Goal: Task Accomplishment & Management: Manage account settings

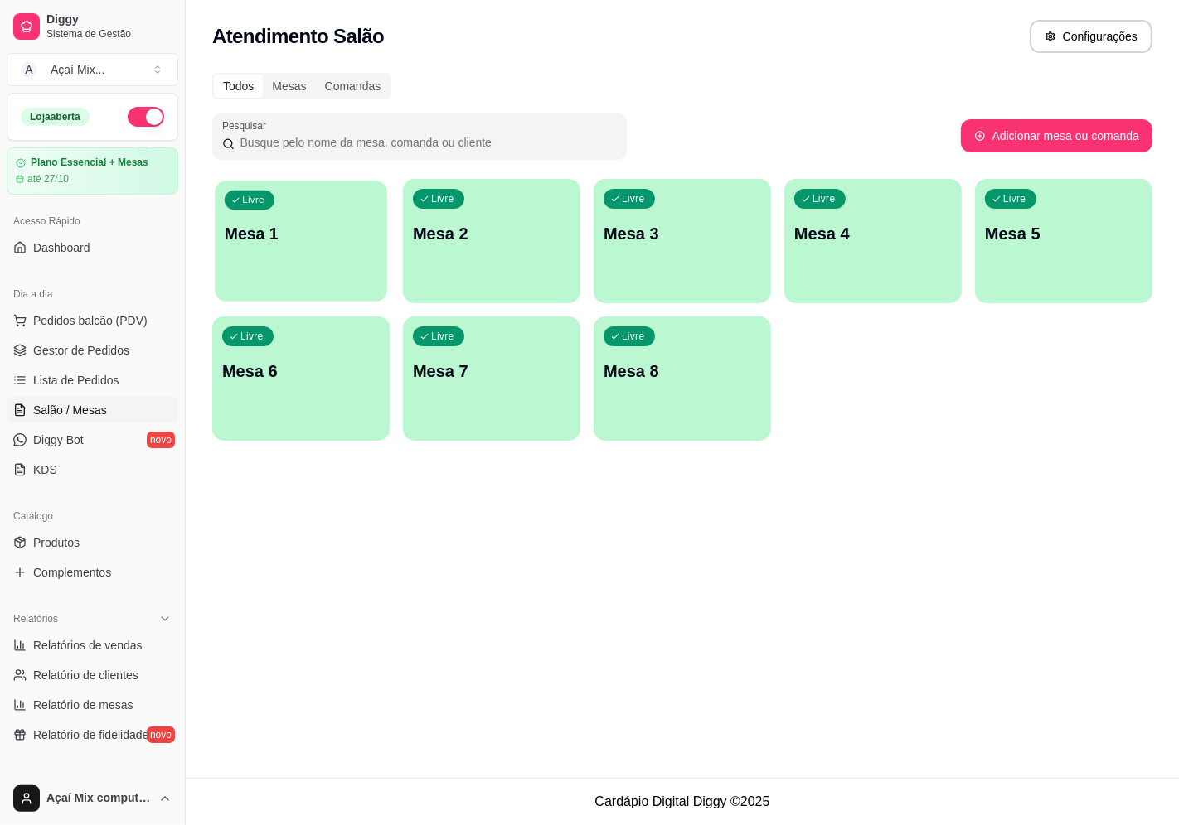
click at [348, 204] on div "Livre Mesa 1" at bounding box center [301, 231] width 172 height 101
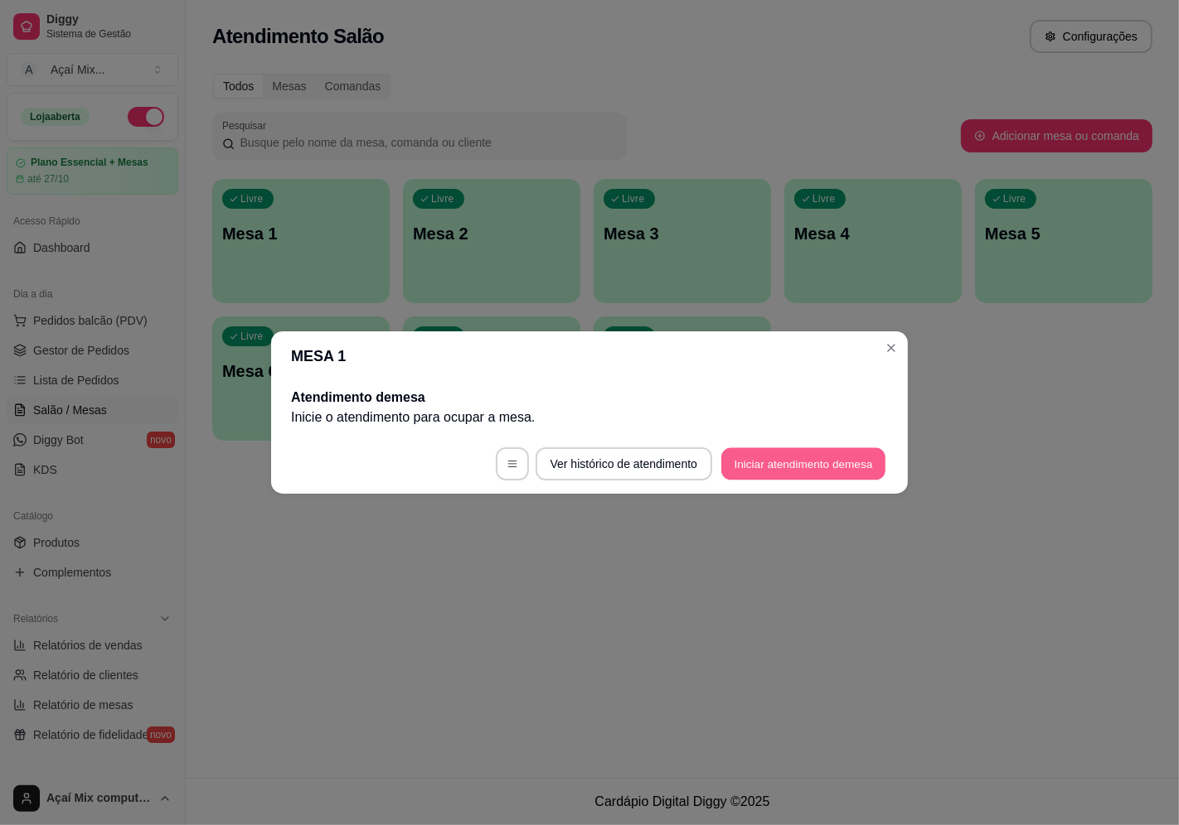
click at [829, 477] on button "Iniciar atendimento de mesa" at bounding box center [803, 464] width 164 height 32
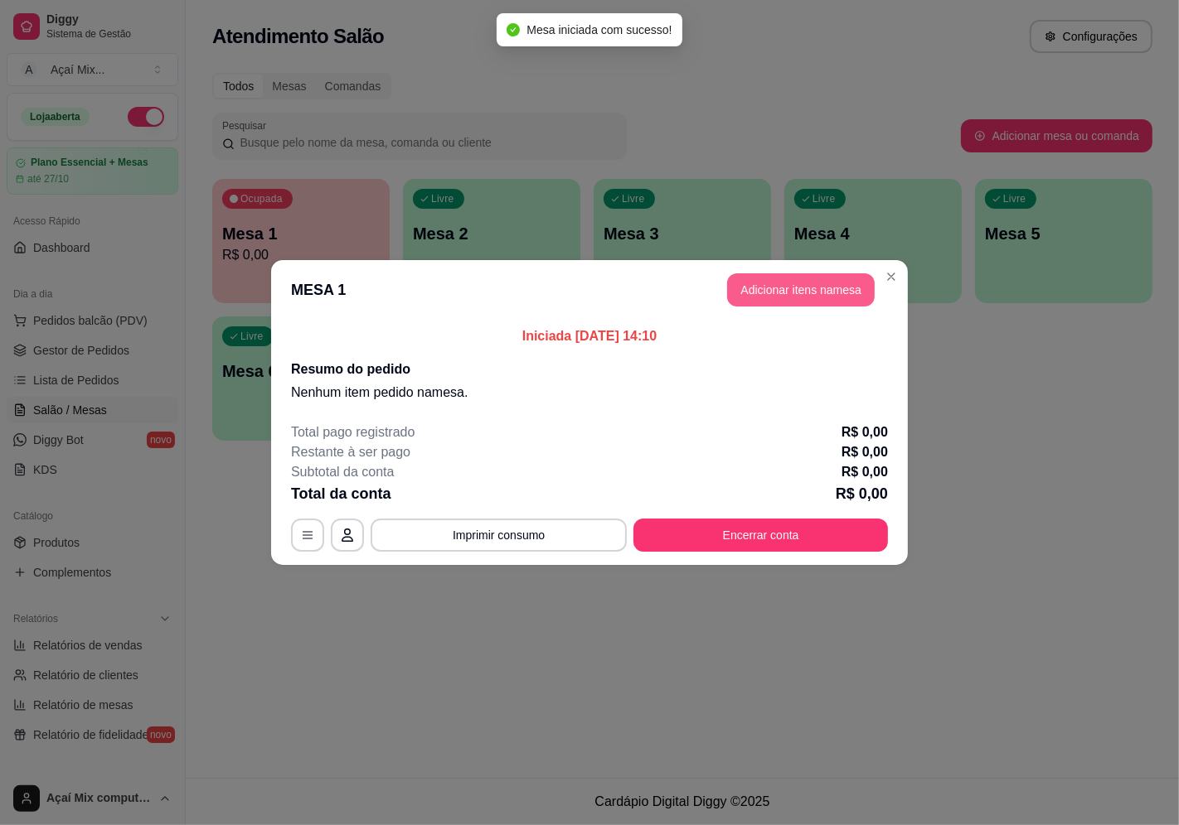
click at [772, 302] on button "Adicionar itens na mesa" at bounding box center [801, 289] width 148 height 33
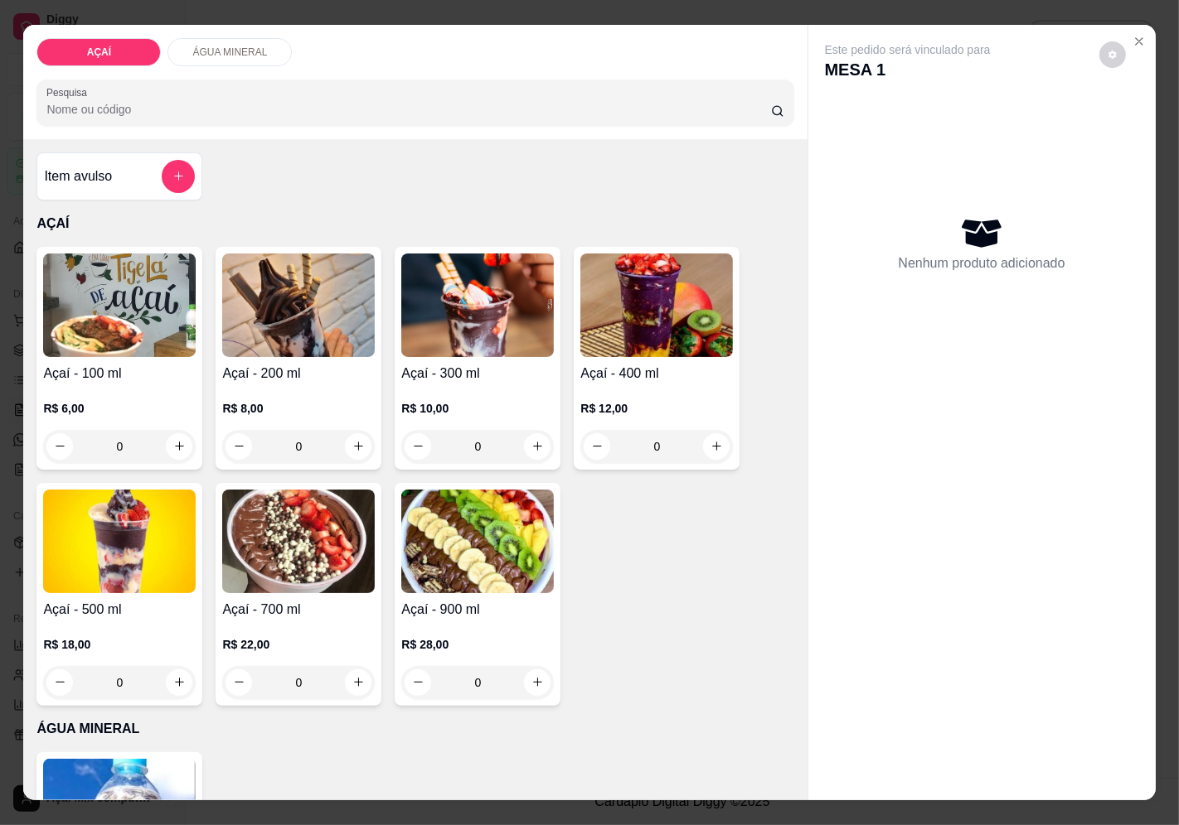
click at [652, 321] on img at bounding box center [656, 306] width 152 height 104
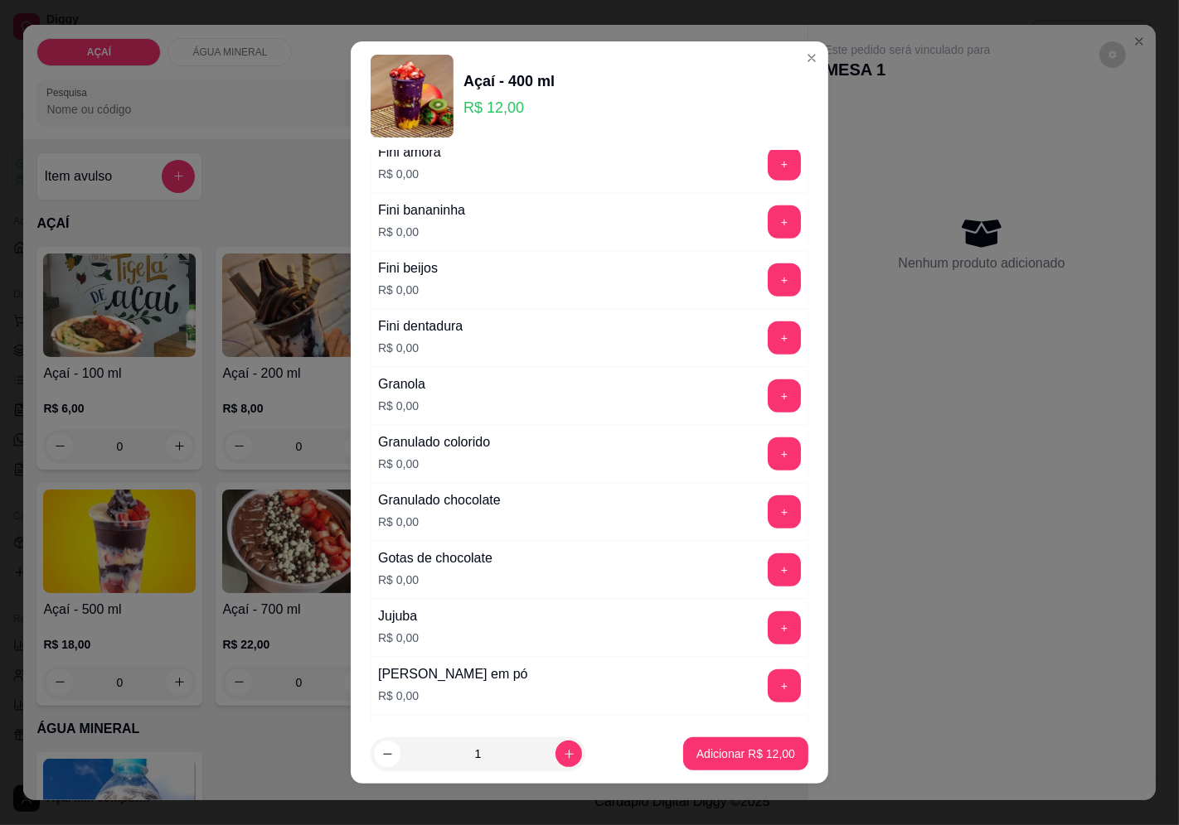
scroll to position [1381, 0]
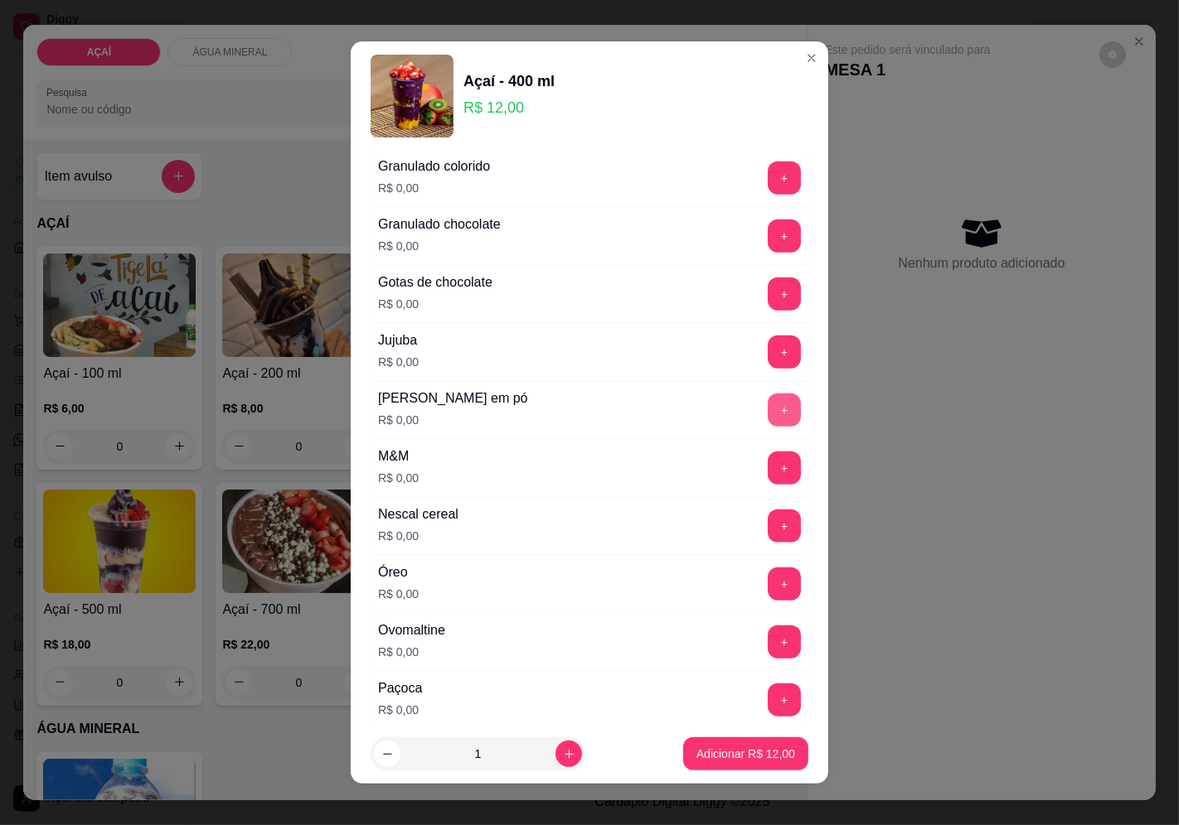
click at [767, 404] on button "+" at bounding box center [783, 410] width 33 height 33
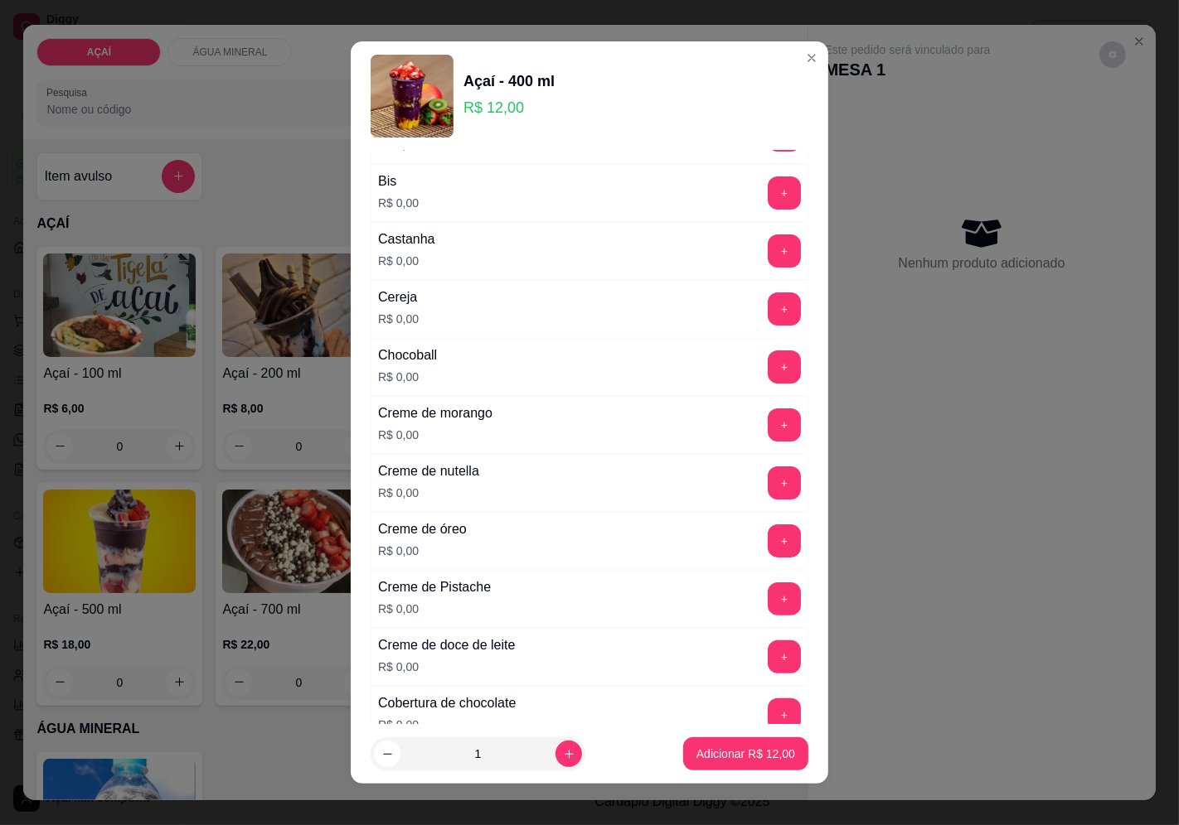
scroll to position [184, 0]
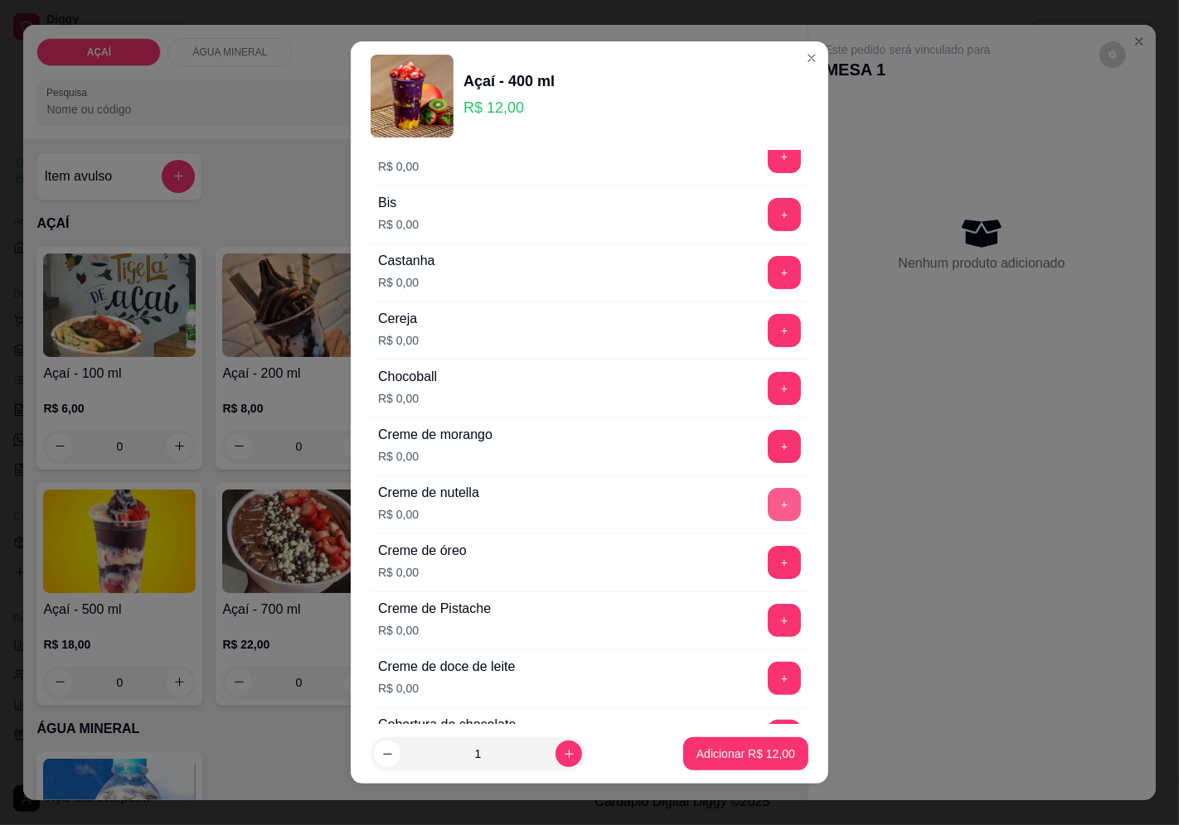
click at [767, 515] on button "+" at bounding box center [783, 504] width 33 height 33
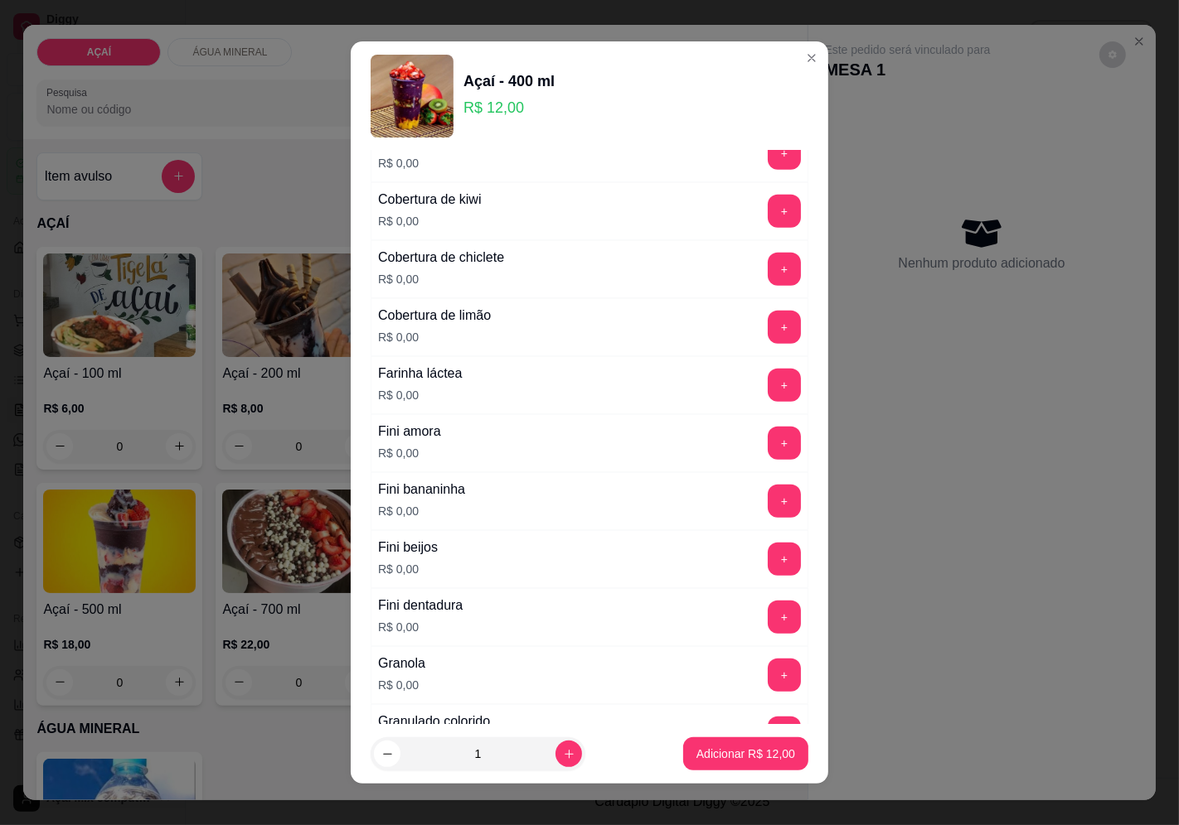
scroll to position [829, 0]
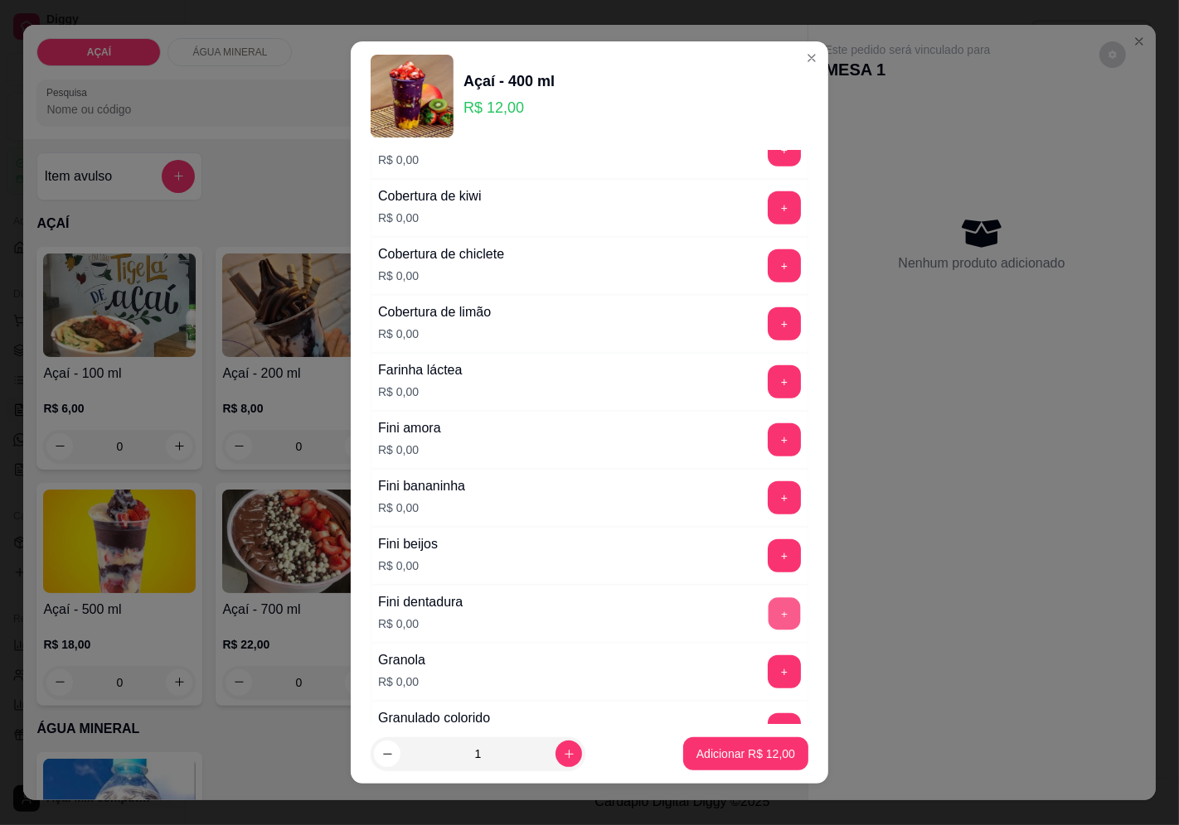
click at [768, 622] on button "+" at bounding box center [784, 614] width 32 height 32
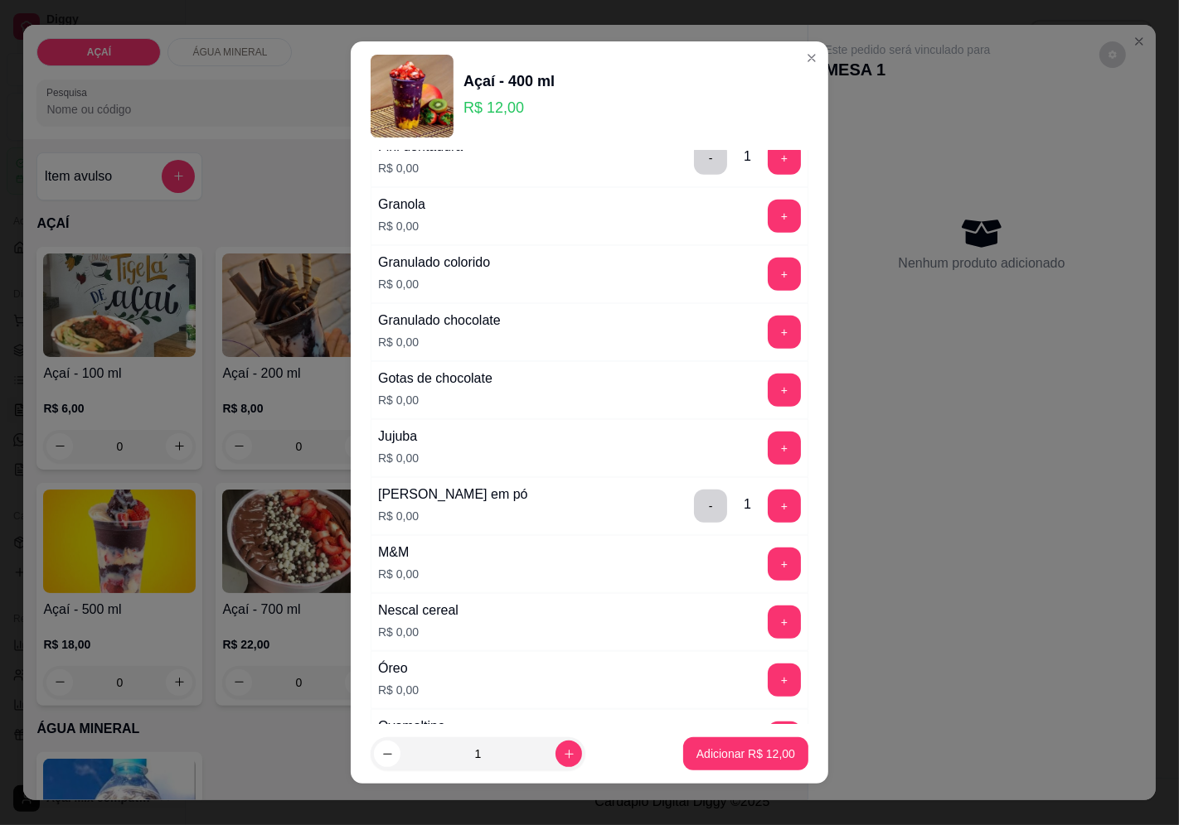
scroll to position [1289, 0]
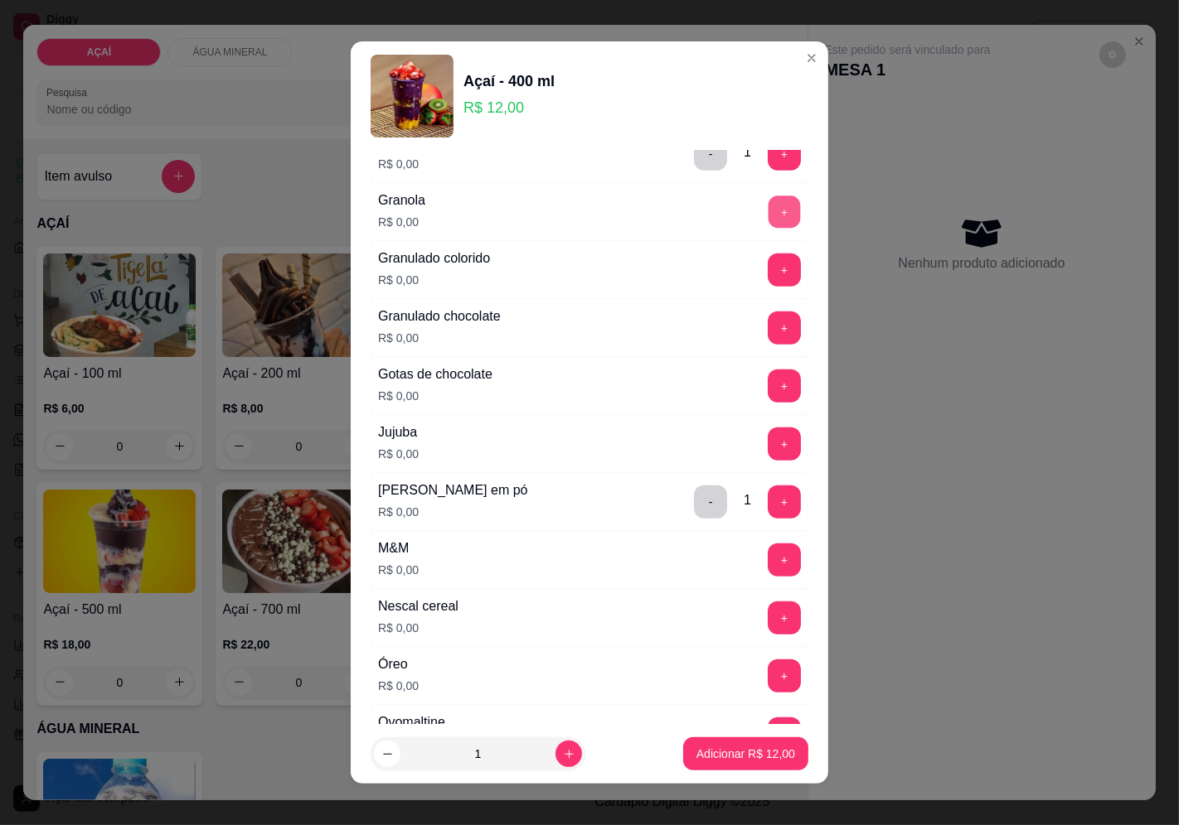
click at [768, 228] on button "+" at bounding box center [784, 212] width 32 height 32
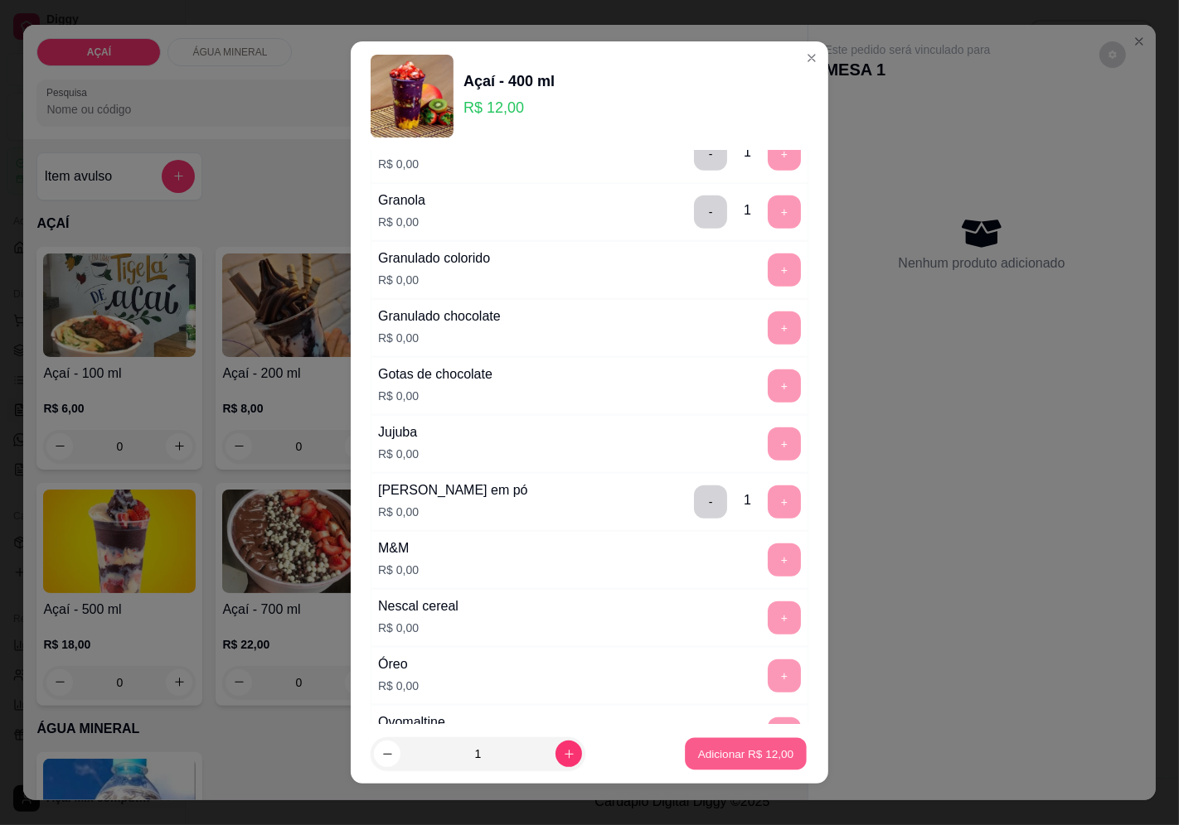
click at [705, 751] on p "Adicionar R$ 12,00" at bounding box center [746, 755] width 96 height 16
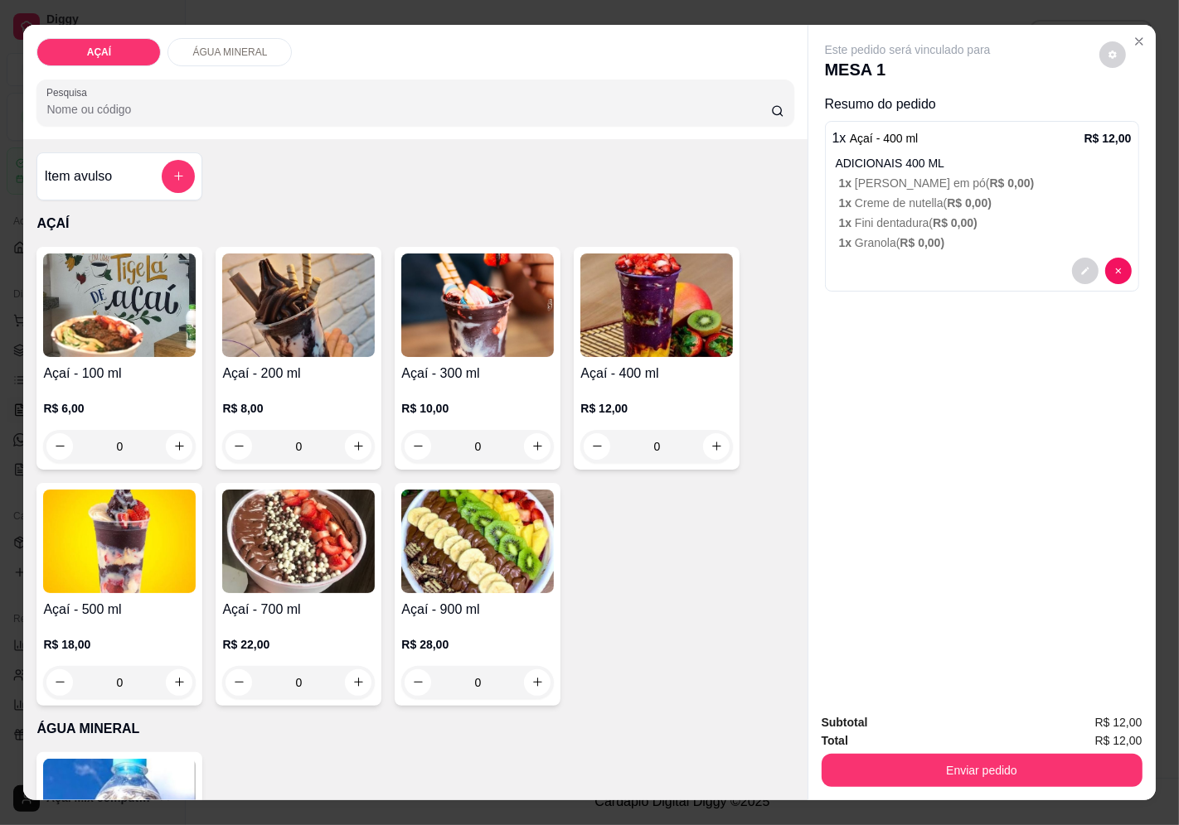
click at [640, 312] on img at bounding box center [656, 306] width 152 height 104
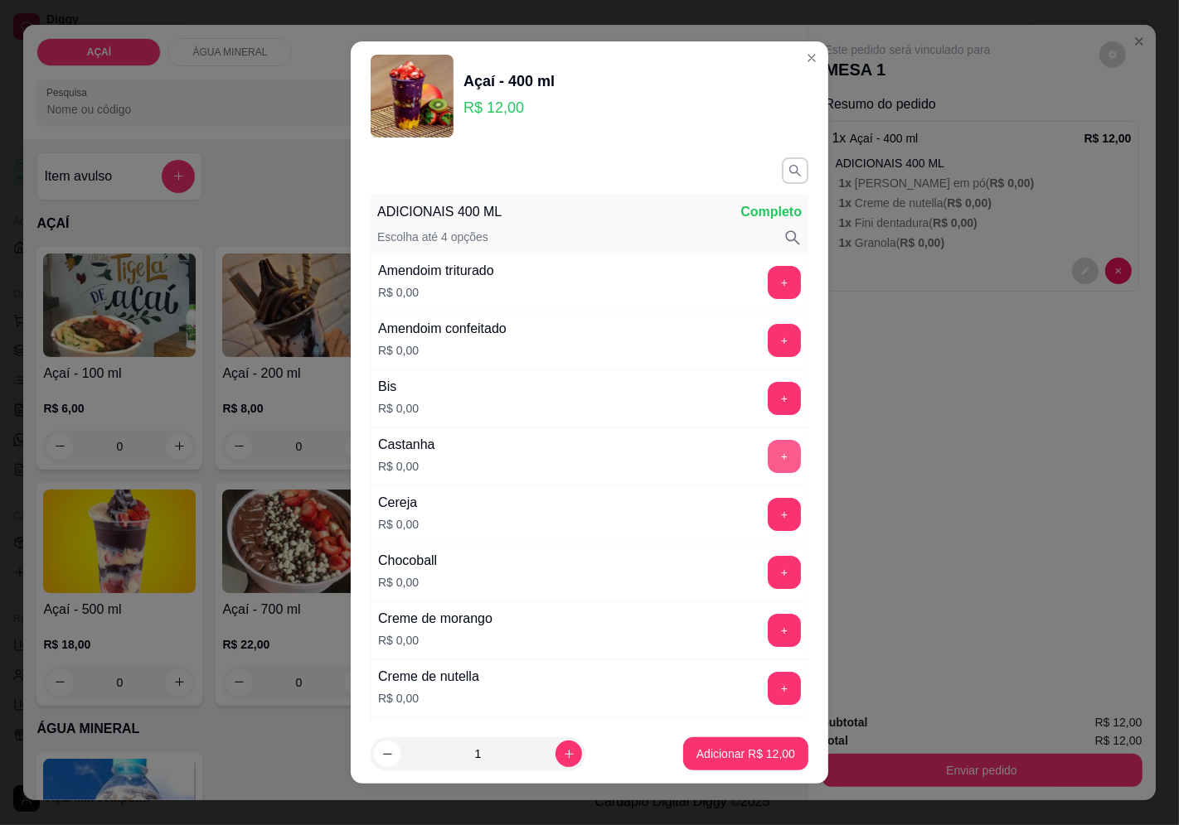
click at [767, 445] on button "+" at bounding box center [783, 456] width 33 height 33
drag, startPoint x: 730, startPoint y: 266, endPoint x: 741, endPoint y: 274, distance: 13.6
click at [761, 274] on div "+" at bounding box center [784, 282] width 46 height 33
click at [767, 274] on button "+" at bounding box center [783, 282] width 33 height 33
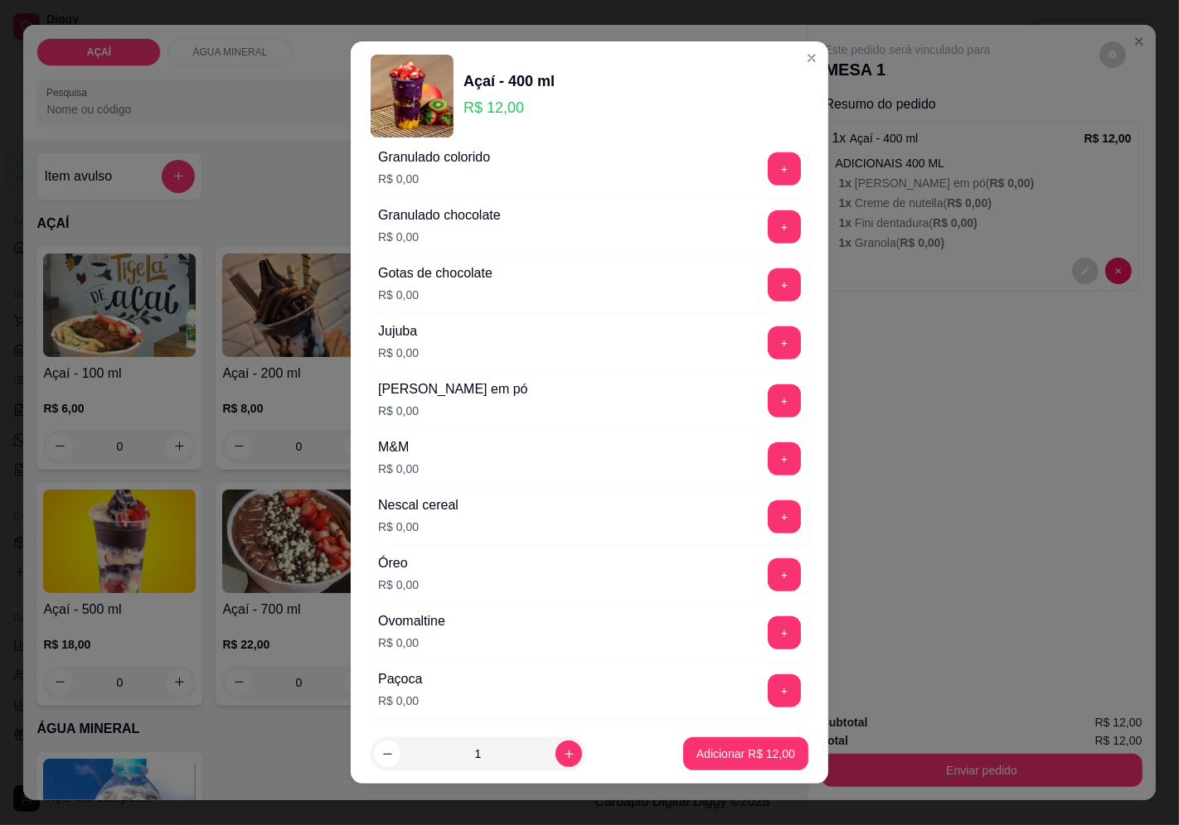
scroll to position [1381, 0]
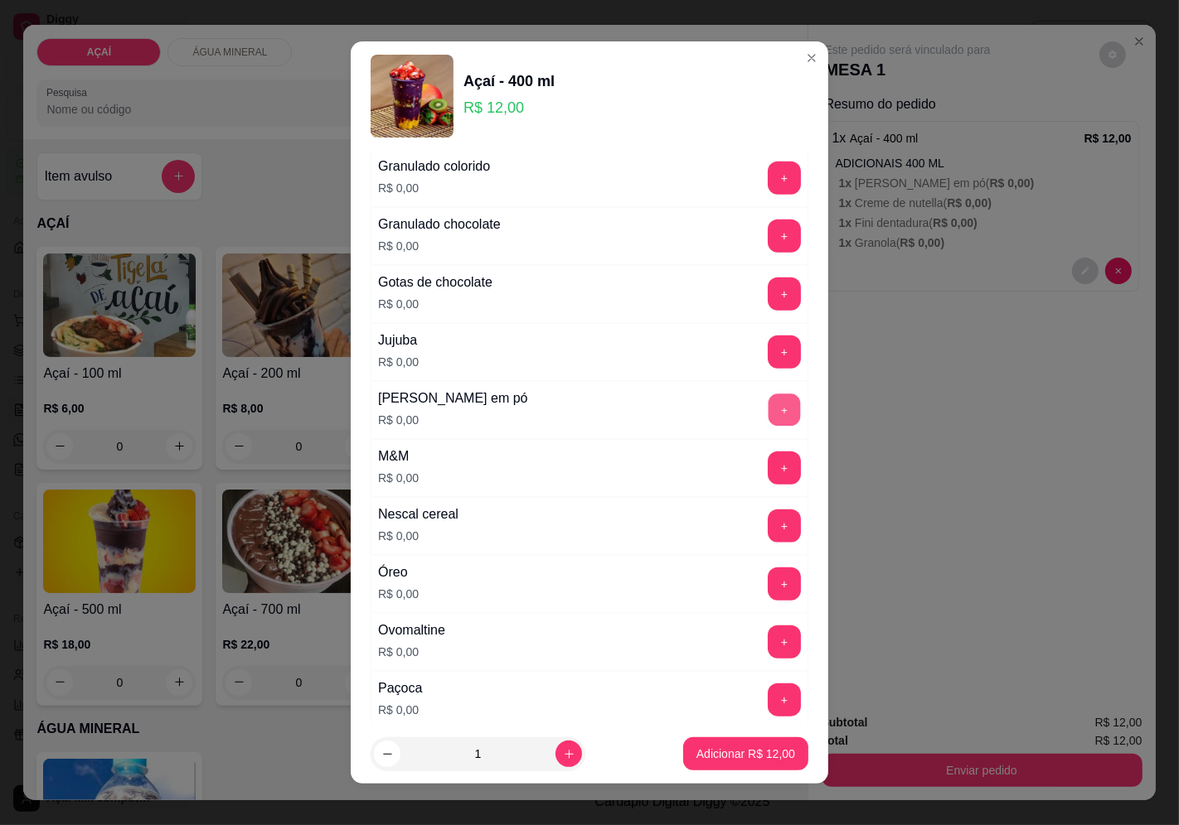
click at [768, 424] on button "+" at bounding box center [784, 410] width 32 height 32
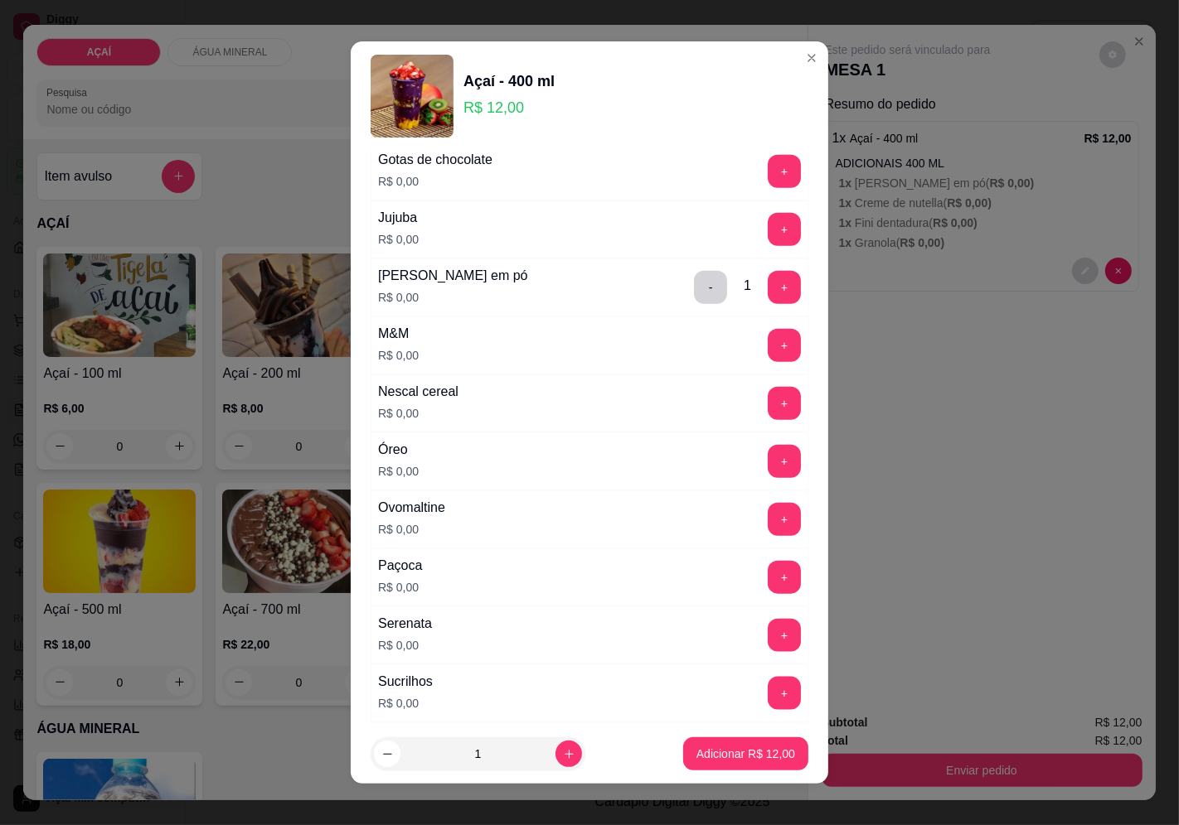
scroll to position [1503, 0]
click at [767, 353] on button "+" at bounding box center [783, 346] width 33 height 33
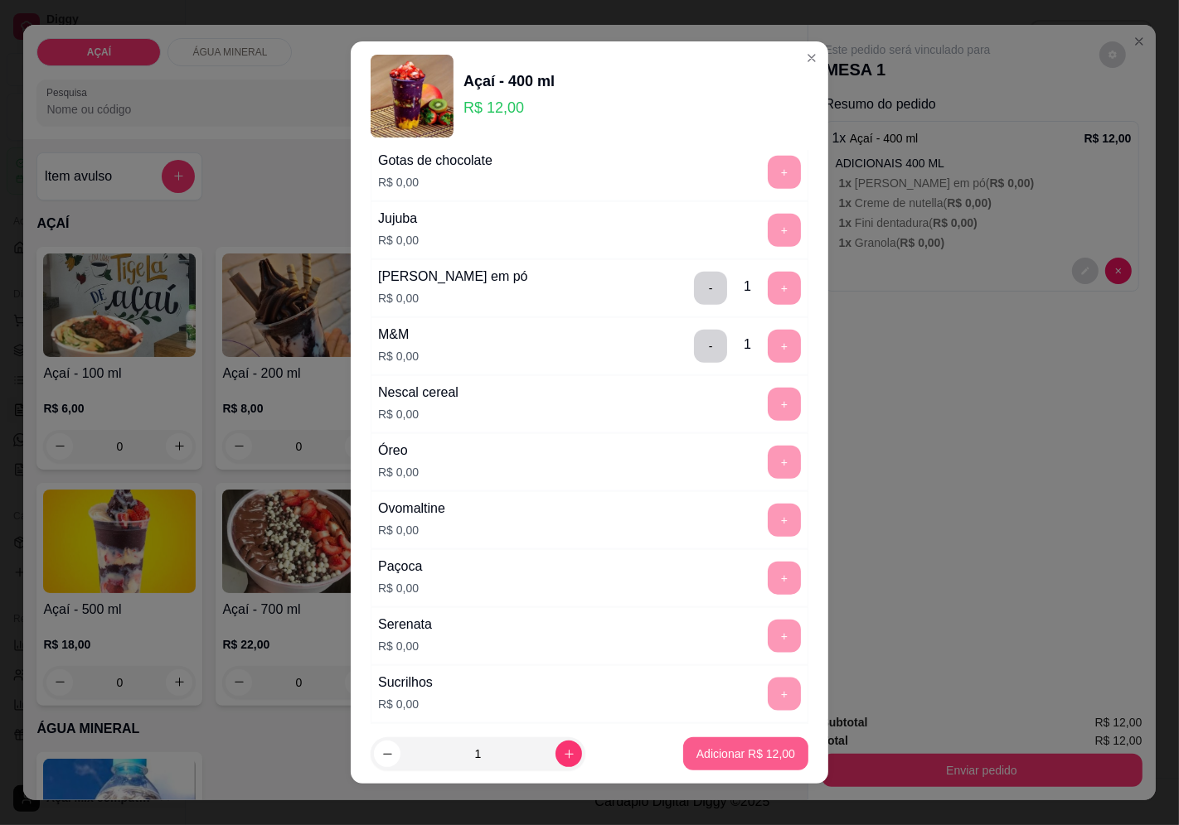
click at [711, 771] on button "Adicionar R$ 12,00" at bounding box center [745, 754] width 125 height 33
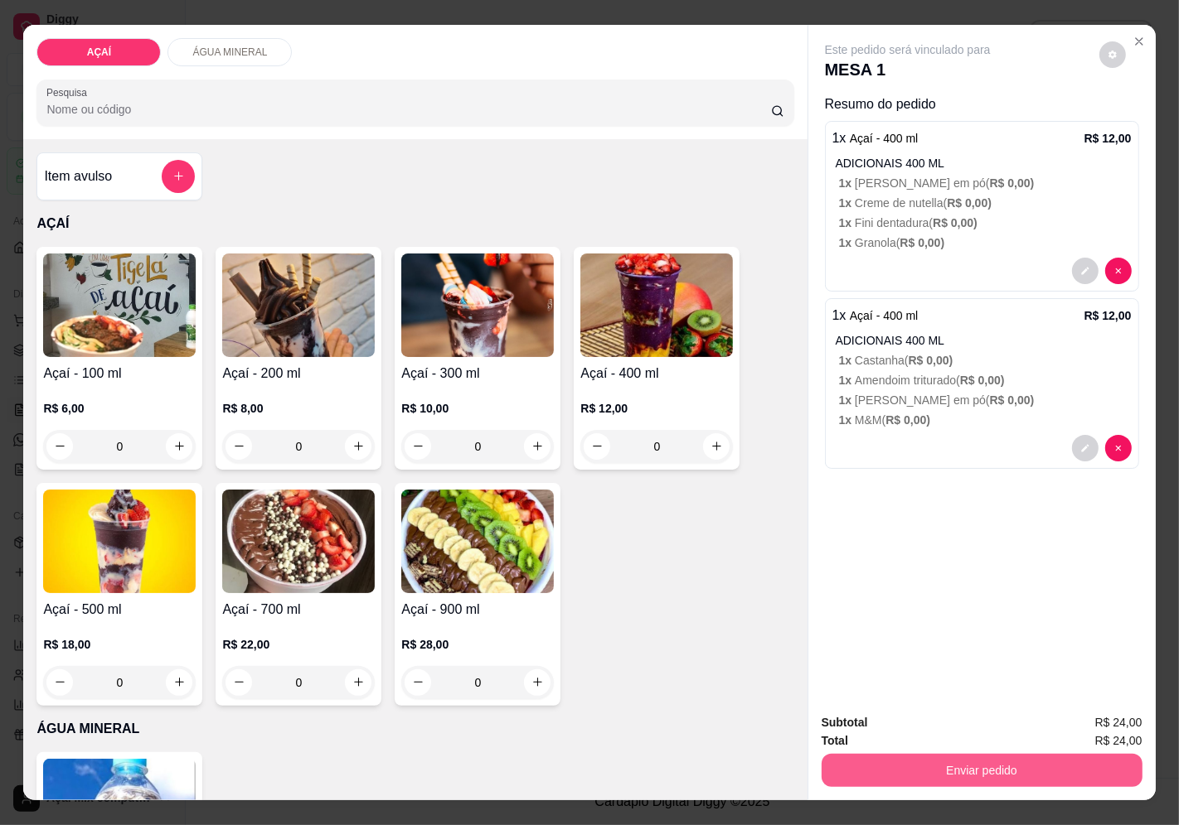
click at [948, 754] on button "Enviar pedido" at bounding box center [981, 770] width 321 height 33
click at [1071, 714] on button "Enviar pedido" at bounding box center [1099, 723] width 94 height 31
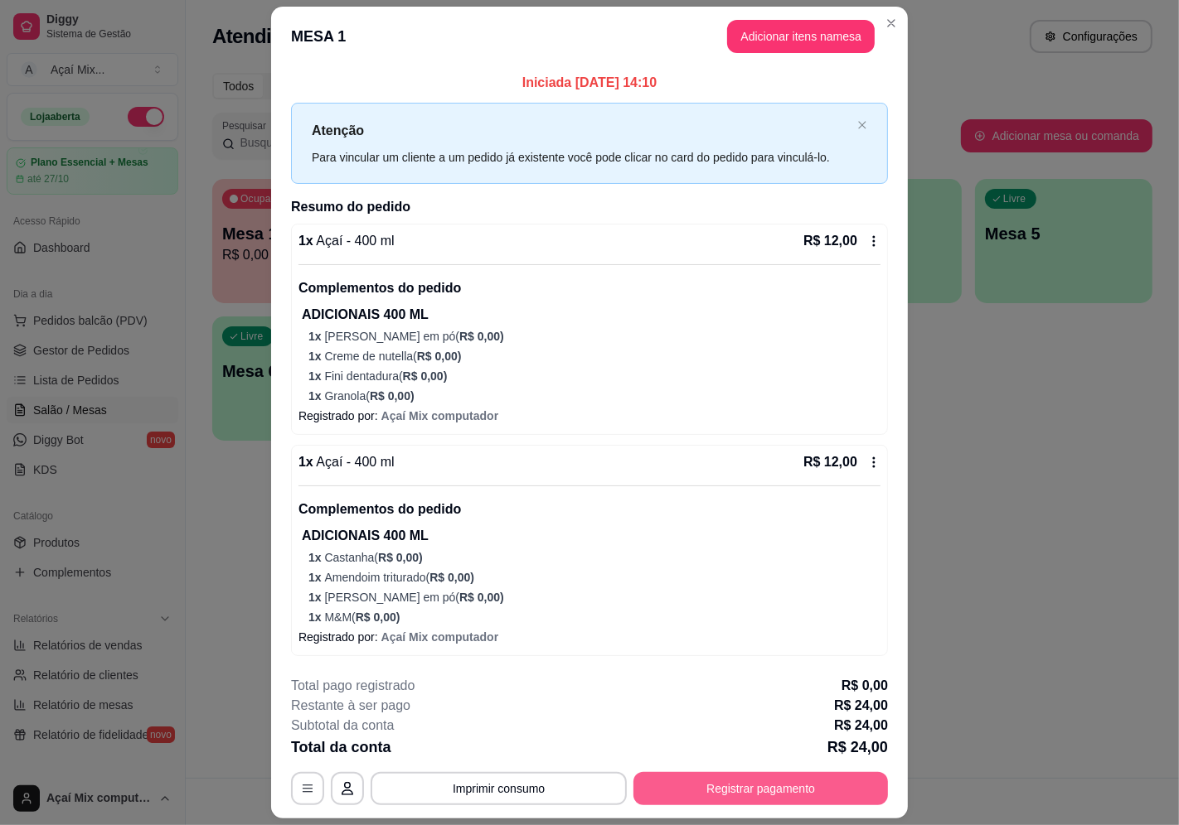
click at [714, 796] on button "Registrar pagamento" at bounding box center [760, 788] width 254 height 33
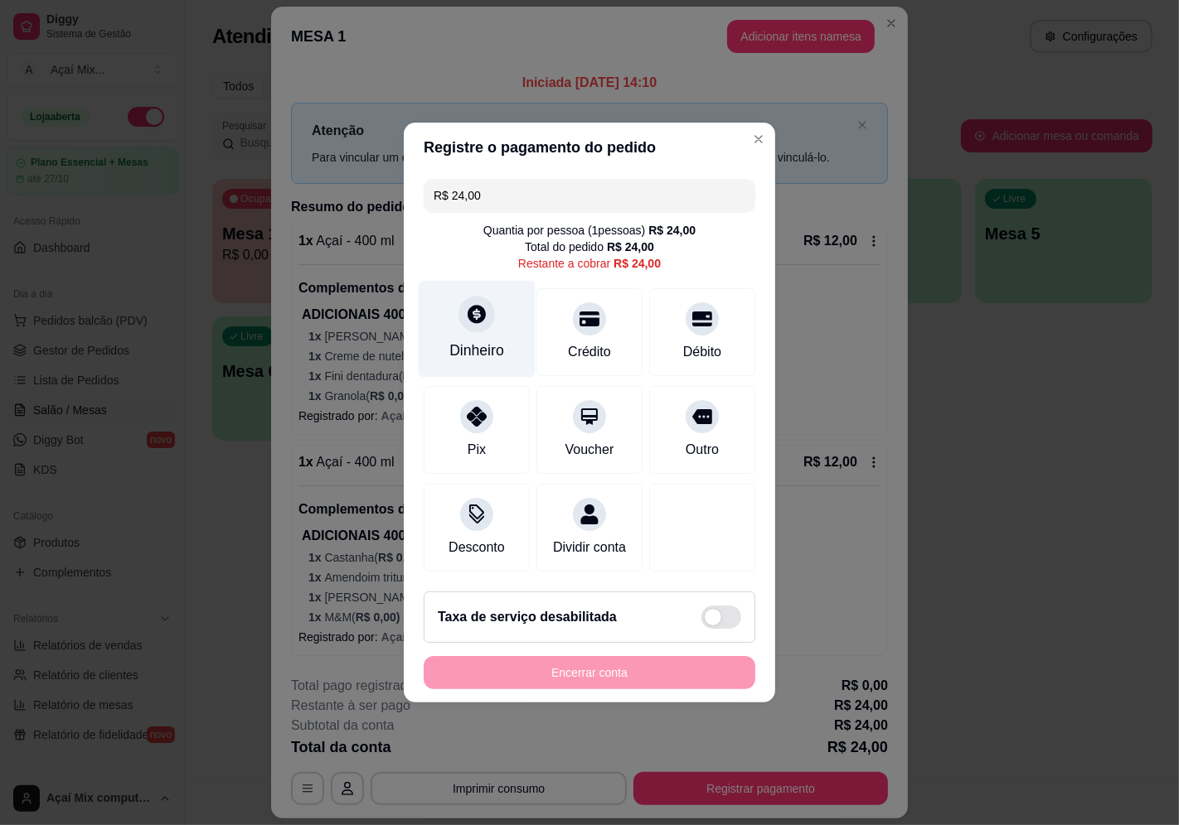
click at [472, 303] on icon at bounding box center [477, 314] width 22 height 22
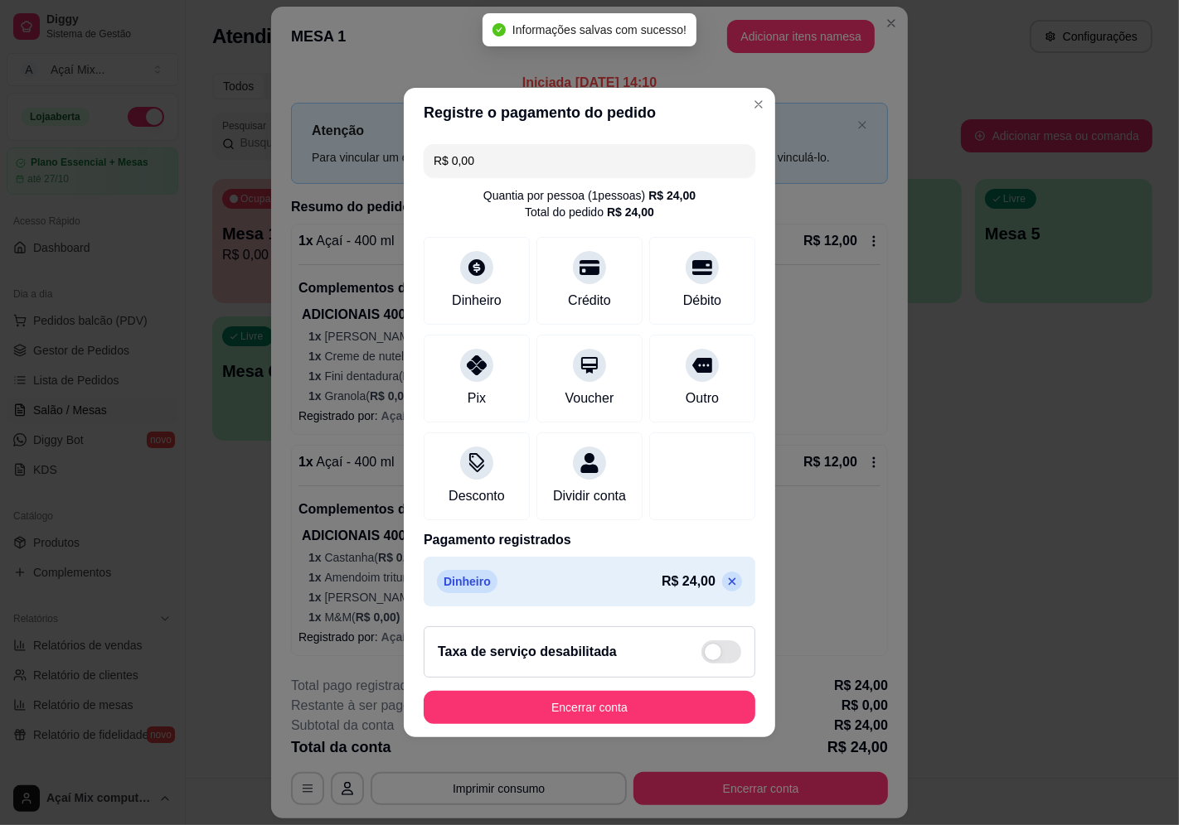
type input "R$ 0,00"
click at [632, 710] on button "Encerrar conta" at bounding box center [589, 708] width 322 height 32
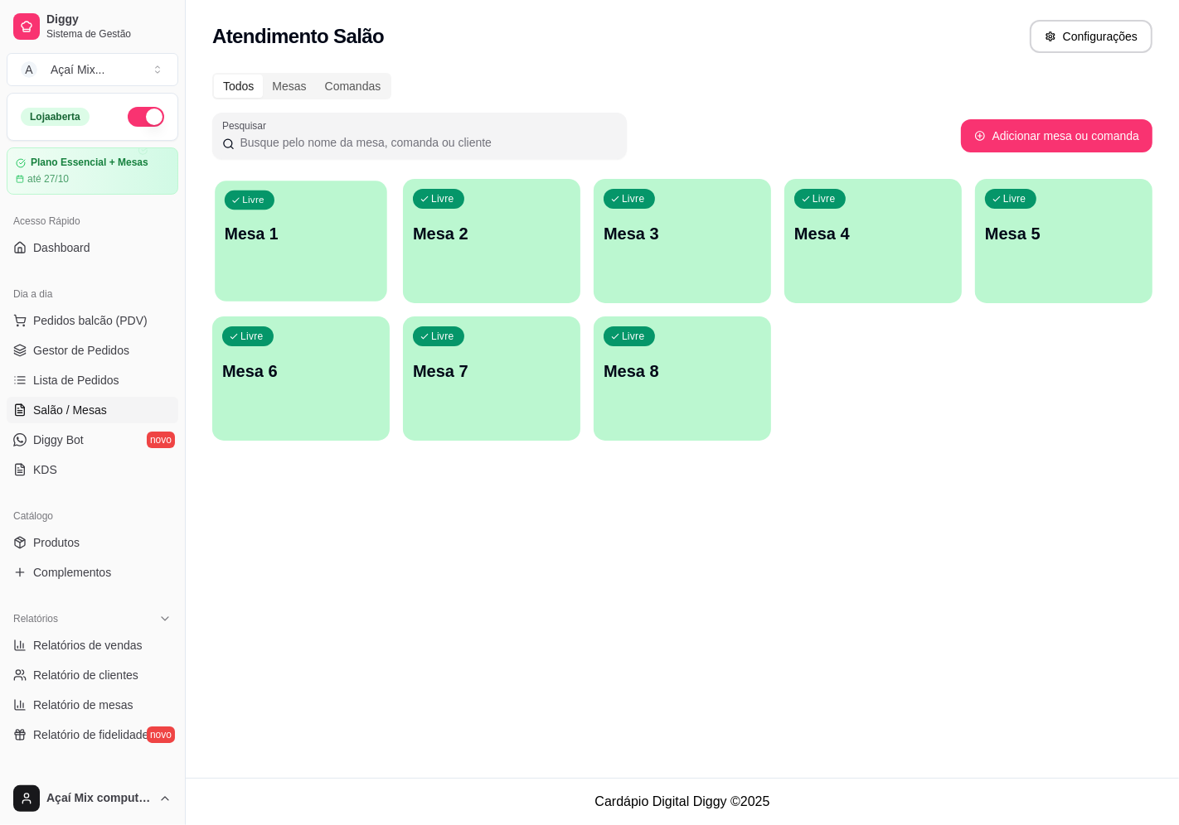
click at [257, 225] on p "Mesa 1" at bounding box center [301, 234] width 152 height 22
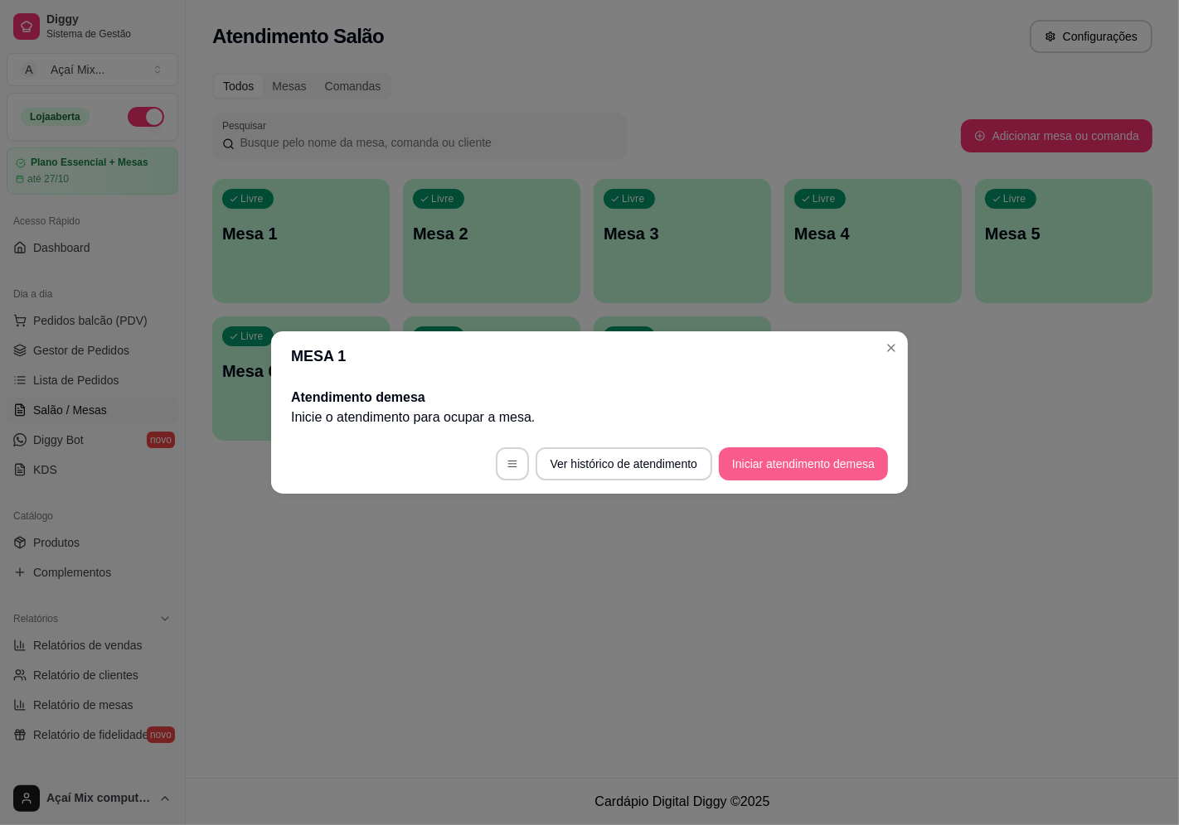
click at [852, 457] on button "Iniciar atendimento de mesa" at bounding box center [803, 464] width 169 height 33
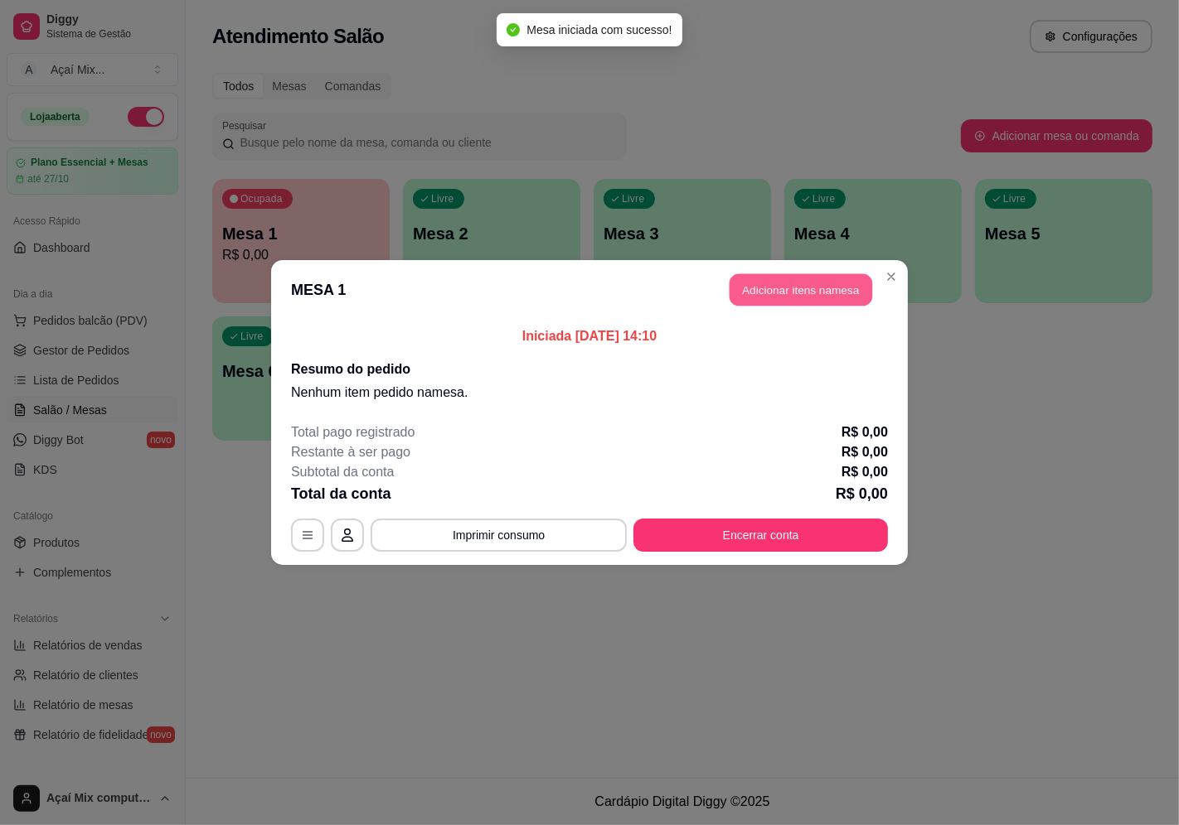
click at [814, 295] on button "Adicionar itens na mesa" at bounding box center [800, 290] width 143 height 32
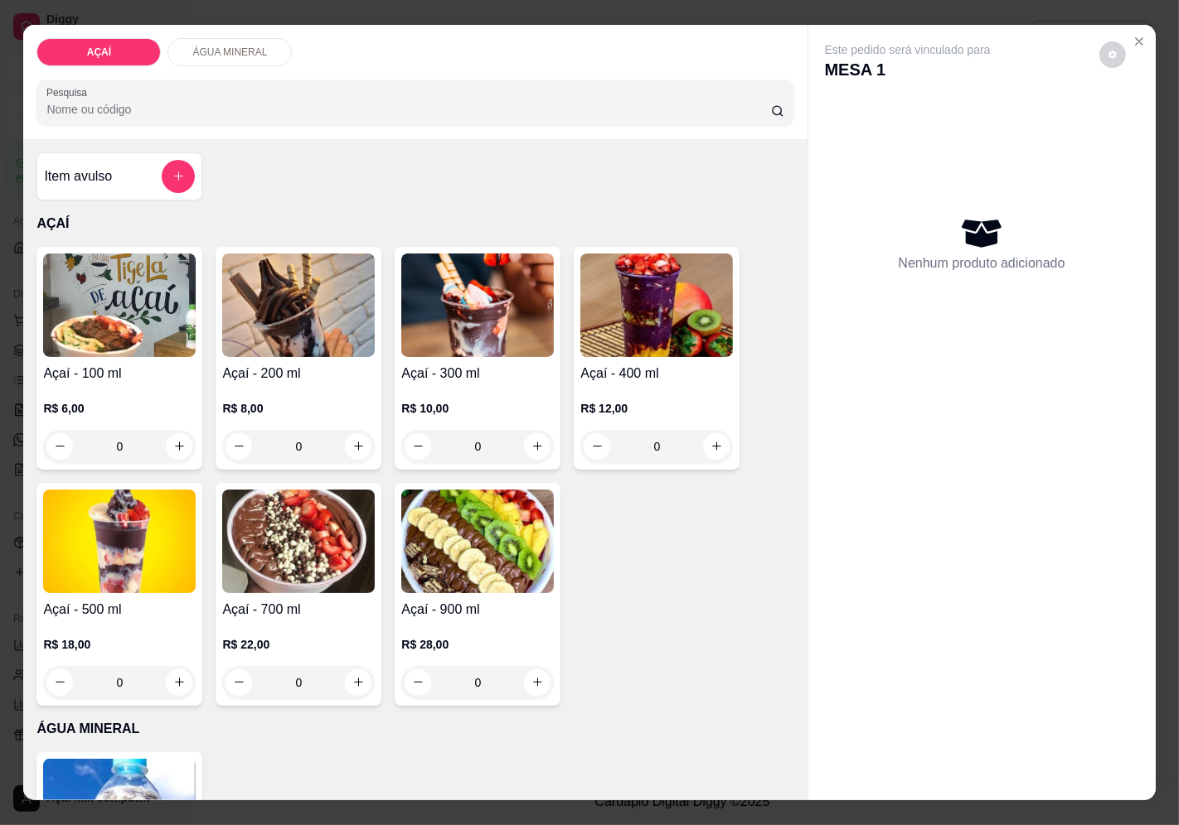
click at [148, 385] on div "R$ 6,00 0" at bounding box center [119, 424] width 152 height 80
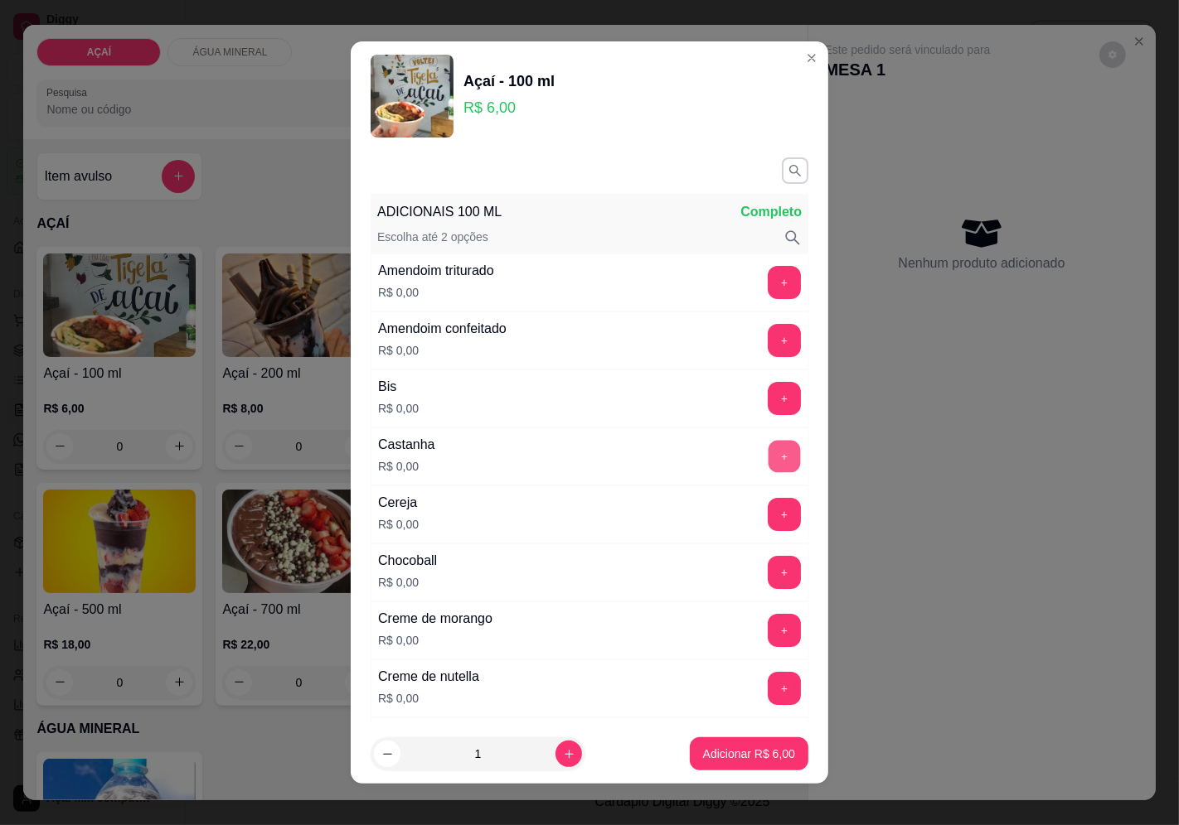
click at [768, 457] on button "+" at bounding box center [784, 456] width 32 height 32
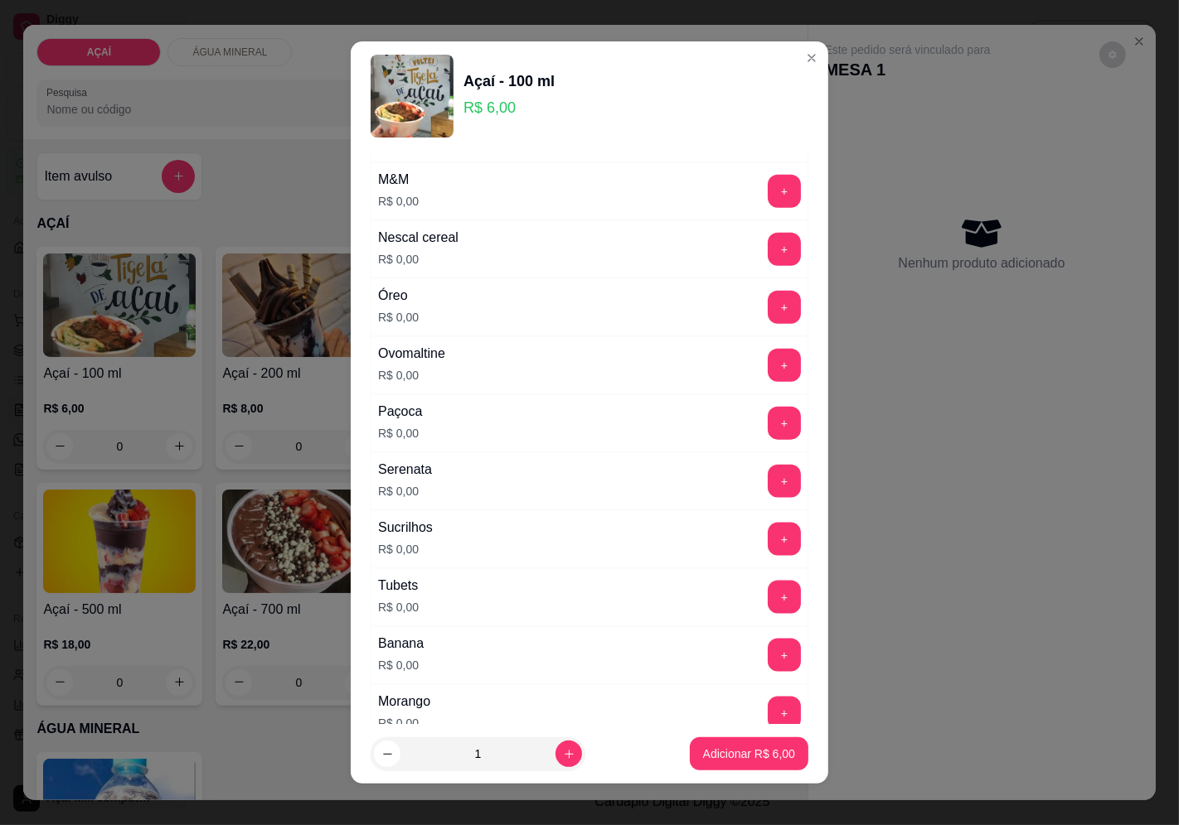
scroll to position [1565, 0]
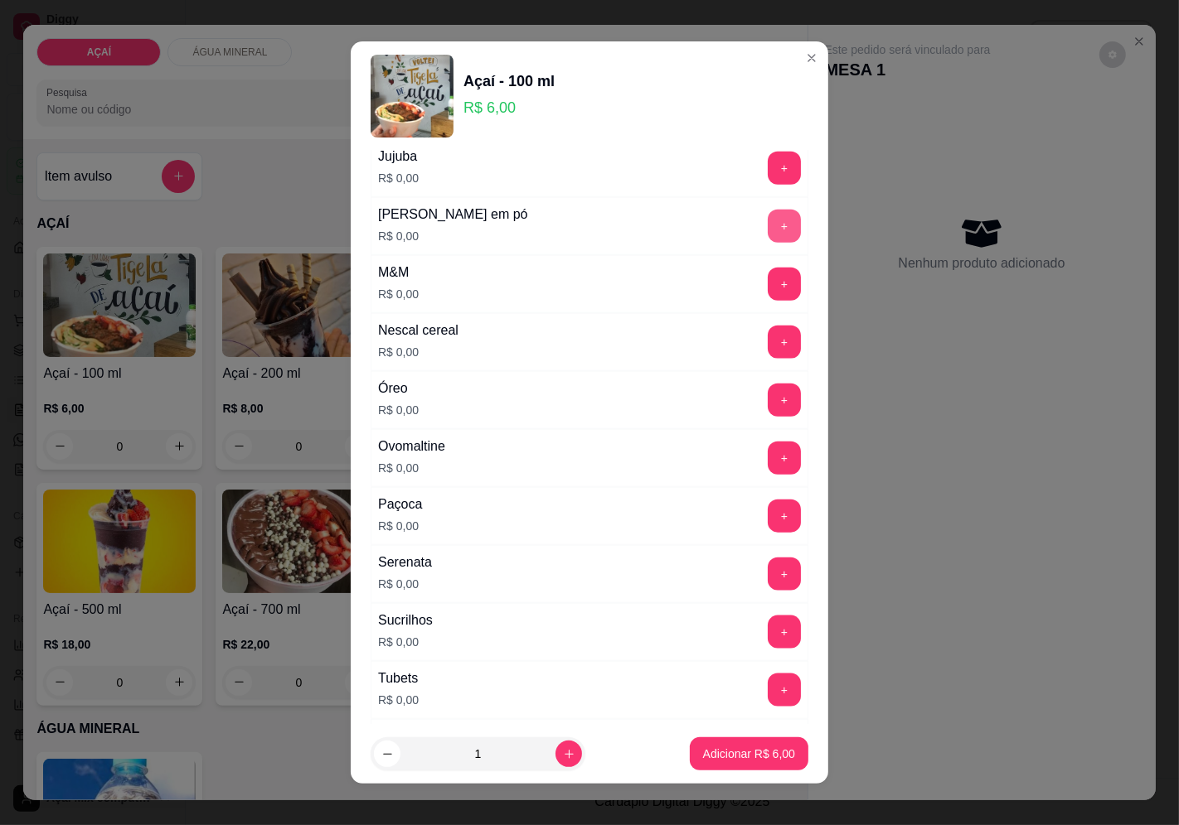
click at [767, 225] on button "+" at bounding box center [783, 226] width 33 height 33
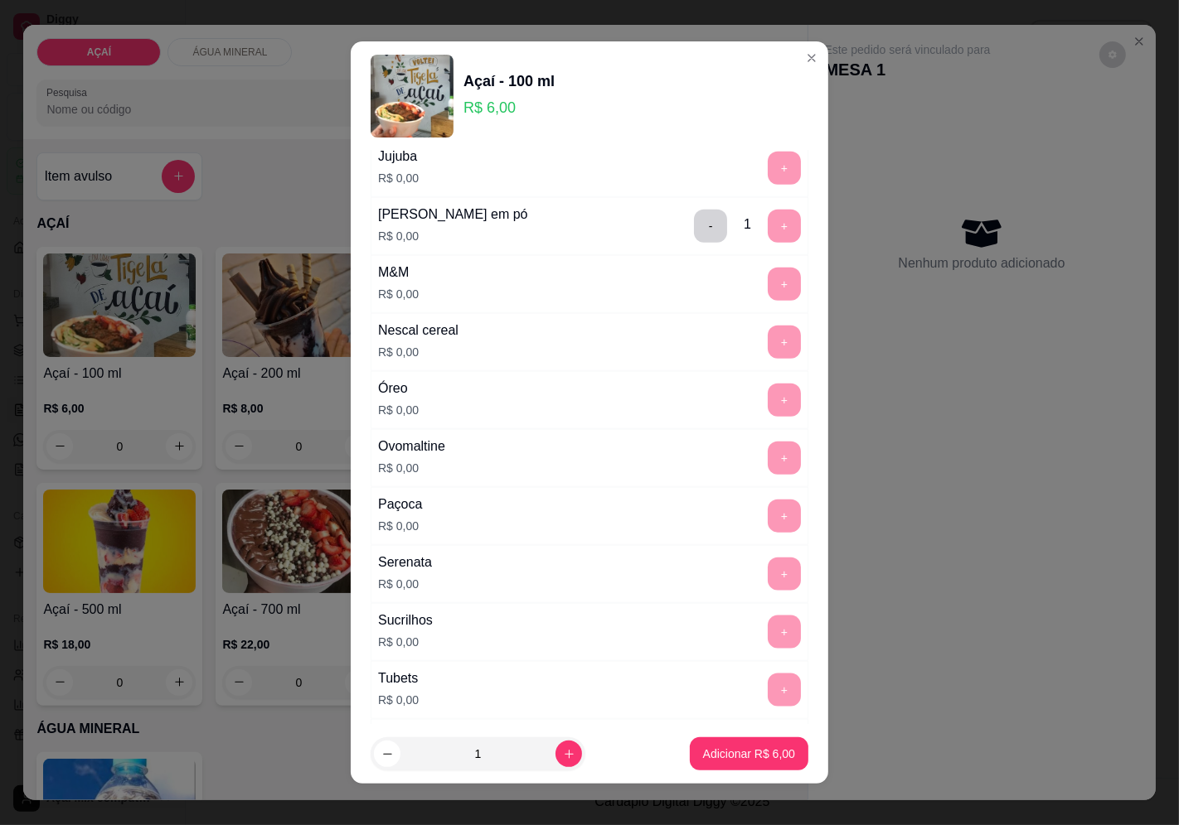
click at [733, 736] on footer "1 Adicionar R$ 6,00" at bounding box center [589, 754] width 477 height 60
click at [732, 753] on p "Adicionar R$ 6,00" at bounding box center [749, 755] width 90 height 16
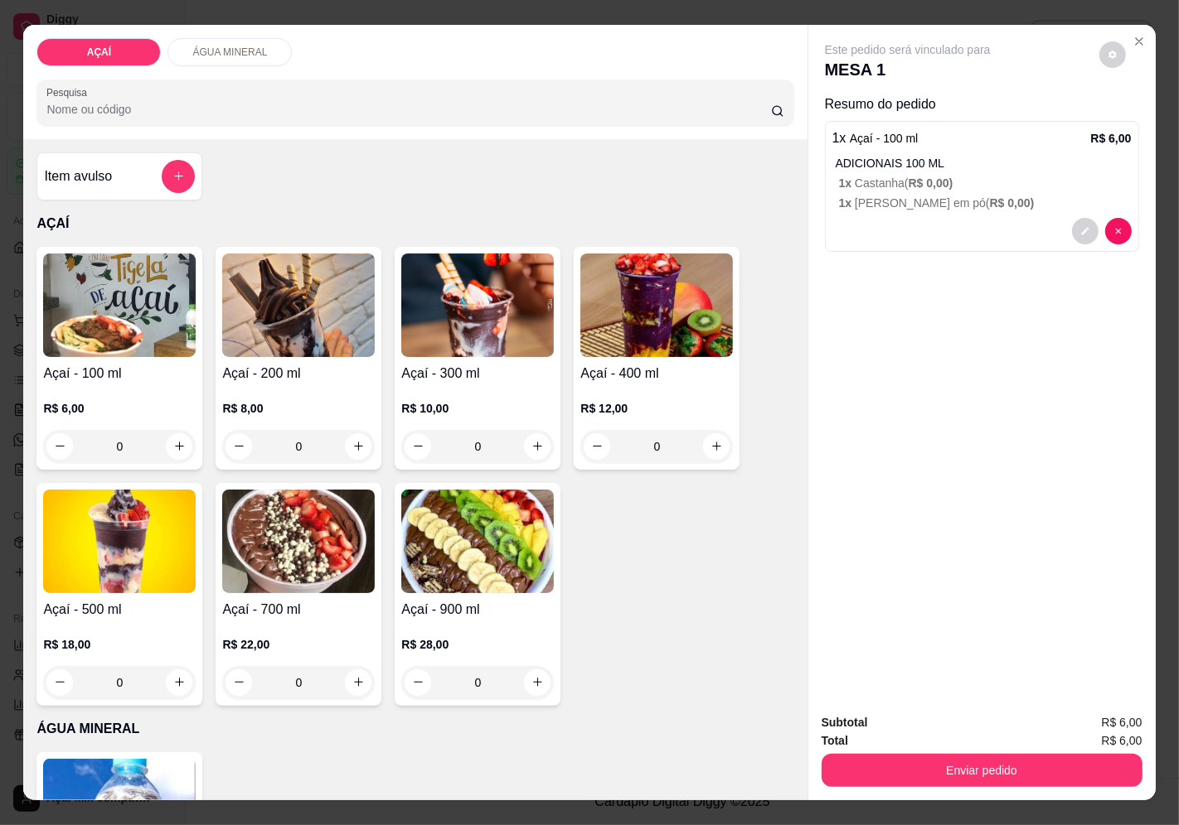
click at [125, 327] on img at bounding box center [119, 306] width 152 height 104
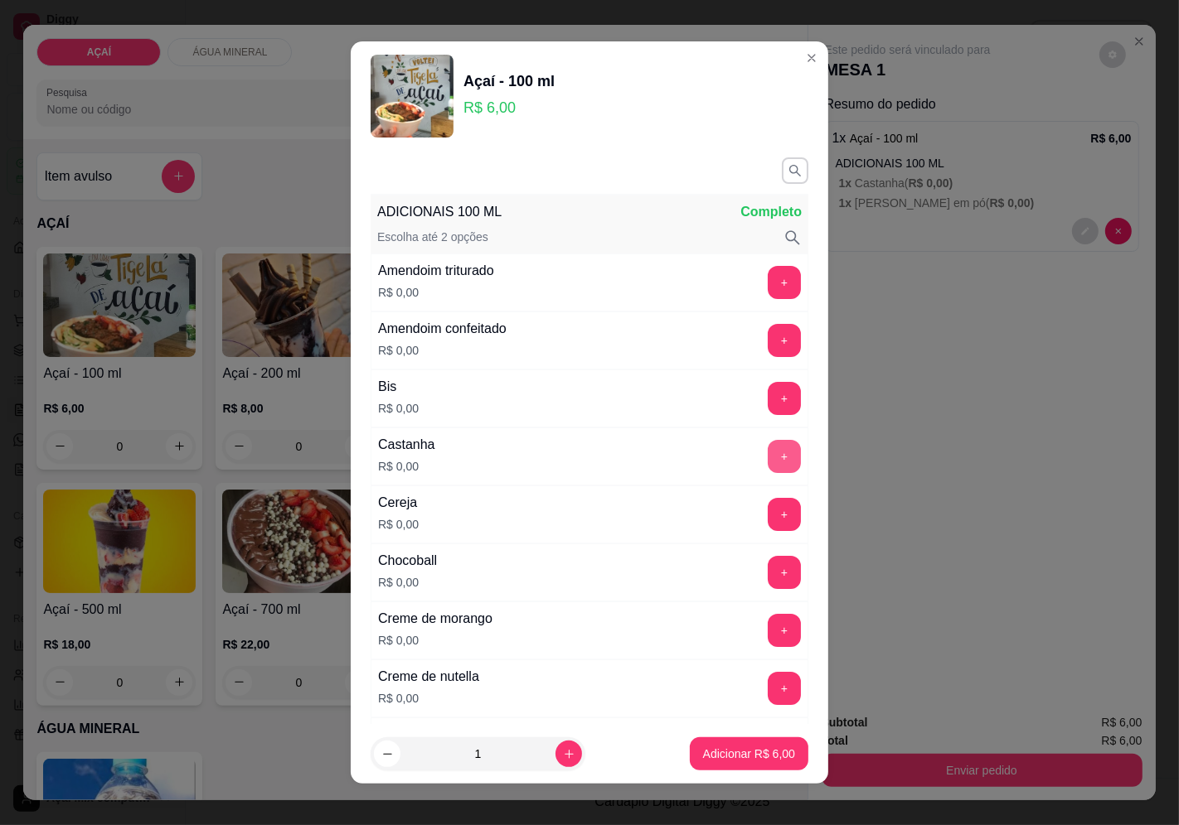
click at [767, 448] on button "+" at bounding box center [783, 456] width 33 height 33
click at [768, 576] on button "+" at bounding box center [784, 572] width 32 height 32
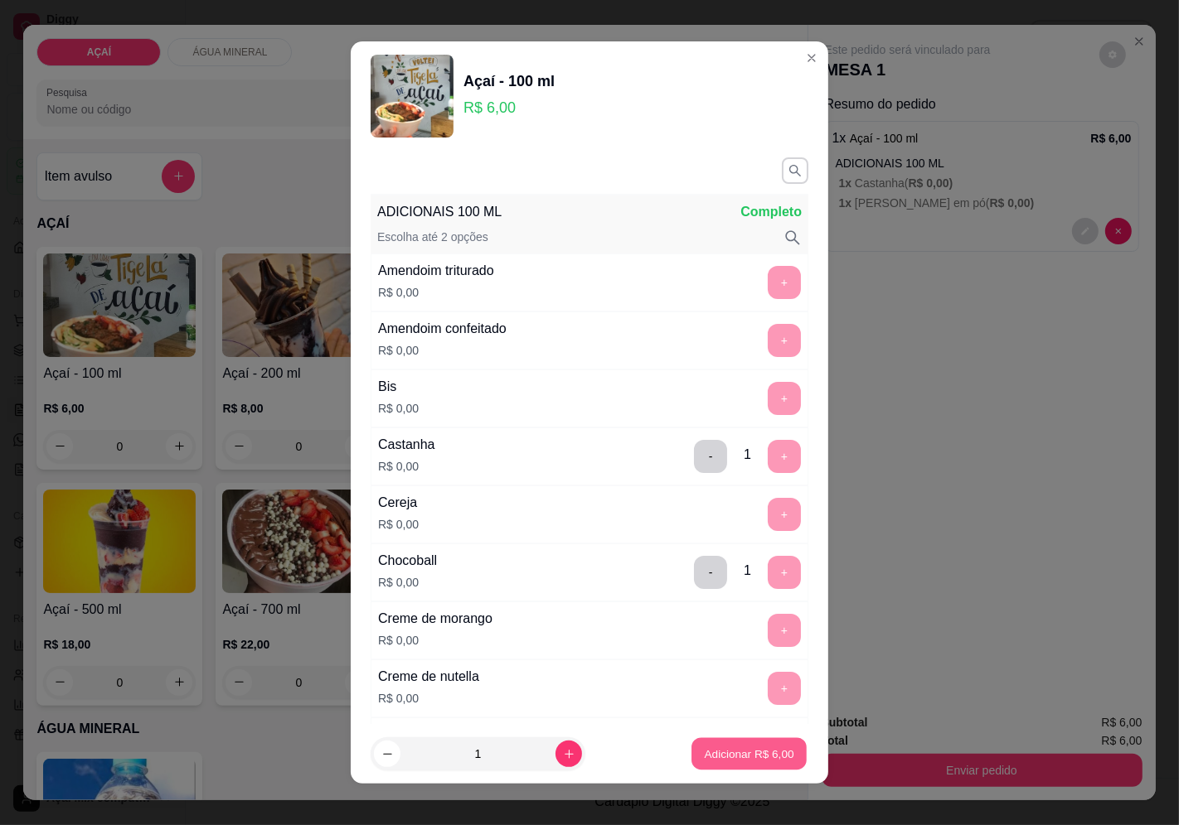
click at [710, 749] on p "Adicionar R$ 6,00" at bounding box center [749, 755] width 90 height 16
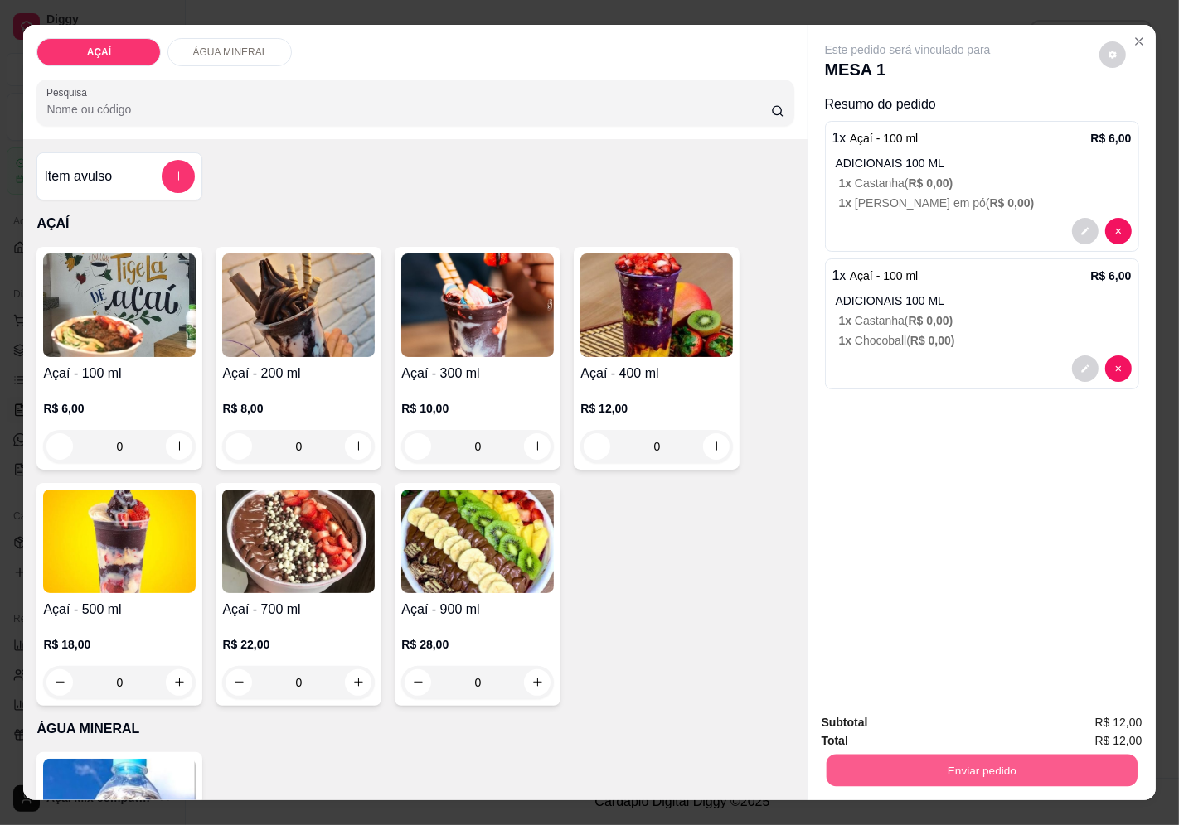
click at [856, 755] on button "Enviar pedido" at bounding box center [980, 771] width 311 height 32
click at [1132, 782] on div "Subtotal R$ 12,00 Total R$ 12,00 Enviar pedido" at bounding box center [981, 750] width 347 height 100
click at [1076, 756] on button "Enviar pedido" at bounding box center [980, 771] width 311 height 32
click at [1096, 728] on button "Enviar pedido" at bounding box center [1099, 724] width 94 height 31
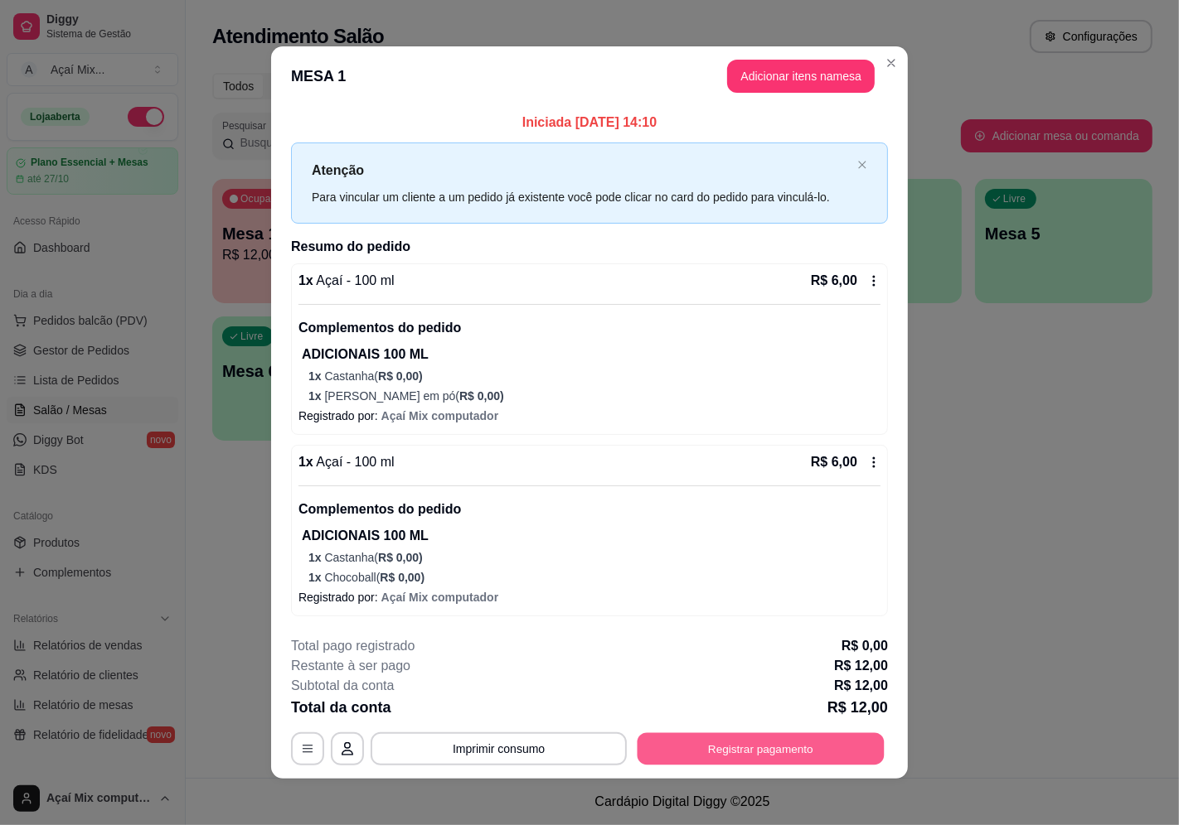
click at [806, 751] on button "Registrar pagamento" at bounding box center [760, 749] width 247 height 32
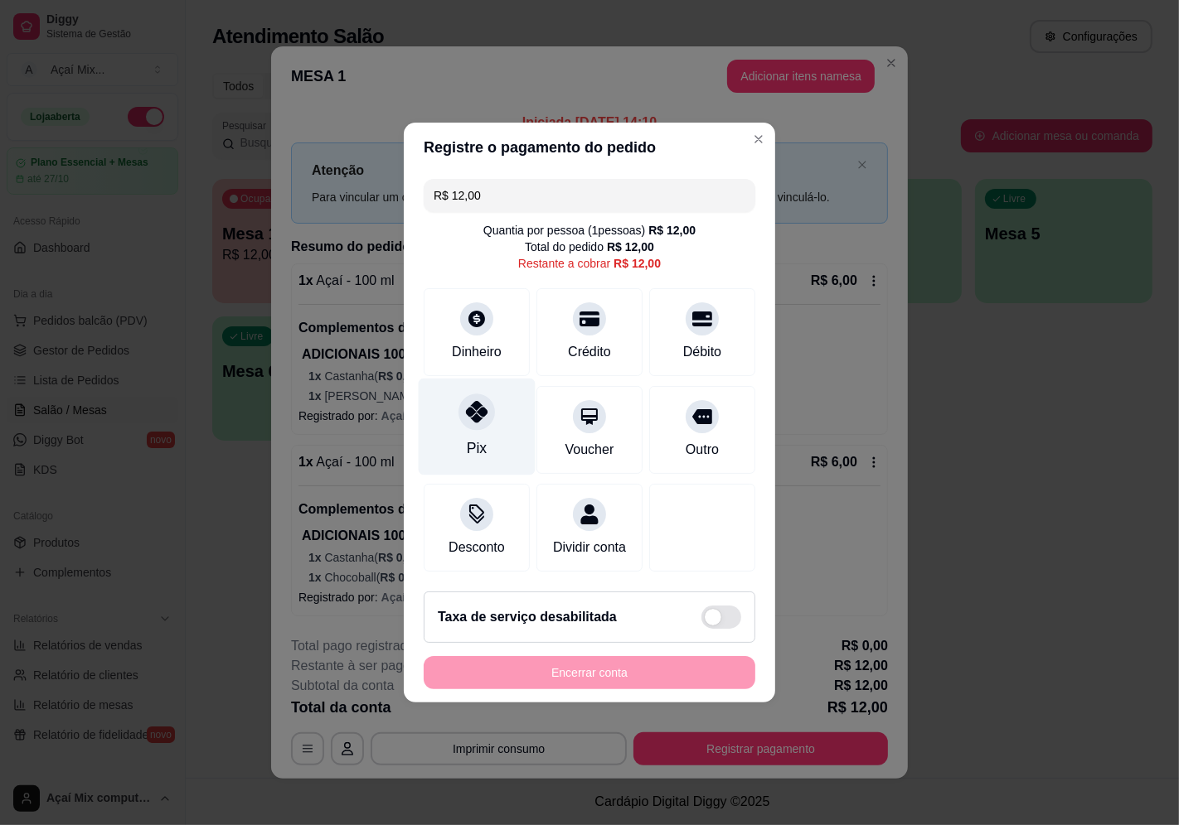
click at [471, 417] on div at bounding box center [476, 412] width 36 height 36
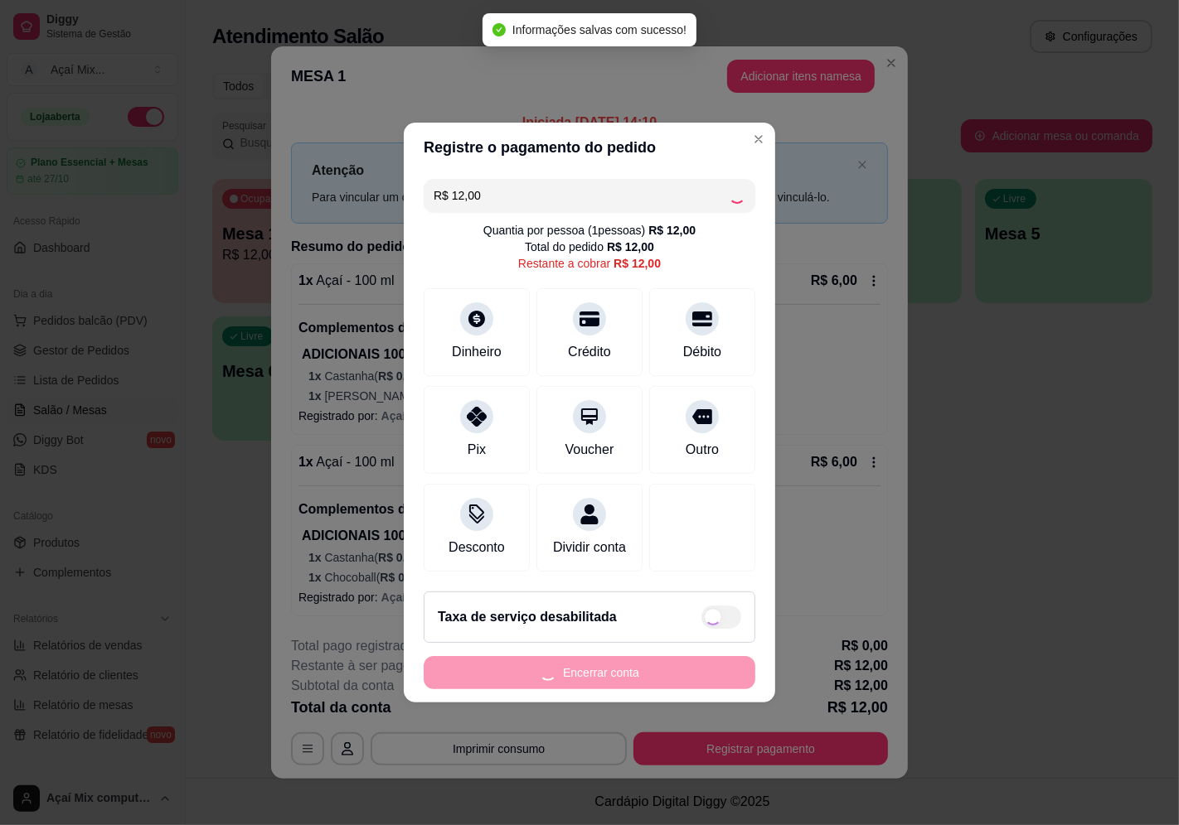
type input "R$ 0,00"
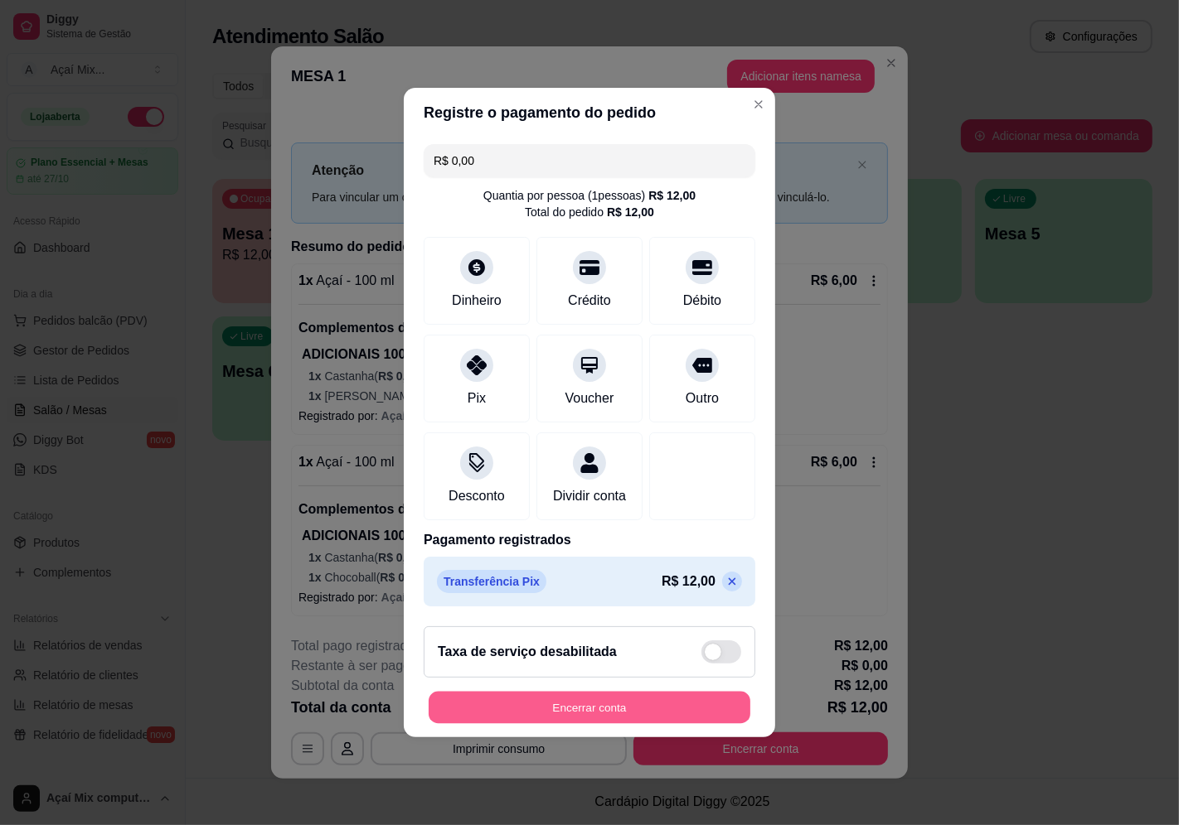
click at [683, 710] on button "Encerrar conta" at bounding box center [589, 708] width 322 height 32
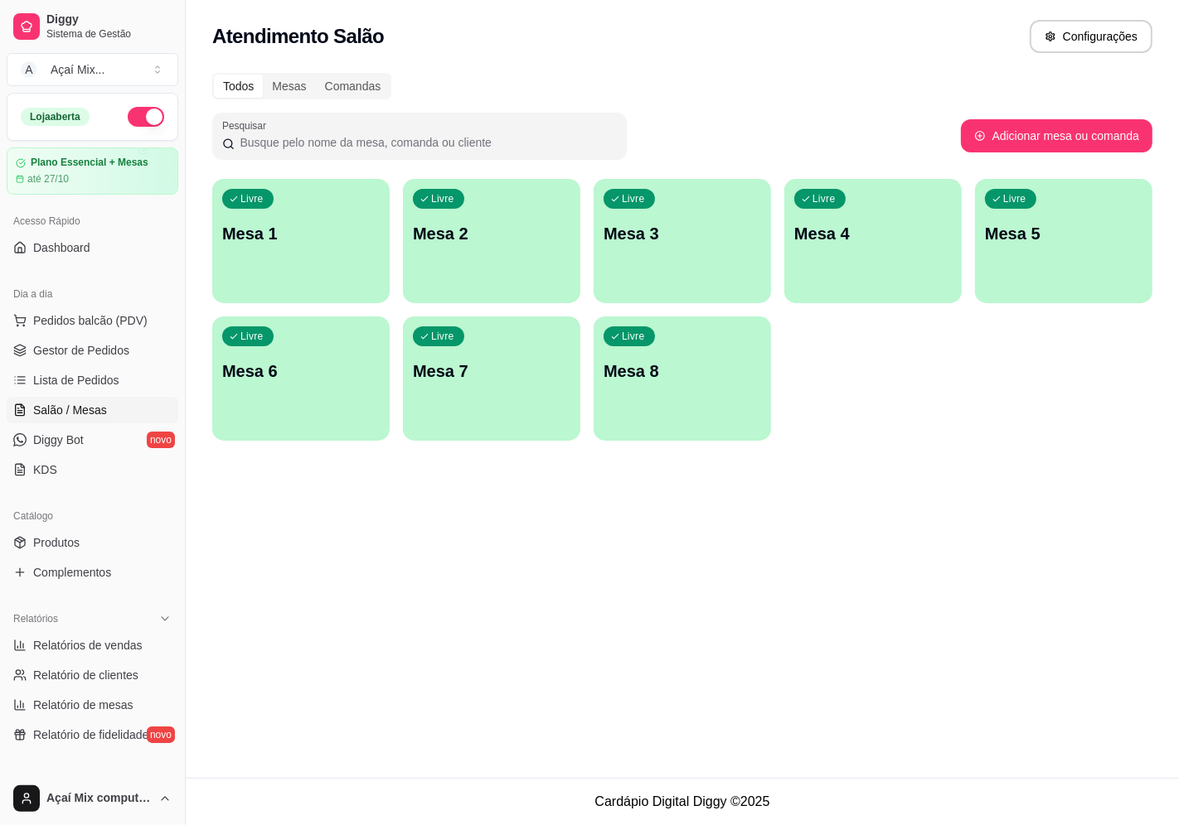
click at [443, 250] on div "Livre Mesa 2" at bounding box center [491, 231] width 177 height 104
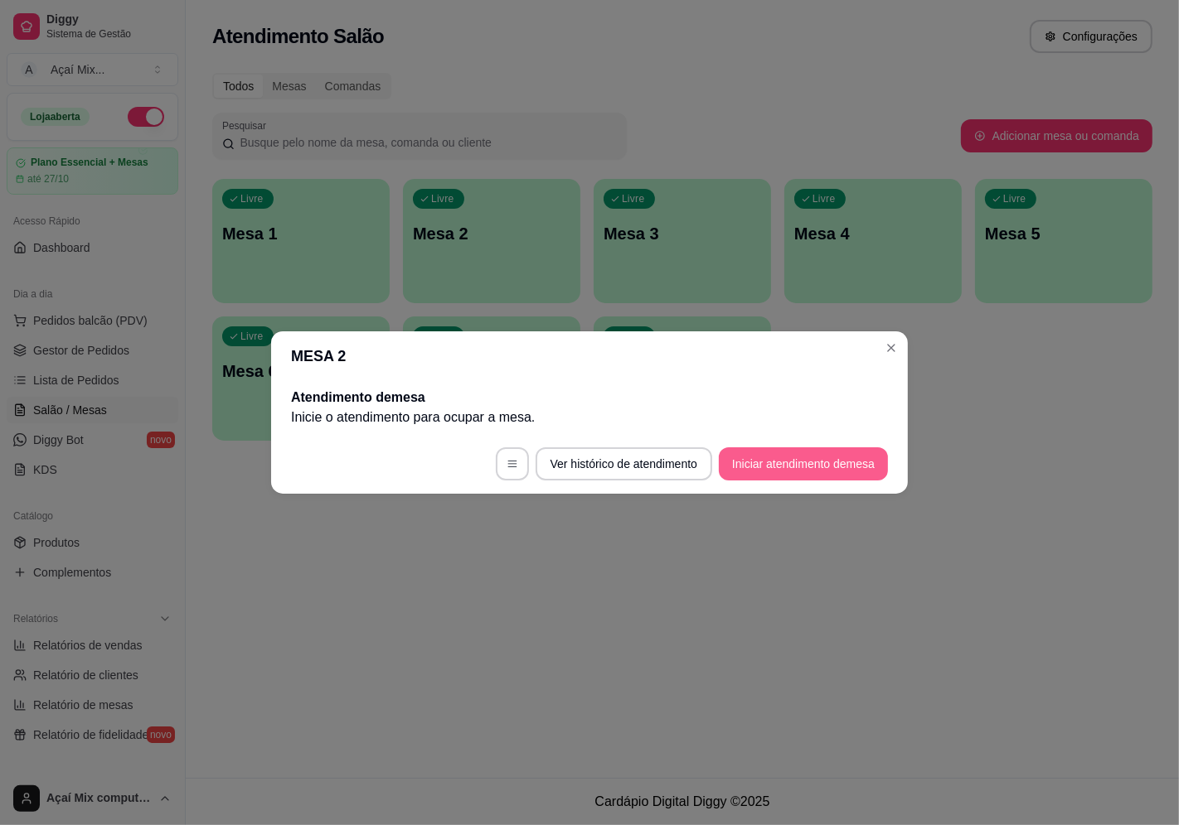
click at [796, 448] on button "Iniciar atendimento de mesa" at bounding box center [803, 464] width 169 height 33
click at [785, 466] on button "Iniciar atendimento de mesa" at bounding box center [803, 464] width 169 height 33
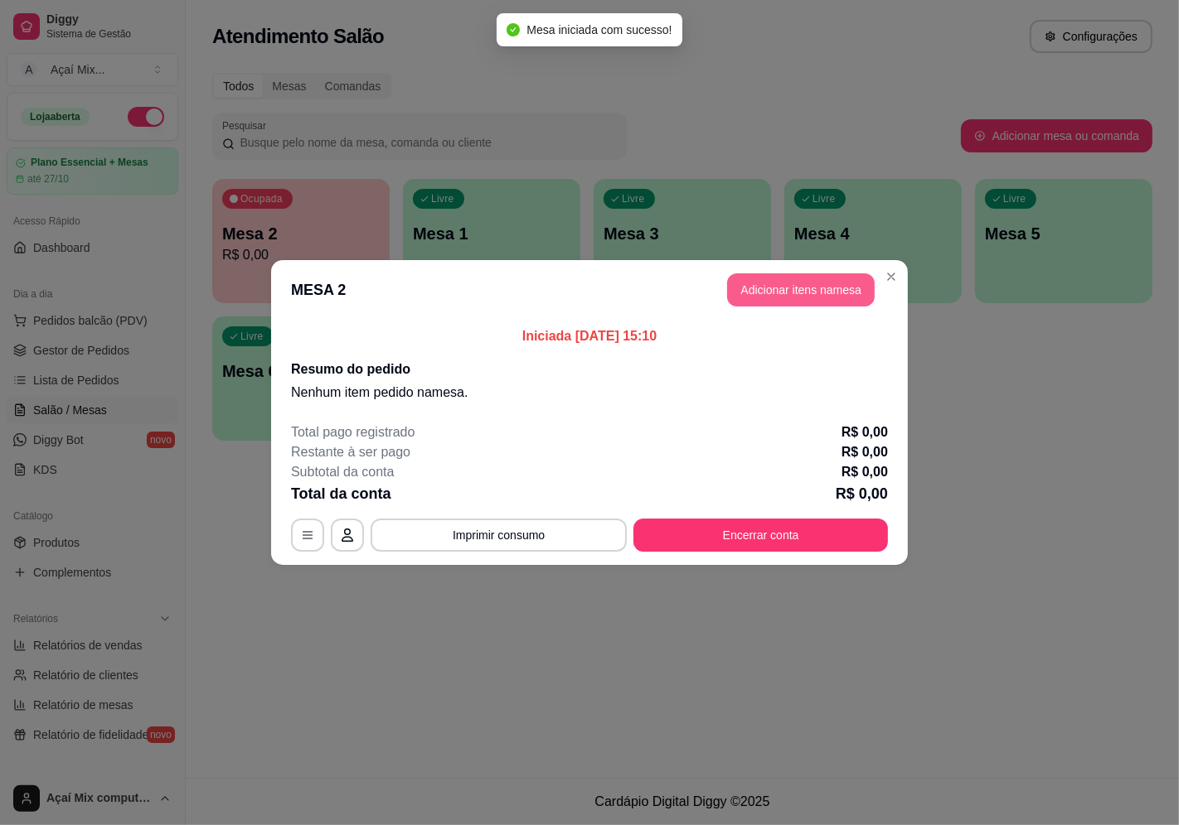
click at [805, 291] on button "Adicionar itens na mesa" at bounding box center [801, 289] width 148 height 33
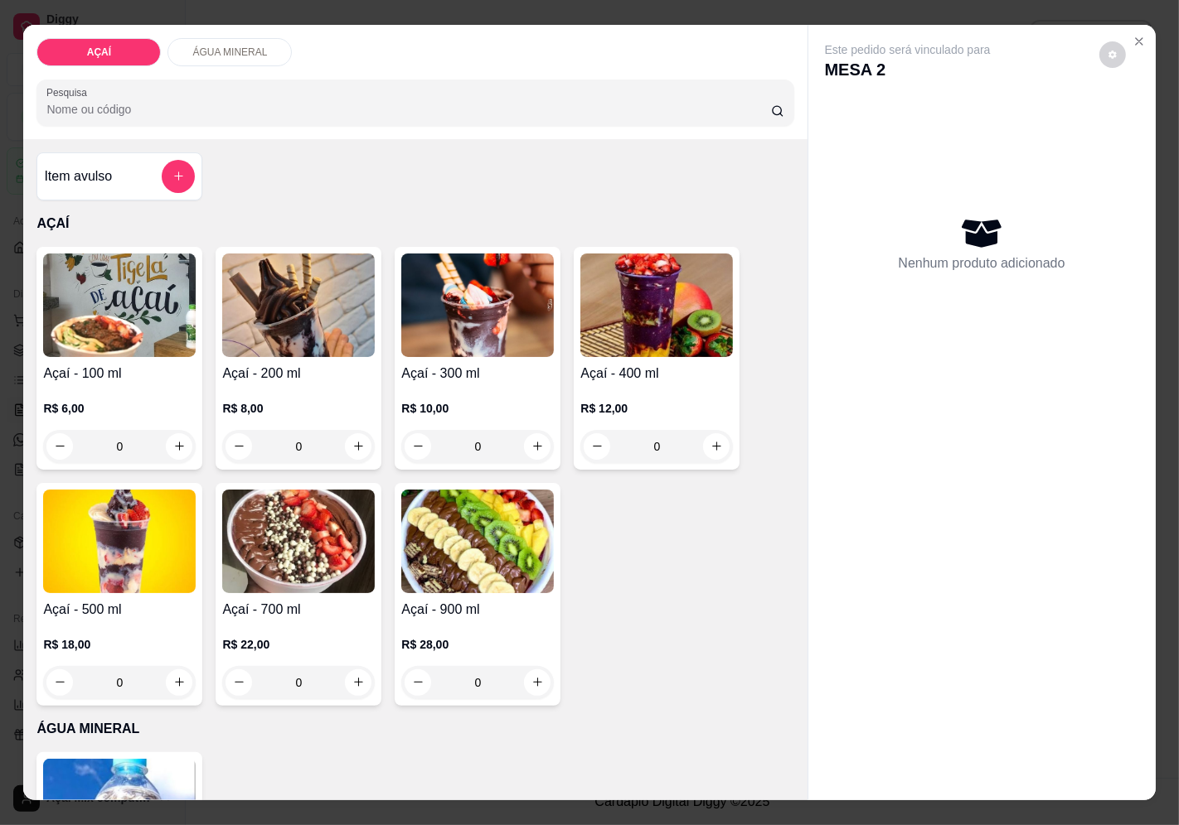
click at [473, 321] on img at bounding box center [477, 306] width 152 height 104
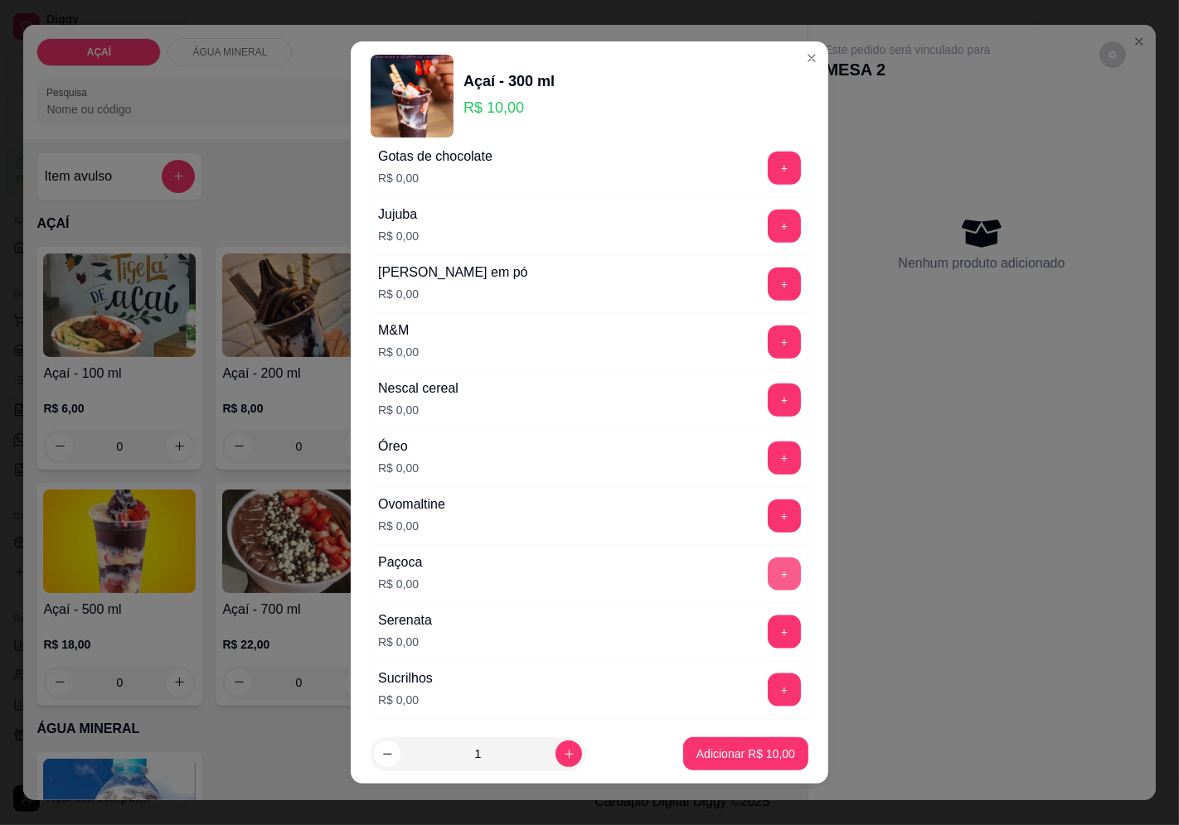
click at [767, 586] on button "+" at bounding box center [783, 574] width 33 height 33
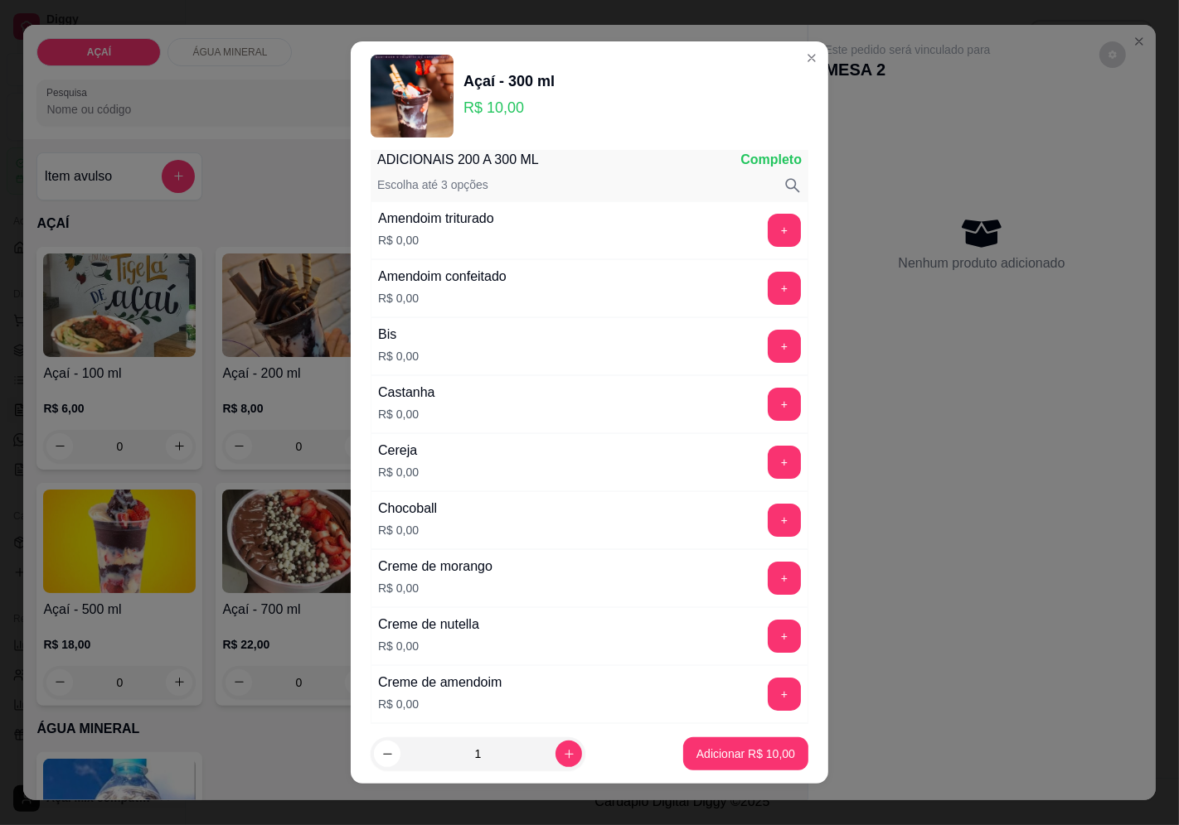
scroll to position [0, 0]
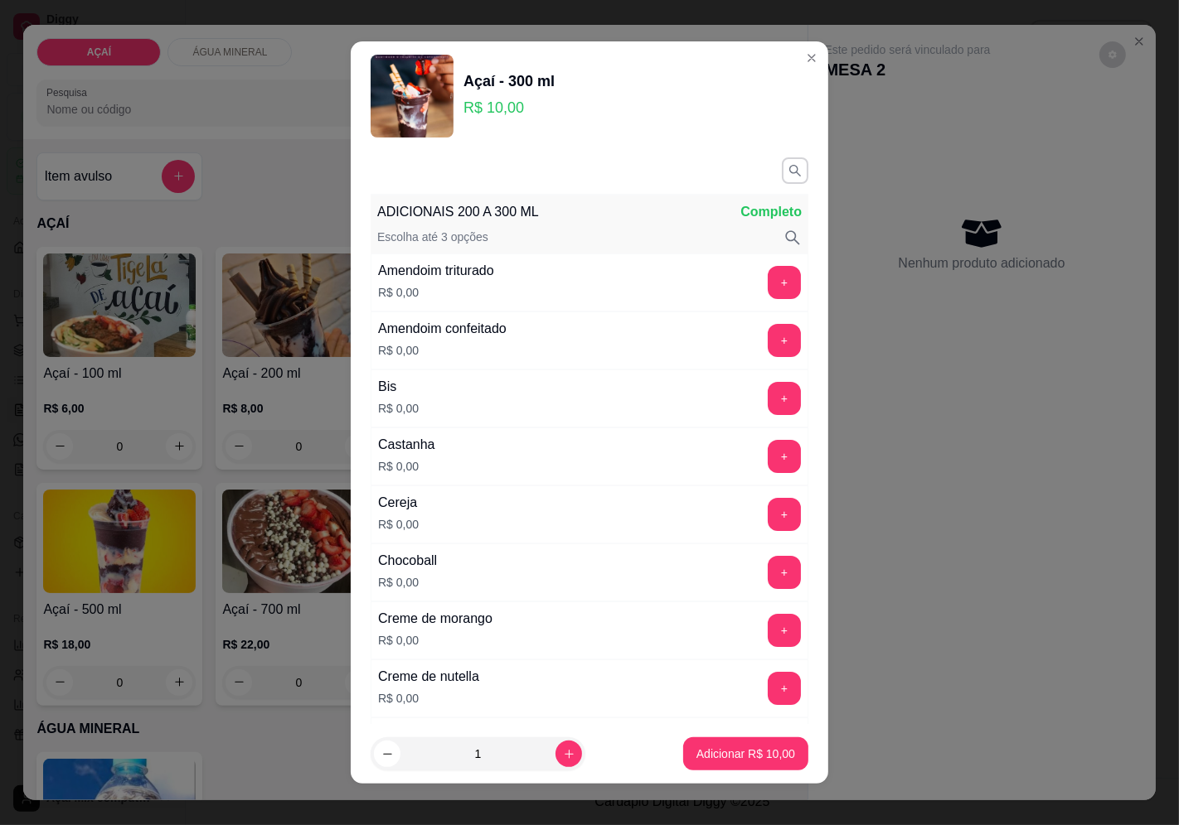
drag, startPoint x: 727, startPoint y: 550, endPoint x: 677, endPoint y: 498, distance: 72.1
click at [677, 498] on div "Cereja R$ 0,00 +" at bounding box center [589, 515] width 438 height 58
click at [768, 516] on button "+" at bounding box center [784, 514] width 32 height 32
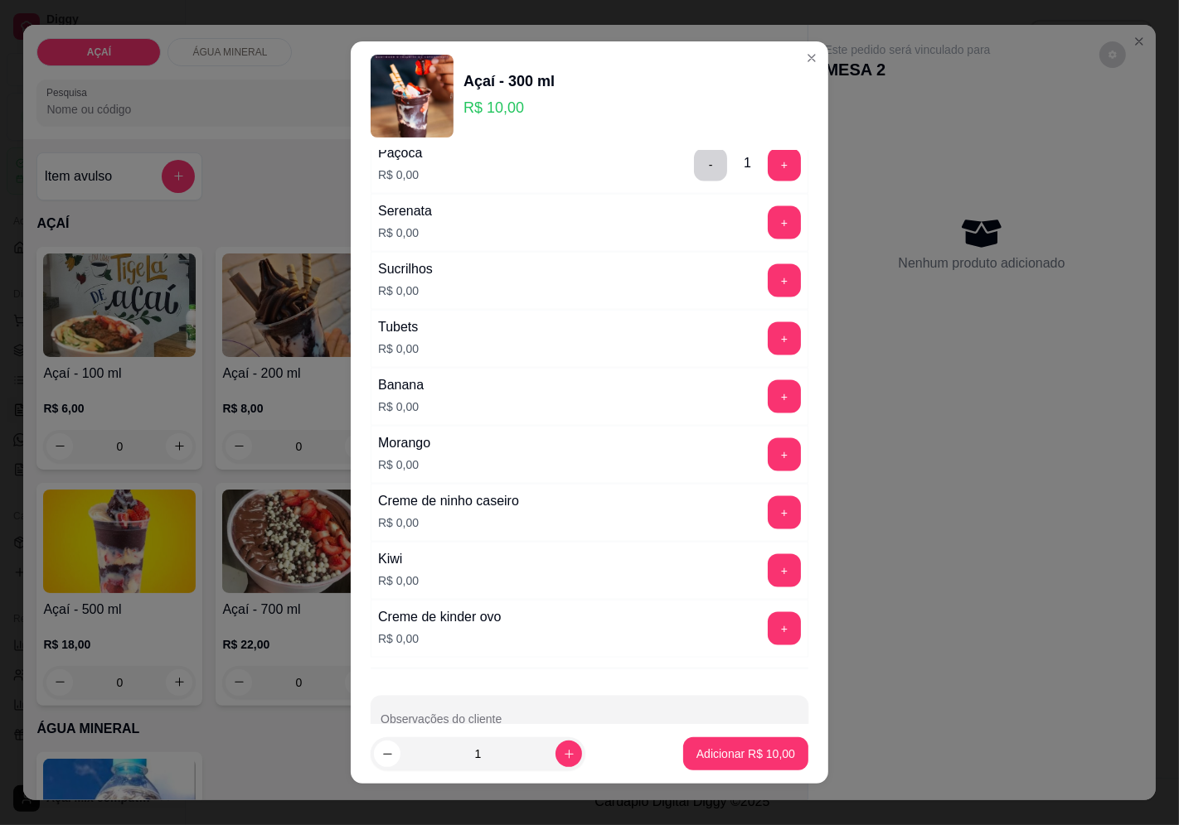
scroll to position [2021, 0]
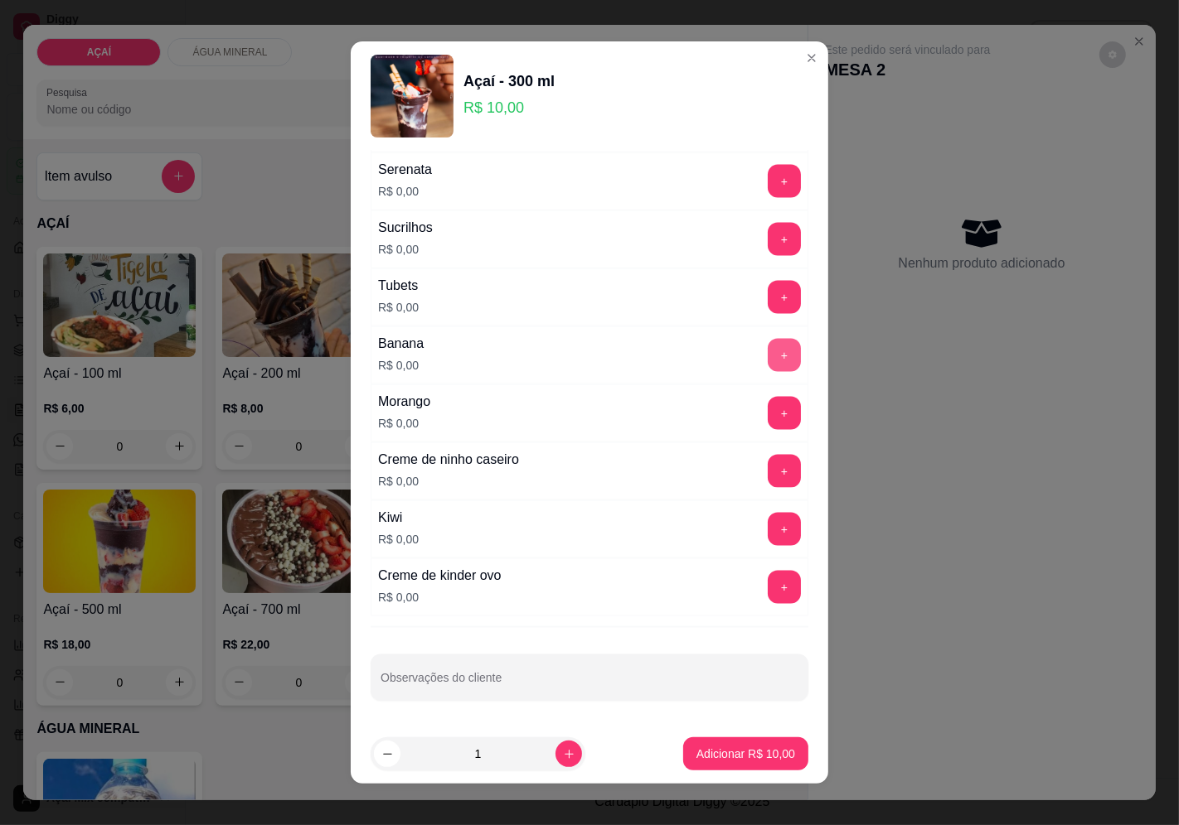
click at [767, 344] on button "+" at bounding box center [783, 355] width 33 height 33
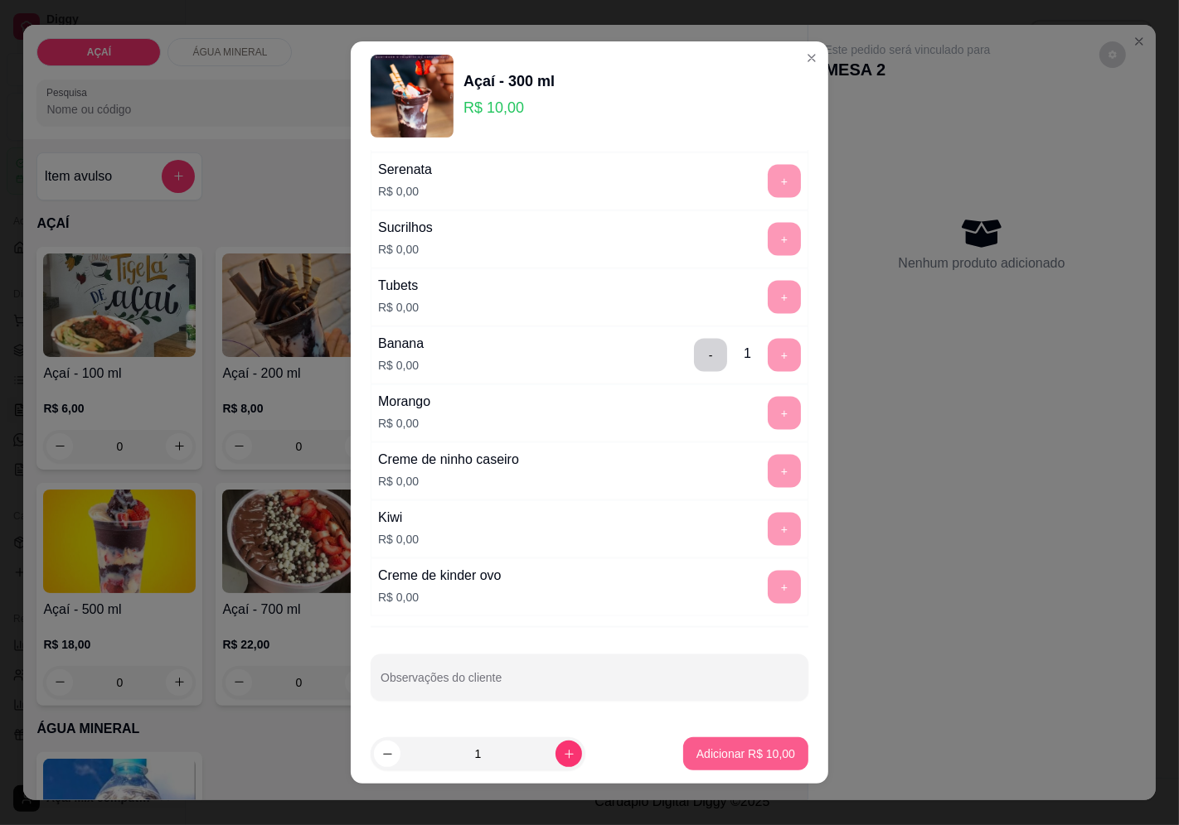
click at [738, 743] on button "Adicionar R$ 10,00" at bounding box center [745, 754] width 125 height 33
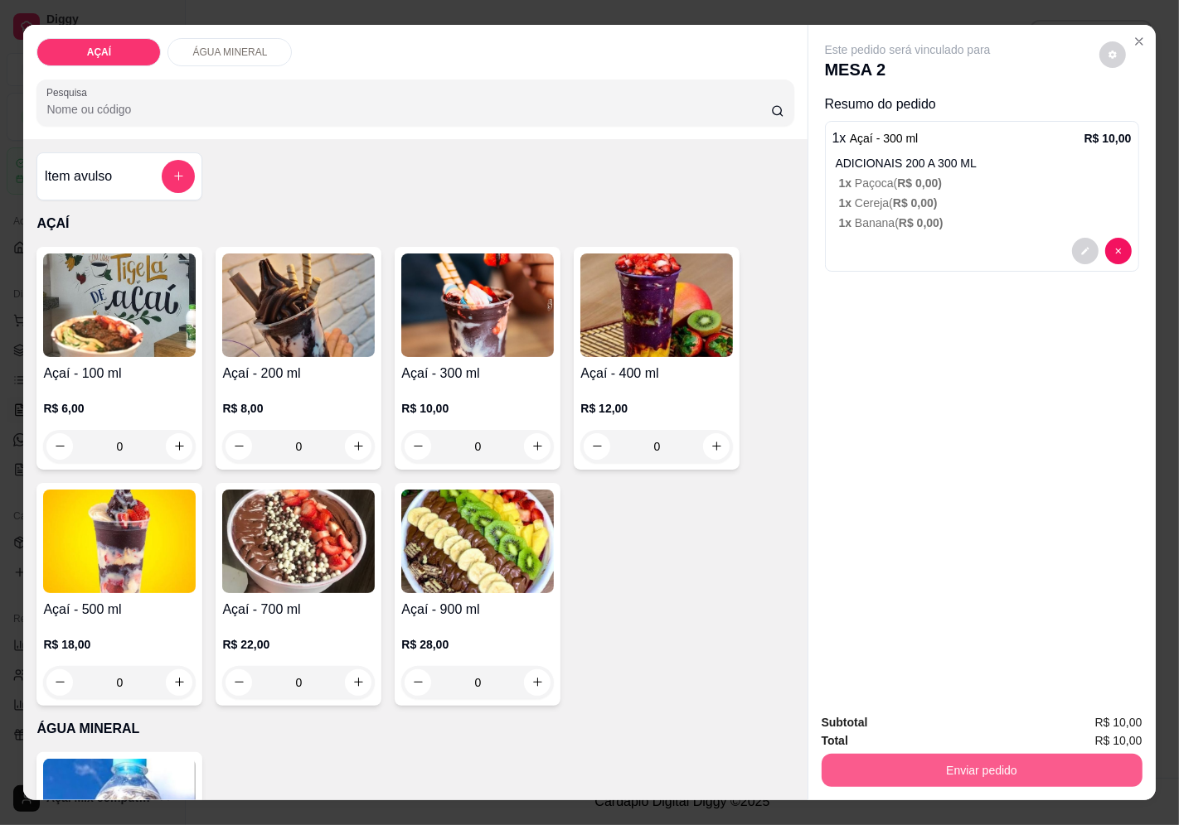
click at [937, 776] on button "Enviar pedido" at bounding box center [981, 770] width 321 height 33
click at [1086, 717] on button "Enviar pedido" at bounding box center [1098, 723] width 91 height 31
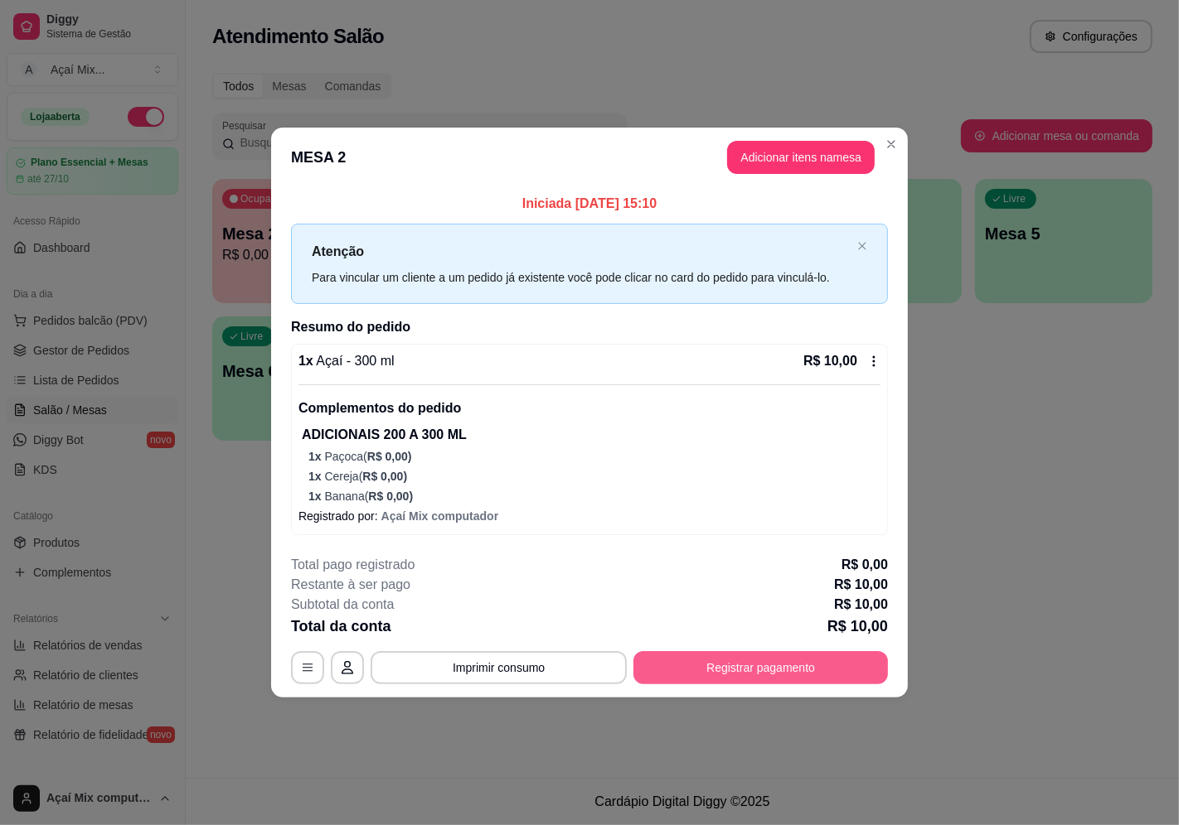
click at [825, 675] on button "Registrar pagamento" at bounding box center [760, 667] width 254 height 33
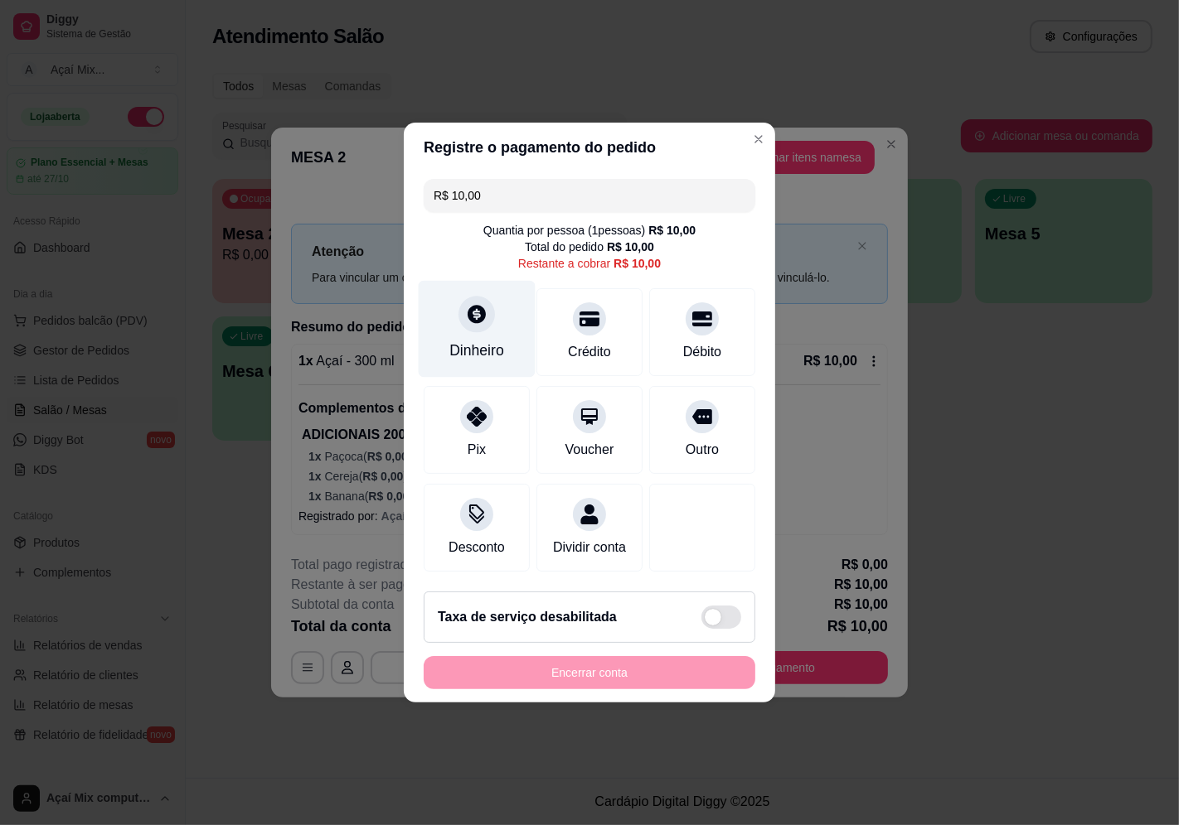
click at [475, 343] on div "Dinheiro" at bounding box center [476, 351] width 55 height 22
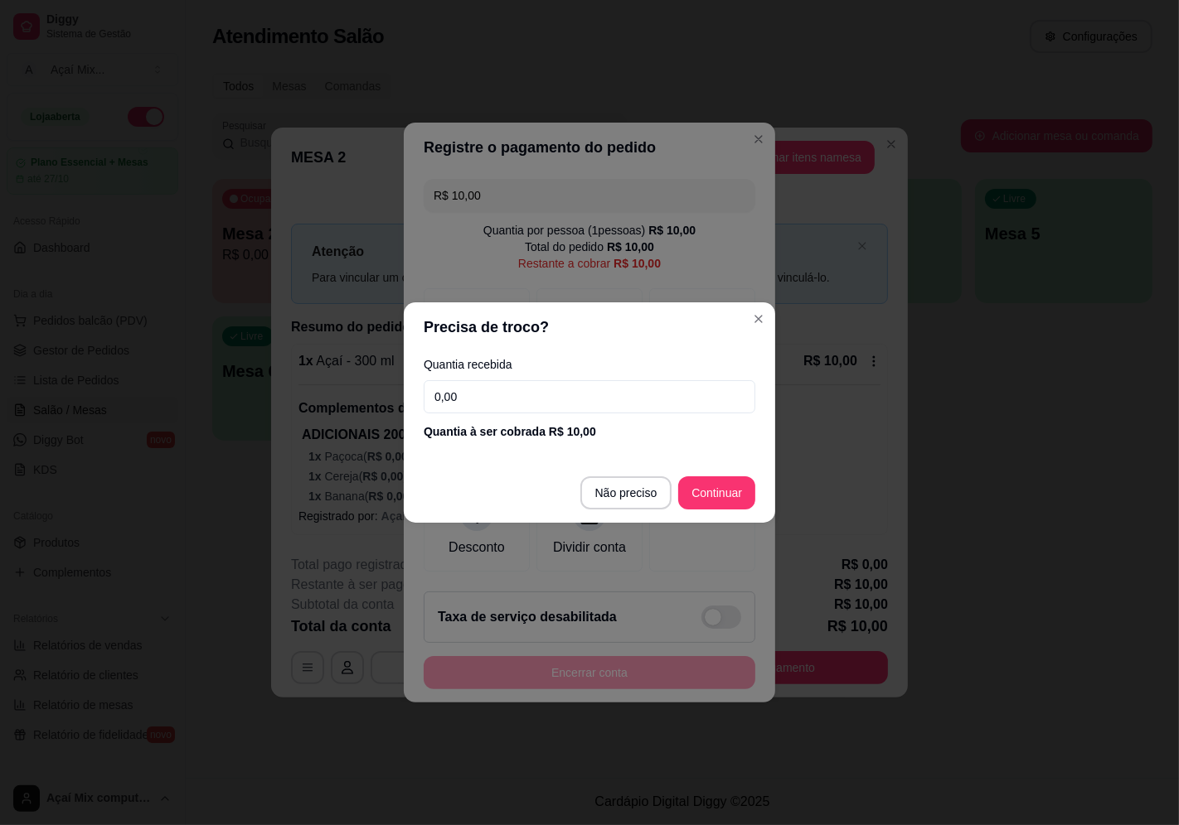
click at [635, 512] on footer "Não preciso Continuar" at bounding box center [589, 493] width 371 height 60
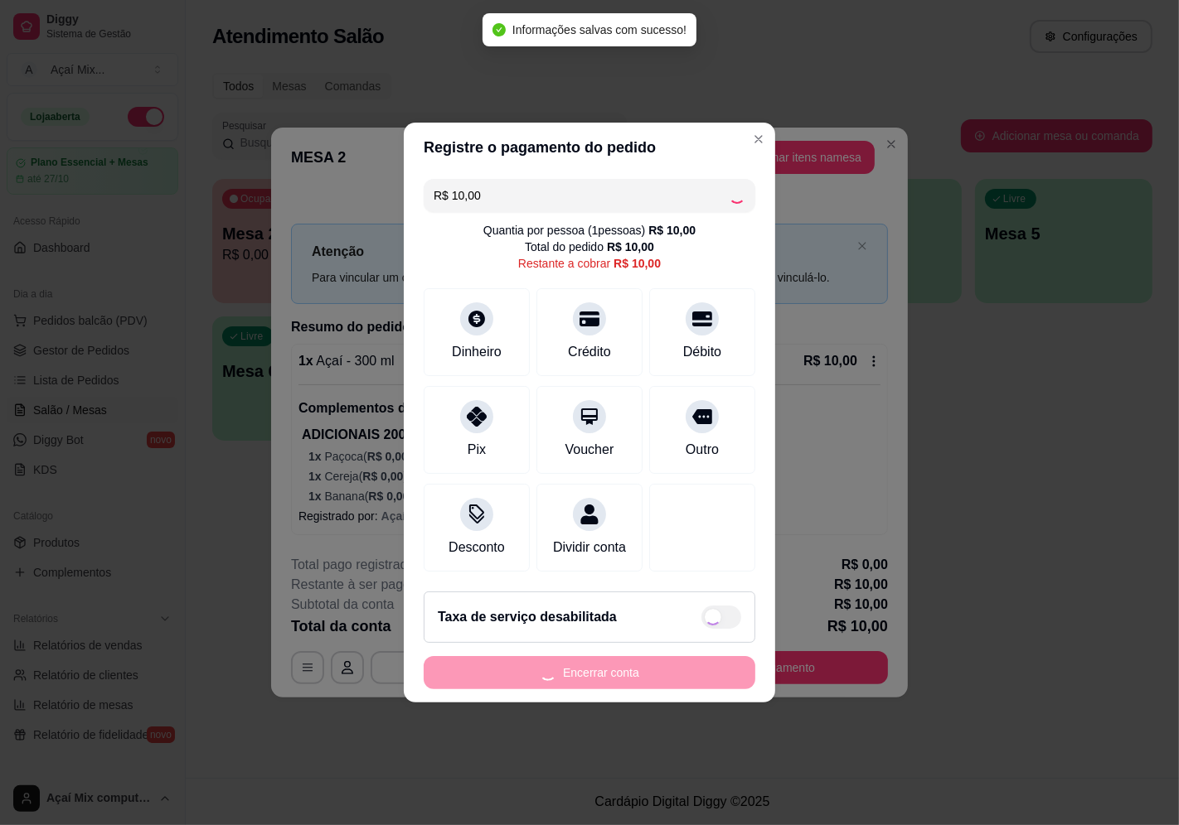
click at [680, 678] on div "Encerrar conta" at bounding box center [589, 672] width 332 height 33
type input "R$ 0,00"
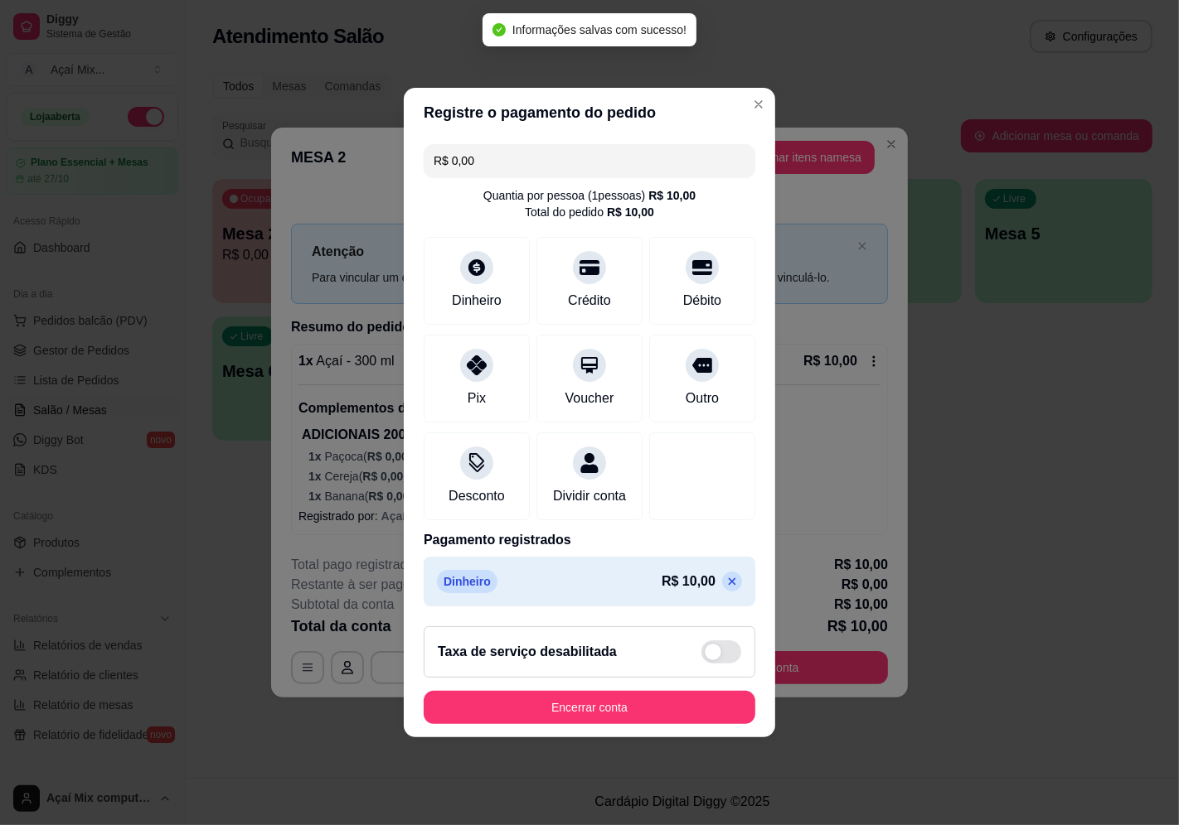
click at [680, 678] on div "Taxa de serviço desabilitada" at bounding box center [589, 652] width 332 height 51
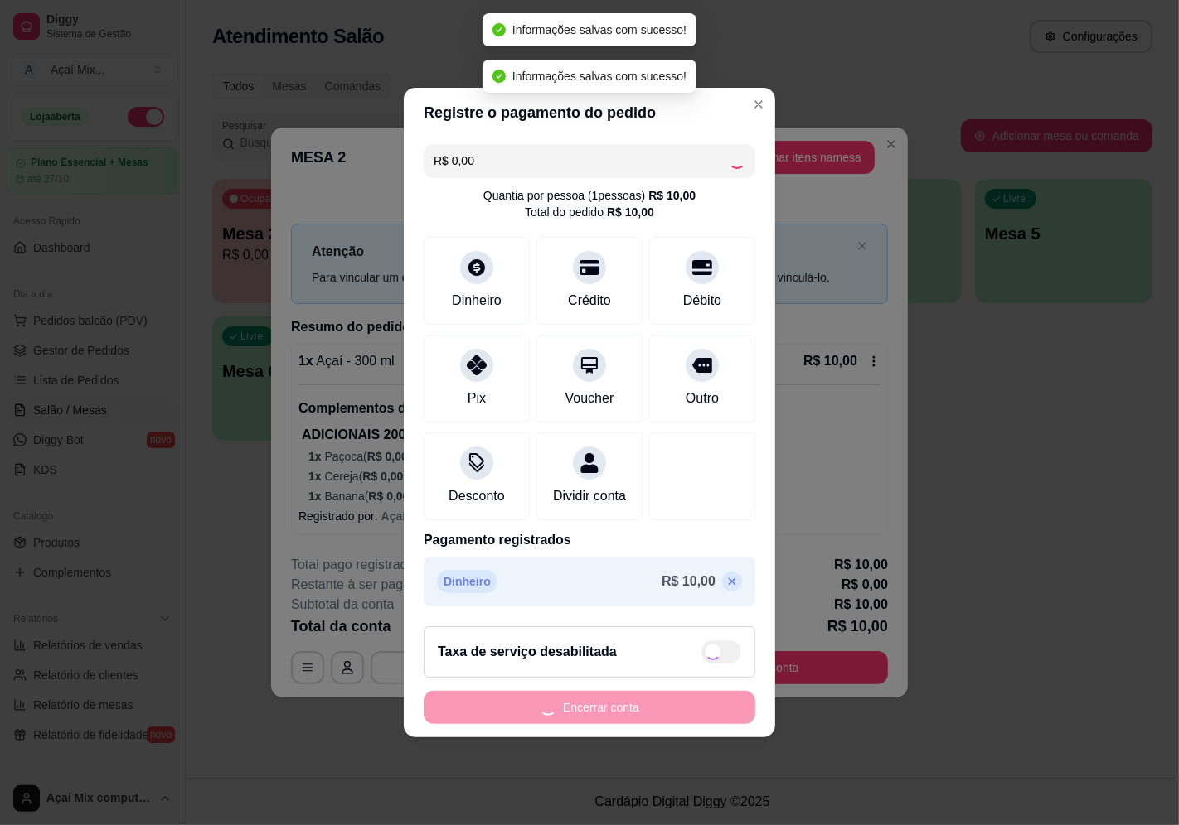
checkbox input "true"
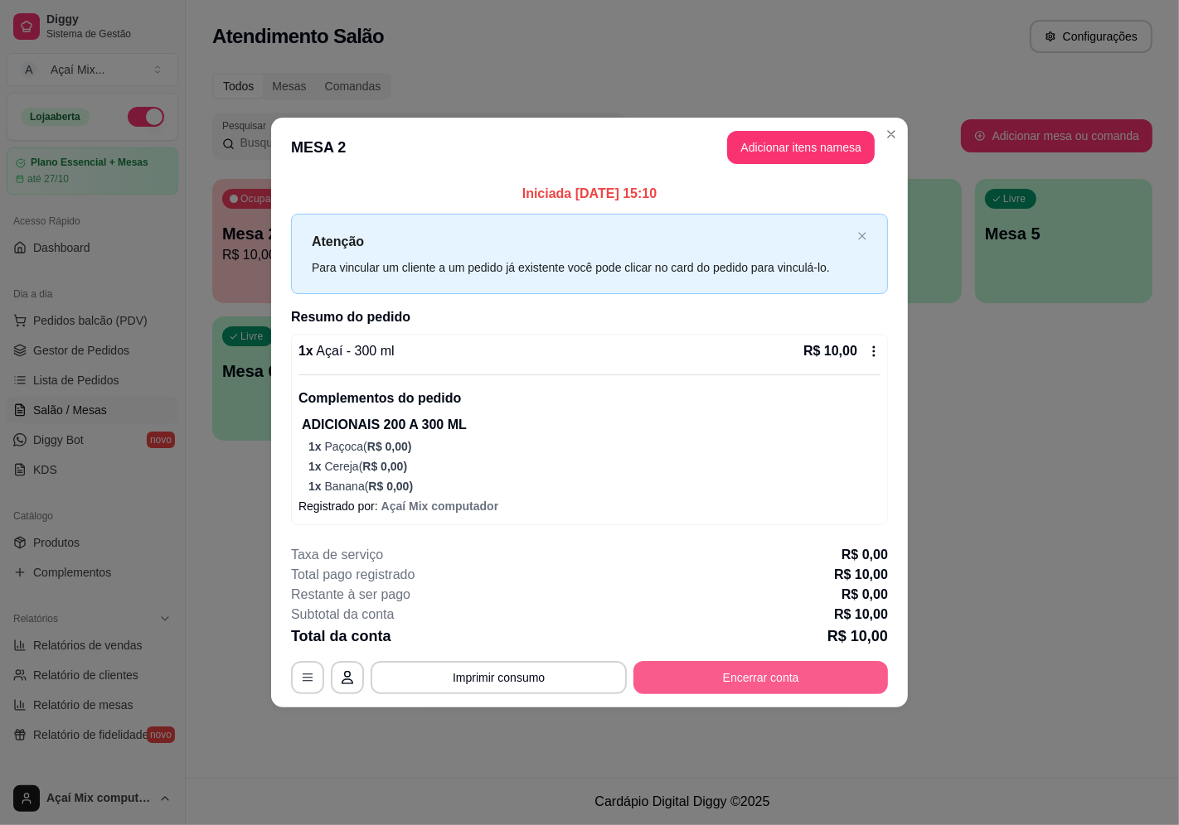
click at [733, 691] on button "Encerrar conta" at bounding box center [760, 677] width 254 height 33
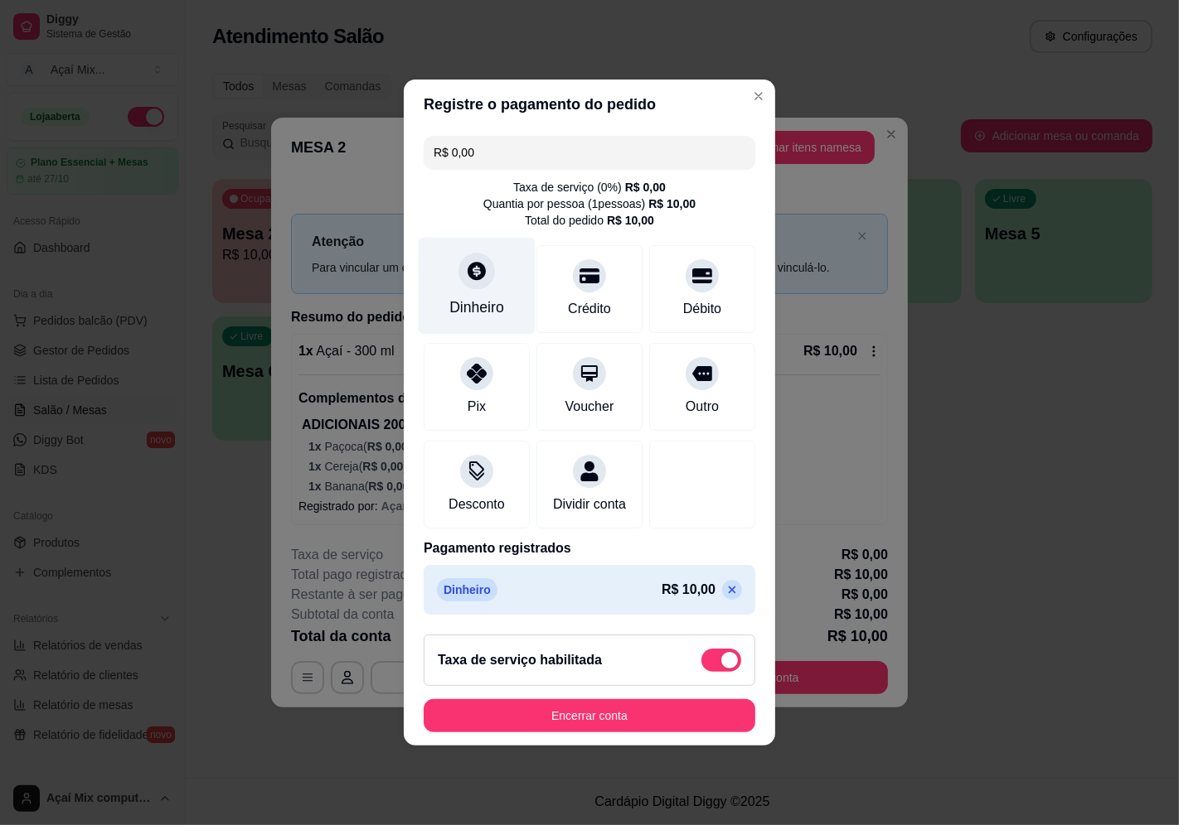
click at [491, 302] on div "Dinheiro" at bounding box center [476, 308] width 55 height 22
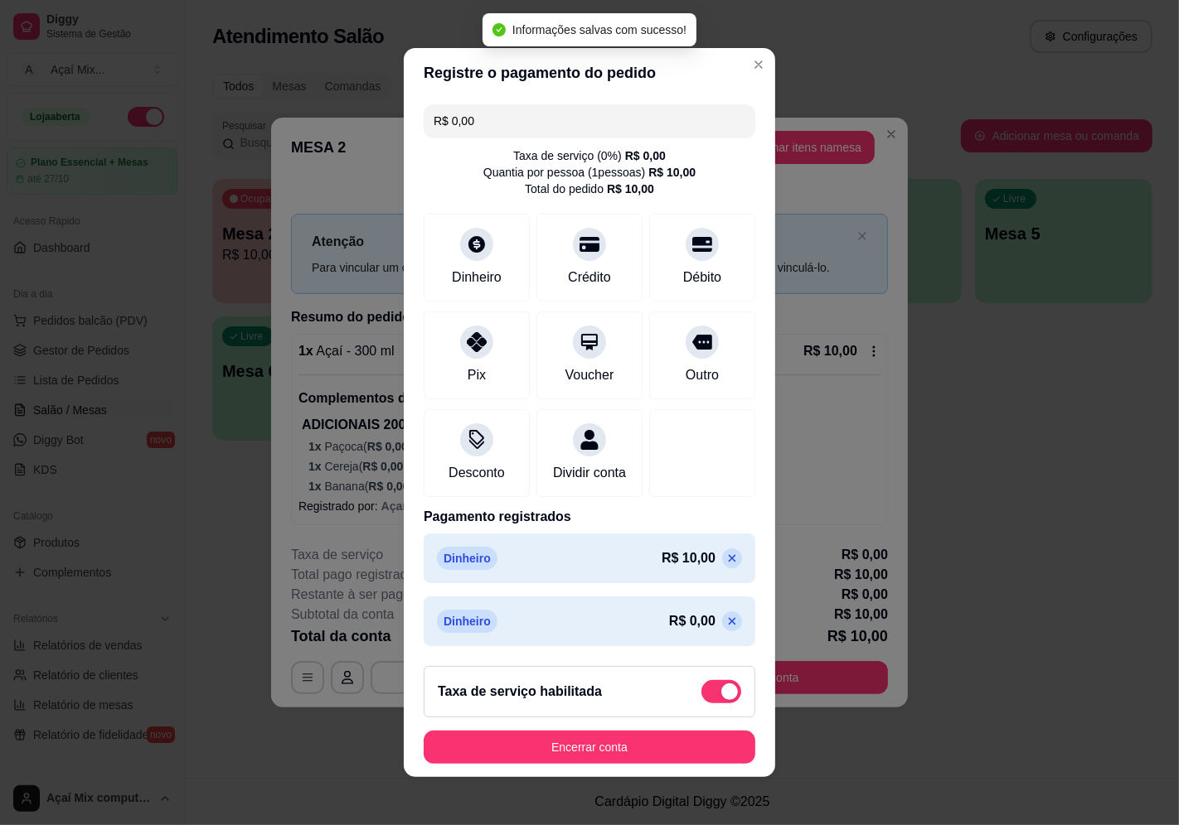
click at [643, 732] on footer "Taxa de serviço habilitada Encerrar conta" at bounding box center [589, 715] width 371 height 124
click at [647, 743] on button "Encerrar conta" at bounding box center [589, 747] width 332 height 33
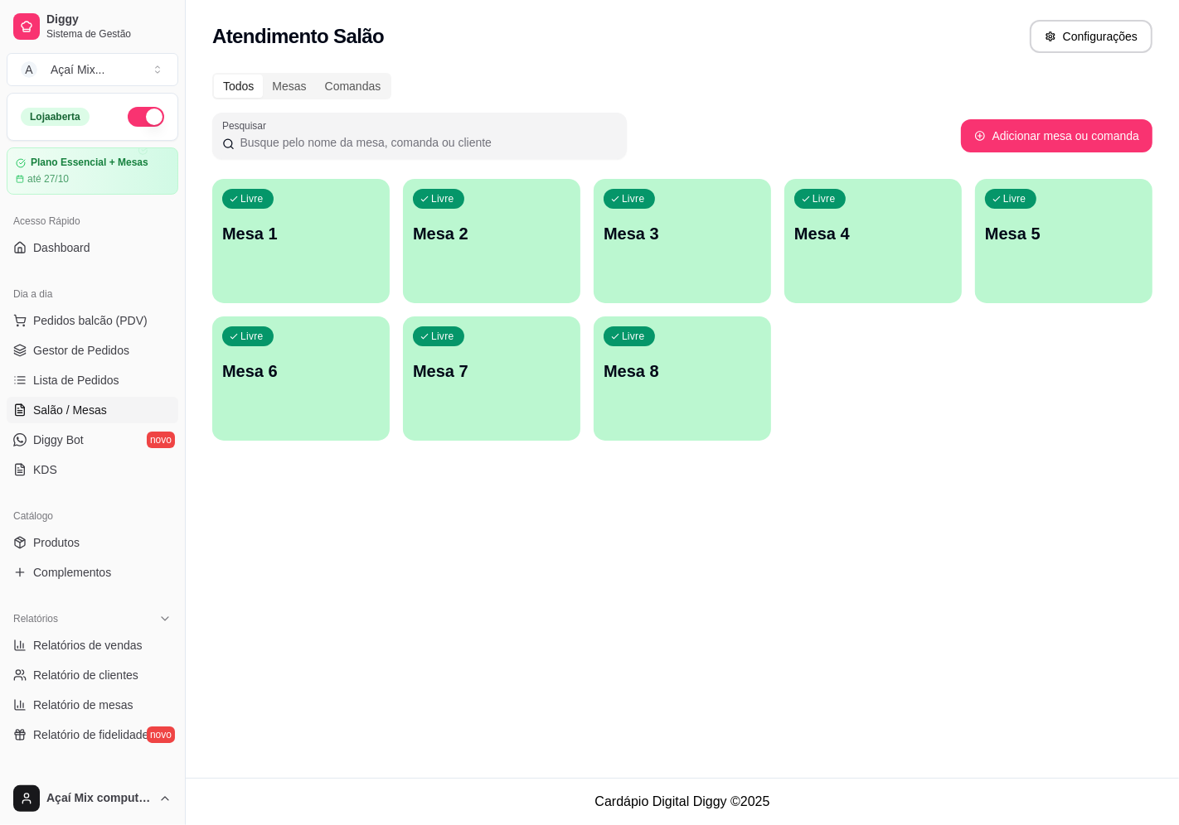
click at [618, 227] on p "Mesa 3" at bounding box center [681, 233] width 157 height 23
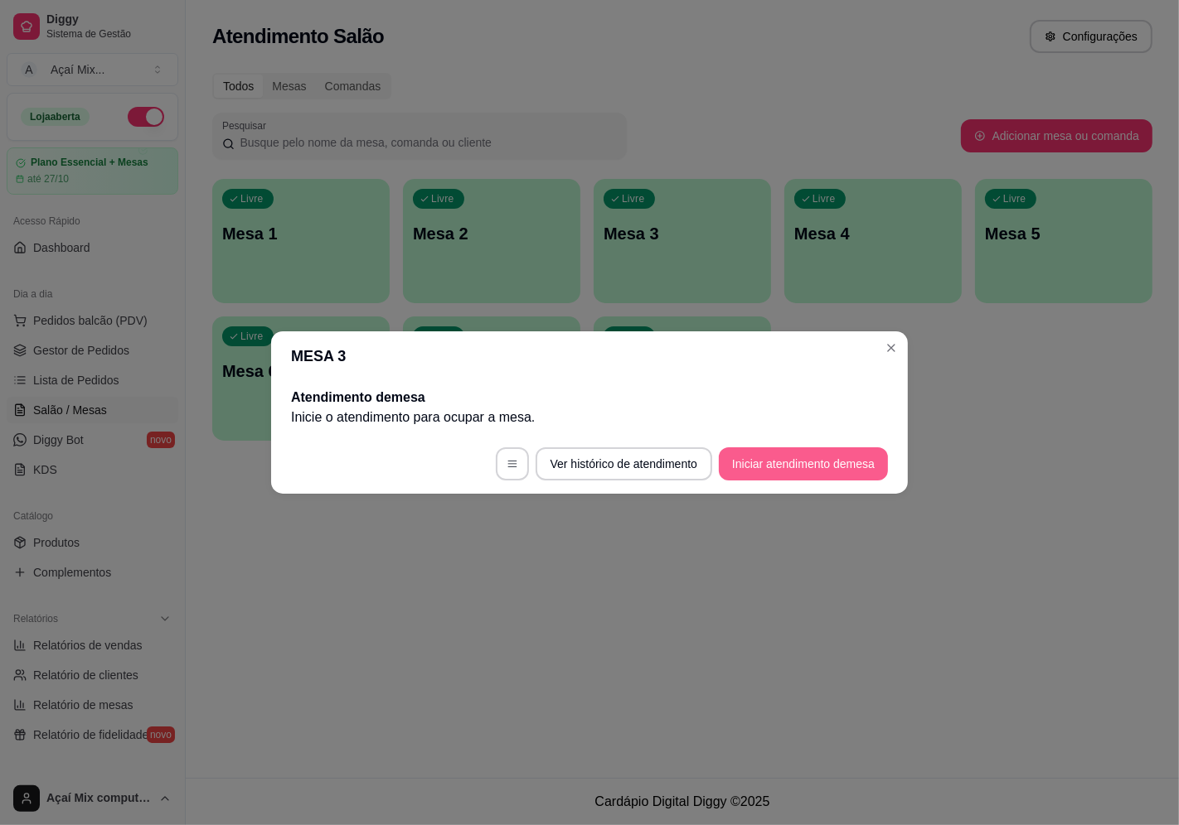
click at [783, 473] on button "Iniciar atendimento de mesa" at bounding box center [803, 464] width 169 height 33
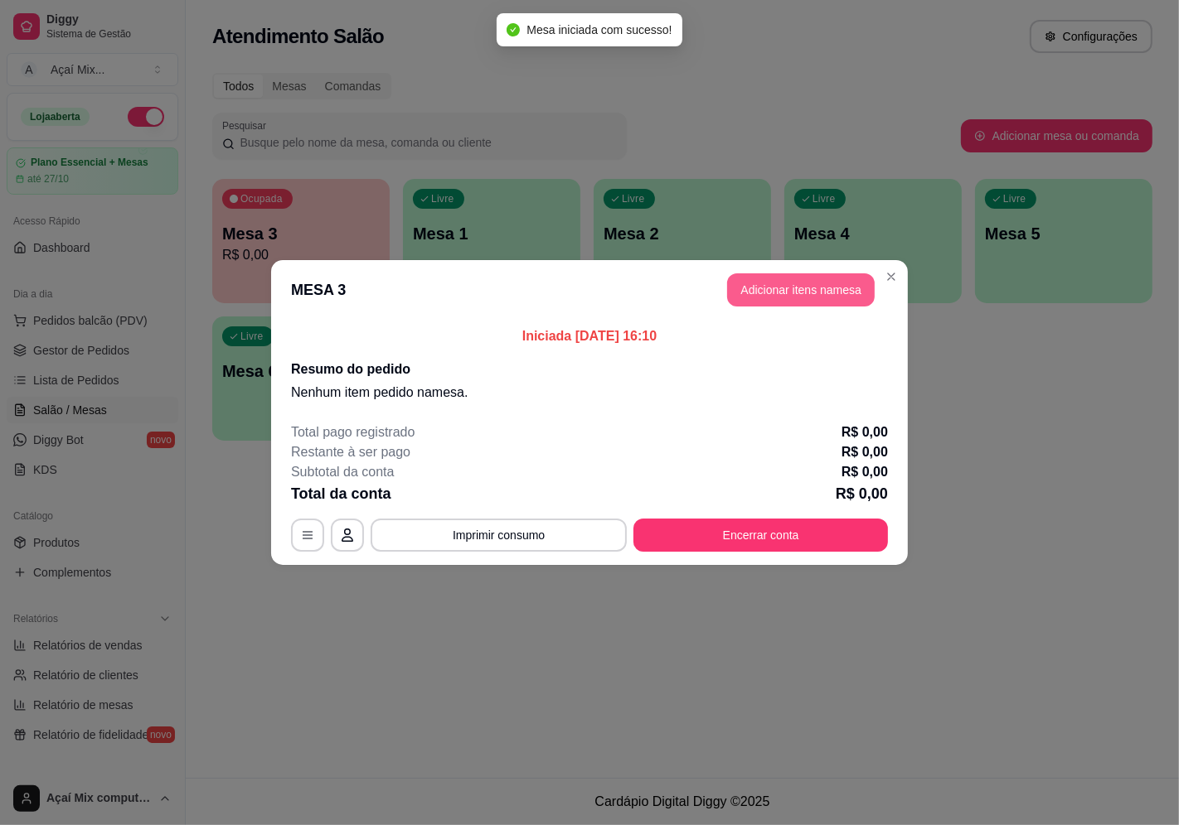
click at [815, 292] on button "Adicionar itens na mesa" at bounding box center [801, 289] width 148 height 33
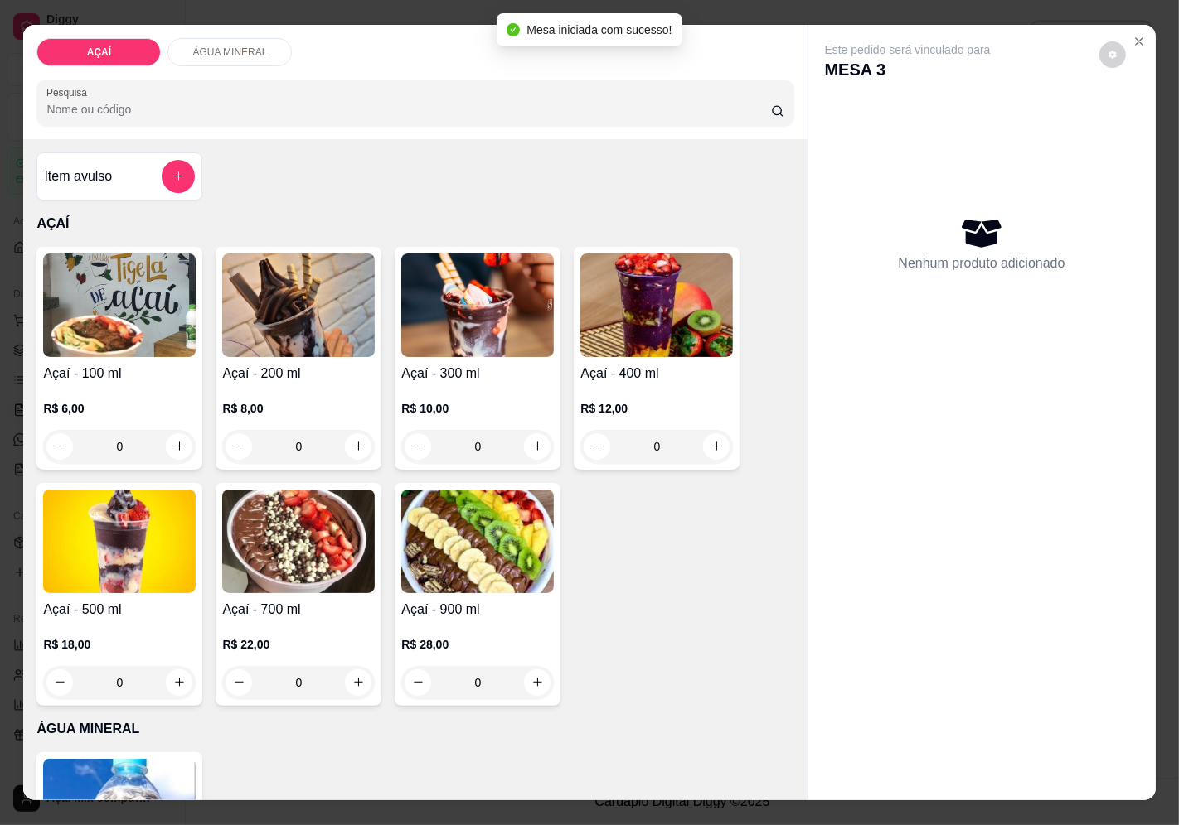
click at [85, 384] on div "R$ 6,00 0" at bounding box center [119, 424] width 152 height 80
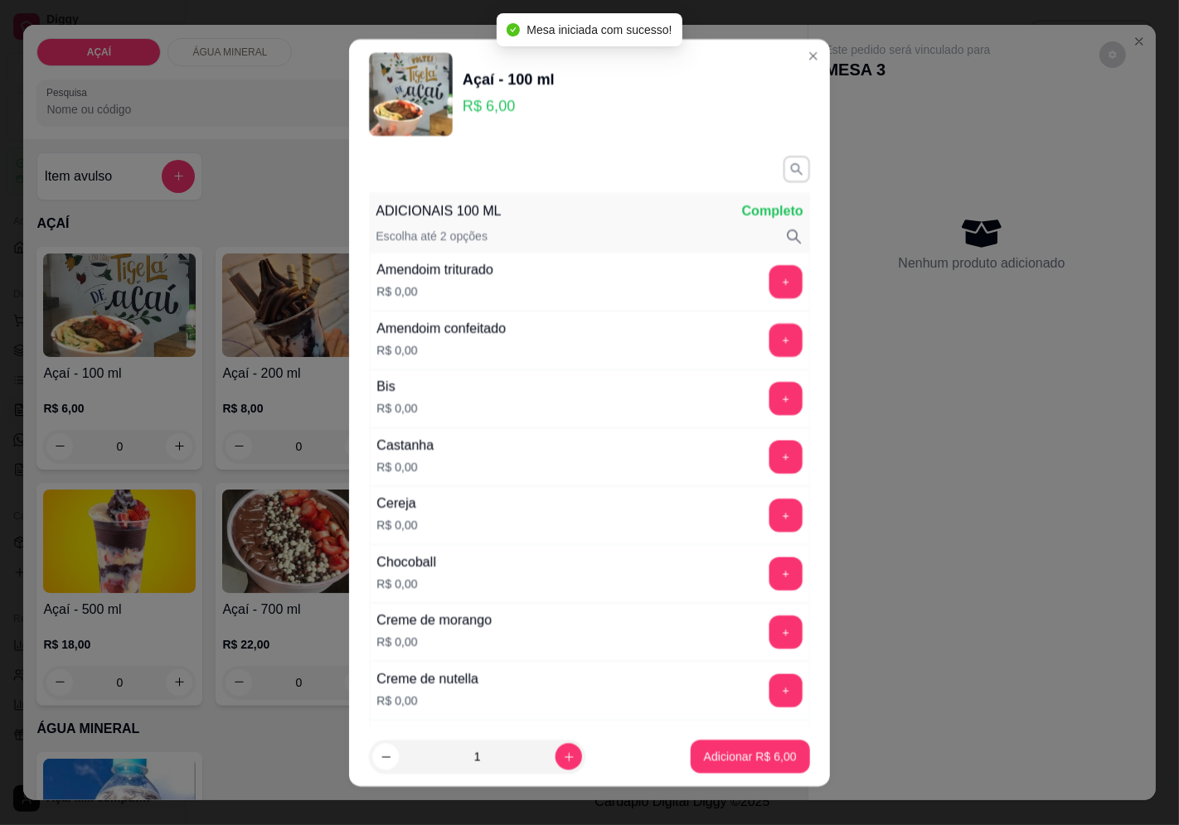
click at [598, 503] on div "Açaí - 100 ml R$ 6,00 ADICIONAIS 100 ML Completo Escolha até 2 opções Amendoim …" at bounding box center [589, 413] width 1187 height 831
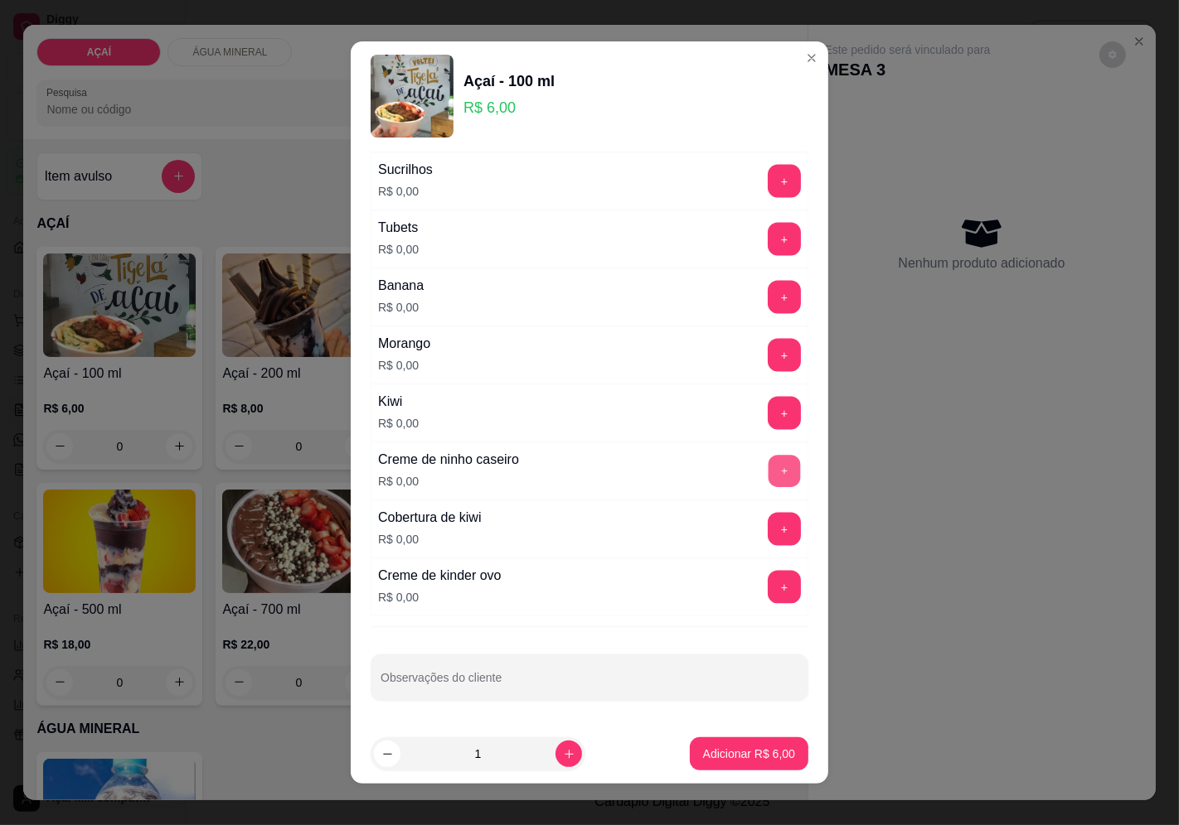
click at [768, 465] on button "+" at bounding box center [784, 471] width 32 height 32
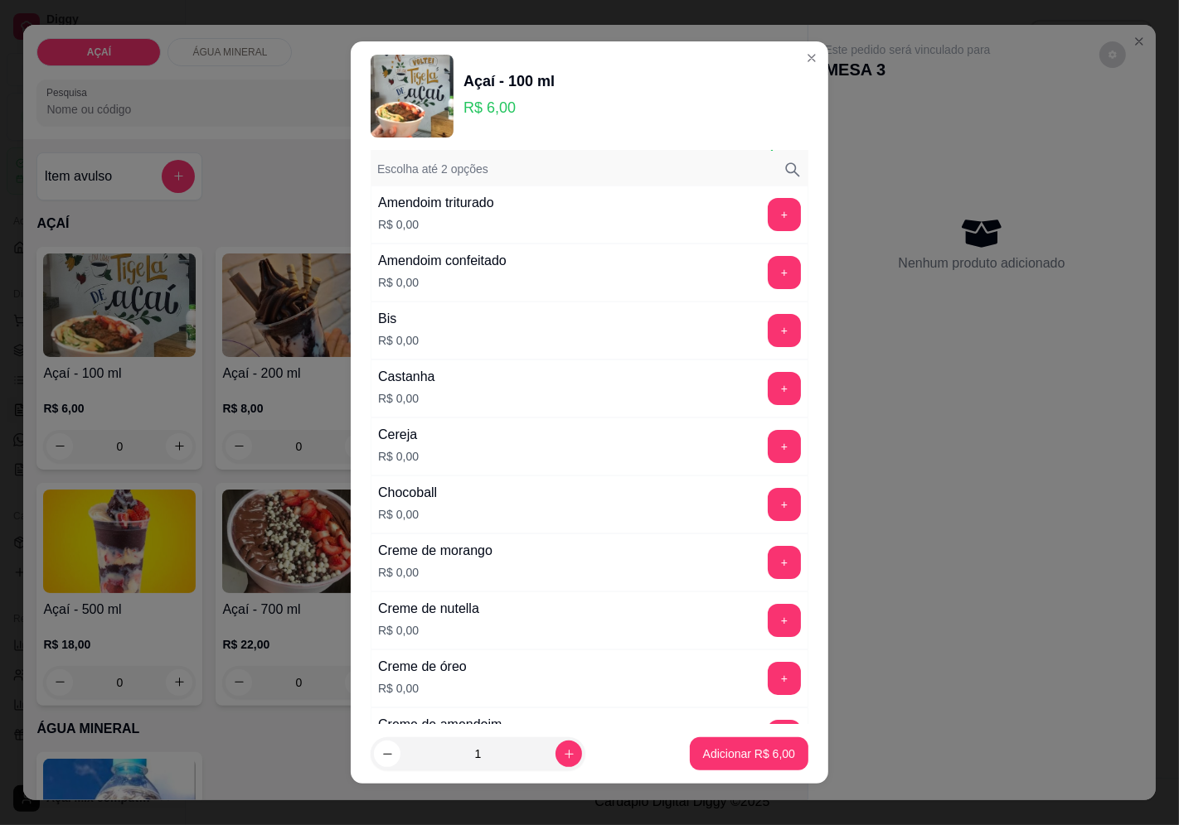
scroll to position [0, 0]
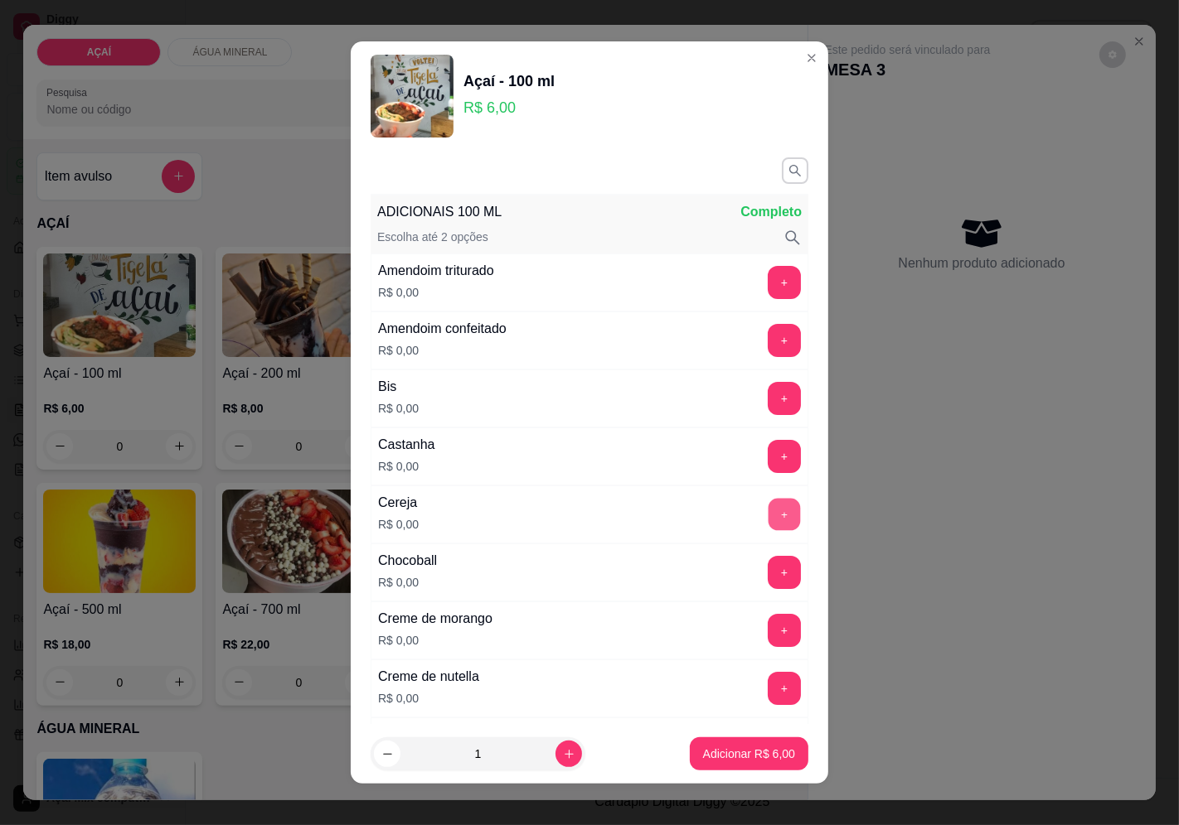
click at [768, 514] on button "+" at bounding box center [784, 514] width 32 height 32
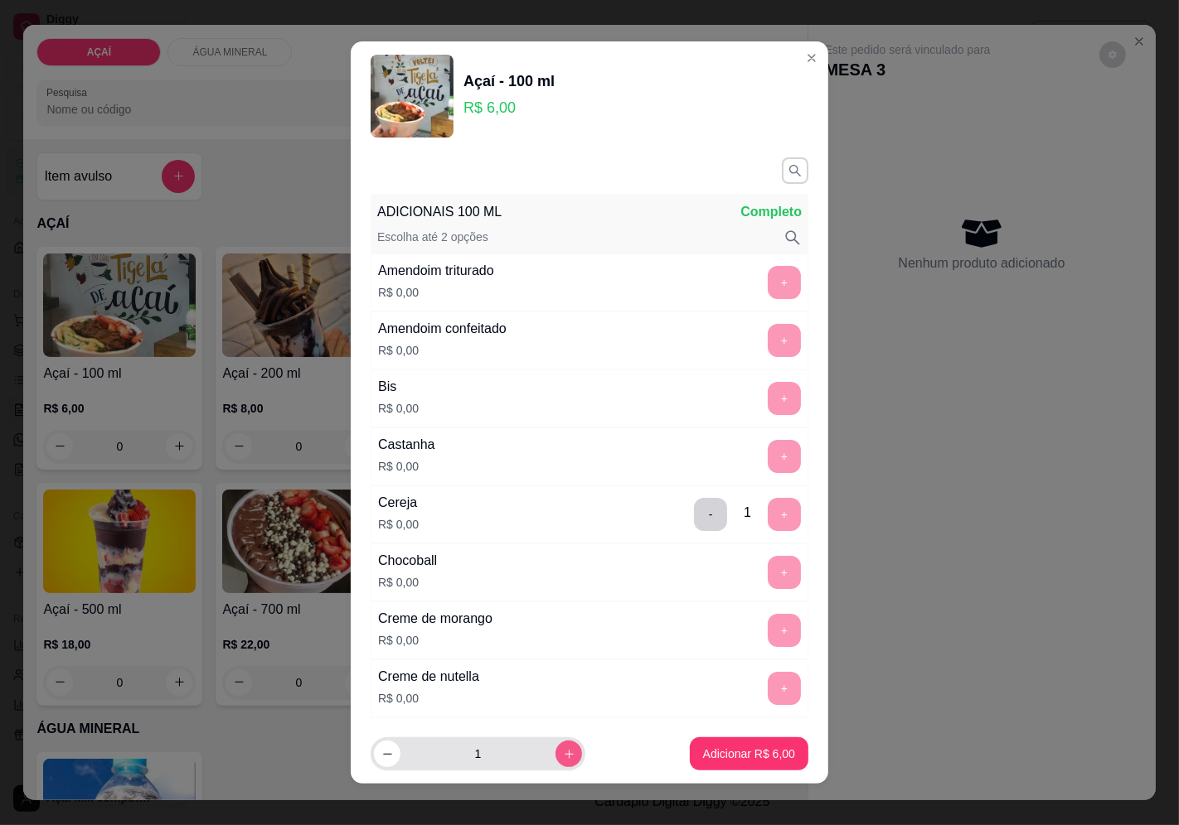
click at [563, 756] on icon "increase-product-quantity" at bounding box center [569, 754] width 12 height 12
type input "2"
click at [738, 746] on button "Adicionar R$ 12,00" at bounding box center [745, 754] width 125 height 33
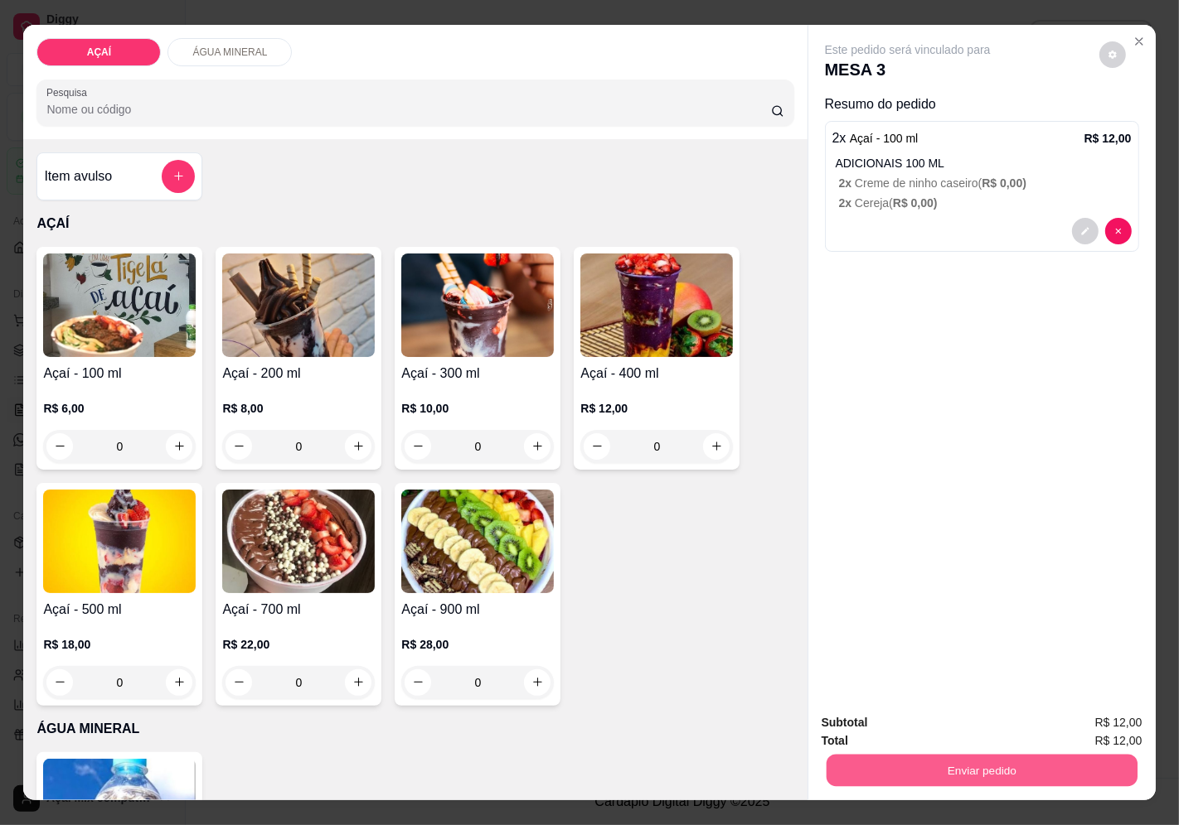
click at [1024, 768] on button "Enviar pedido" at bounding box center [980, 771] width 311 height 32
click at [968, 725] on button "Registrar cliente" at bounding box center [986, 723] width 109 height 31
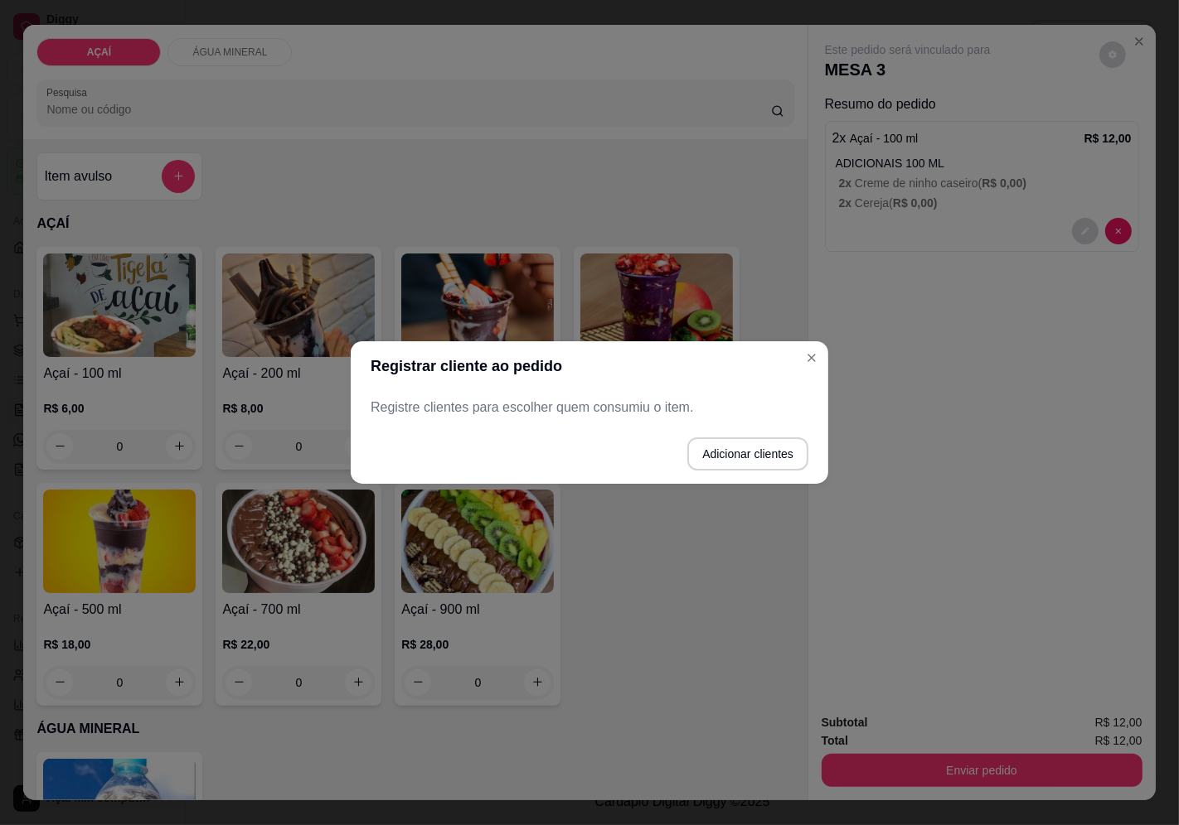
click at [798, 369] on header "Registrar cliente ao pedido" at bounding box center [589, 366] width 477 height 50
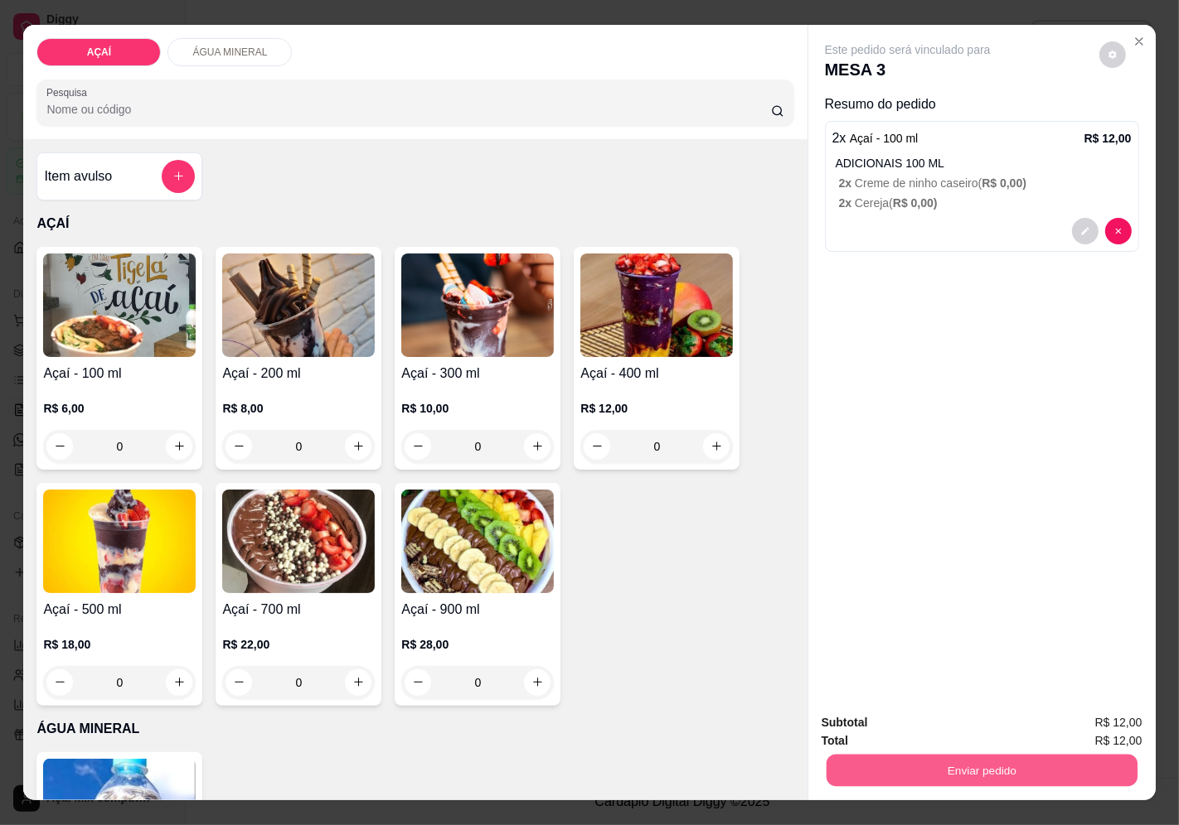
click at [1062, 771] on button "Enviar pedido" at bounding box center [980, 771] width 311 height 32
click at [1073, 728] on button "Enviar pedido" at bounding box center [1099, 723] width 94 height 31
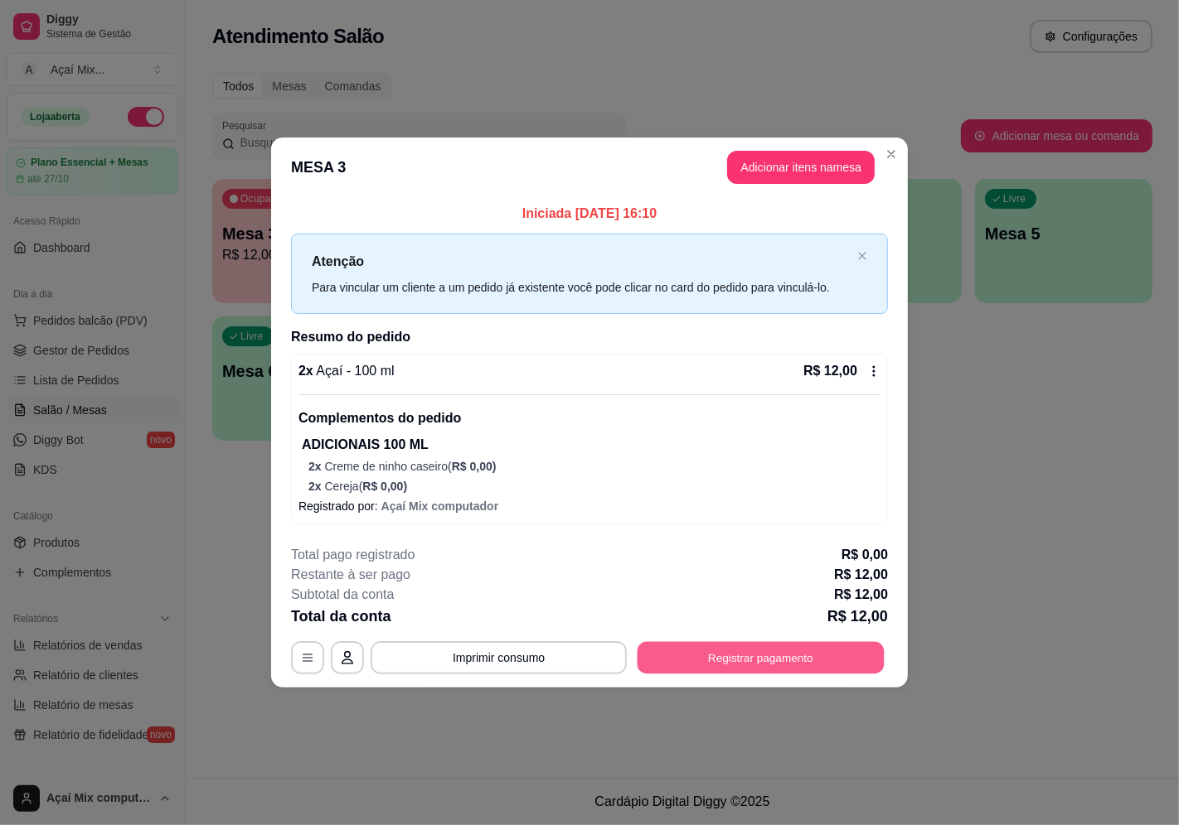
click at [804, 661] on button "Registrar pagamento" at bounding box center [760, 658] width 247 height 32
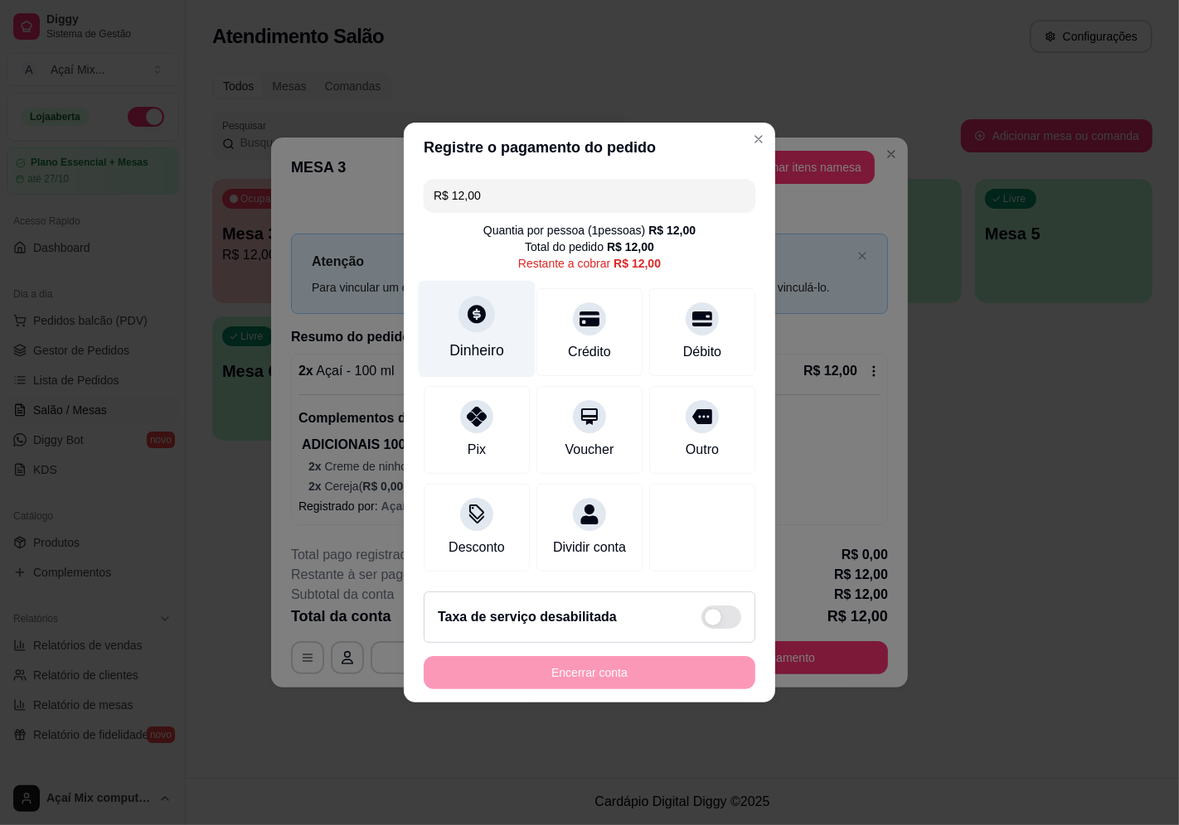
click at [436, 329] on div "Dinheiro" at bounding box center [477, 329] width 117 height 97
type input "R$ 0,00"
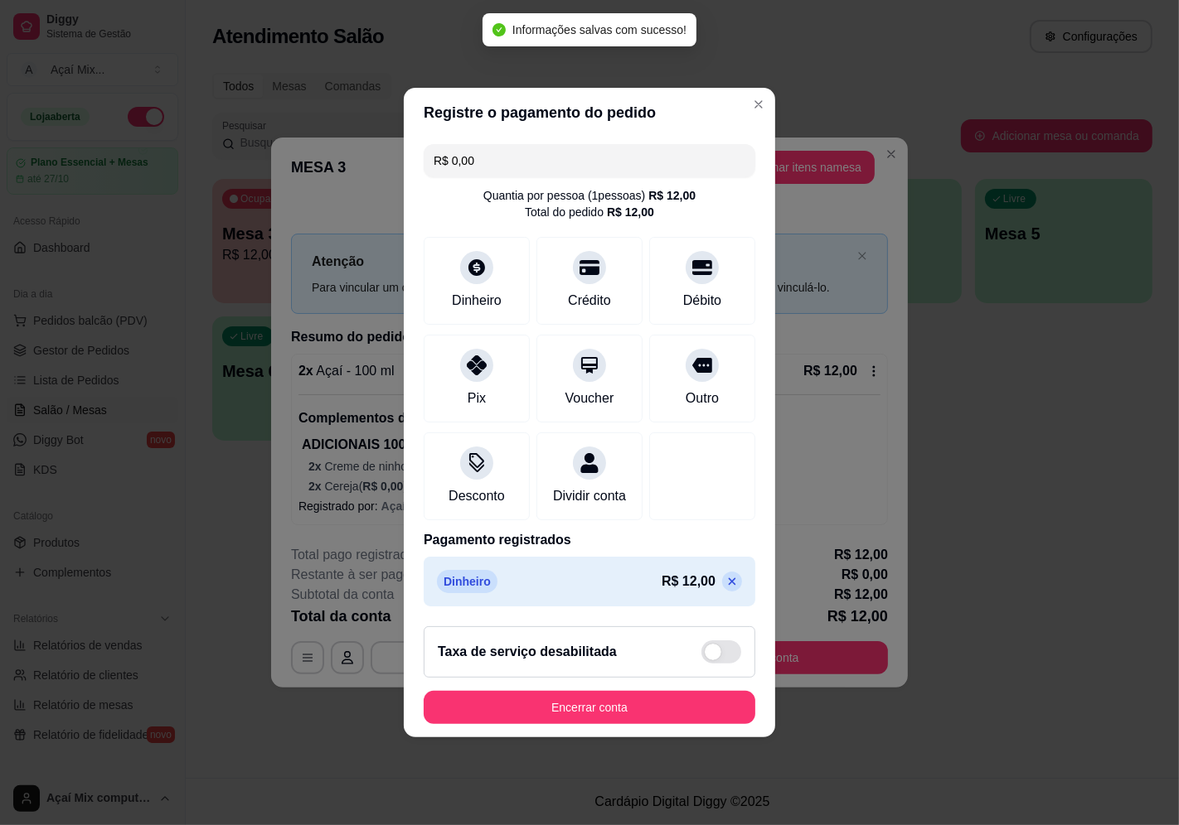
click at [675, 676] on div "Taxa de serviço desabilitada" at bounding box center [589, 652] width 332 height 51
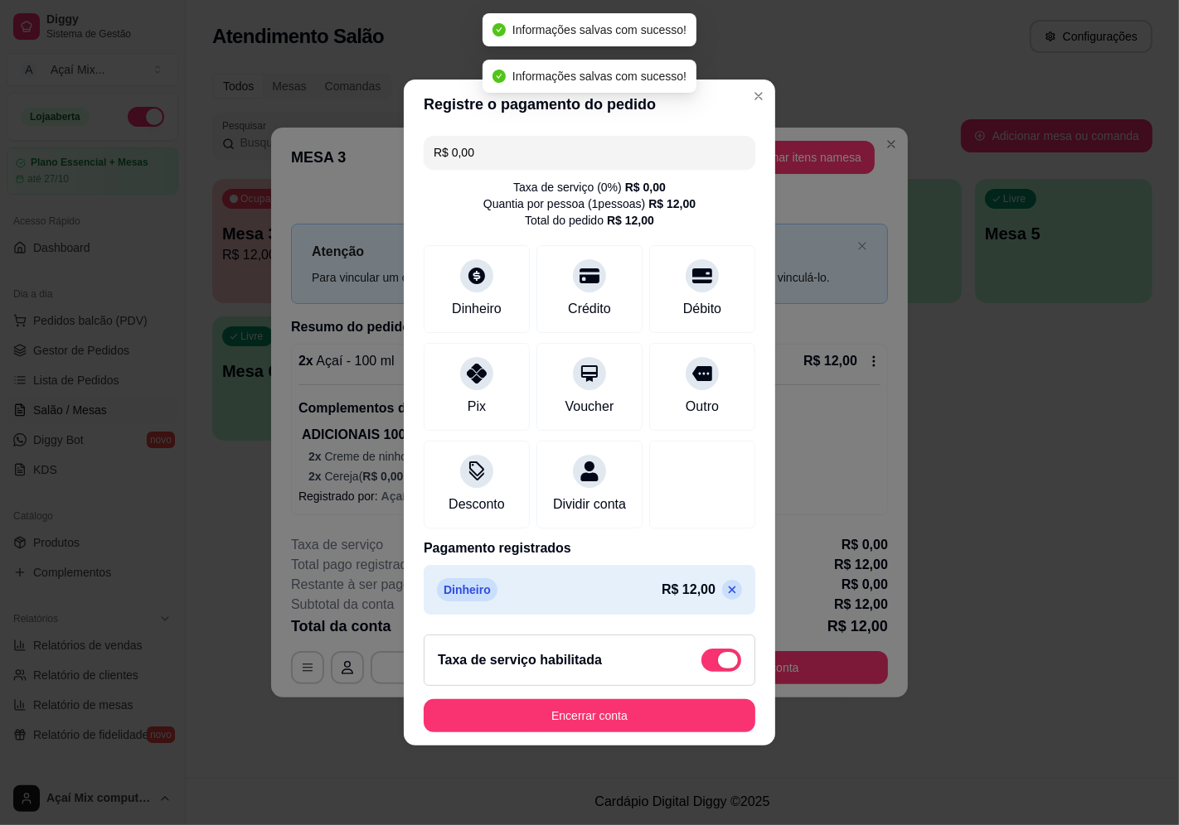
click at [701, 669] on span at bounding box center [721, 660] width 40 height 23
click at [700, 669] on input "checkbox" at bounding box center [705, 669] width 11 height 11
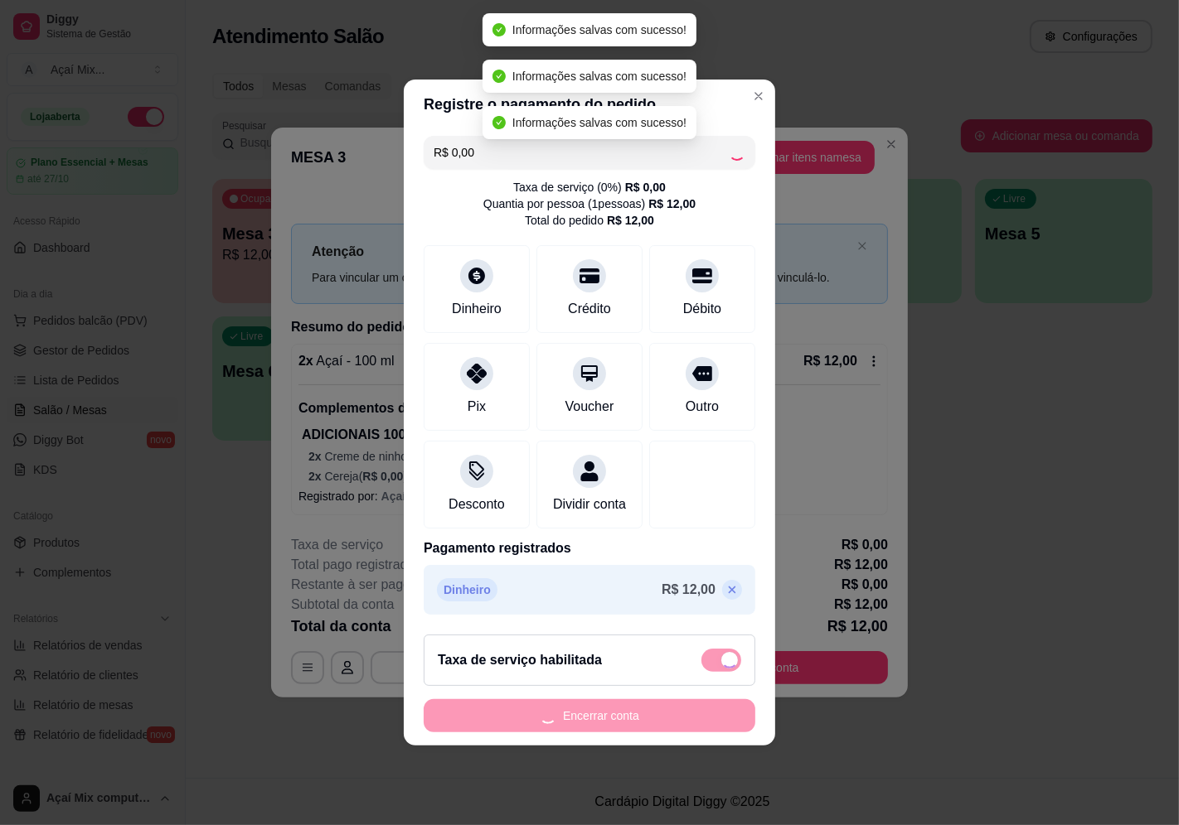
checkbox input "false"
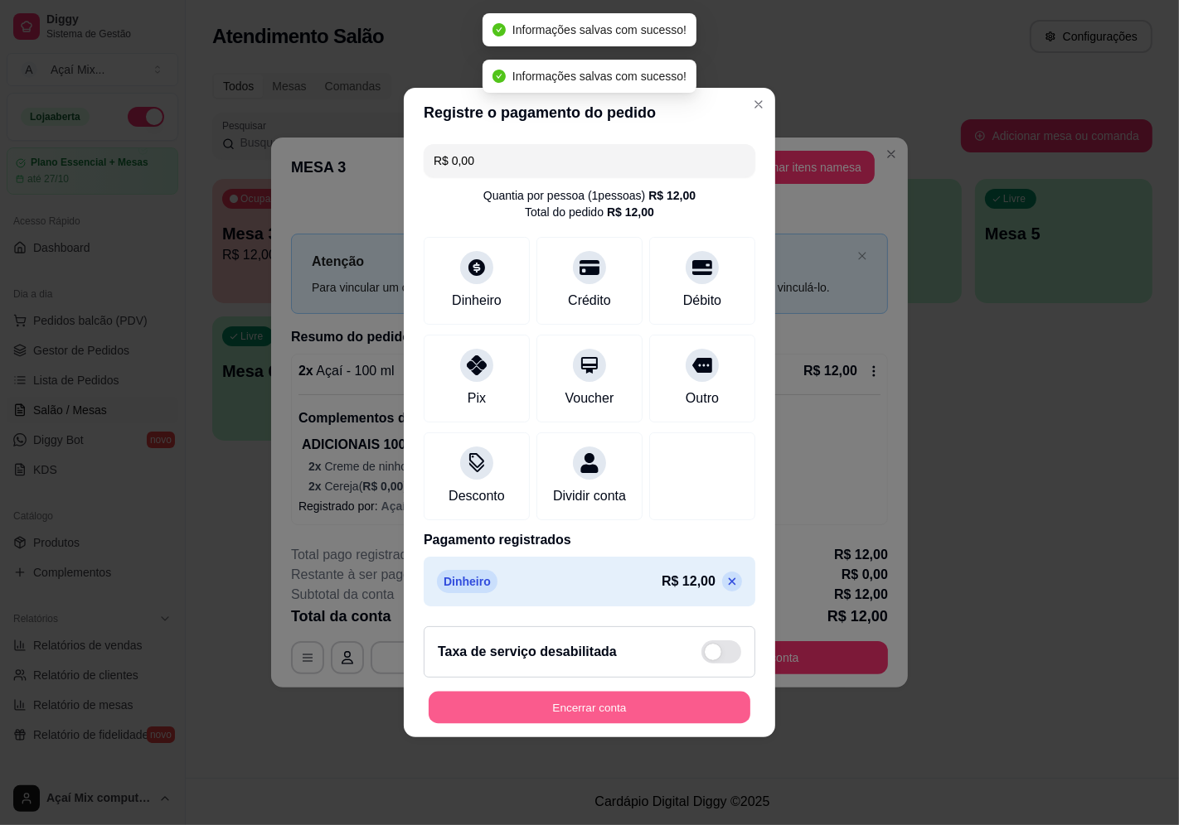
click at [623, 724] on button "Encerrar conta" at bounding box center [589, 708] width 322 height 32
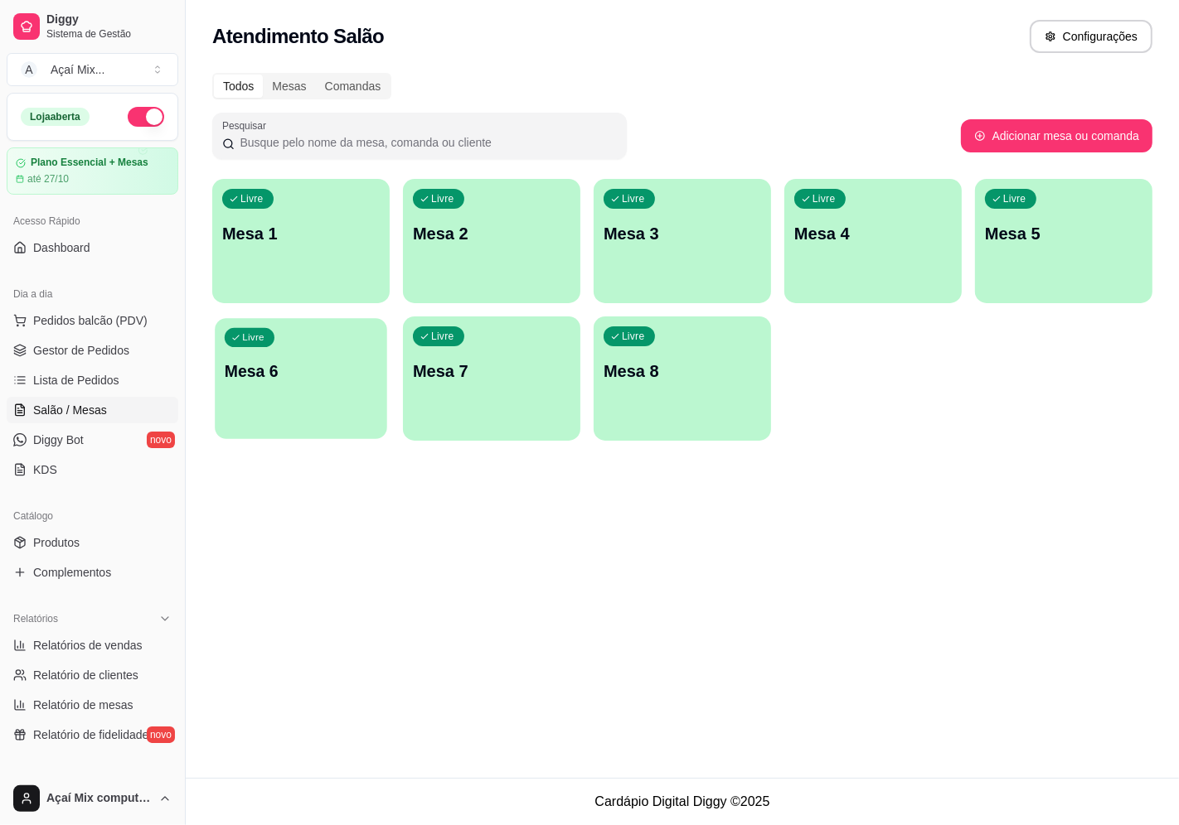
click at [227, 394] on div "Livre Mesa 6" at bounding box center [301, 368] width 172 height 101
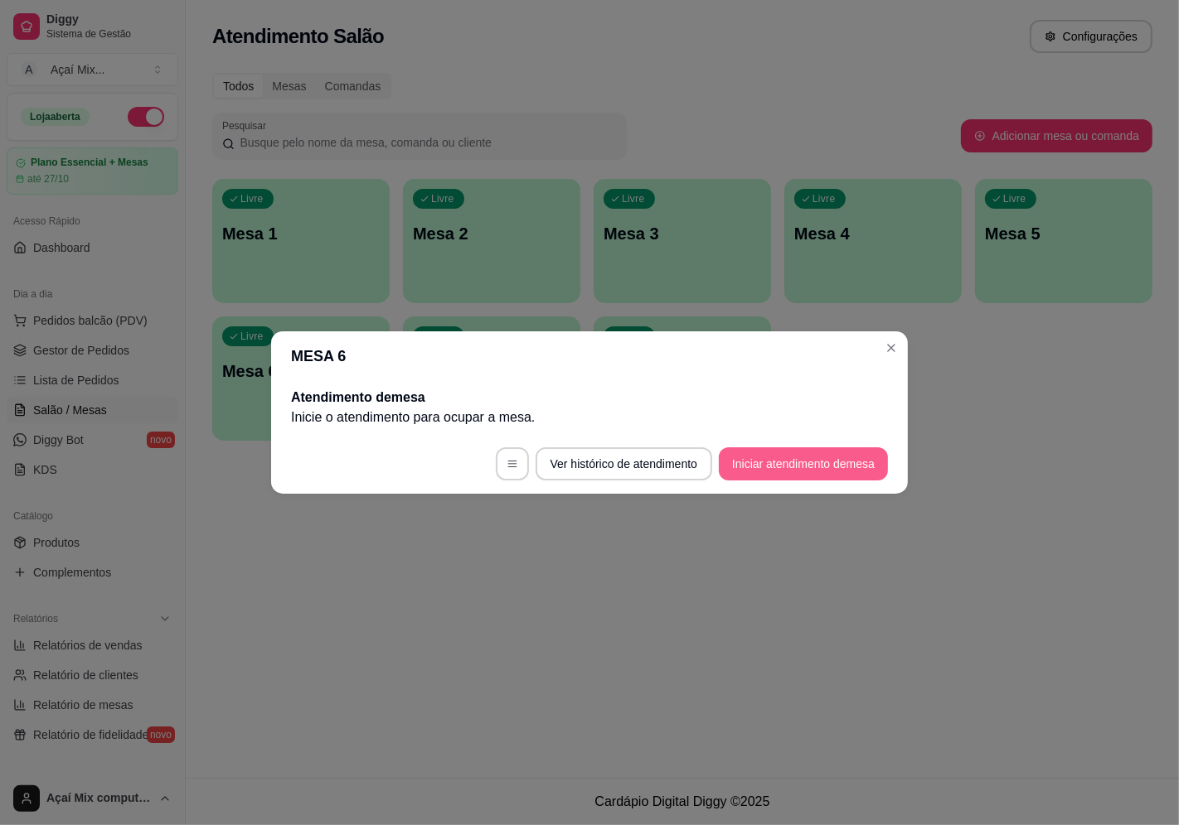
click at [870, 456] on button "Iniciar atendimento de mesa" at bounding box center [803, 464] width 169 height 33
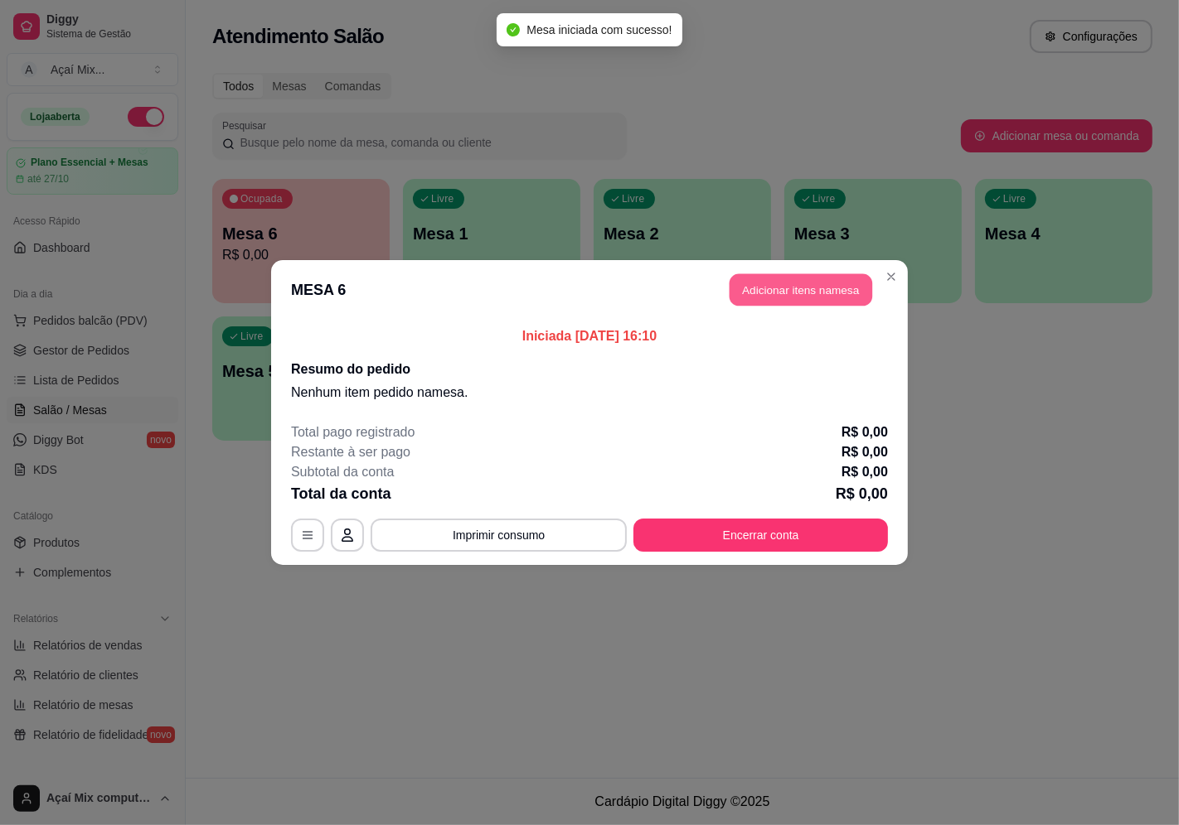
click at [780, 295] on button "Adicionar itens na mesa" at bounding box center [800, 290] width 143 height 32
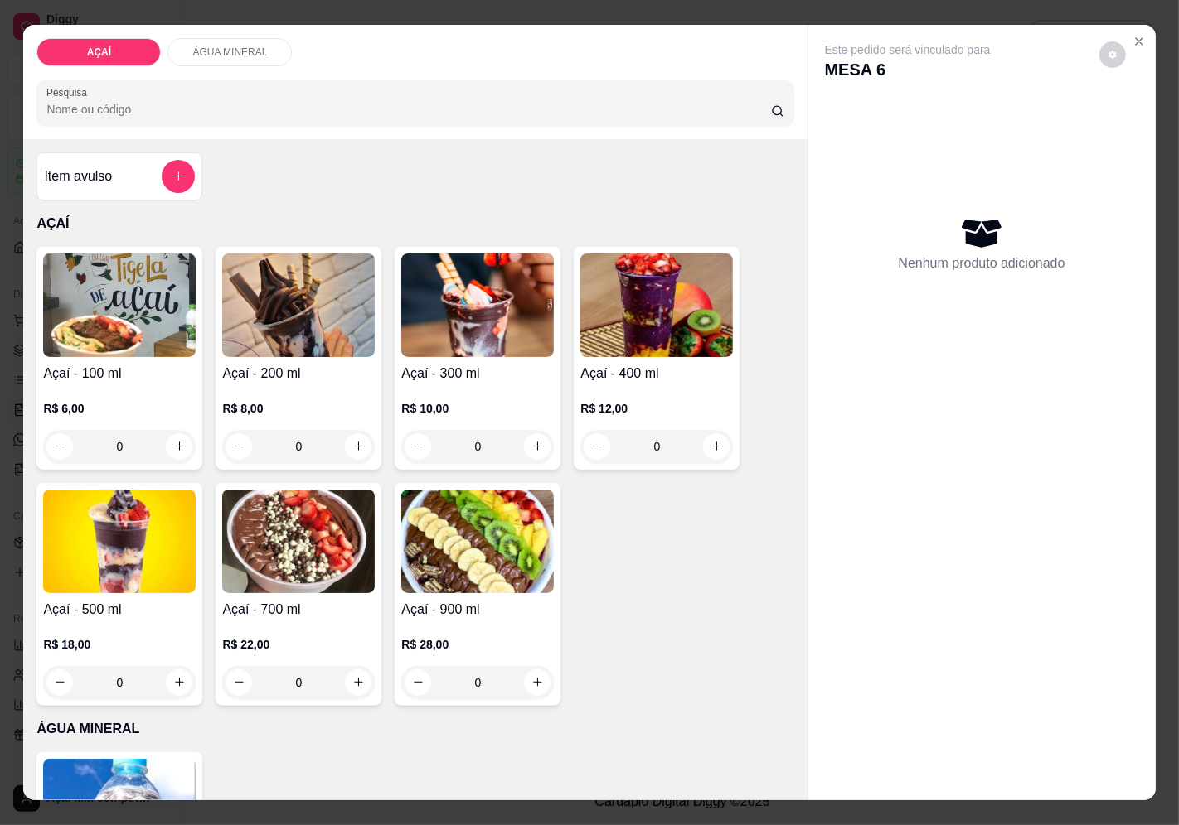
click at [324, 302] on img at bounding box center [298, 306] width 152 height 104
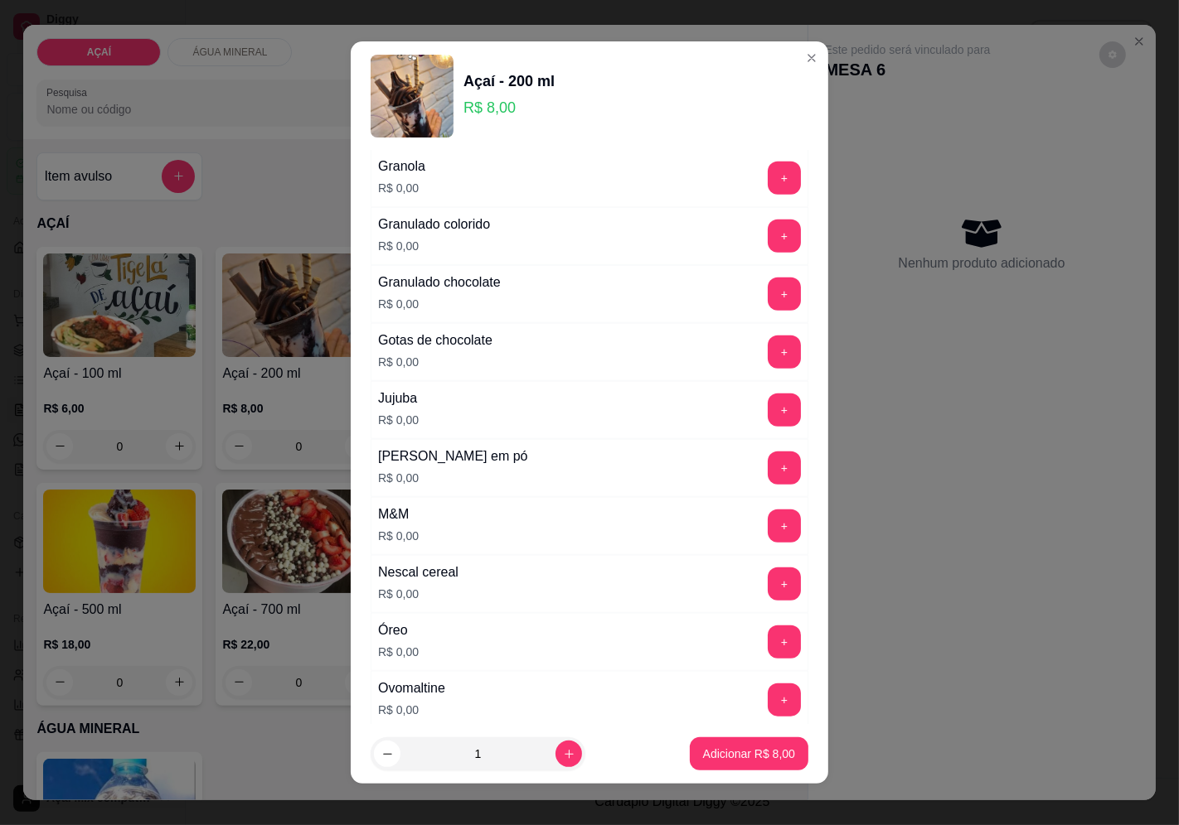
scroll to position [1658, 0]
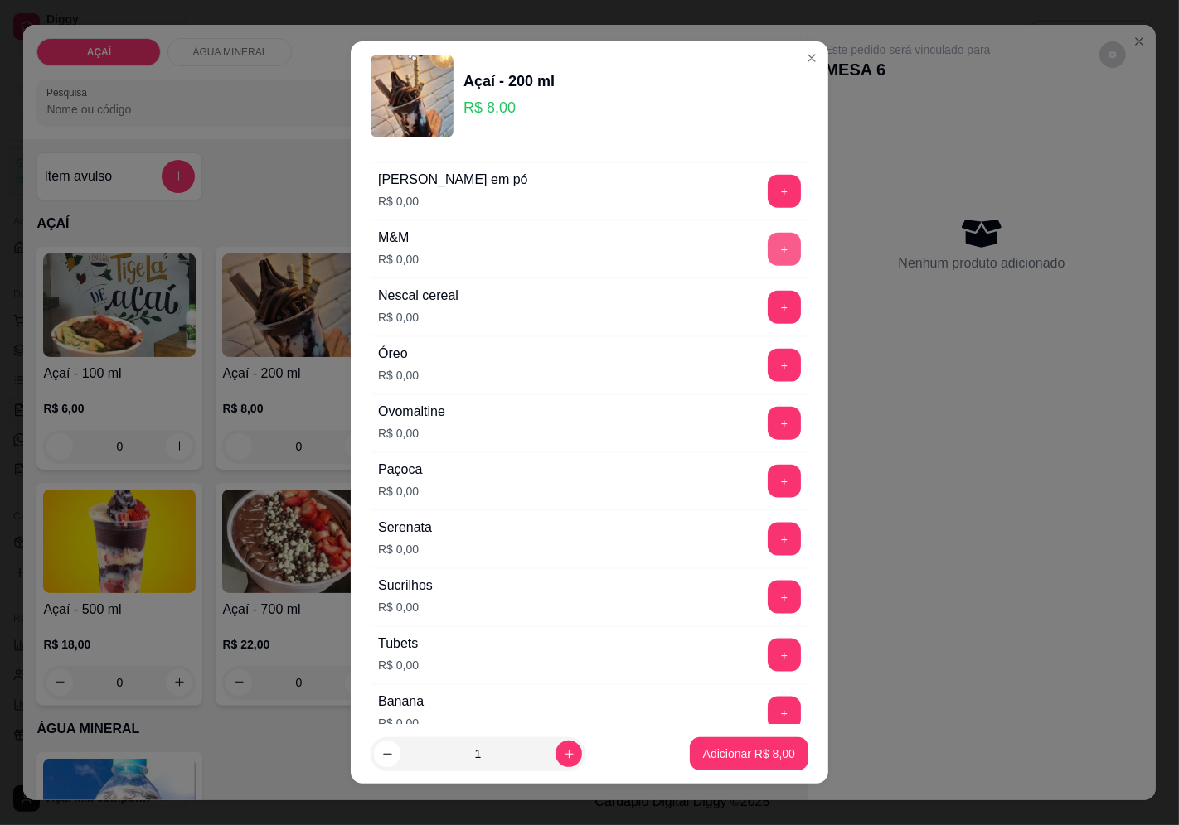
click at [767, 244] on button "+" at bounding box center [783, 249] width 33 height 33
click at [768, 491] on button "+" at bounding box center [784, 481] width 32 height 32
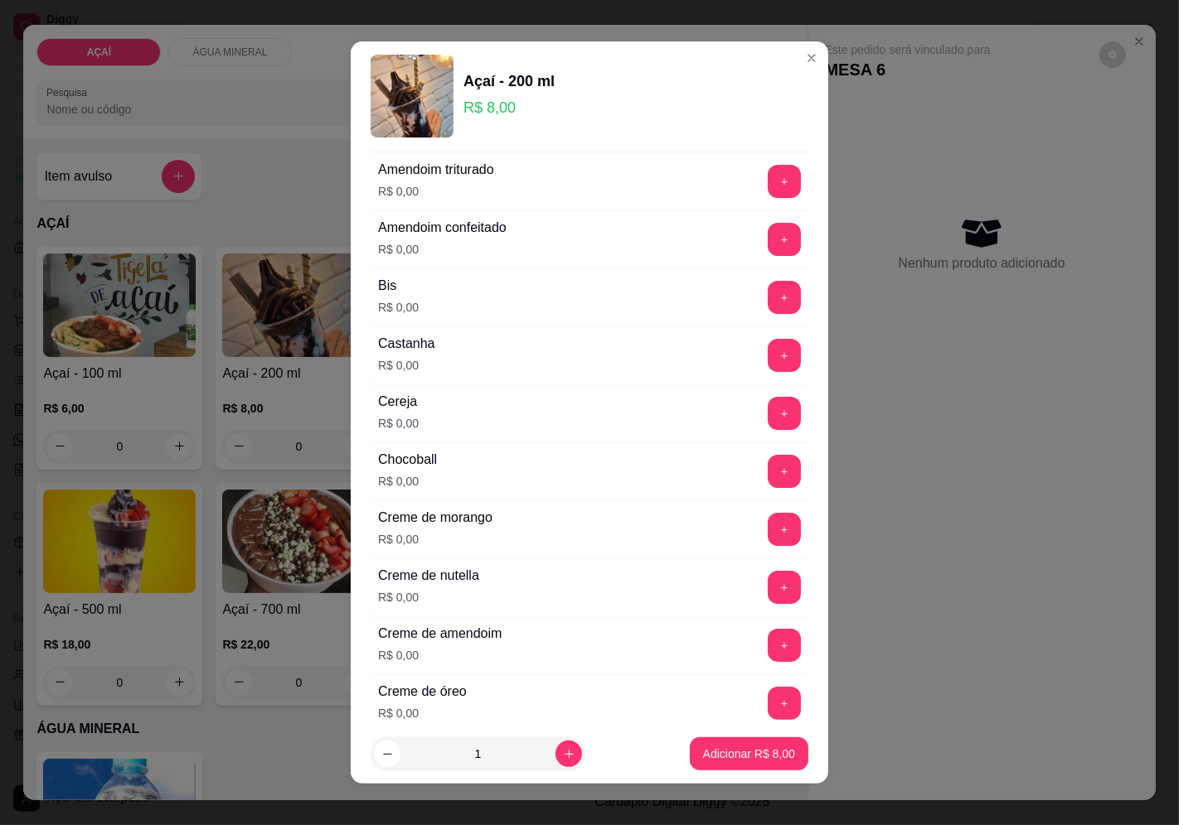
scroll to position [92, 0]
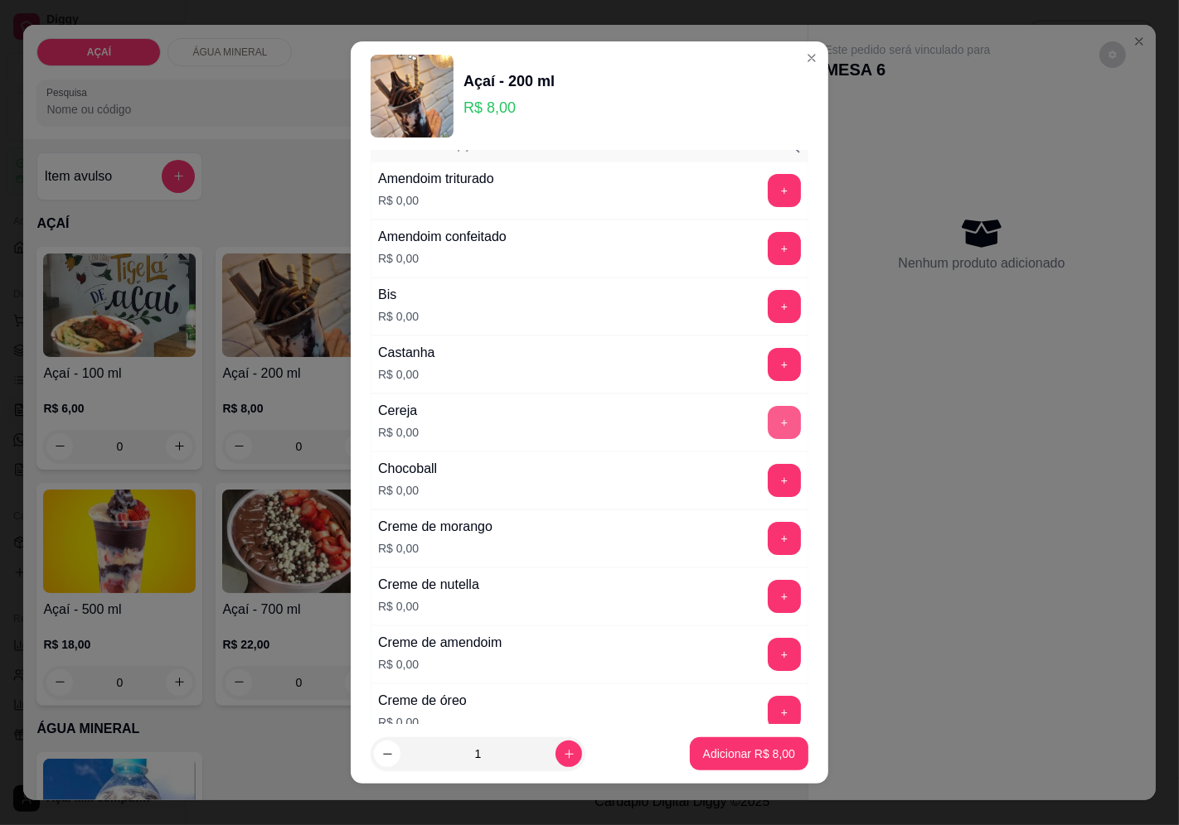
click at [767, 423] on button "+" at bounding box center [783, 422] width 33 height 33
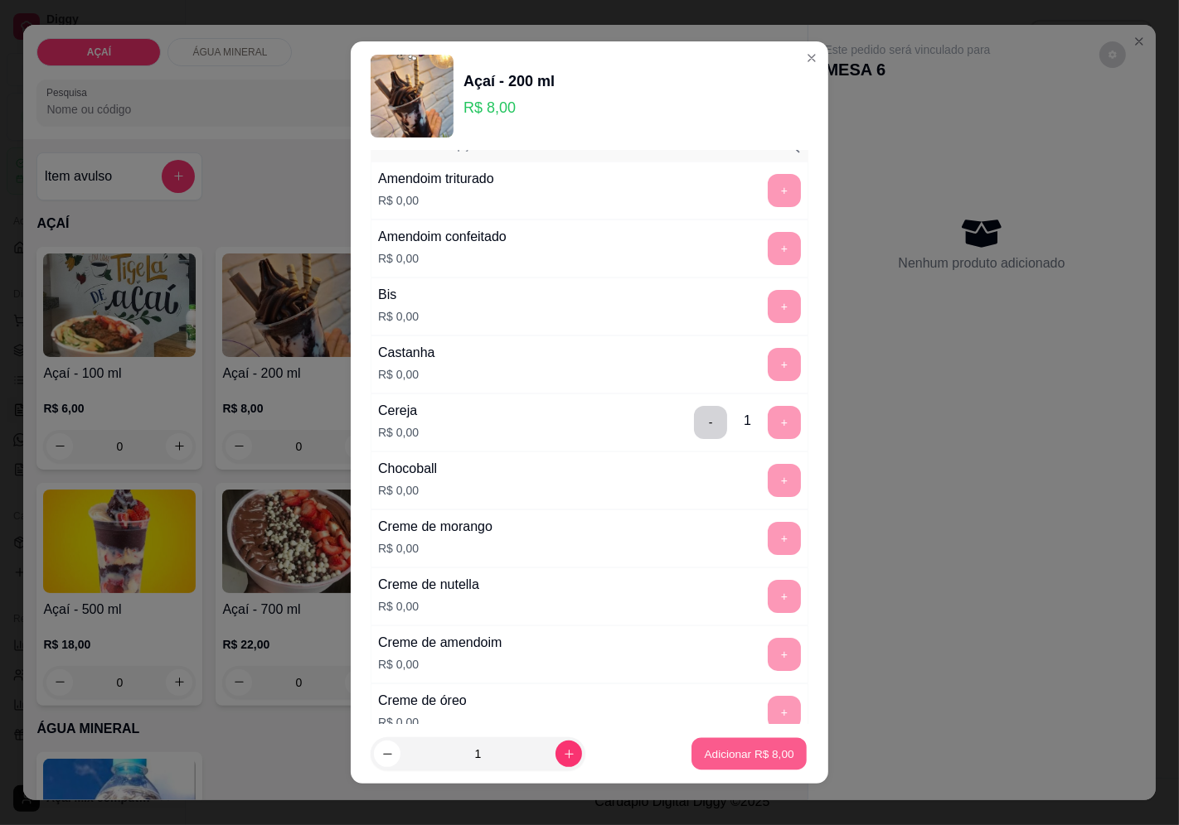
click at [722, 757] on p "Adicionar R$ 8,00" at bounding box center [749, 755] width 90 height 16
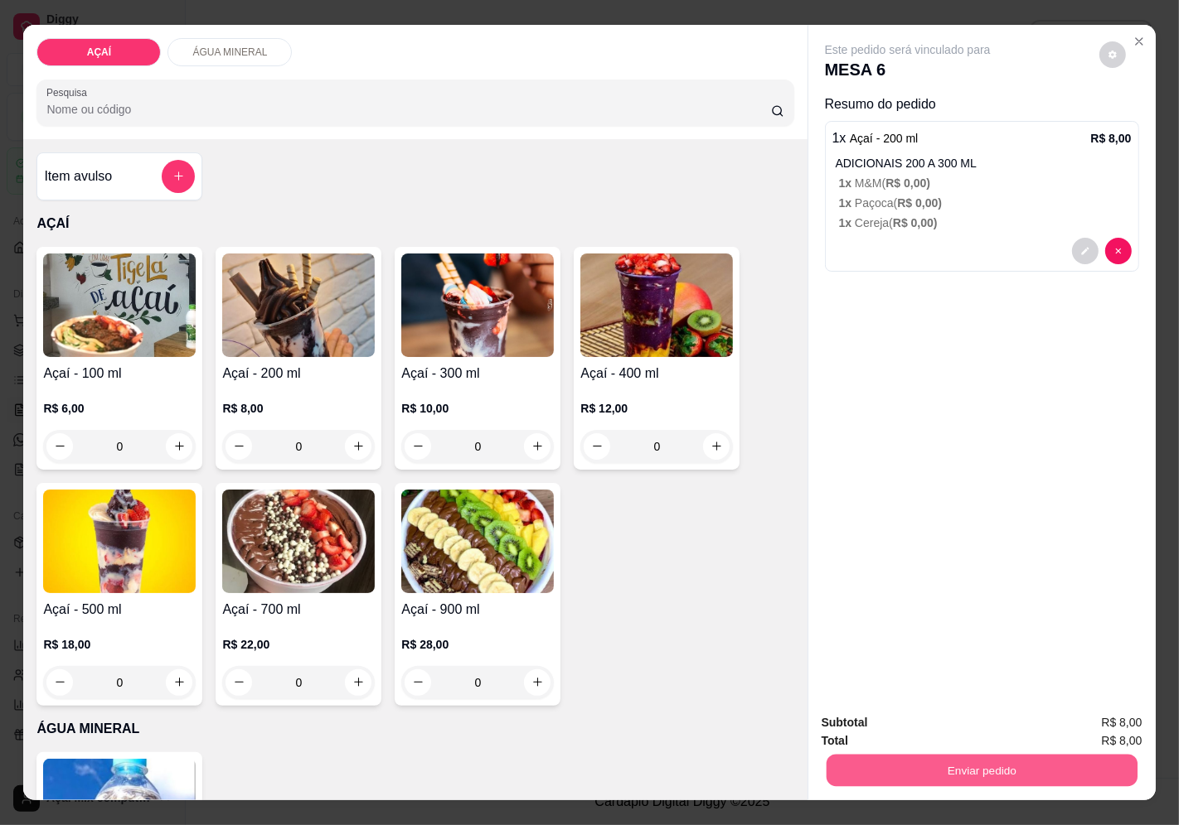
click at [1046, 755] on button "Enviar pedido" at bounding box center [980, 771] width 311 height 32
click at [1075, 722] on button "Enviar pedido" at bounding box center [1098, 723] width 91 height 31
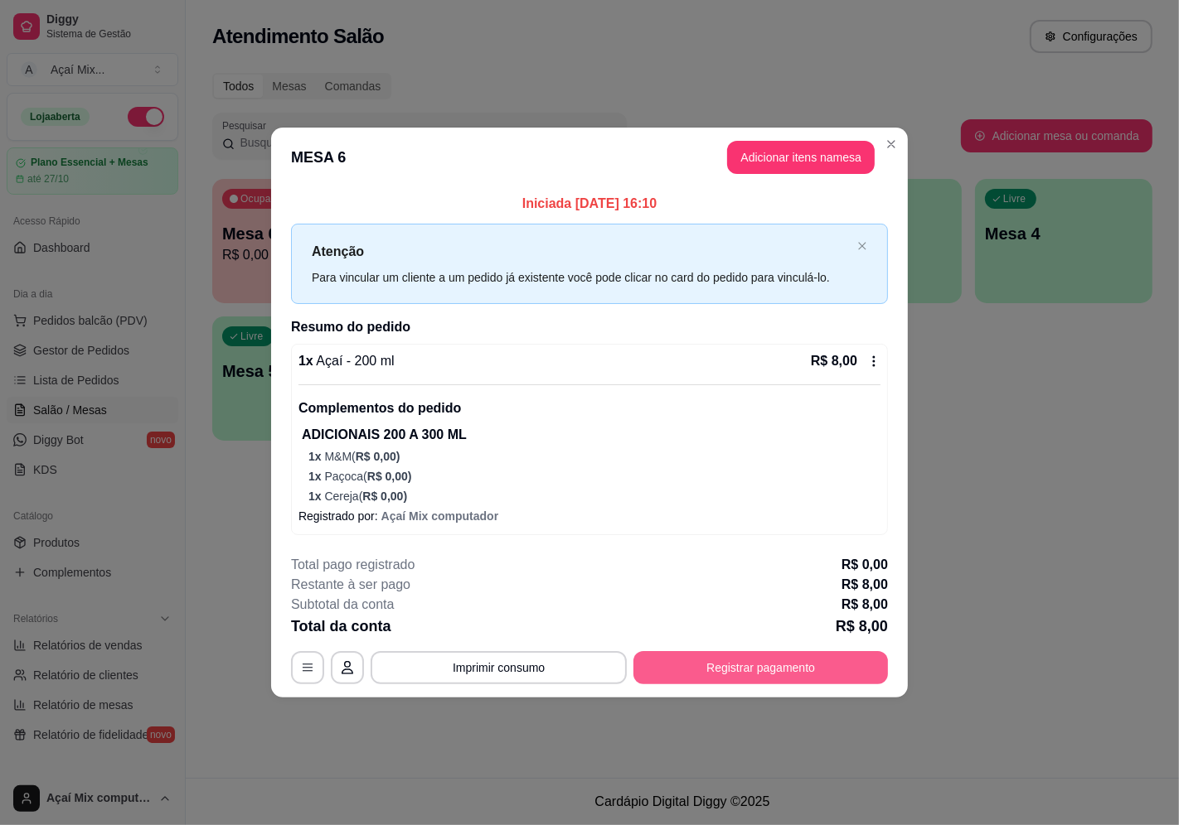
click at [824, 665] on button "Registrar pagamento" at bounding box center [760, 667] width 254 height 33
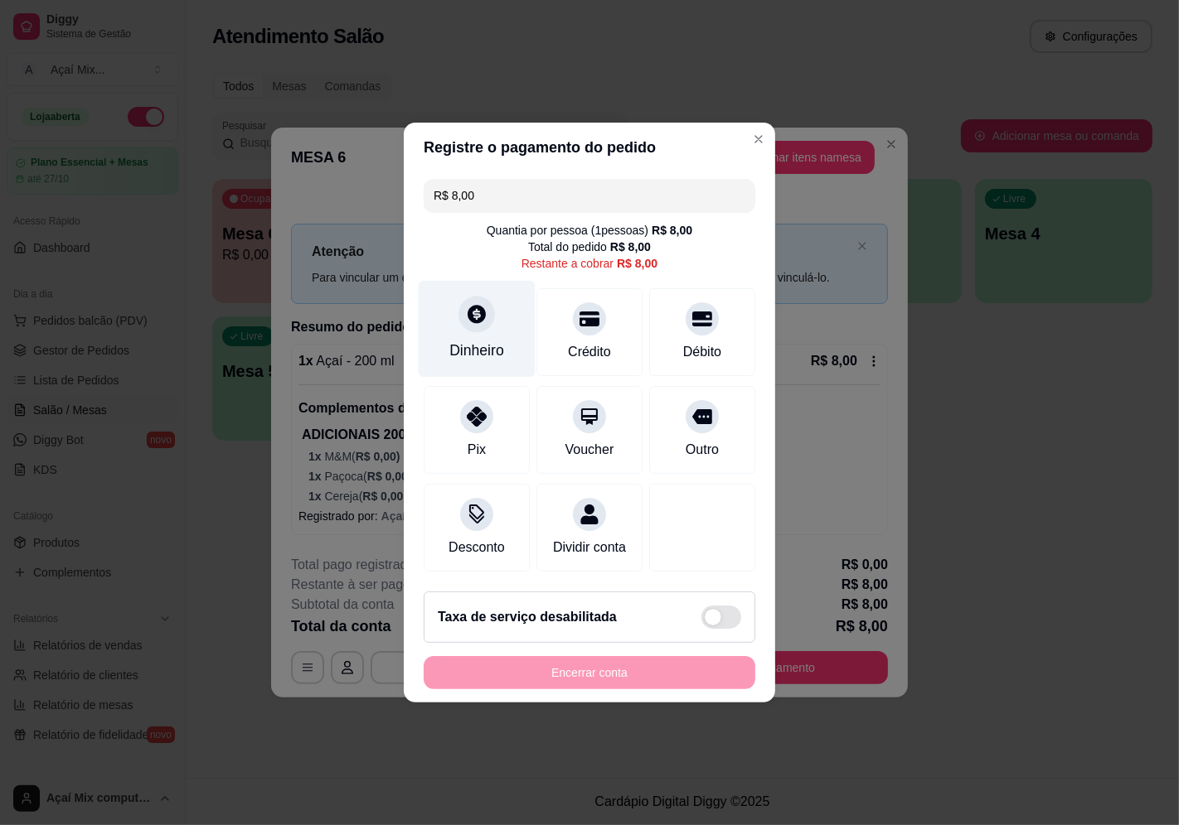
click at [476, 307] on icon at bounding box center [477, 314] width 22 height 22
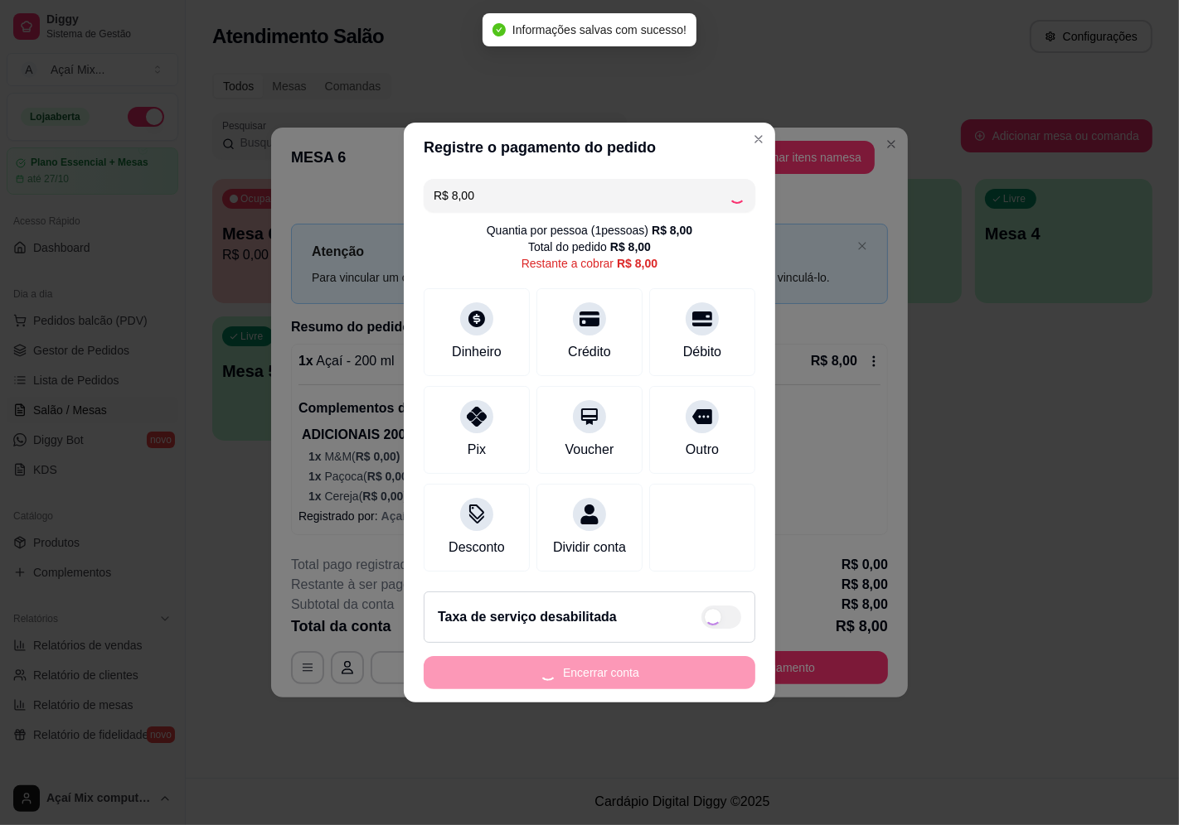
type input "R$ 0,00"
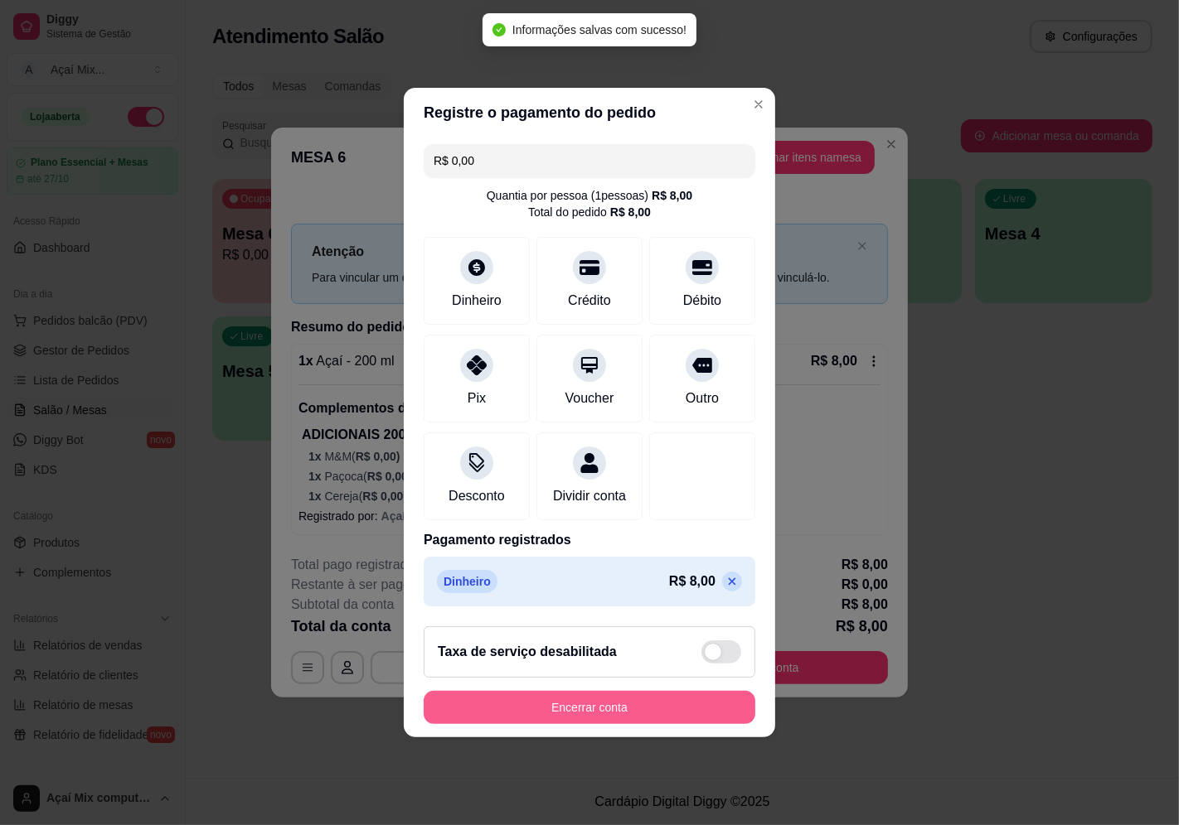
click at [697, 709] on button "Encerrar conta" at bounding box center [589, 707] width 332 height 33
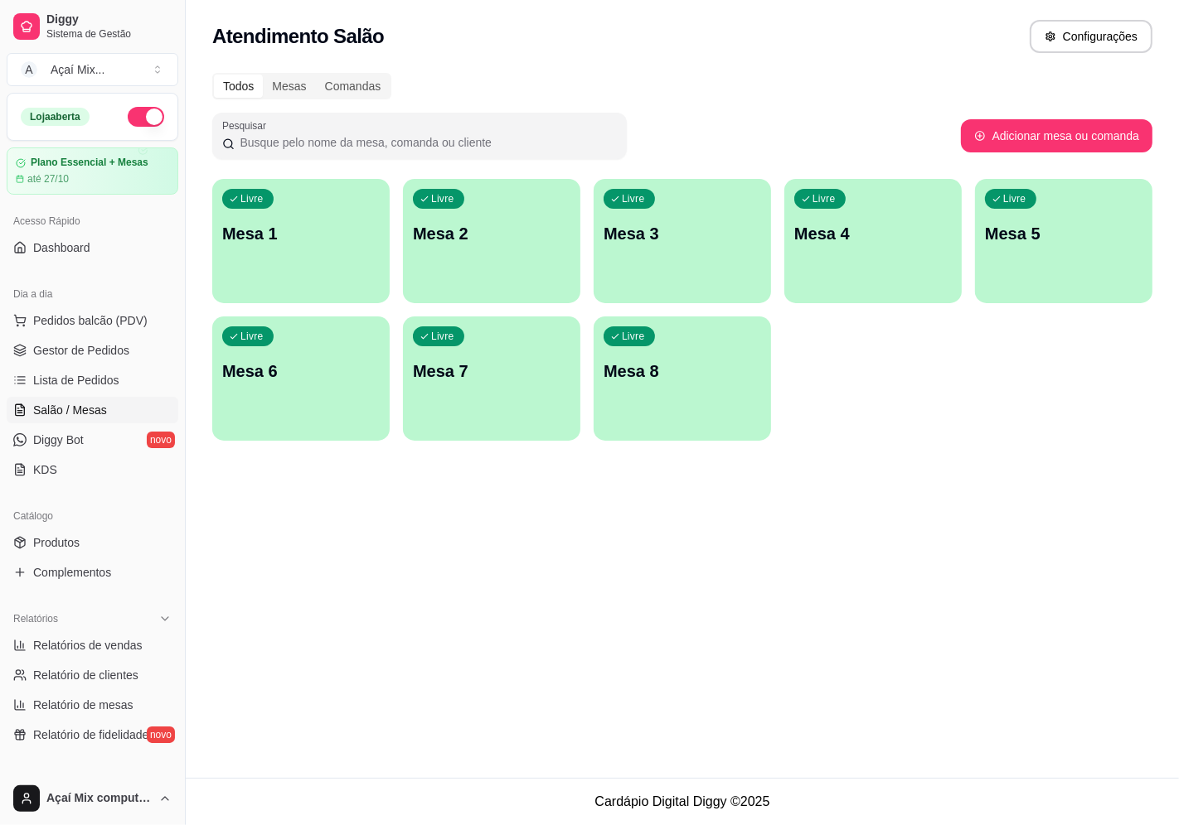
click at [264, 242] on p "Mesa 1" at bounding box center [300, 233] width 157 height 23
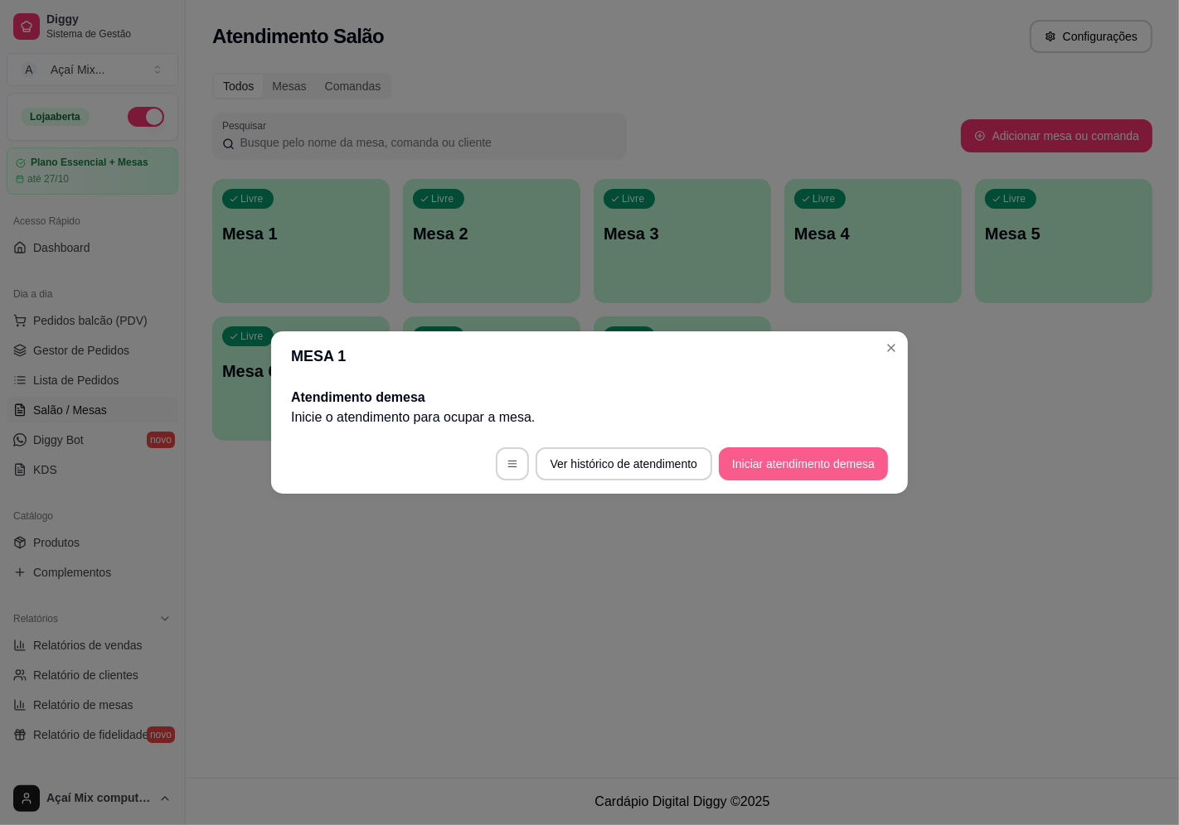
click at [791, 451] on button "Iniciar atendimento de mesa" at bounding box center [803, 464] width 169 height 33
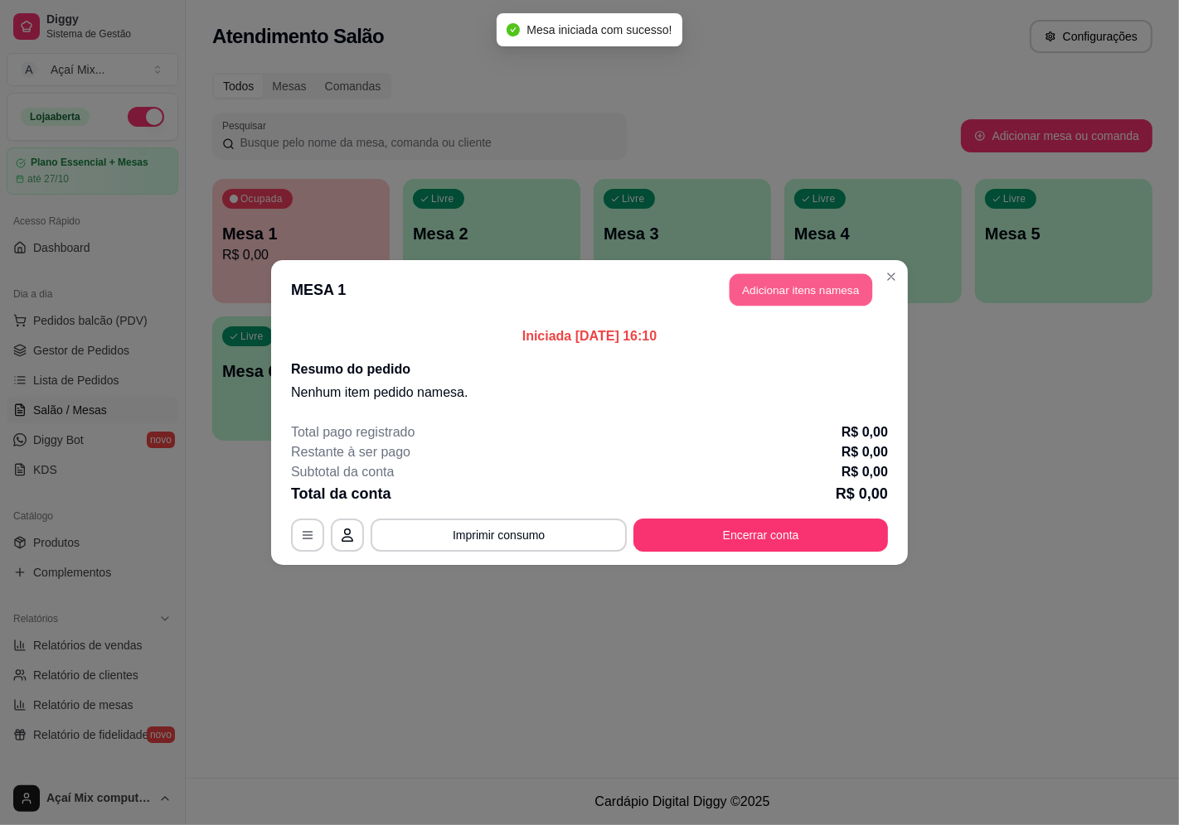
click at [801, 303] on button "Adicionar itens na mesa" at bounding box center [800, 290] width 143 height 32
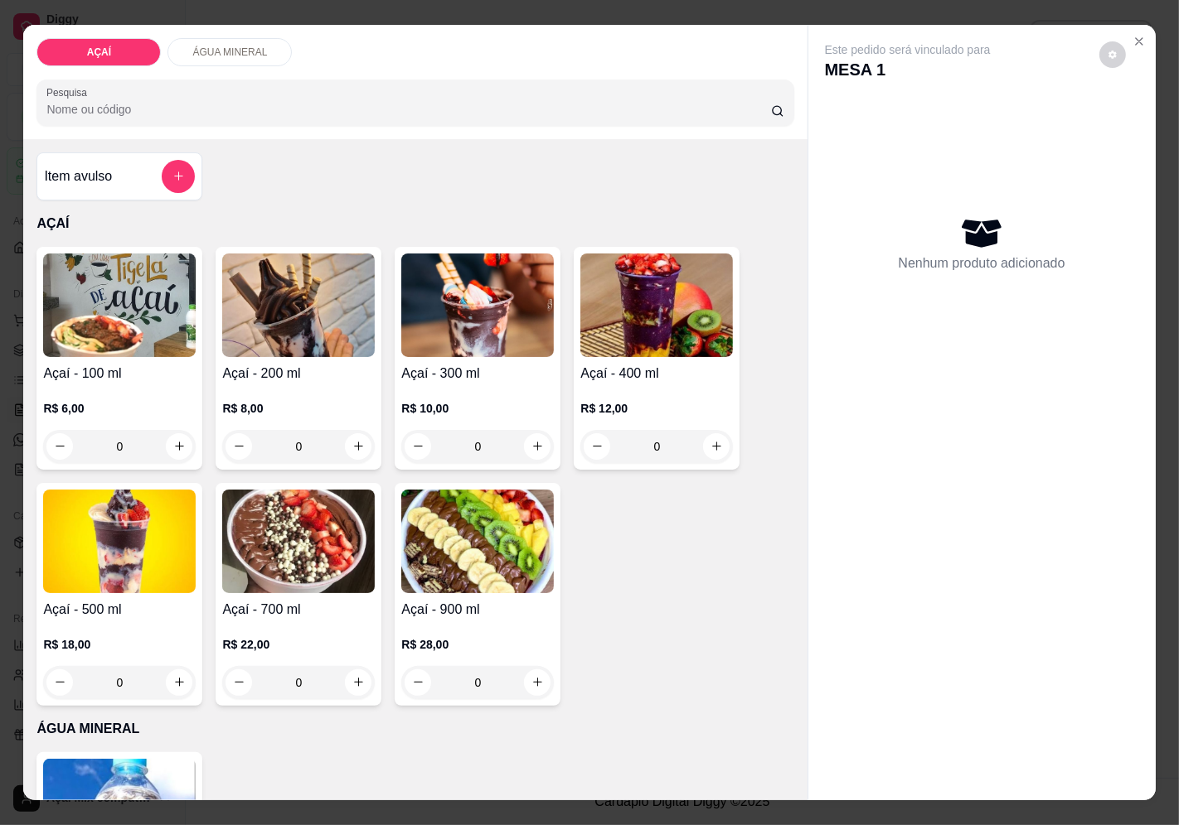
click at [461, 384] on div "R$ 10,00 0" at bounding box center [477, 424] width 152 height 80
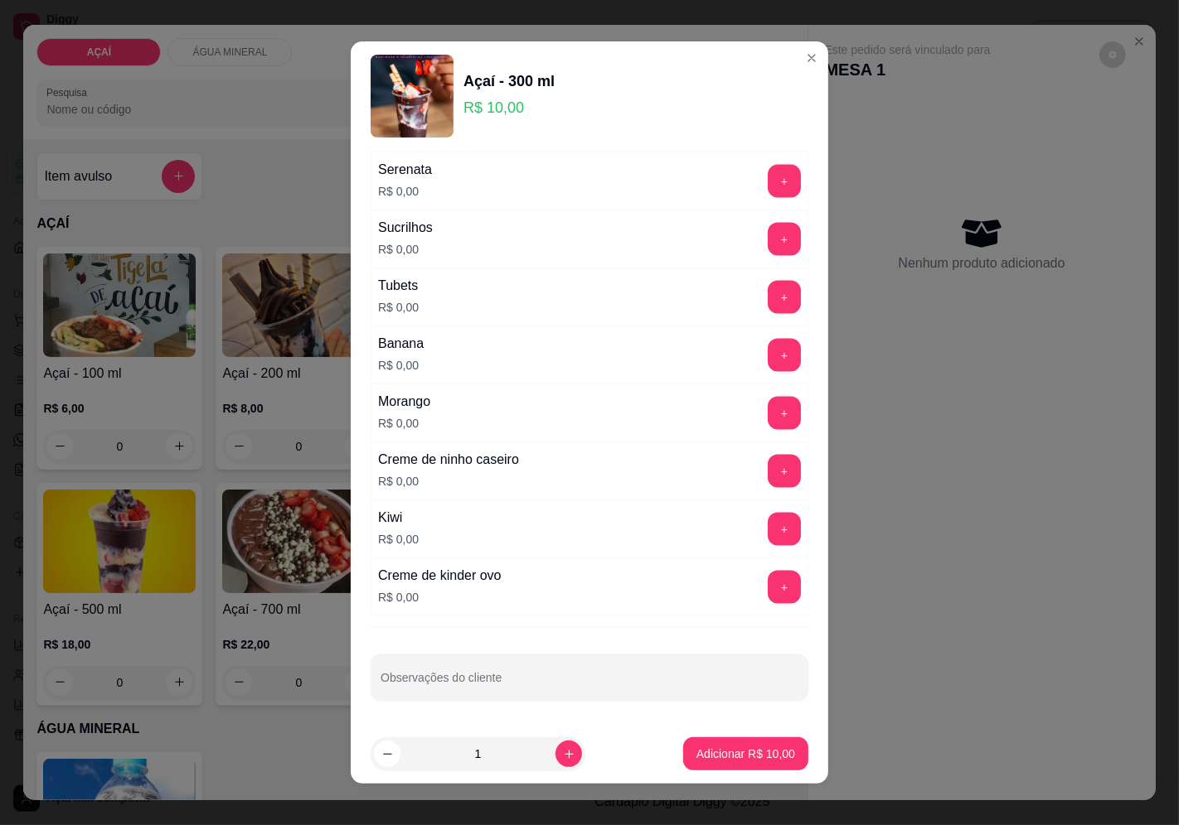
scroll to position [2021, 0]
click at [767, 418] on button "+" at bounding box center [783, 413] width 33 height 33
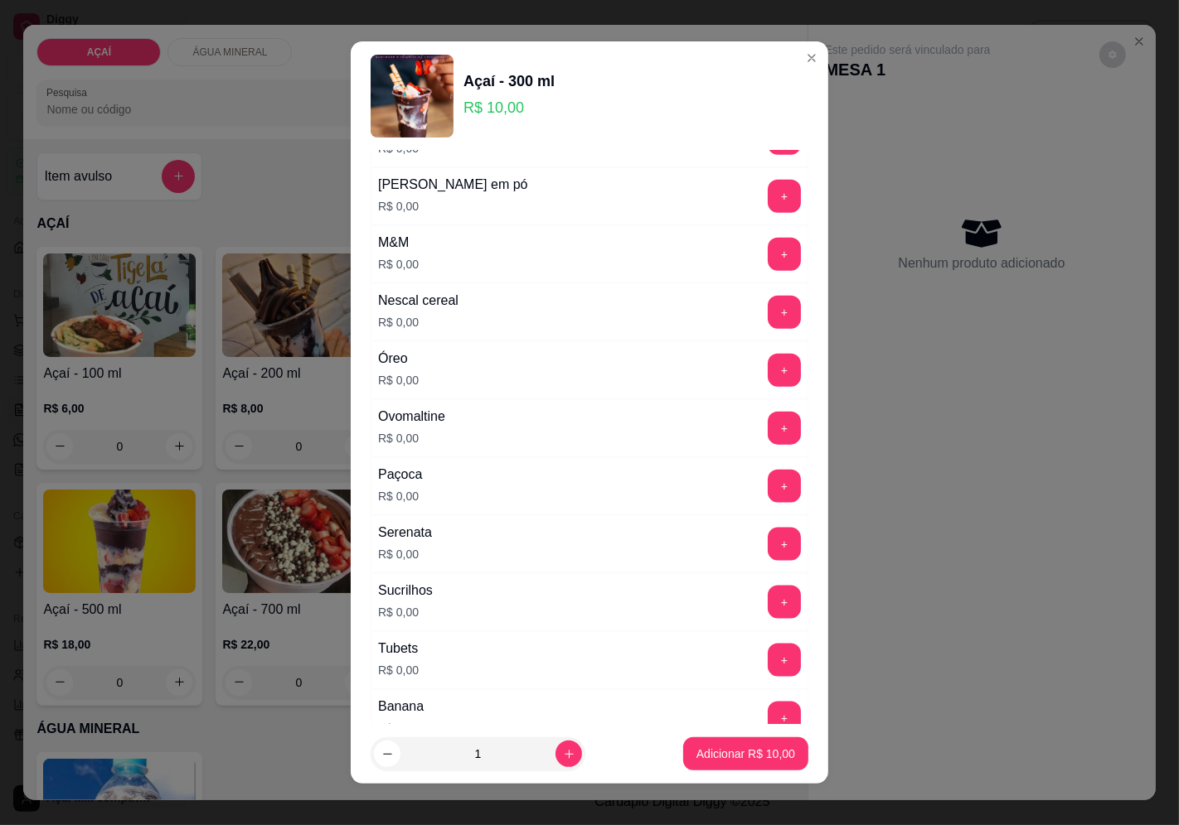
scroll to position [1561, 0]
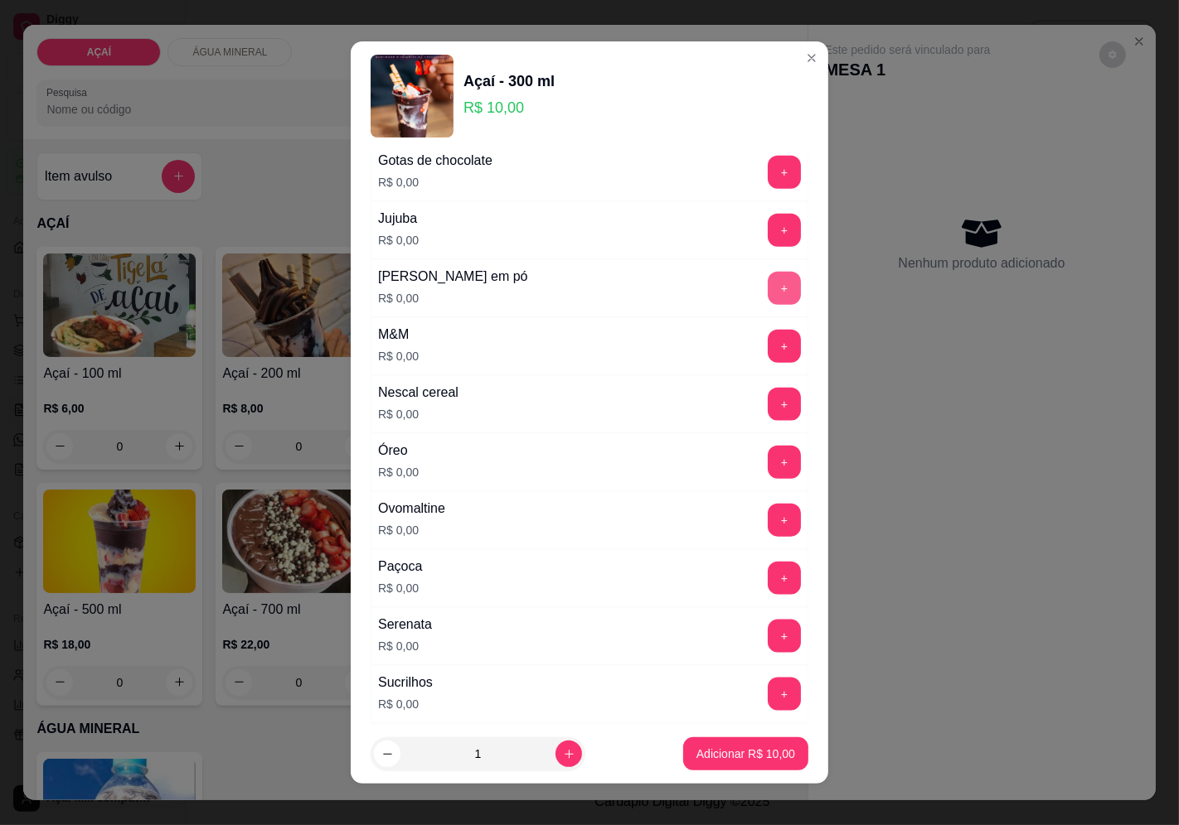
click at [767, 305] on button "+" at bounding box center [783, 288] width 33 height 33
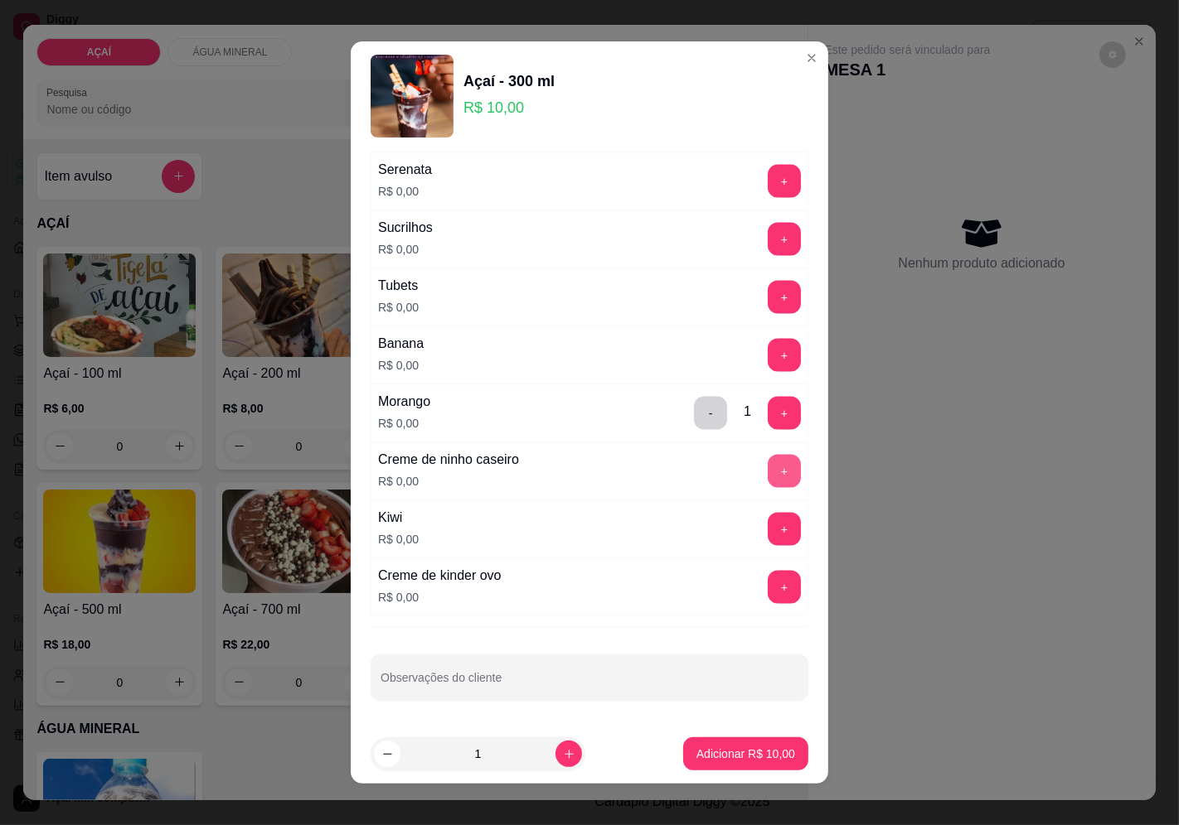
click at [767, 475] on button "+" at bounding box center [783, 471] width 33 height 33
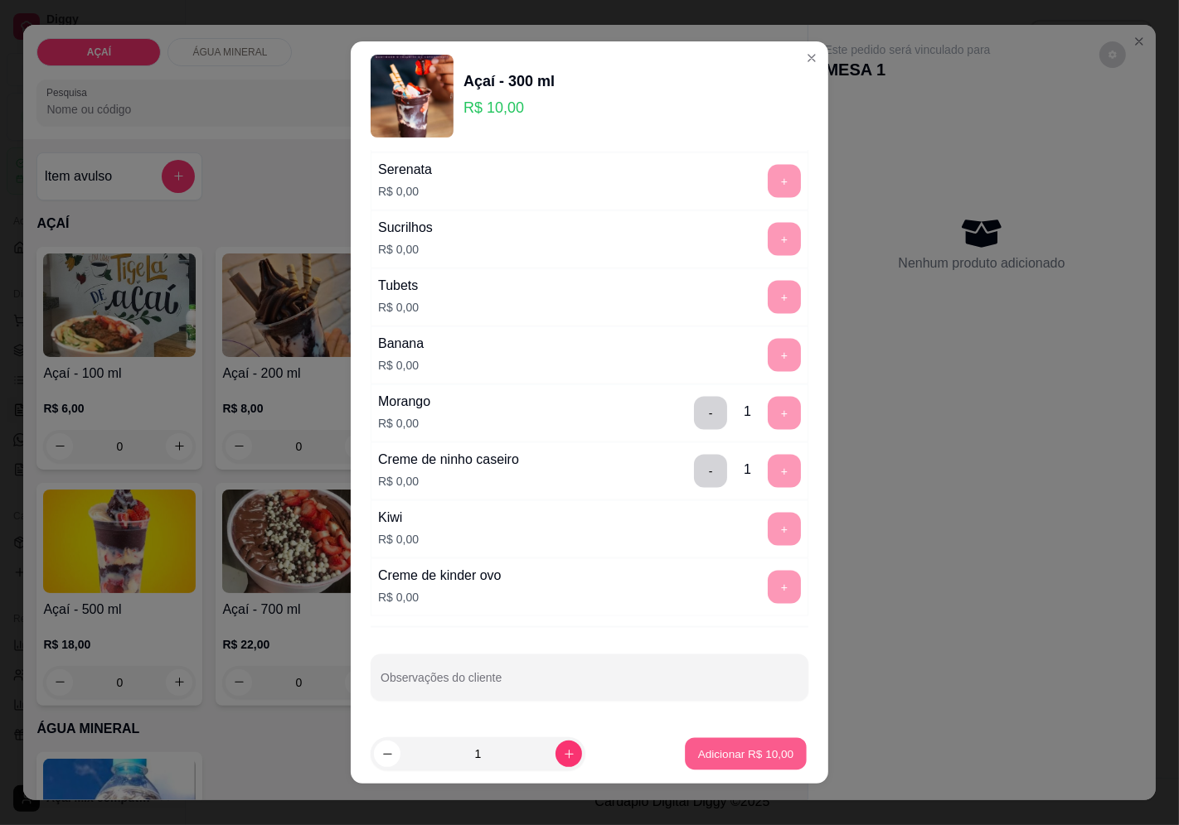
click at [746, 753] on p "Adicionar R$ 10,00" at bounding box center [746, 755] width 96 height 16
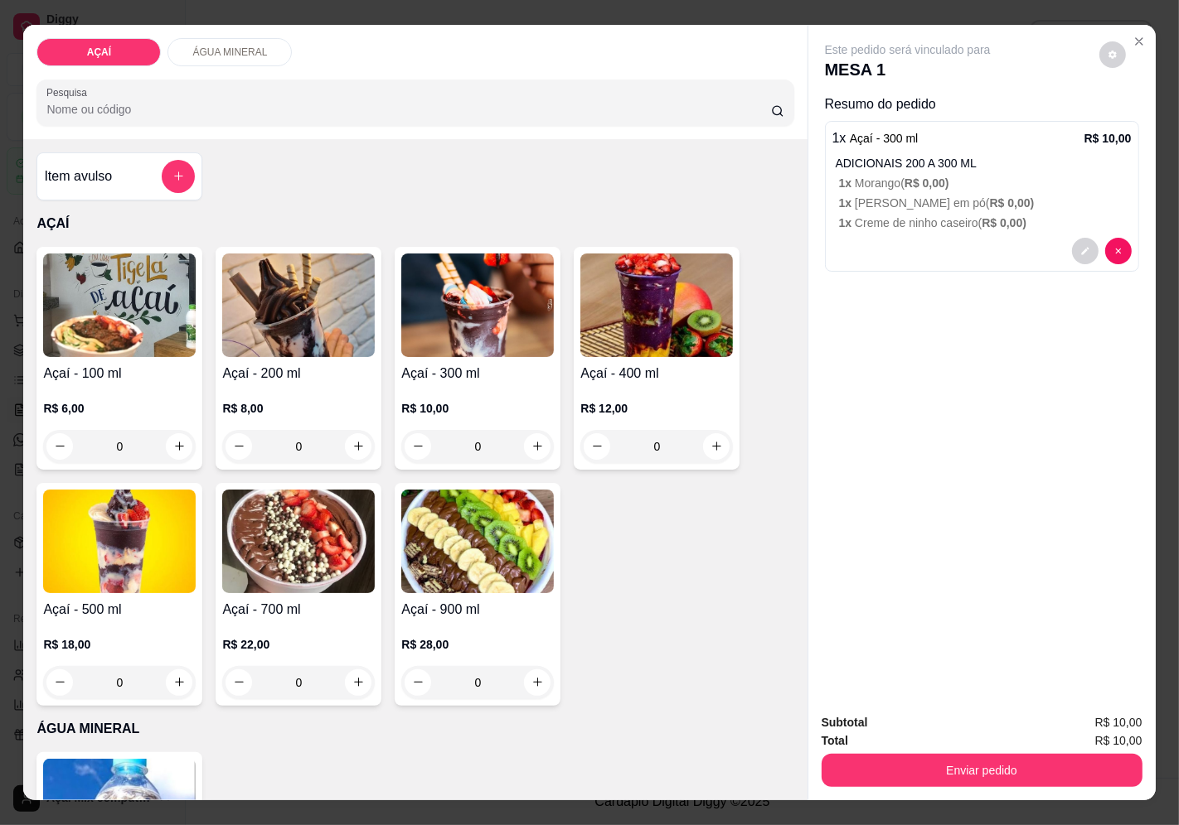
click at [235, 373] on h4 "Açaí - 200 ml" at bounding box center [298, 374] width 152 height 20
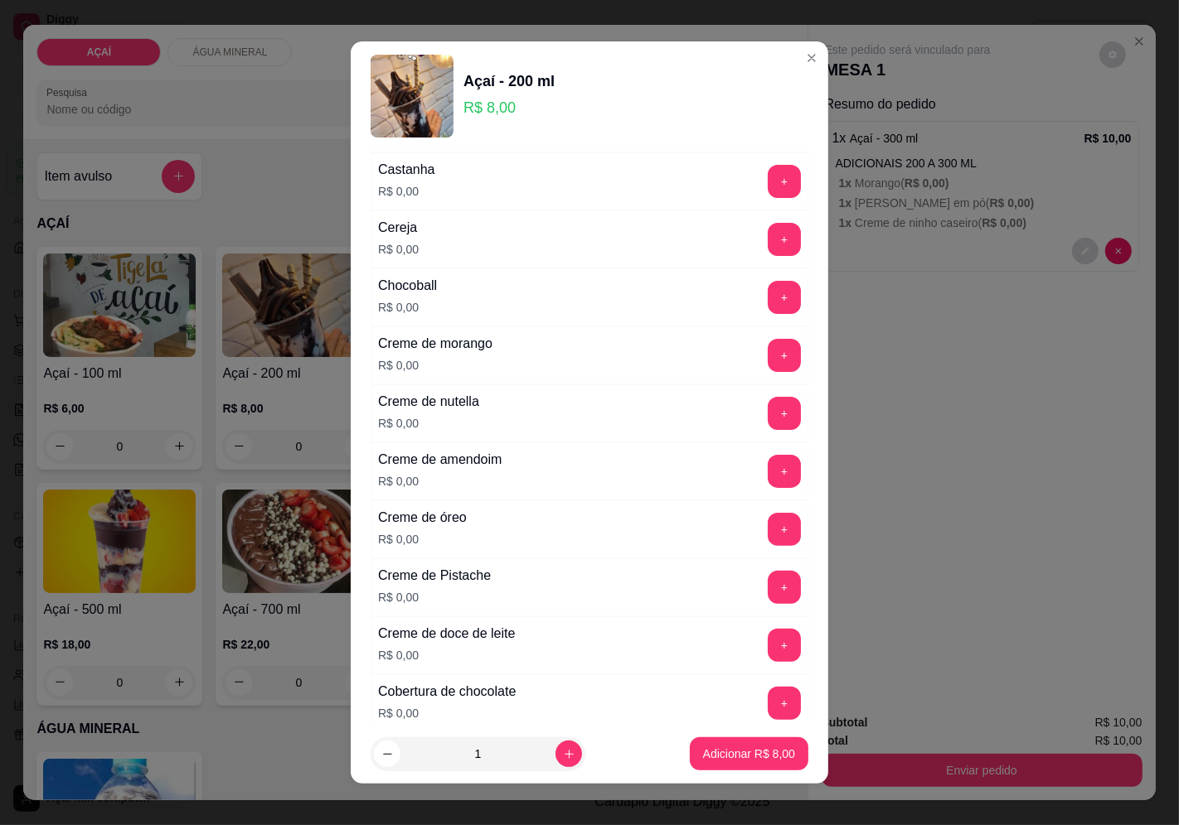
scroll to position [276, 0]
click at [766, 419] on div "+" at bounding box center [784, 412] width 46 height 33
click at [768, 418] on button "+" at bounding box center [784, 412] width 32 height 32
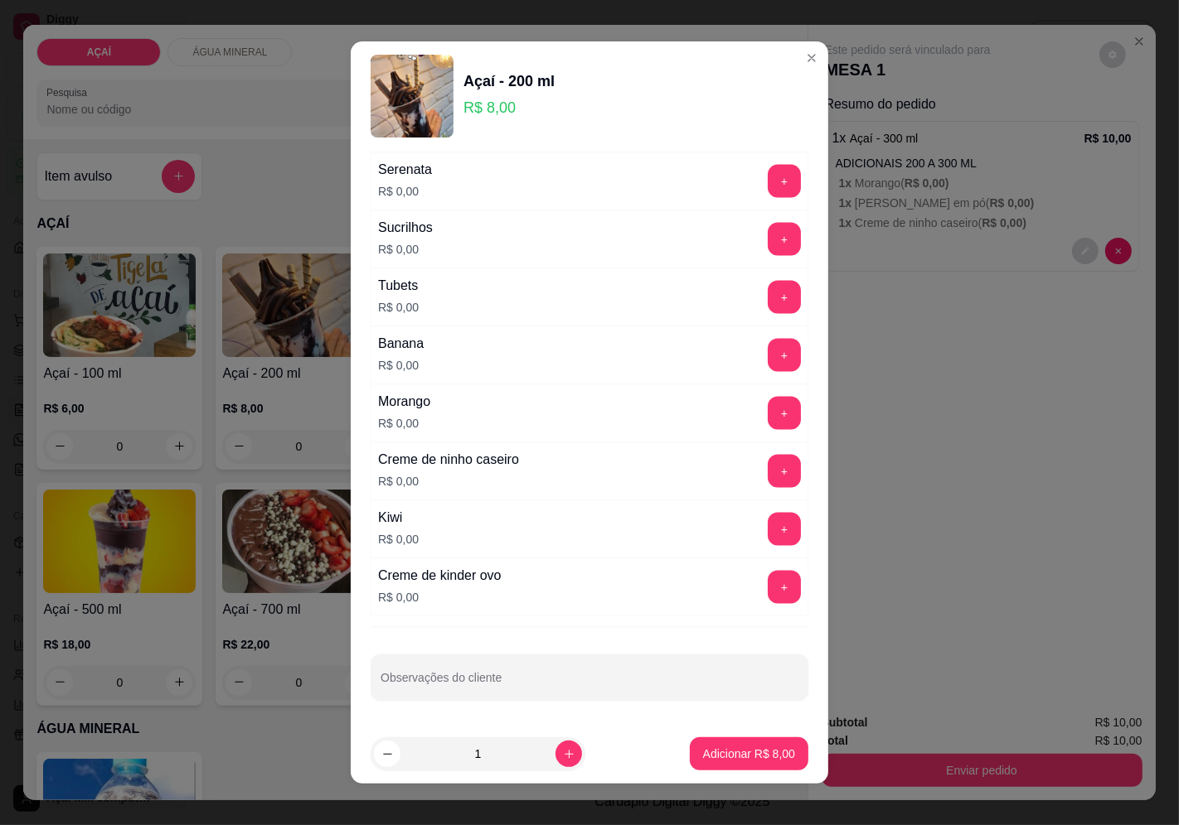
scroll to position [2021, 0]
click at [768, 427] on button "+" at bounding box center [784, 413] width 32 height 32
click at [767, 476] on button "+" at bounding box center [783, 471] width 33 height 33
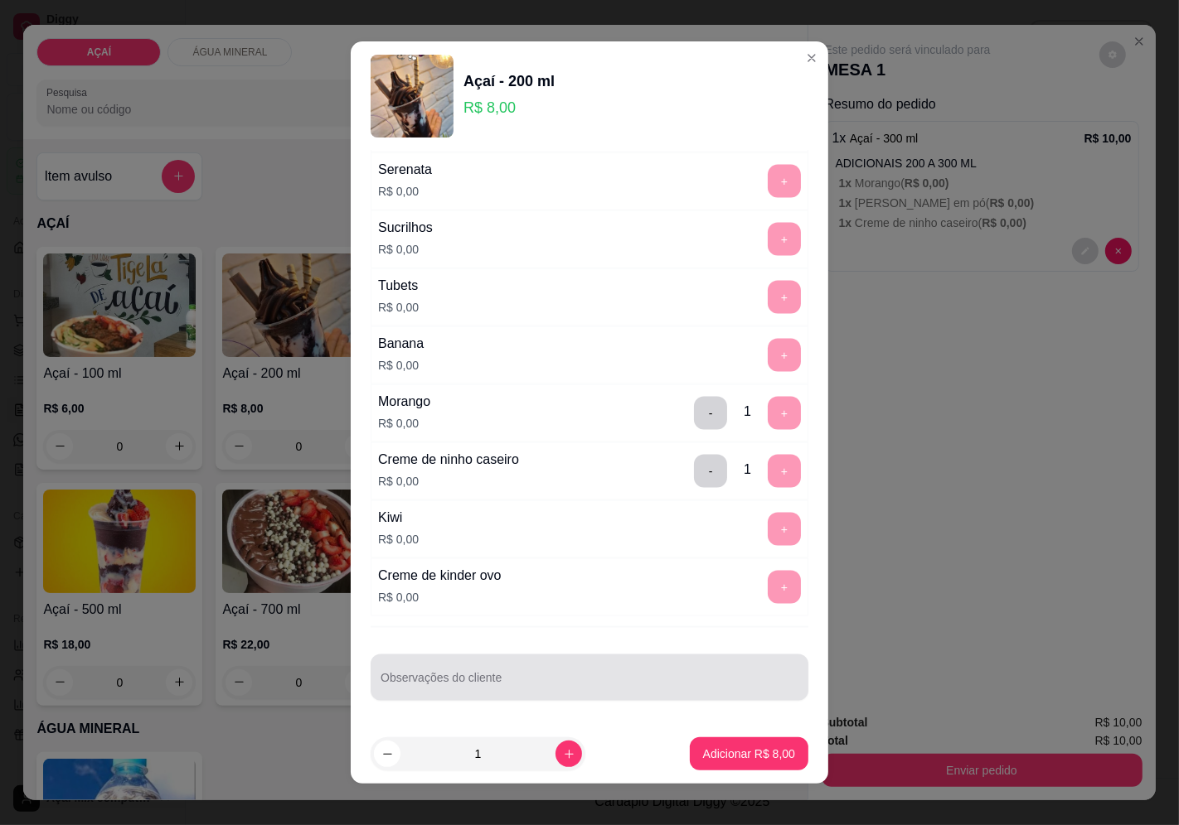
click at [677, 698] on div "Observações do cliente" at bounding box center [589, 678] width 438 height 46
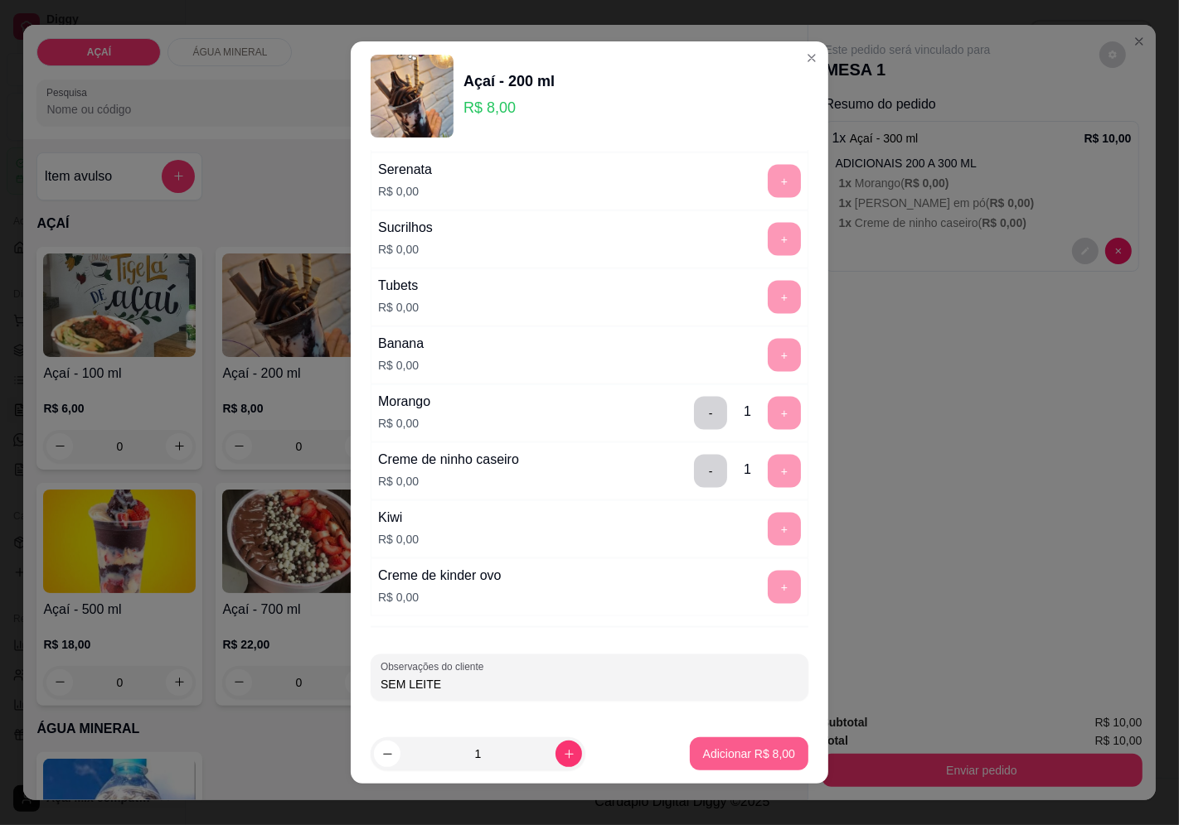
type input "SEM LEITE"
click at [723, 751] on p "Adicionar R$ 8,00" at bounding box center [749, 754] width 92 height 17
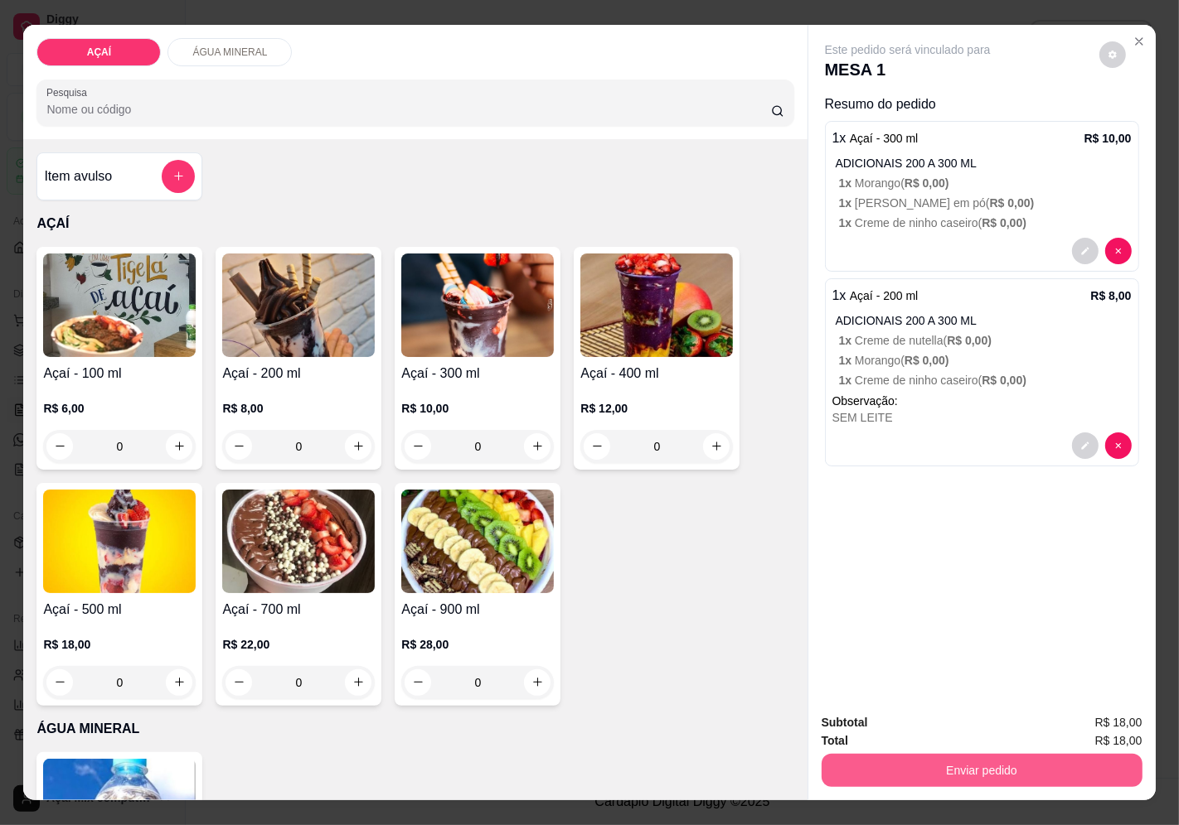
click at [880, 768] on button "Enviar pedido" at bounding box center [981, 770] width 321 height 33
click at [1113, 724] on button "Enviar pedido" at bounding box center [1099, 723] width 94 height 31
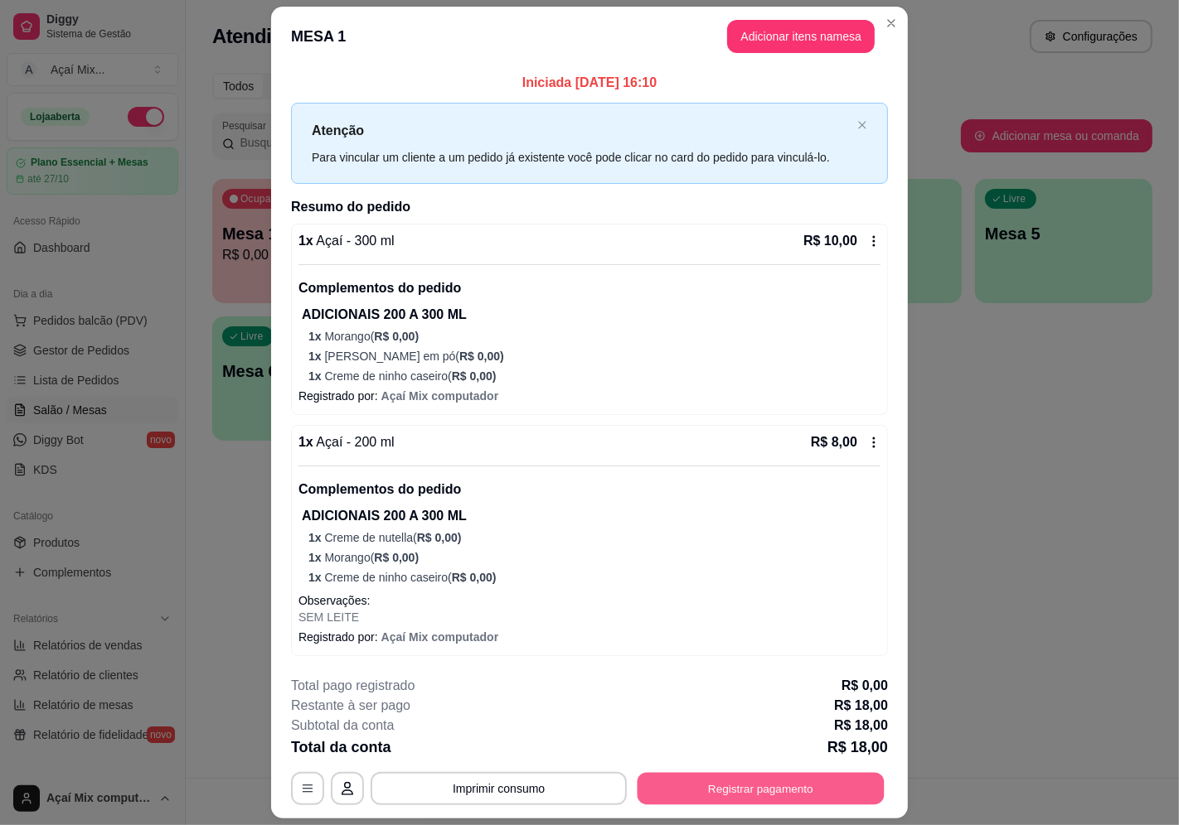
click at [637, 796] on button "Registrar pagamento" at bounding box center [760, 788] width 247 height 32
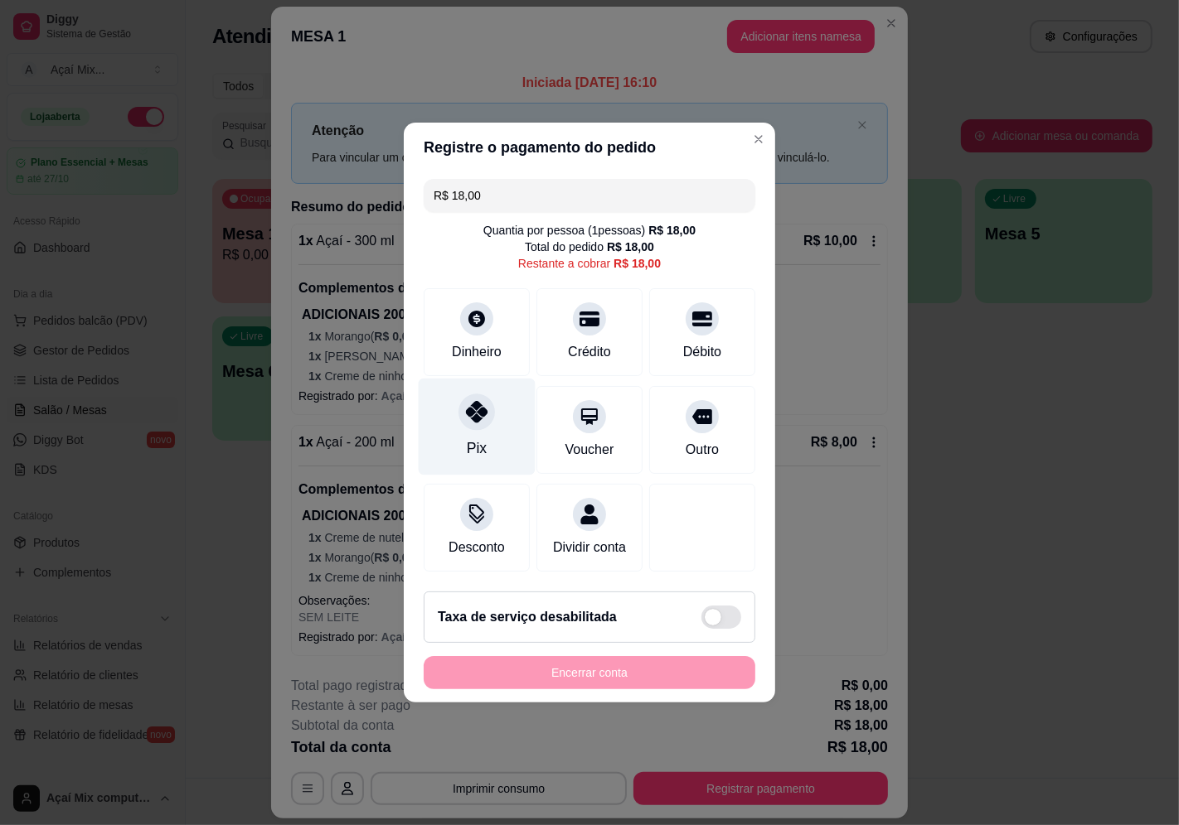
click at [467, 442] on div "Pix" at bounding box center [477, 449] width 20 height 22
type input "R$ 0,00"
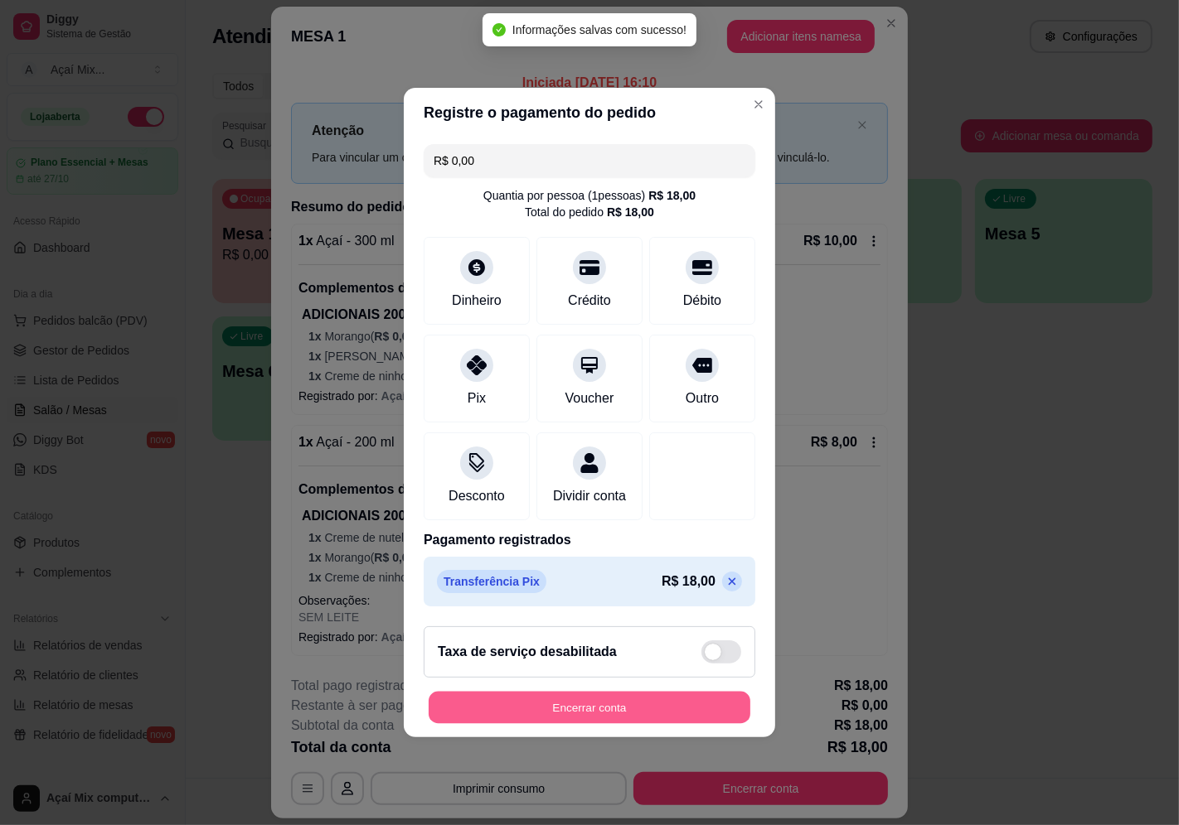
click at [663, 703] on button "Encerrar conta" at bounding box center [589, 708] width 322 height 32
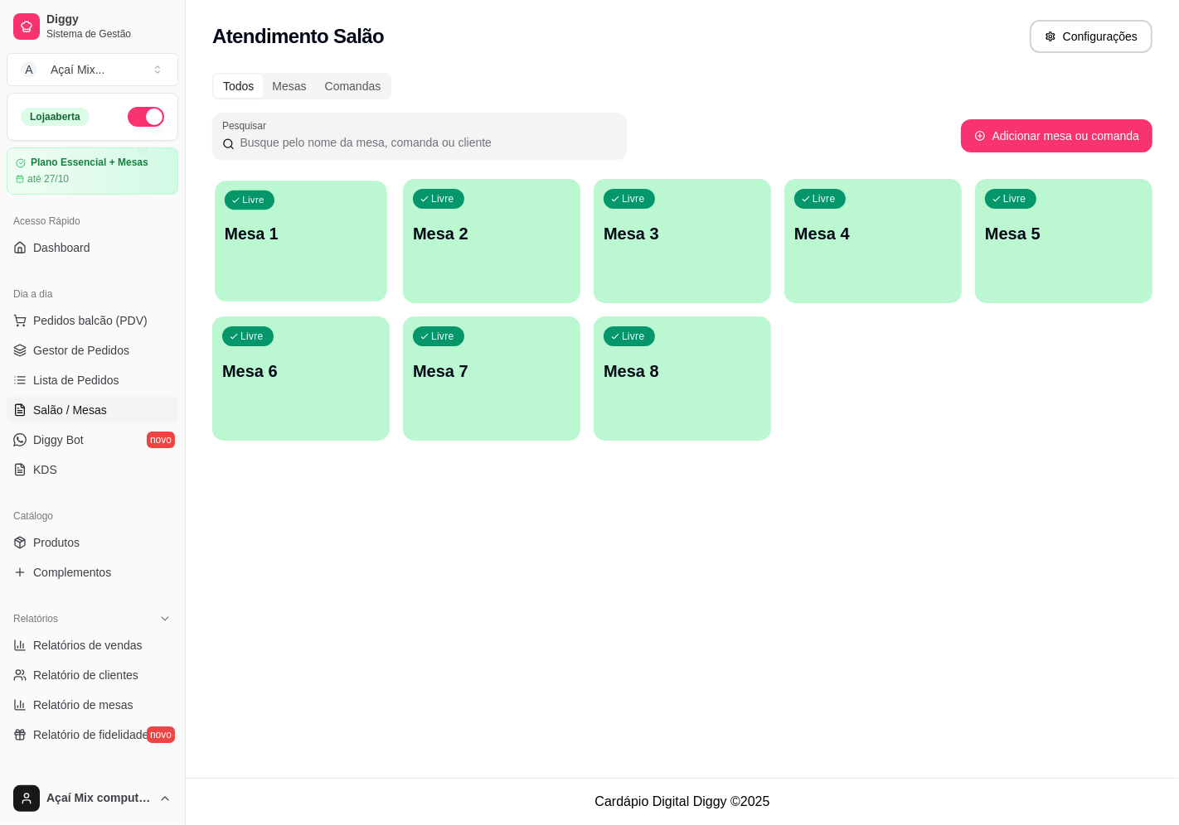
click at [351, 243] on p "Mesa 1" at bounding box center [301, 234] width 152 height 22
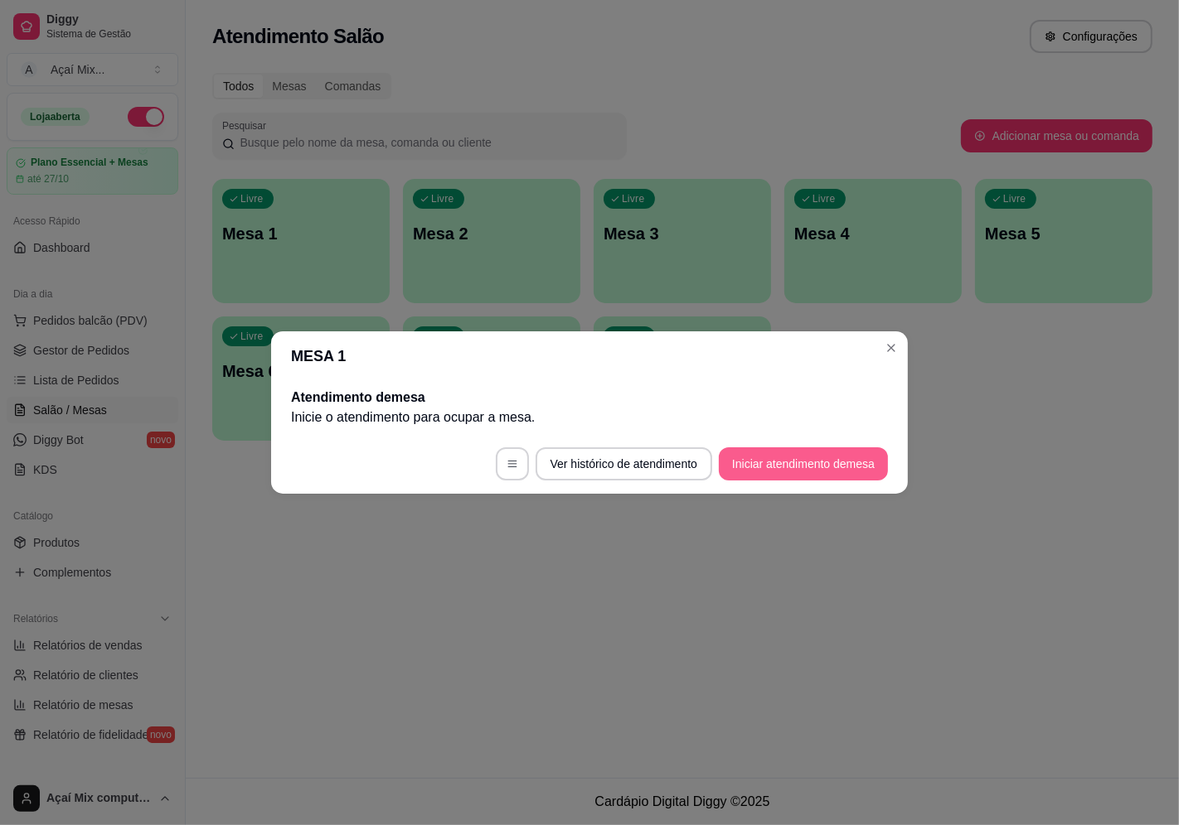
click at [757, 468] on button "Iniciar atendimento de mesa" at bounding box center [803, 464] width 169 height 33
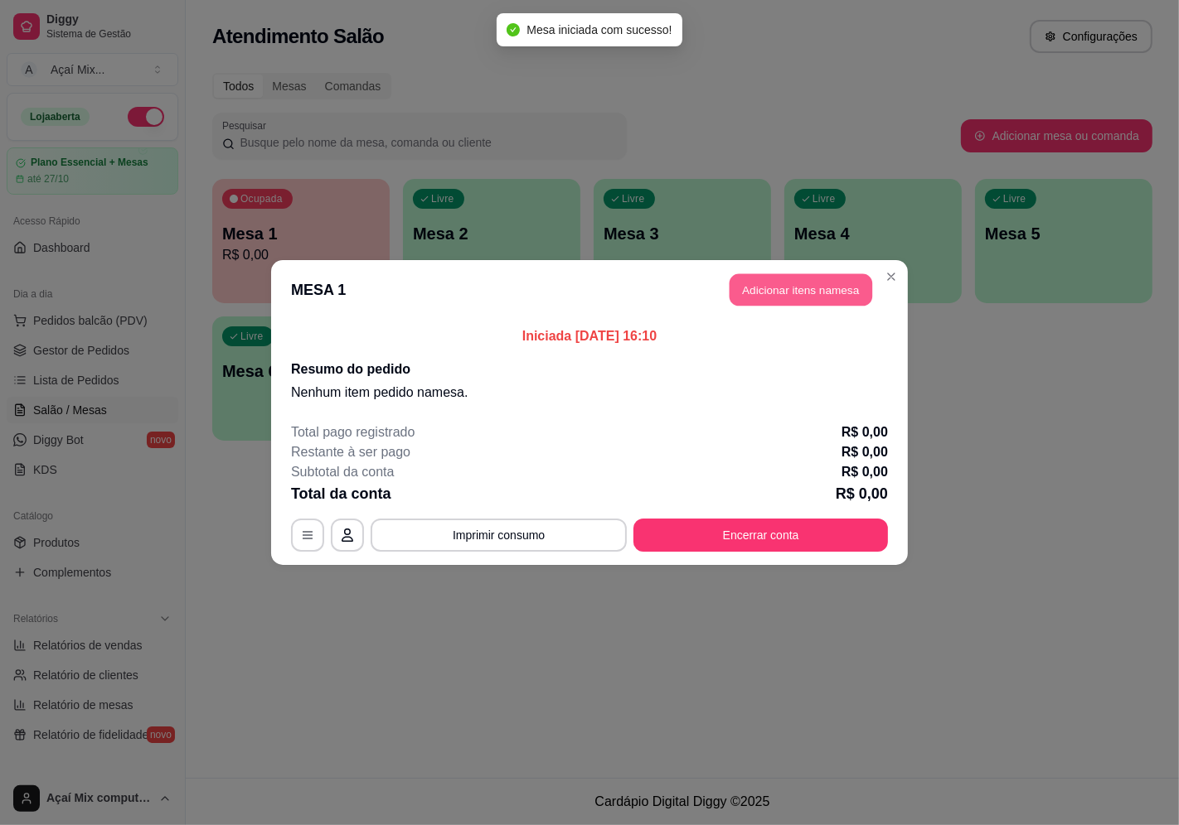
click at [788, 293] on button "Adicionar itens na mesa" at bounding box center [800, 290] width 143 height 32
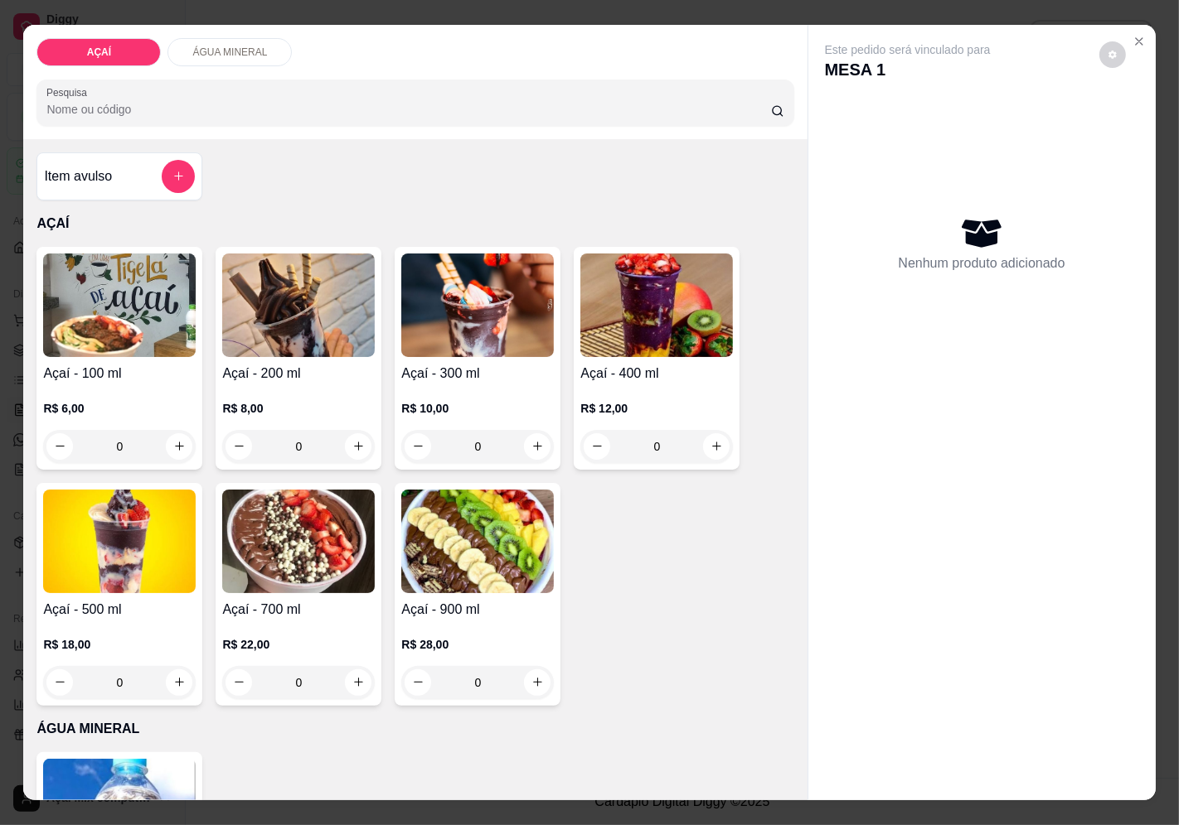
click at [591, 430] on div "0" at bounding box center [656, 446] width 152 height 33
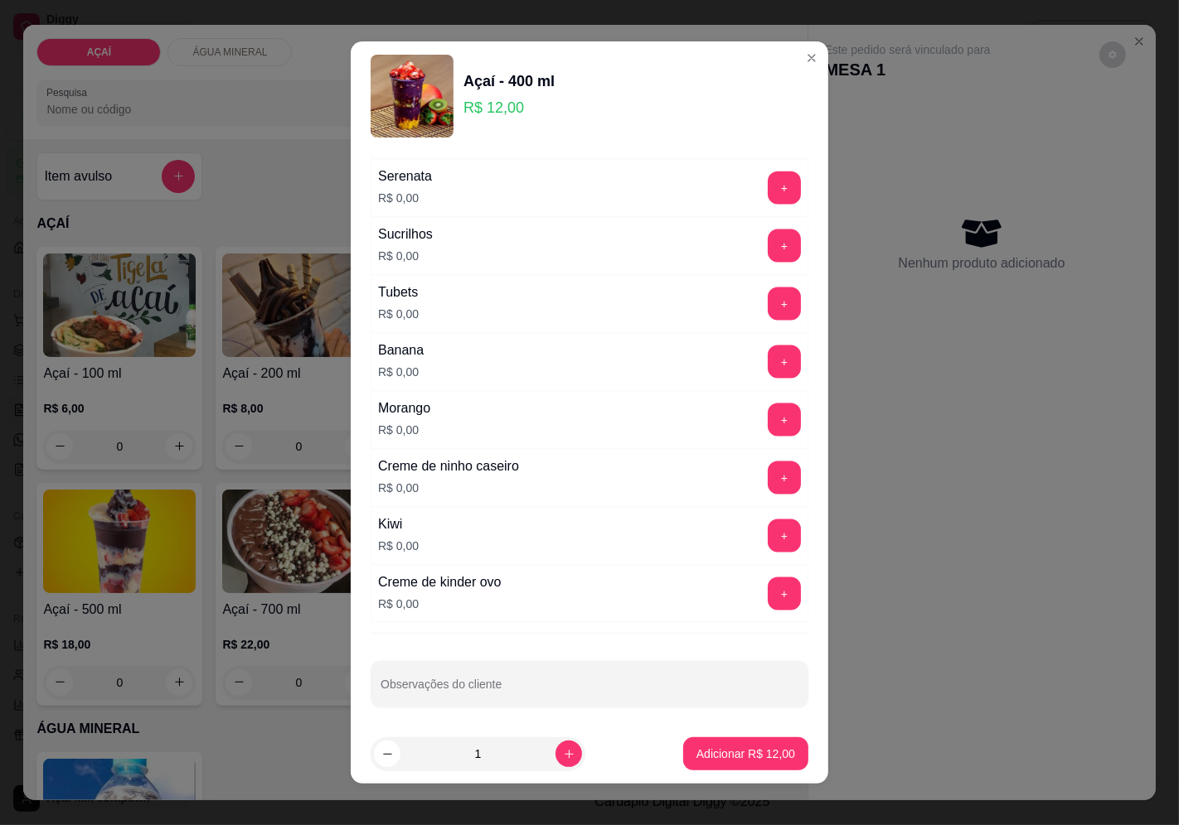
scroll to position [1963, 0]
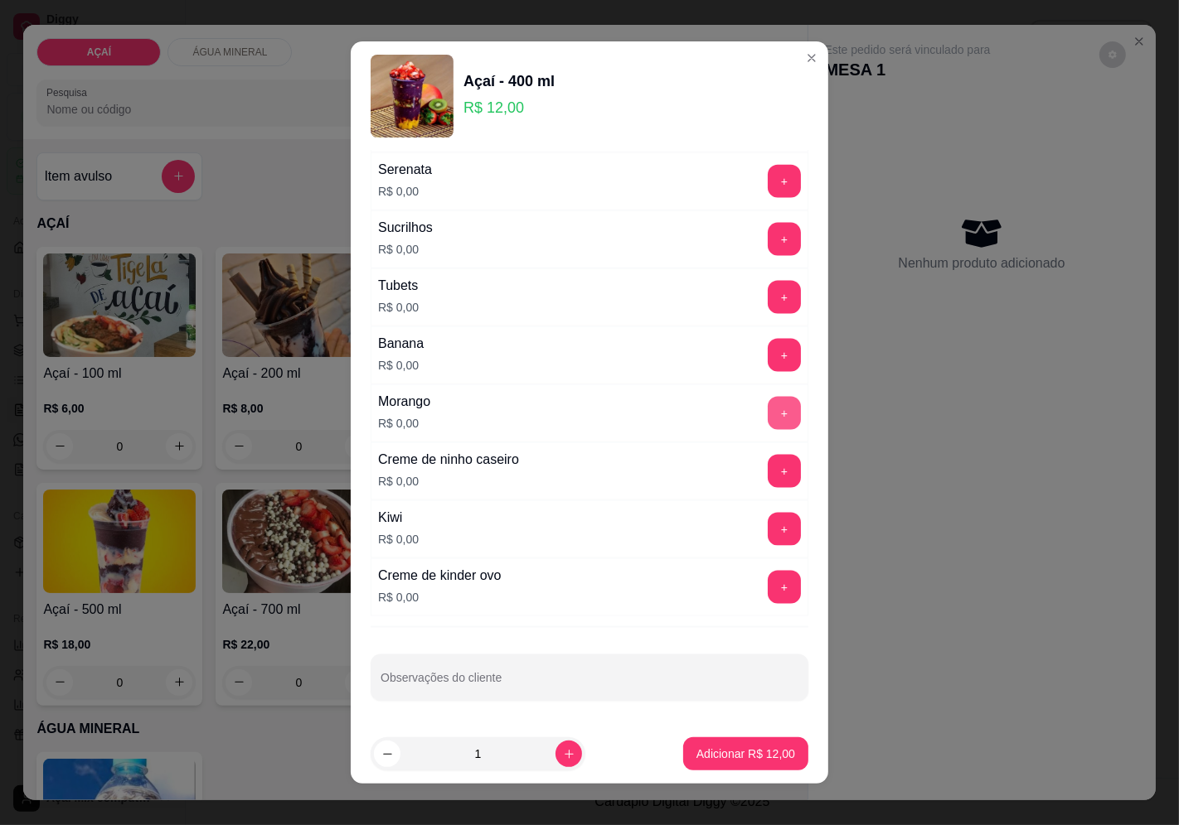
click at [767, 407] on button "+" at bounding box center [783, 413] width 33 height 33
drag, startPoint x: 722, startPoint y: 269, endPoint x: 640, endPoint y: 592, distance: 332.7
click at [640, 592] on div "Creme de kinder ovo R$ 0,00 +" at bounding box center [589, 588] width 438 height 58
click at [761, 528] on div "+" at bounding box center [784, 529] width 46 height 33
click at [767, 517] on button "+" at bounding box center [783, 529] width 33 height 33
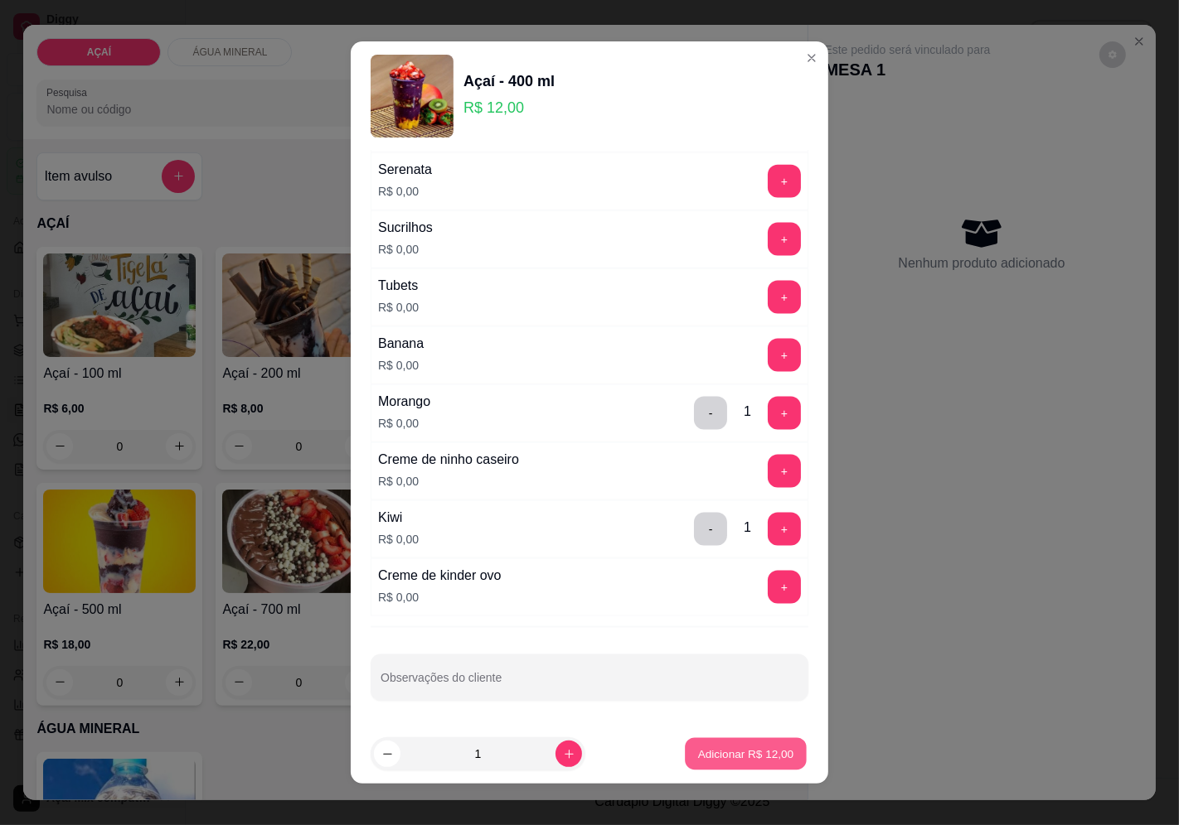
click at [746, 764] on button "Adicionar R$ 12,00" at bounding box center [746, 754] width 122 height 32
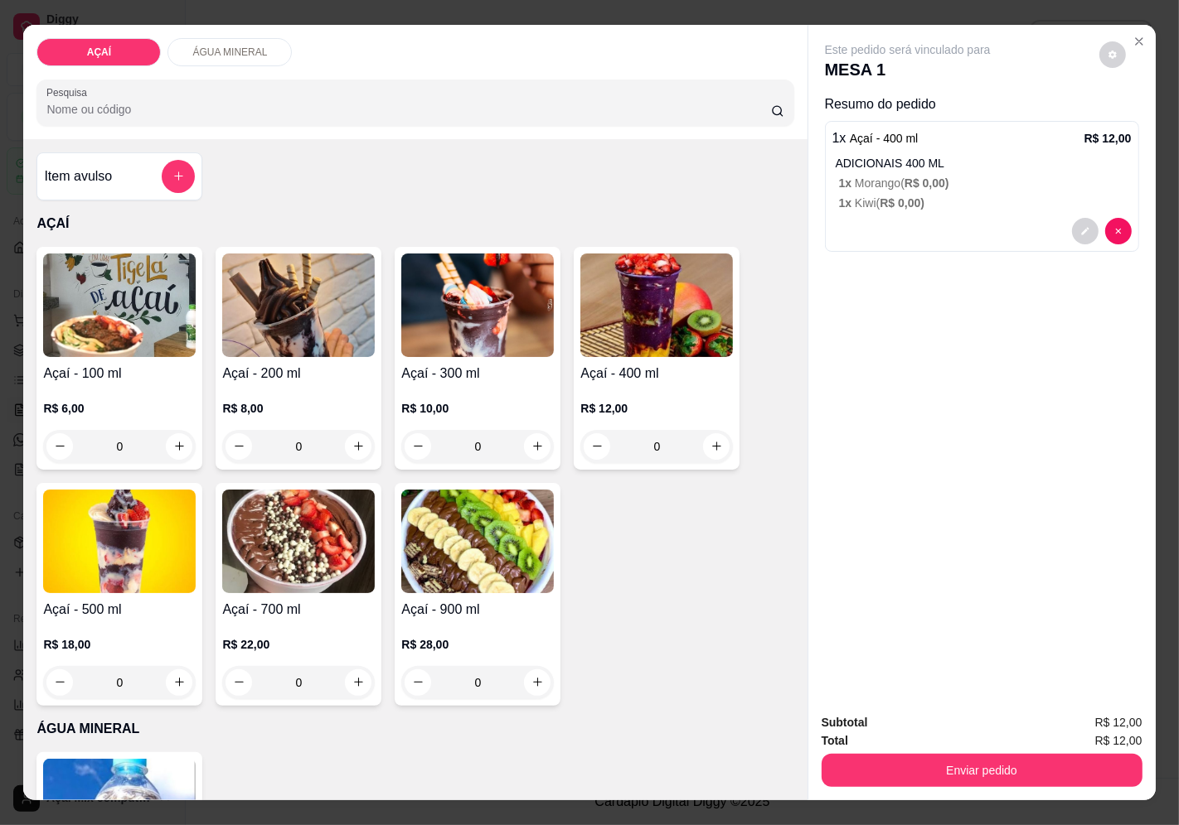
click at [902, 741] on div "Total R$ 12,00" at bounding box center [981, 741] width 321 height 18
click at [931, 758] on button "Enviar pedido" at bounding box center [980, 771] width 311 height 32
click at [1092, 708] on button "Enviar pedido" at bounding box center [1099, 723] width 94 height 31
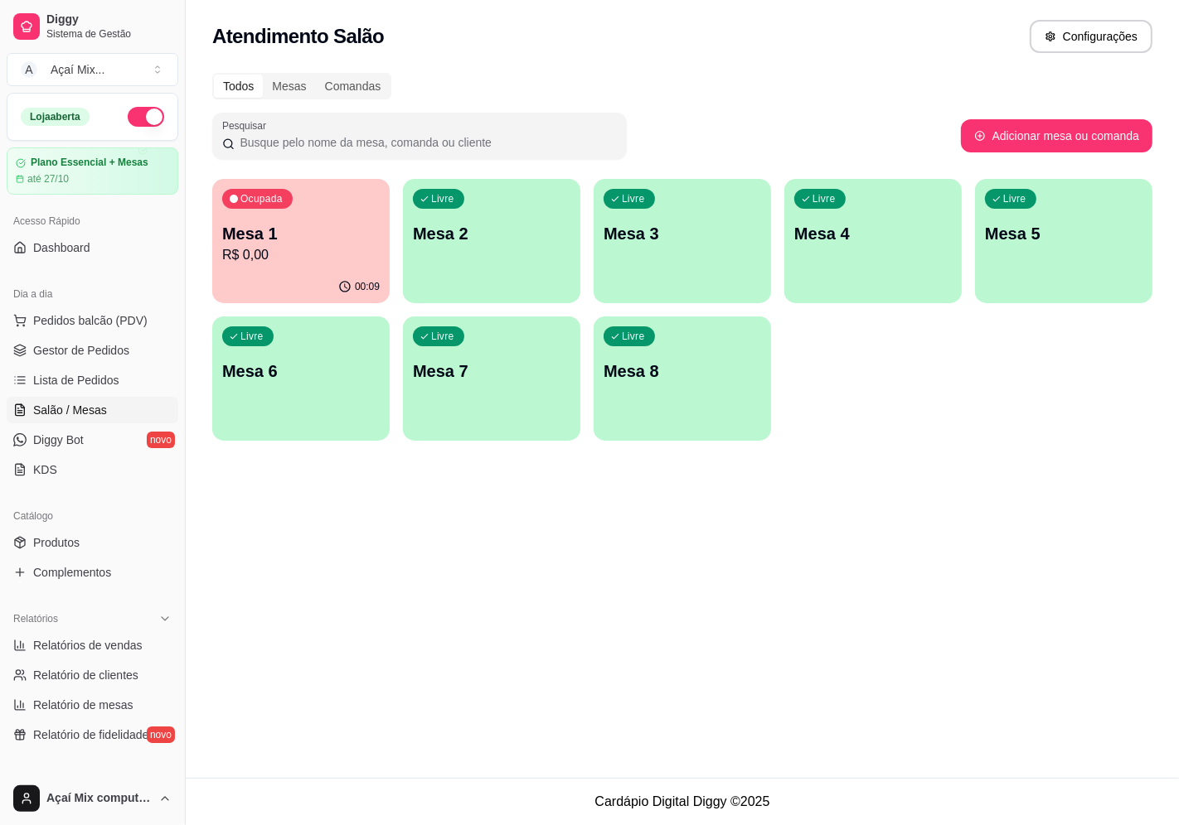
click at [315, 239] on p "Mesa 1" at bounding box center [300, 233] width 157 height 23
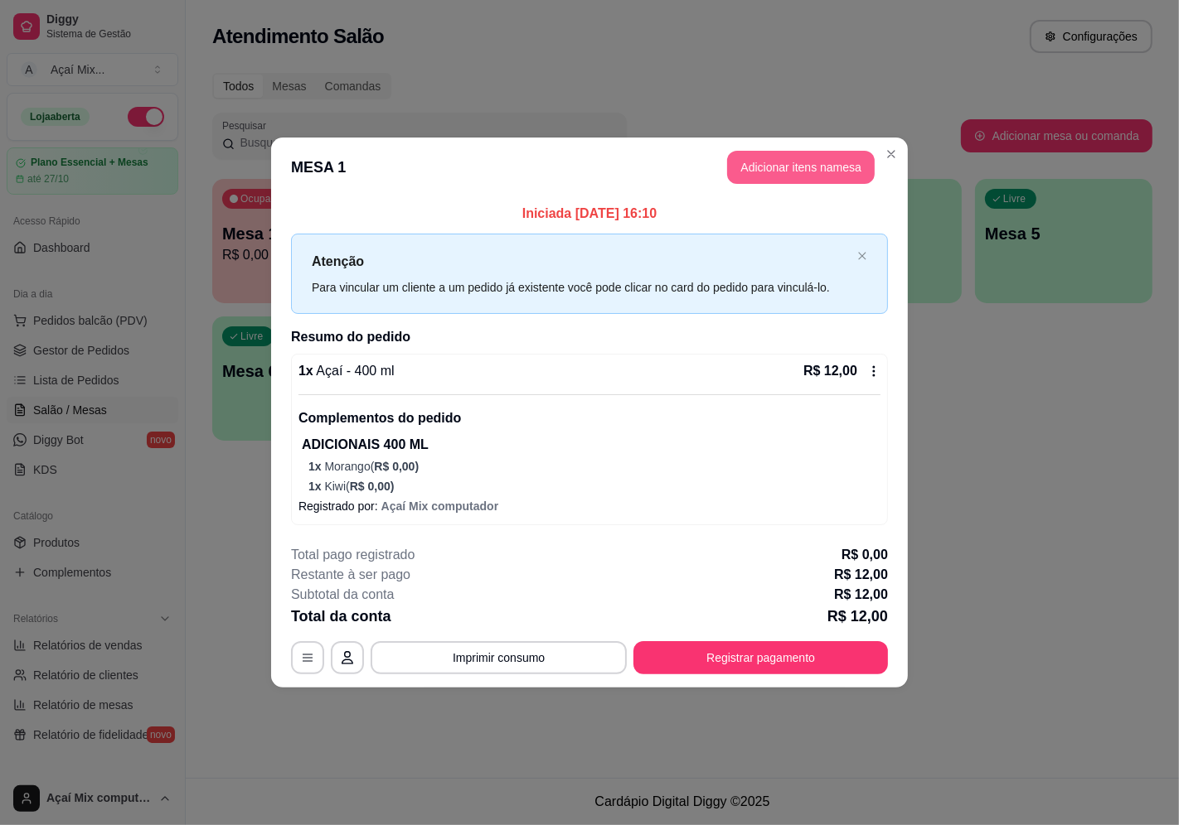
click at [810, 167] on button "Adicionar itens na mesa" at bounding box center [801, 167] width 148 height 33
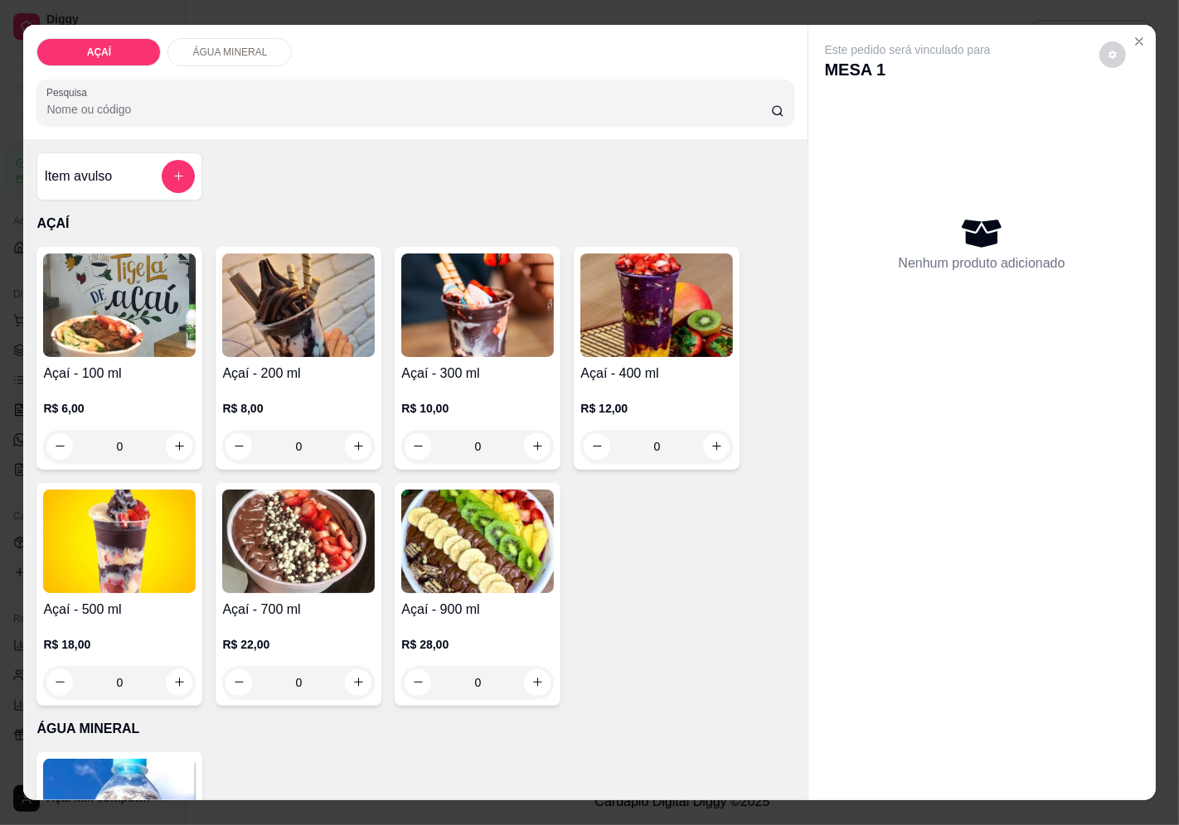
click at [649, 343] on img at bounding box center [656, 306] width 152 height 104
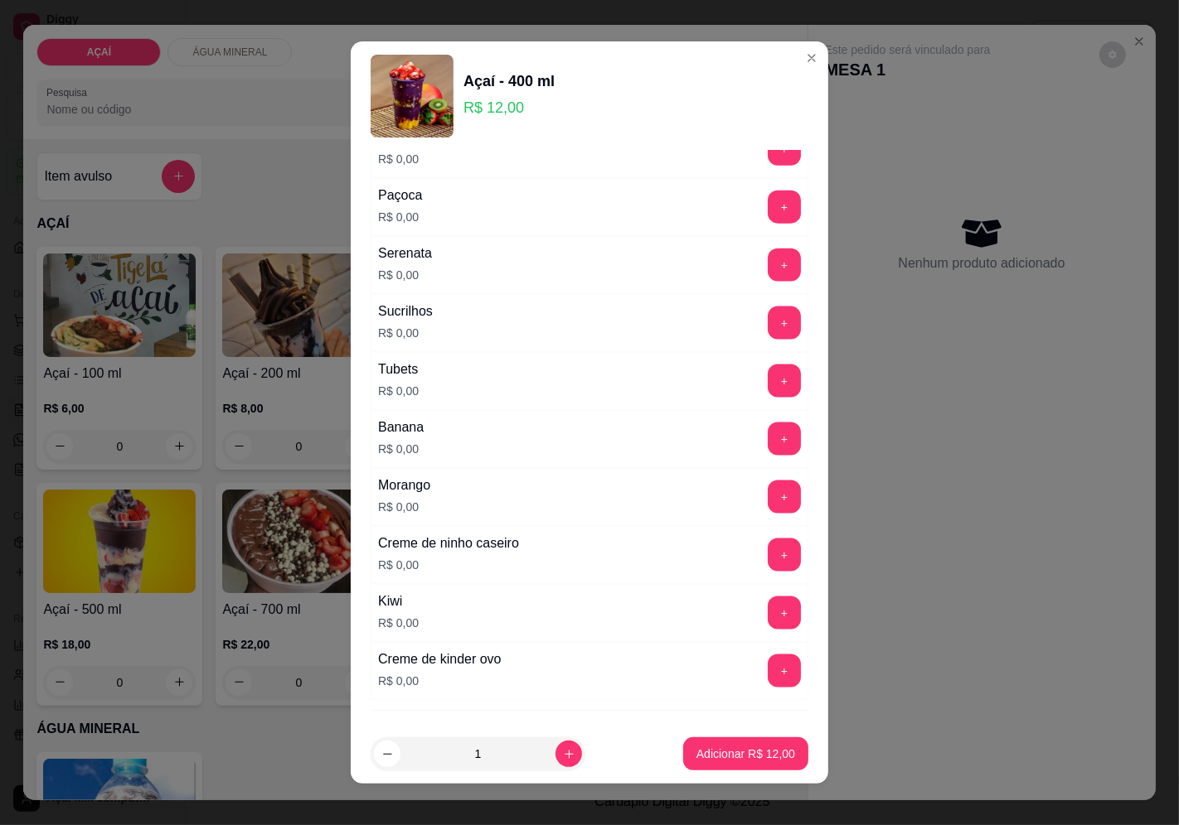
scroll to position [1871, 0]
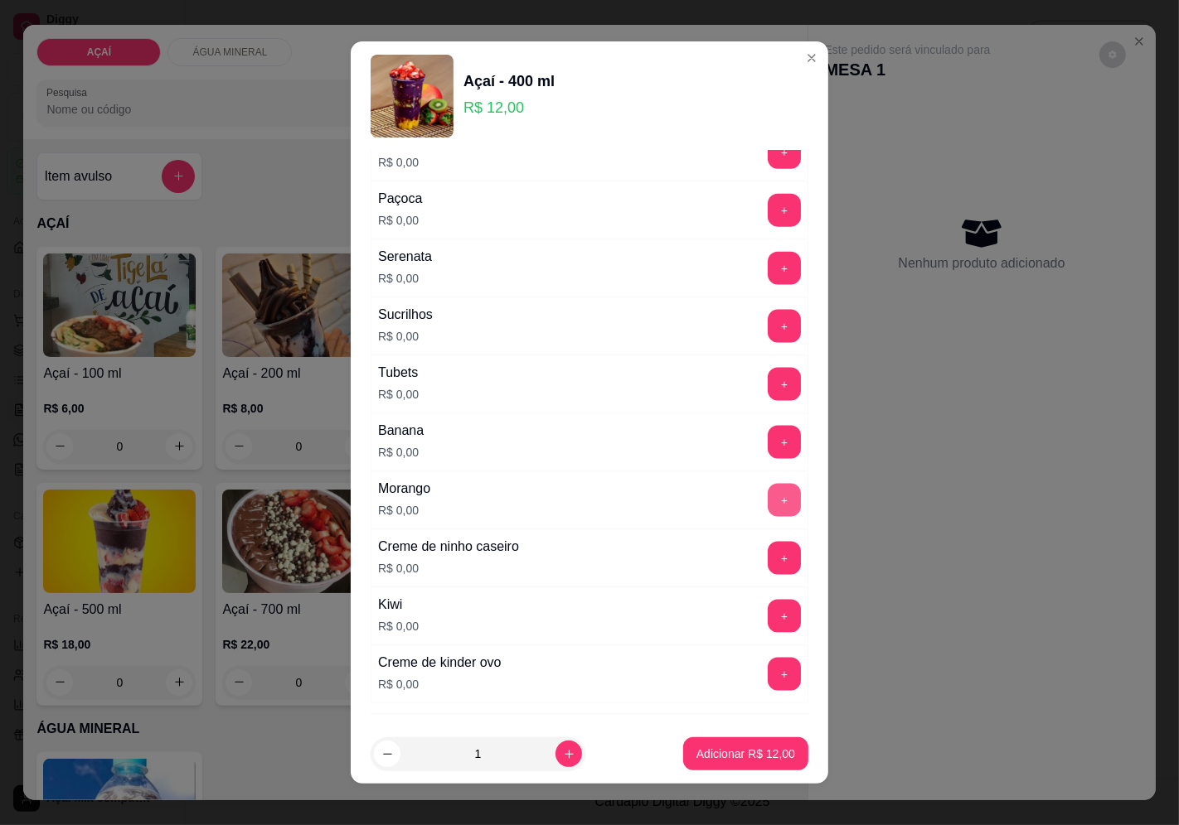
click at [767, 509] on button "+" at bounding box center [783, 500] width 33 height 33
click at [772, 652] on div "Creme de kinder ovo R$ 0,00 +" at bounding box center [589, 675] width 438 height 58
click at [767, 628] on button "+" at bounding box center [783, 616] width 33 height 33
click at [762, 748] on p "Adicionar R$ 12,00" at bounding box center [745, 754] width 99 height 17
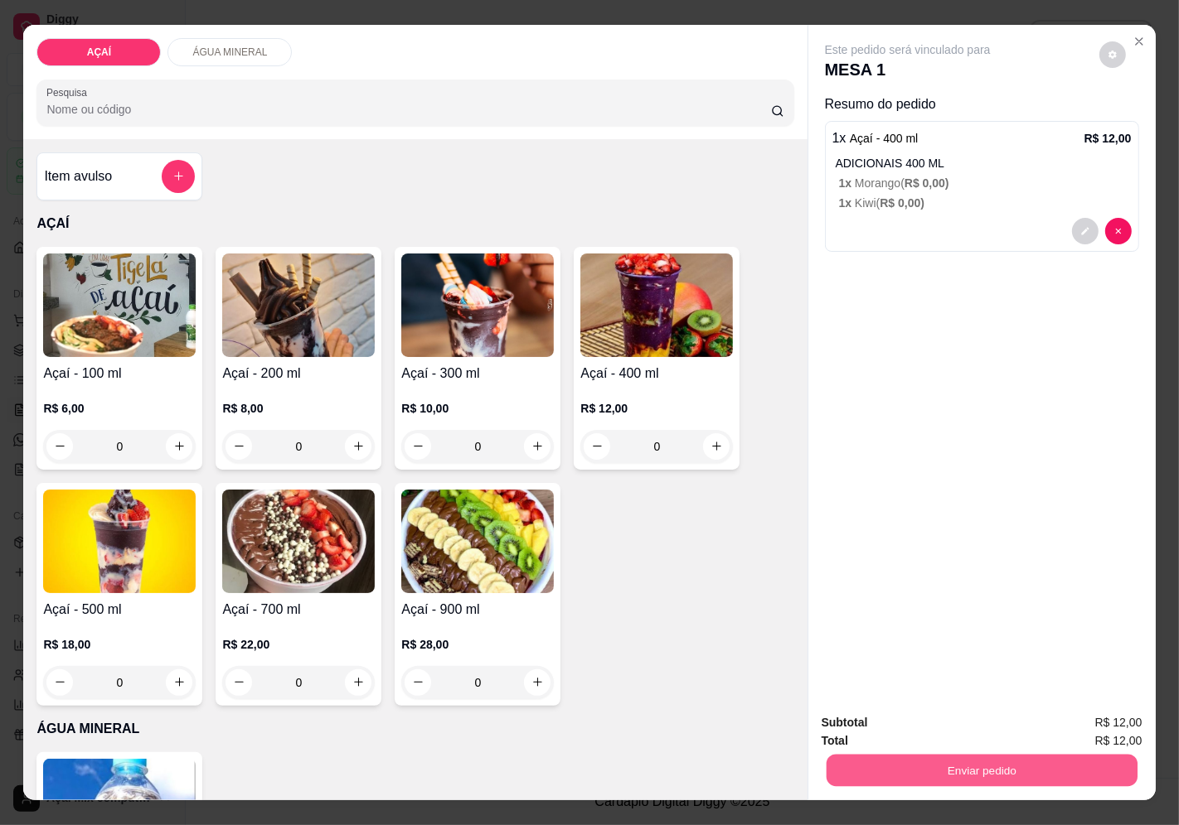
click at [922, 764] on button "Enviar pedido" at bounding box center [980, 771] width 311 height 32
click at [1089, 719] on button "Enviar pedido" at bounding box center [1098, 723] width 91 height 31
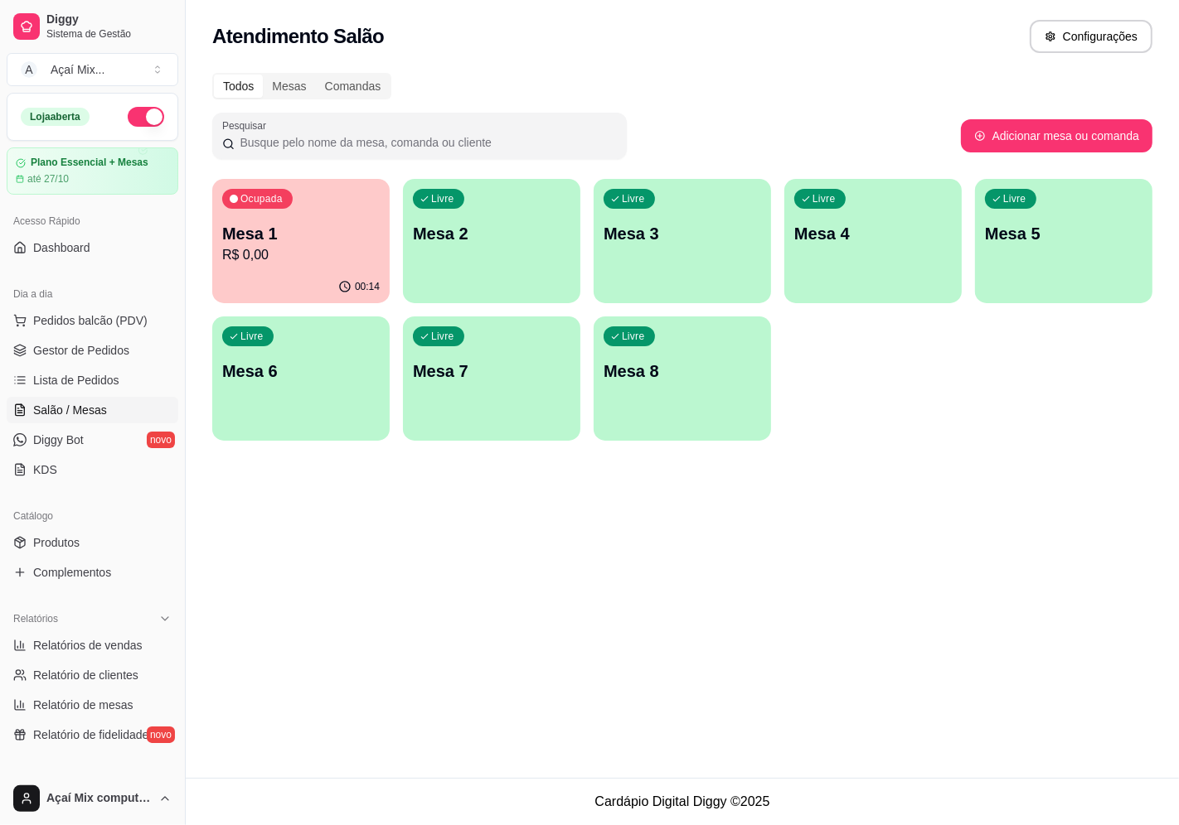
click at [445, 245] on div "Livre Mesa 2" at bounding box center [491, 231] width 177 height 104
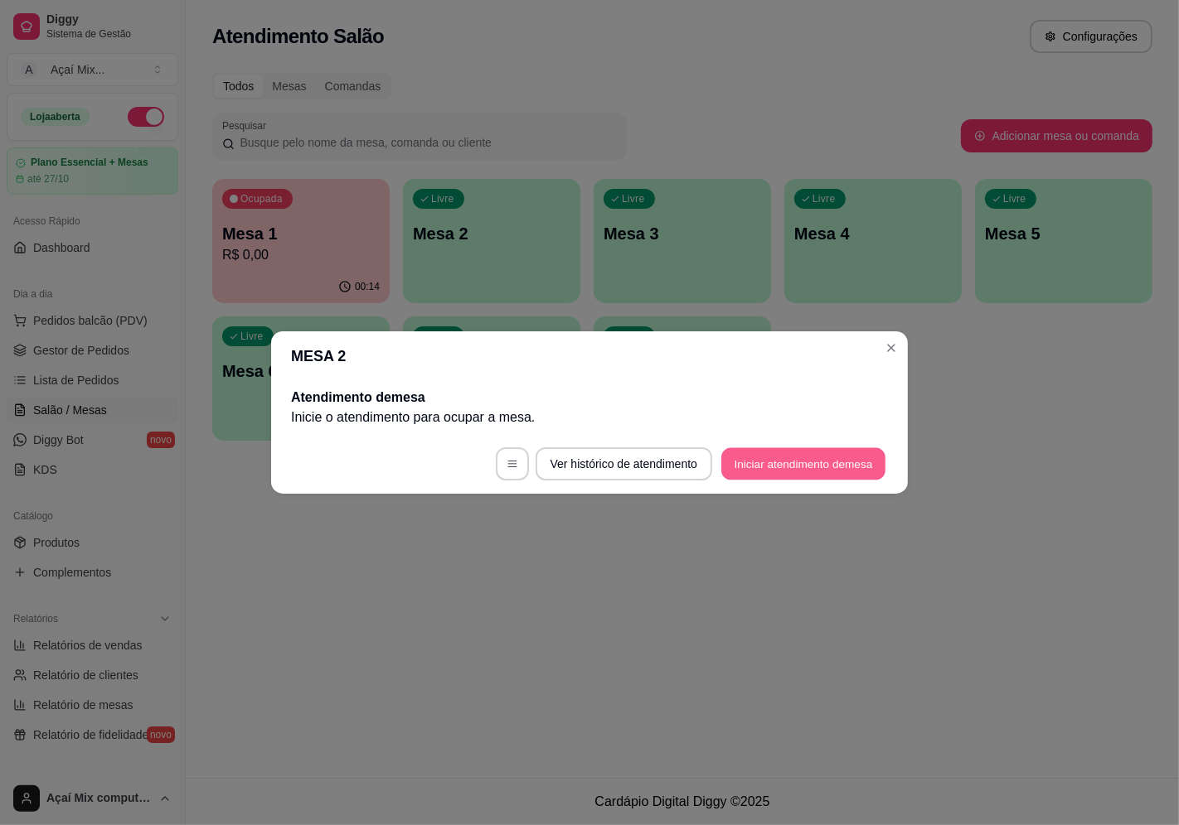
click at [796, 451] on button "Iniciar atendimento de mesa" at bounding box center [803, 464] width 164 height 32
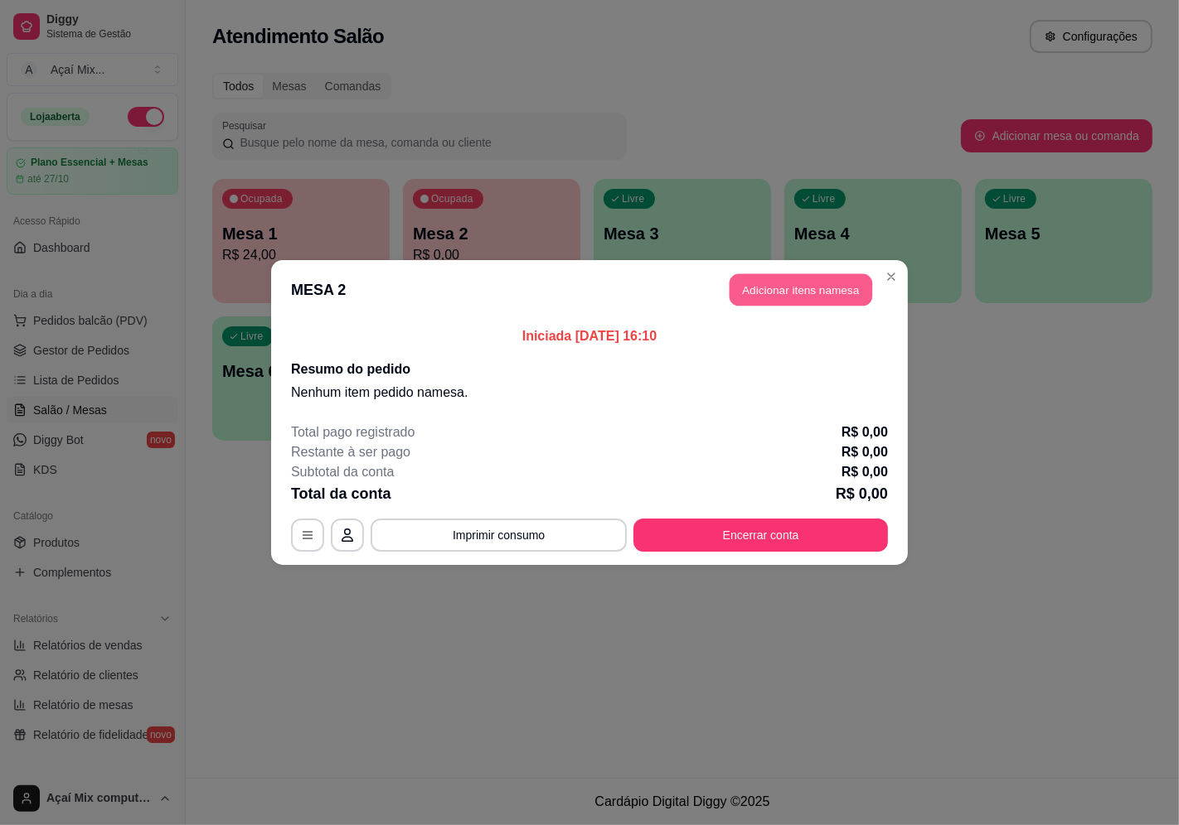
click at [782, 292] on button "Adicionar itens na mesa" at bounding box center [800, 290] width 143 height 32
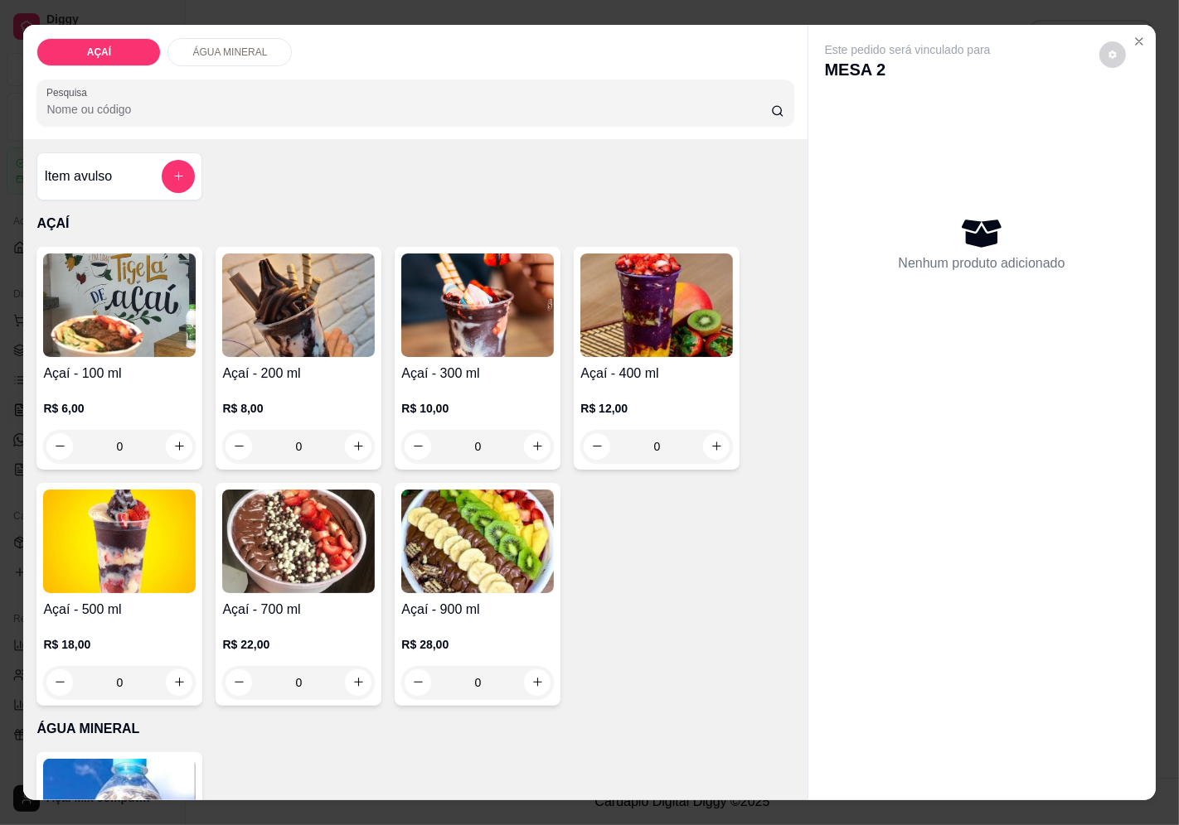
click at [444, 409] on p "R$ 10,00" at bounding box center [477, 408] width 152 height 17
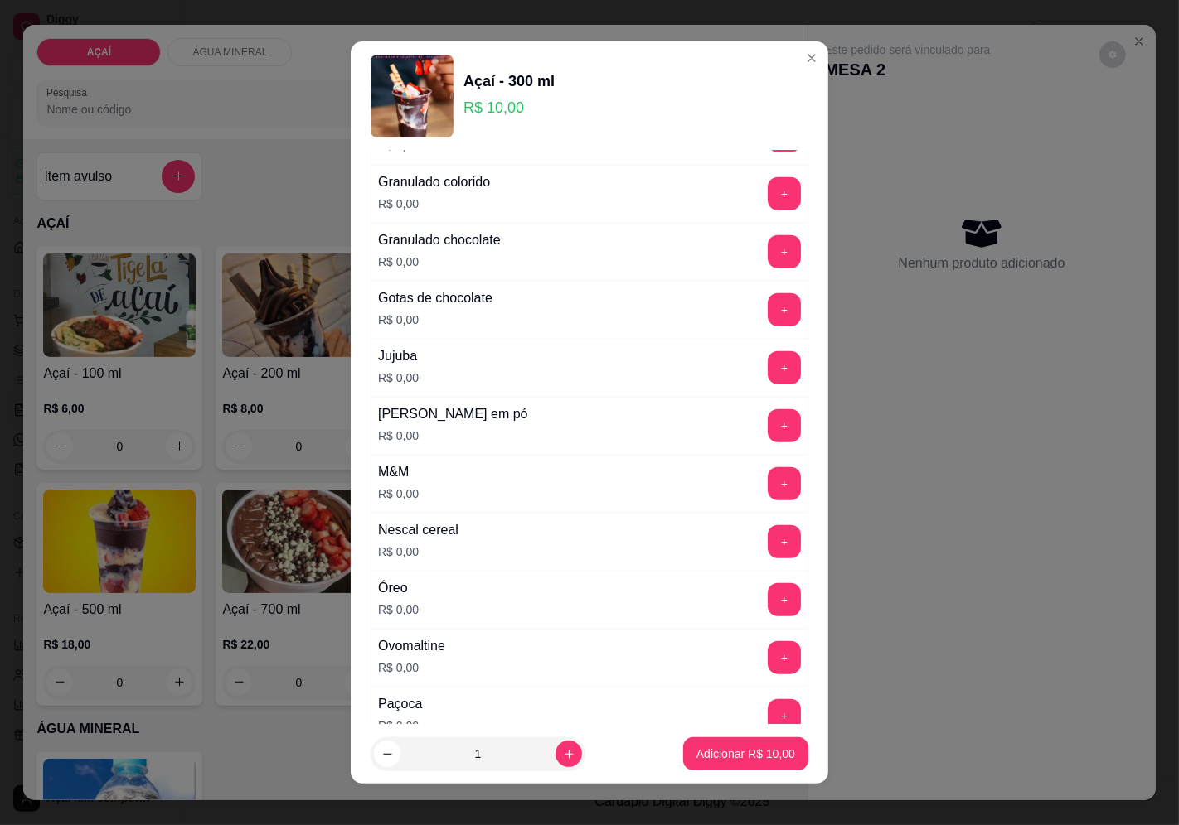
scroll to position [1473, 0]
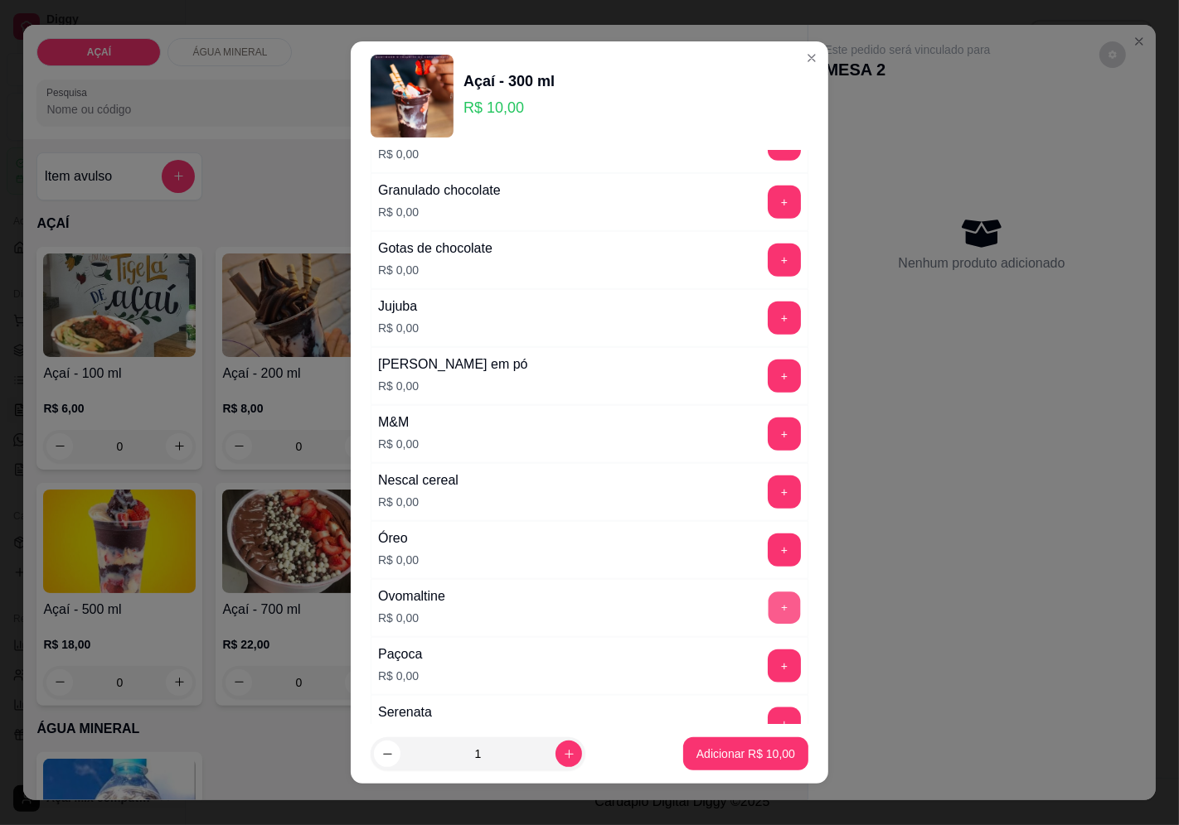
click at [768, 601] on button "+" at bounding box center [784, 608] width 32 height 32
click at [768, 444] on button "+" at bounding box center [784, 434] width 32 height 32
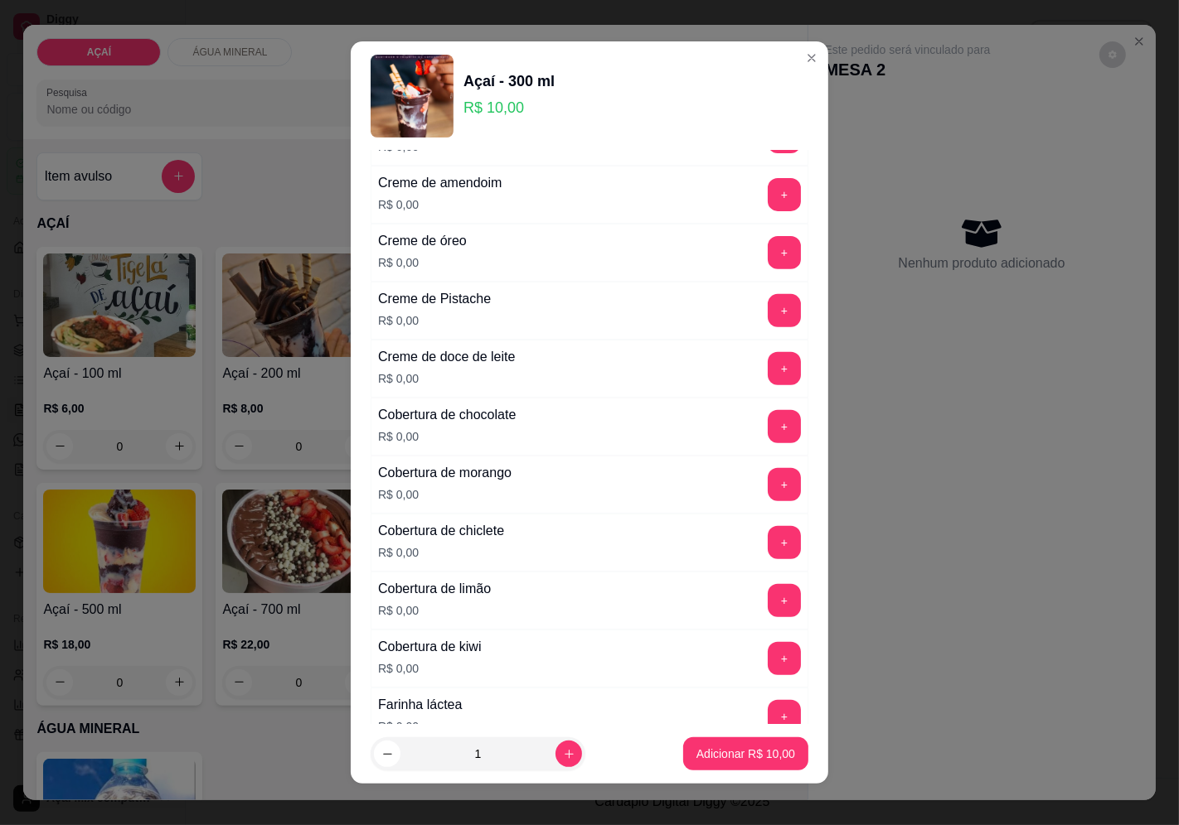
scroll to position [460, 0]
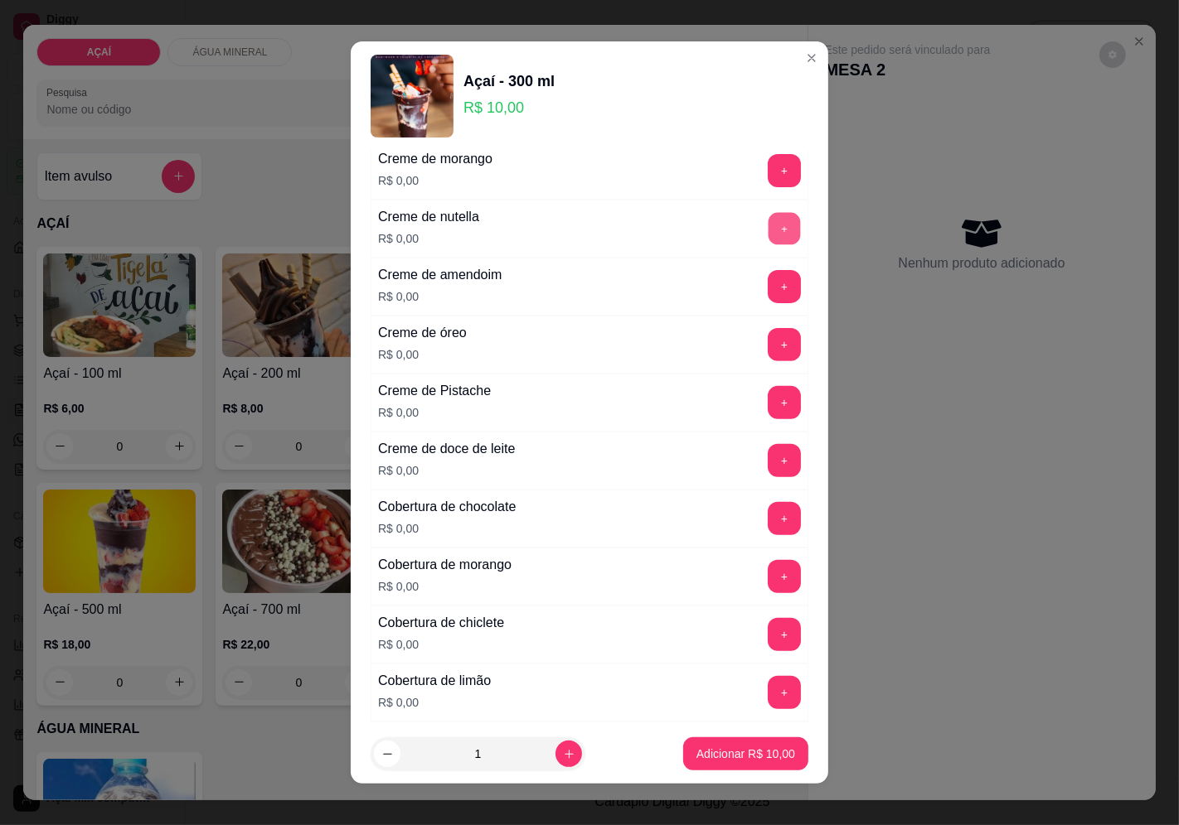
click at [768, 233] on button "+" at bounding box center [784, 228] width 32 height 32
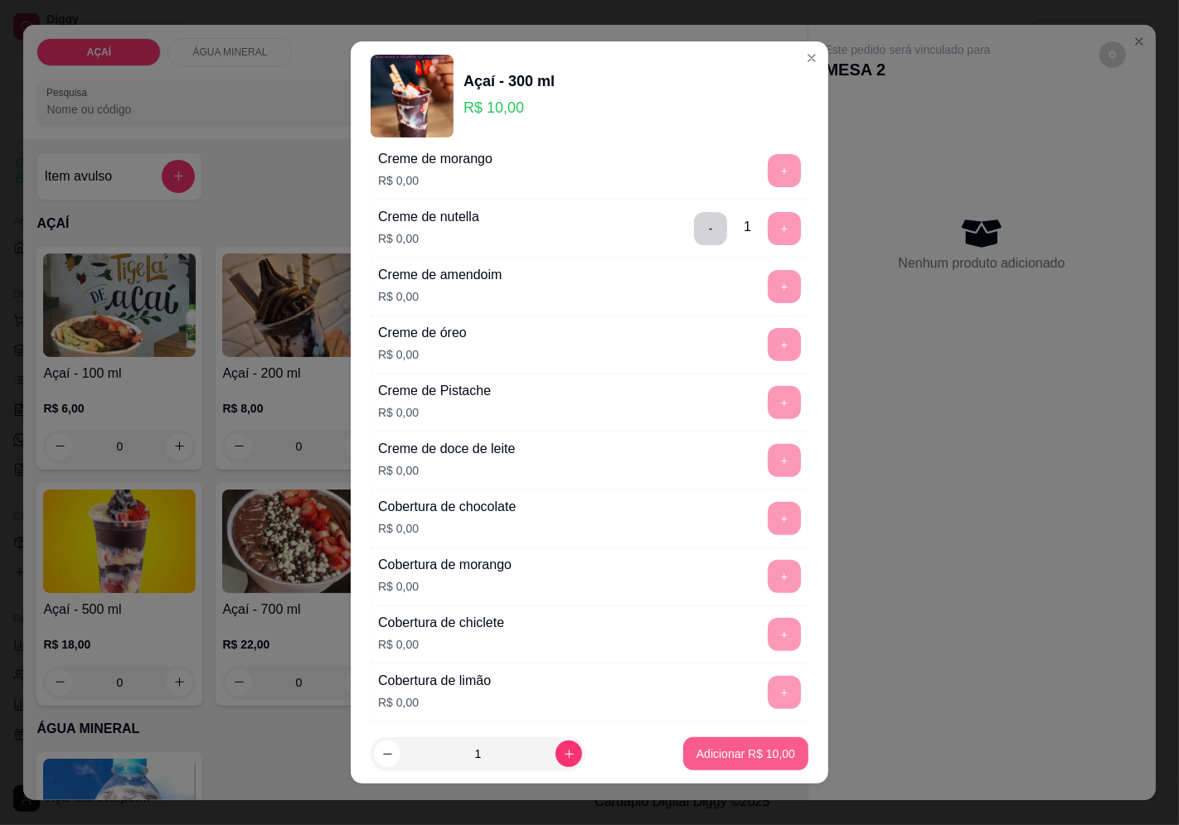
click at [714, 738] on div "Adicionar R$ 10,00" at bounding box center [745, 754] width 125 height 33
click at [715, 753] on p "Adicionar R$ 10,00" at bounding box center [745, 754] width 99 height 17
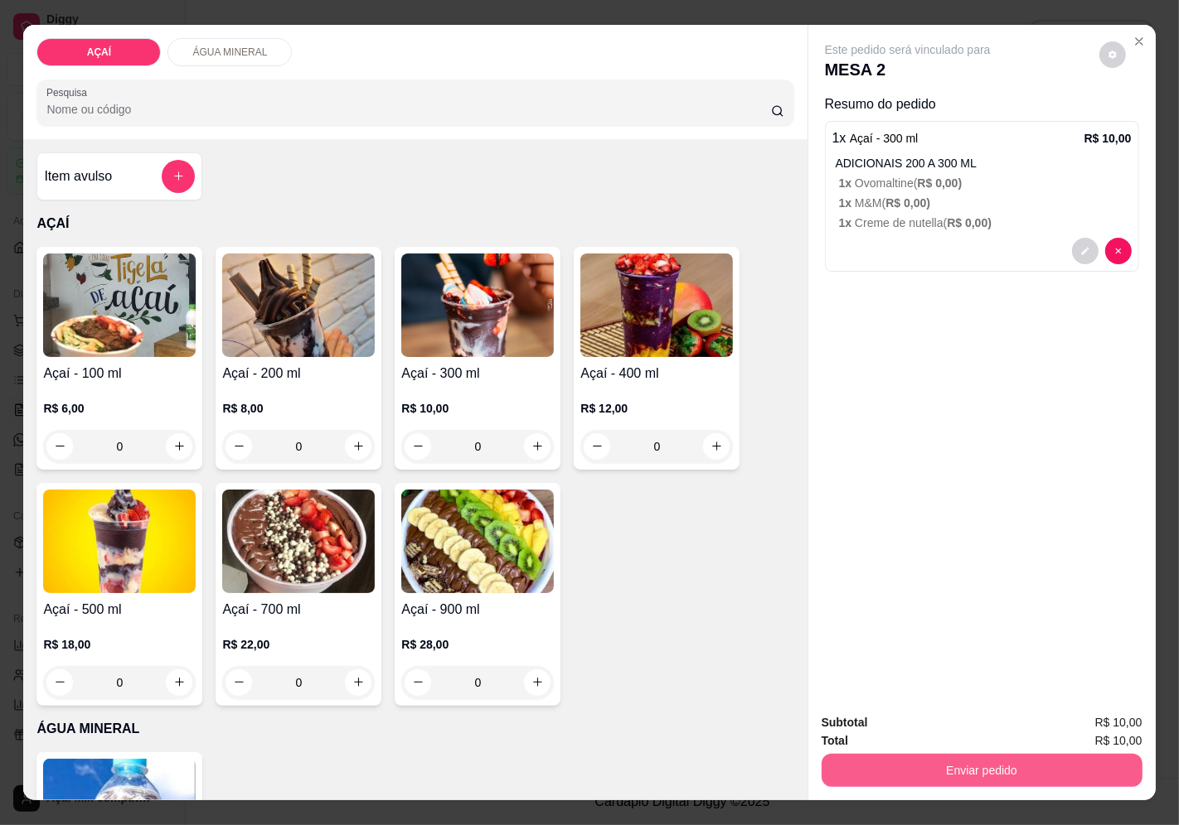
click at [1053, 771] on button "Enviar pedido" at bounding box center [981, 770] width 321 height 33
click at [1106, 715] on button "Enviar pedido" at bounding box center [1098, 723] width 91 height 31
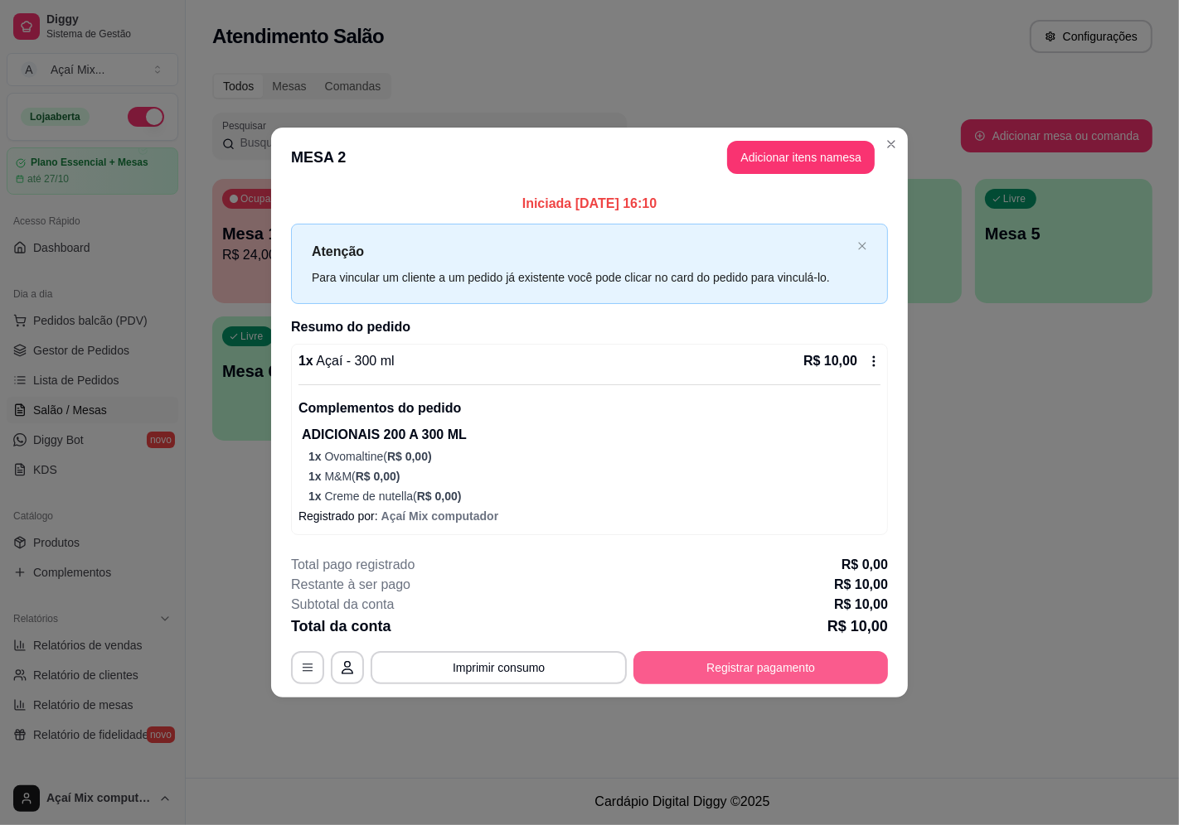
click at [821, 664] on button "Registrar pagamento" at bounding box center [760, 667] width 254 height 33
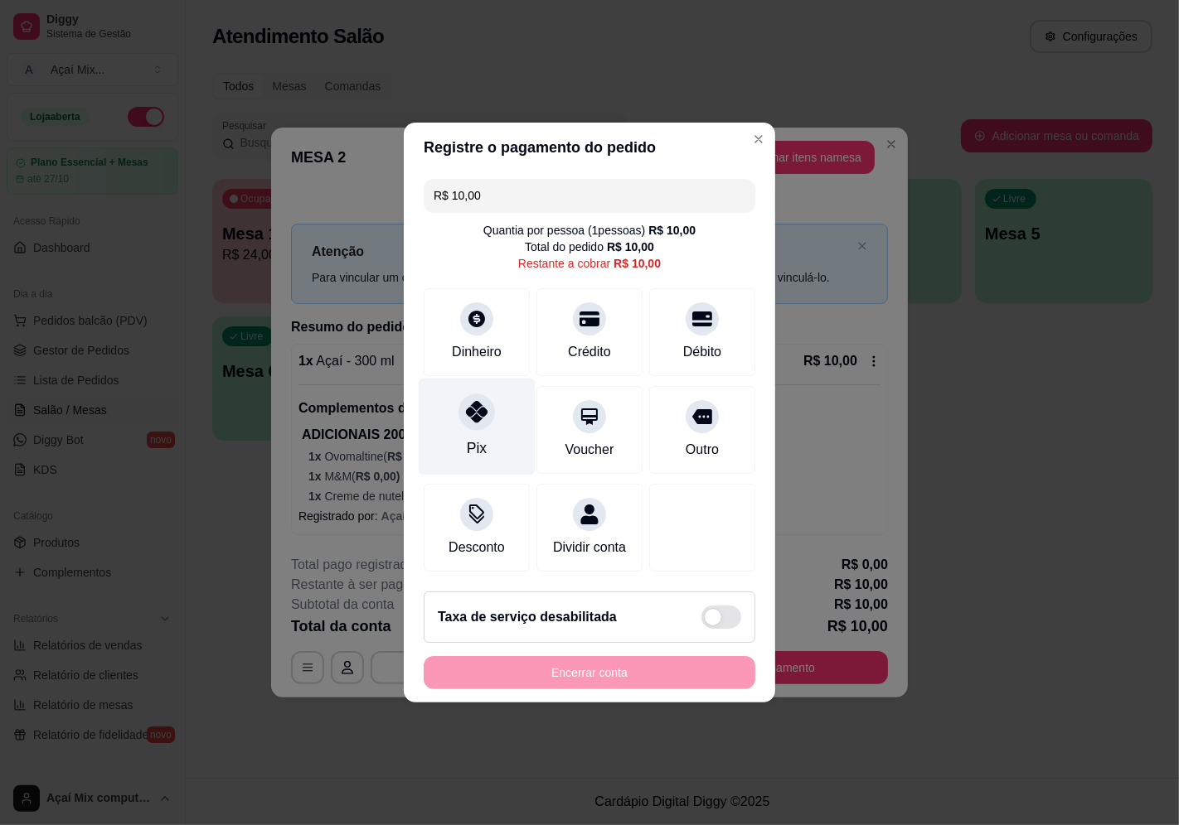
click at [446, 425] on div "Pix" at bounding box center [477, 427] width 117 height 97
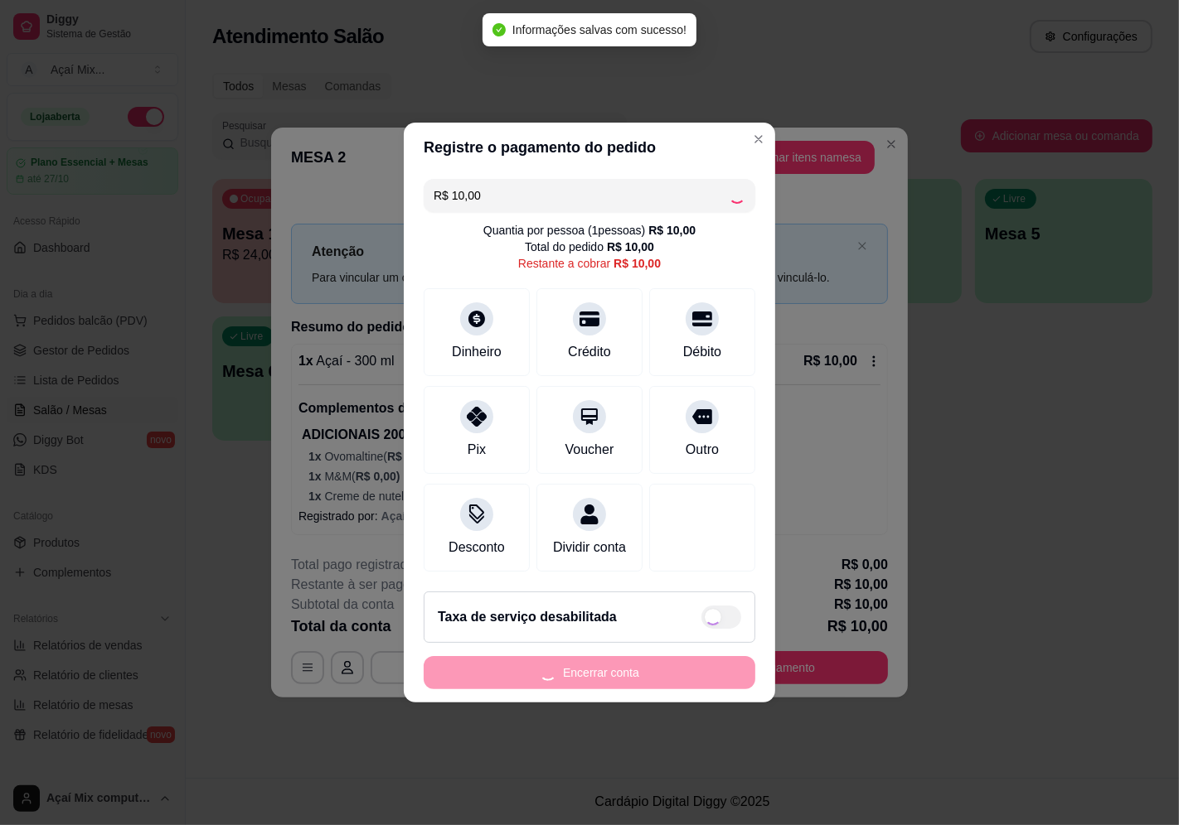
type input "R$ 0,00"
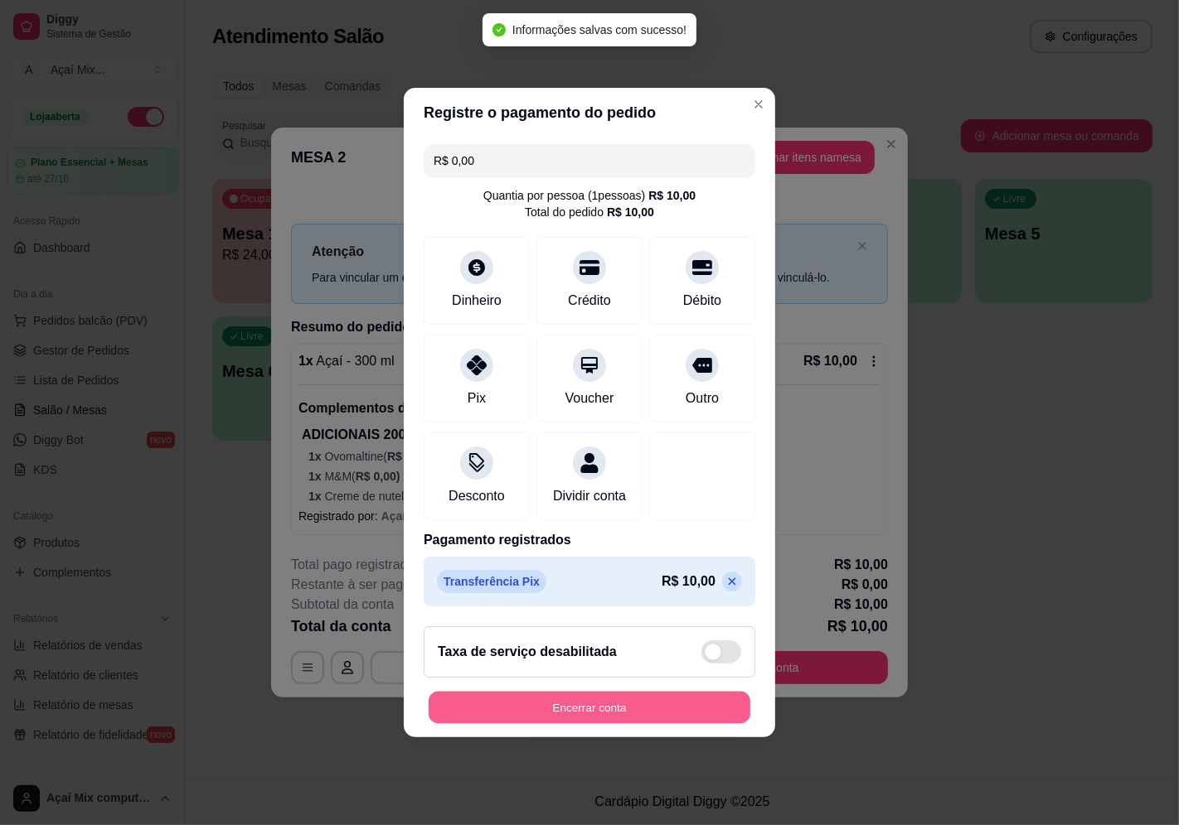
click at [692, 709] on button "Encerrar conta" at bounding box center [589, 708] width 322 height 32
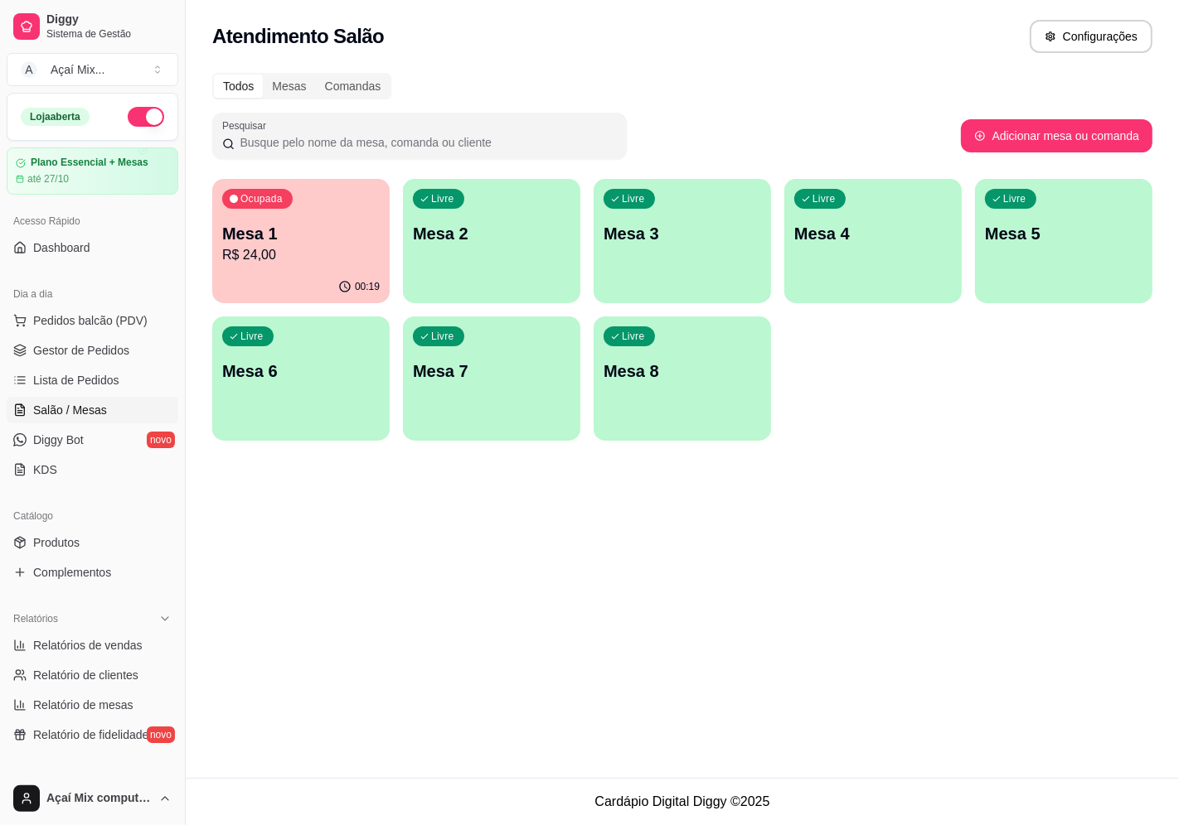
click at [278, 230] on p "Mesa 1" at bounding box center [300, 233] width 157 height 23
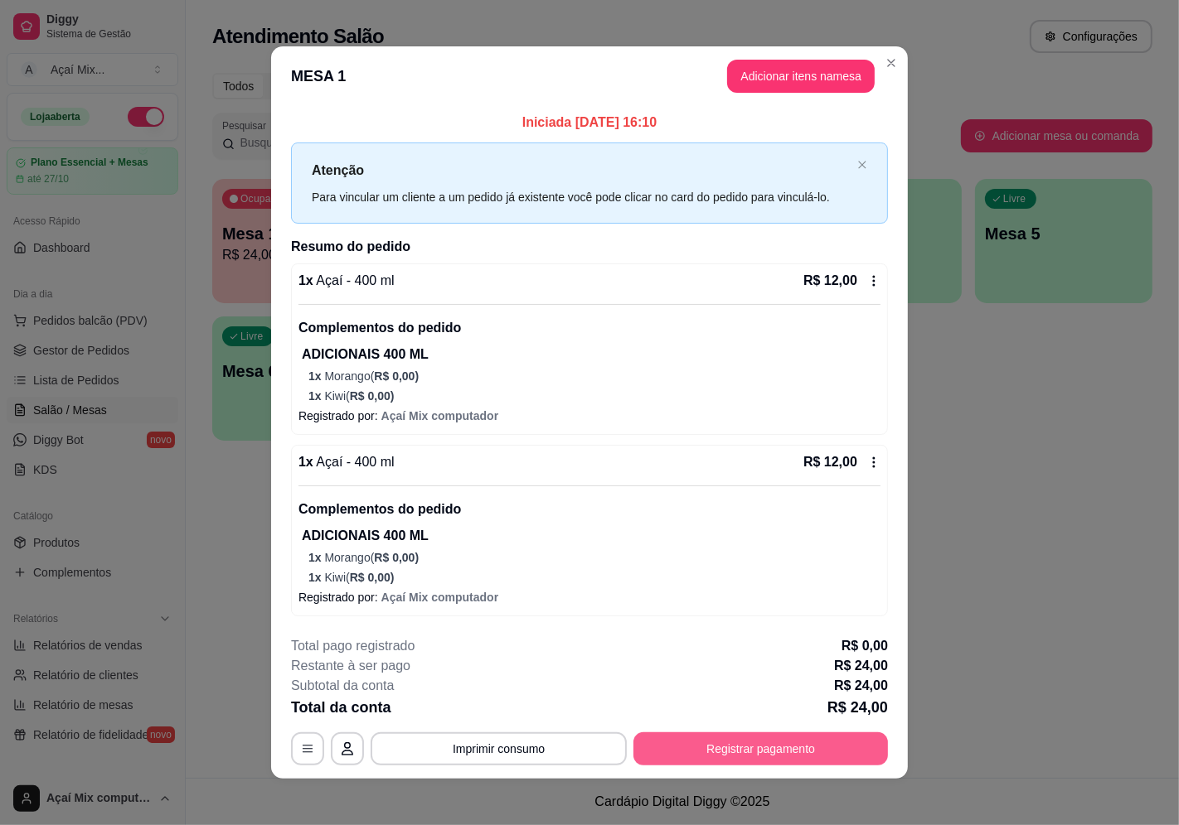
click at [825, 756] on button "Registrar pagamento" at bounding box center [760, 749] width 254 height 33
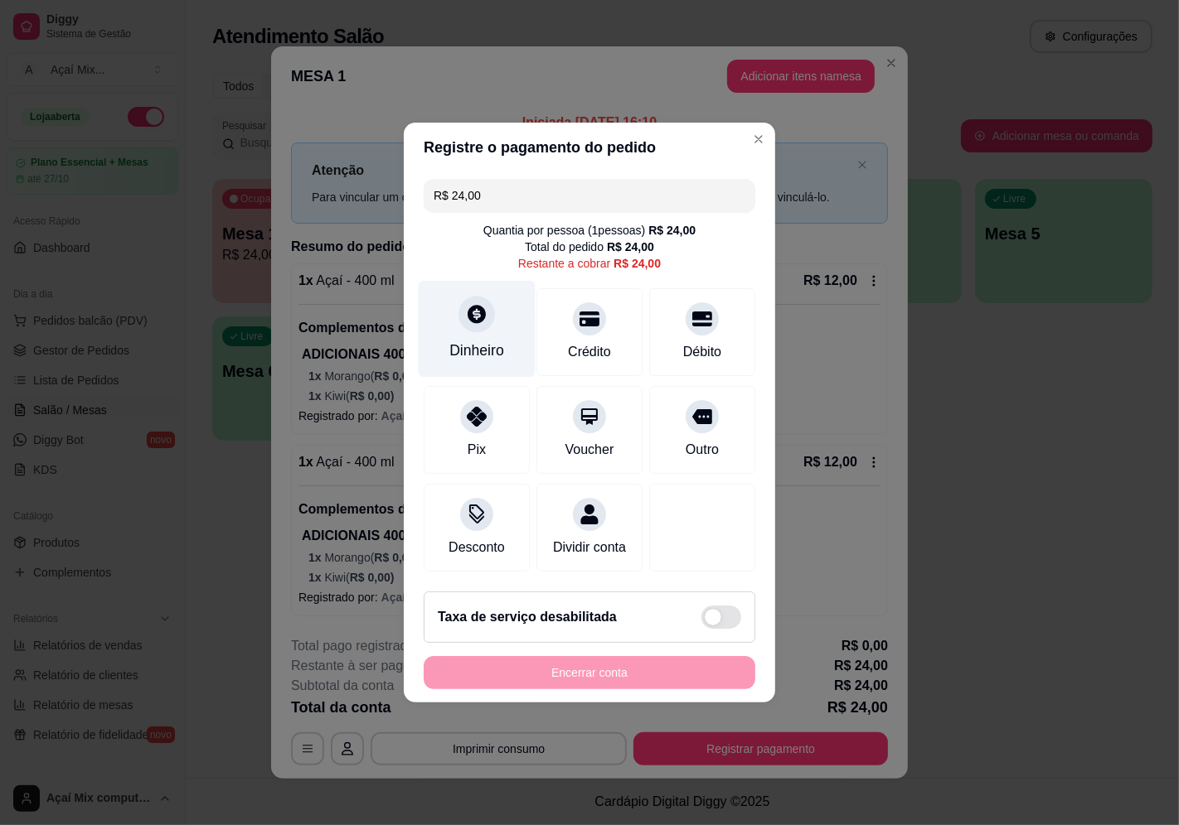
click at [456, 295] on div "Dinheiro" at bounding box center [477, 329] width 117 height 97
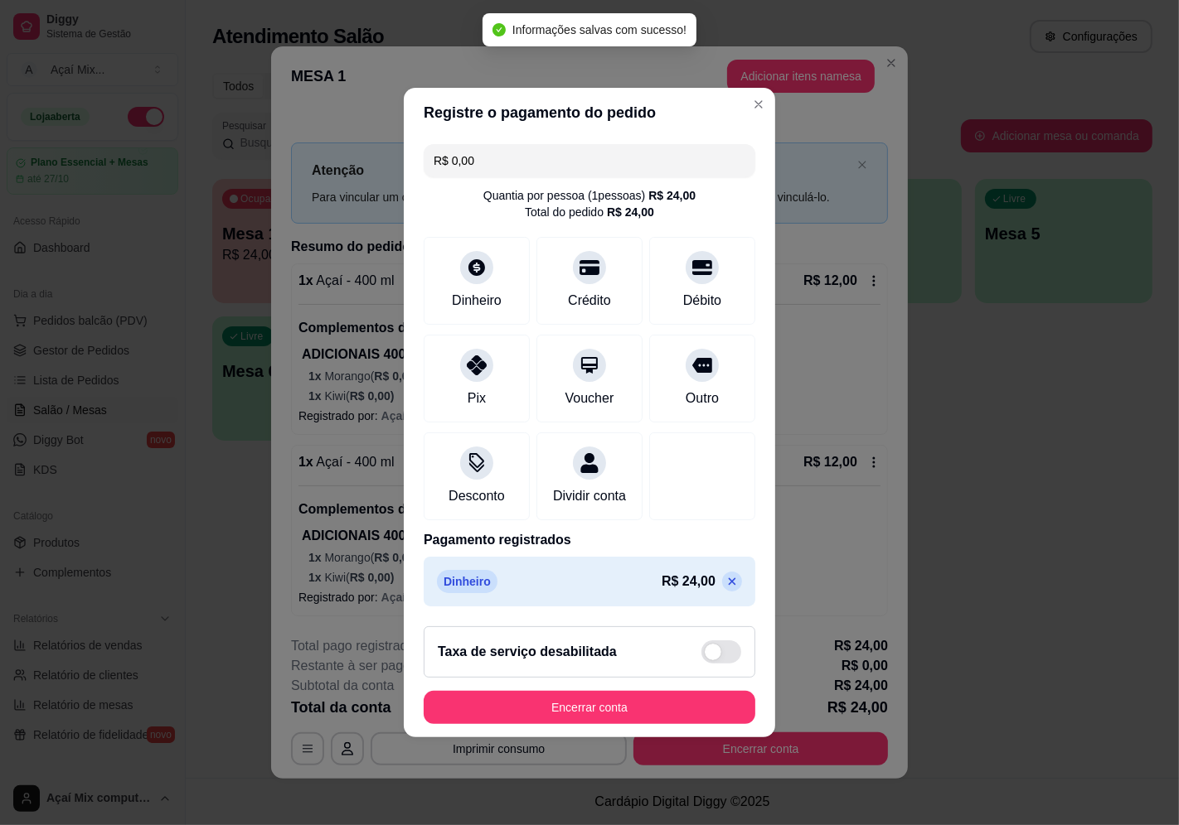
type input "R$ 0,00"
click at [702, 724] on button "Encerrar conta" at bounding box center [589, 708] width 322 height 32
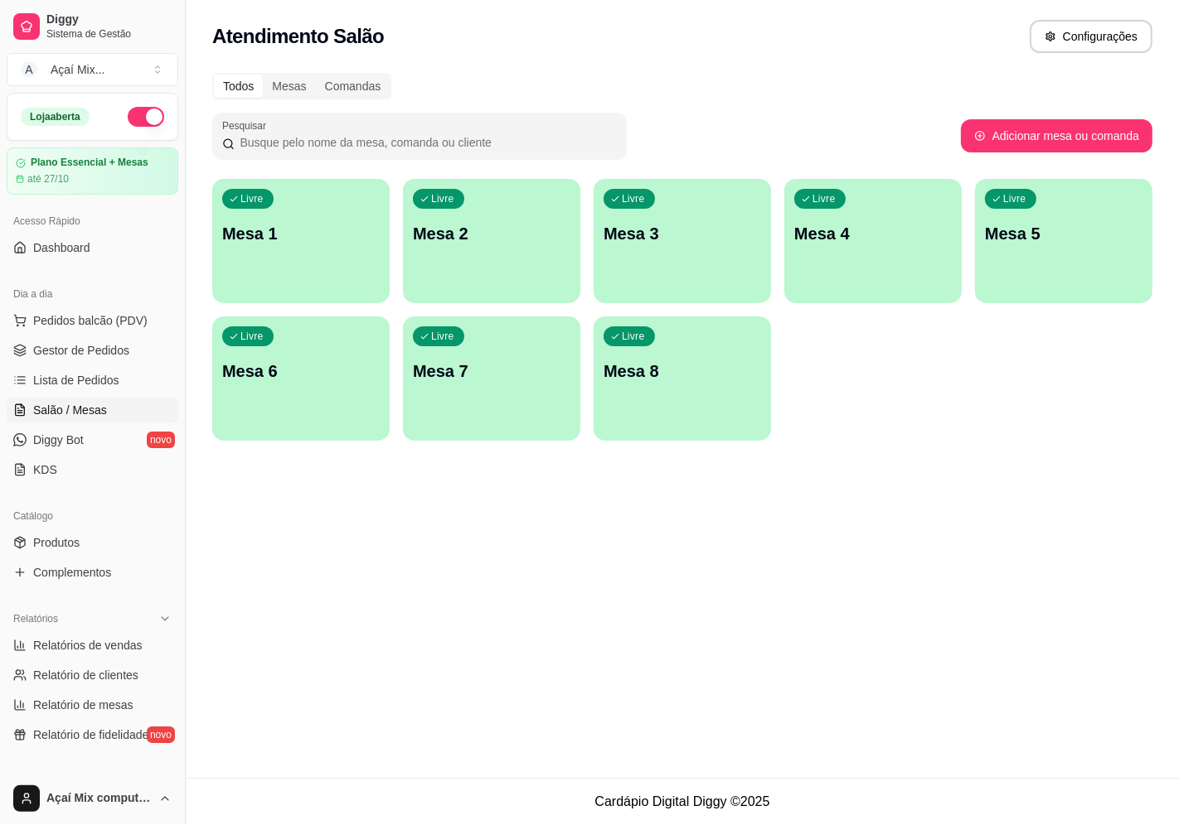
click at [497, 197] on div "Livre Mesa 2" at bounding box center [491, 231] width 177 height 104
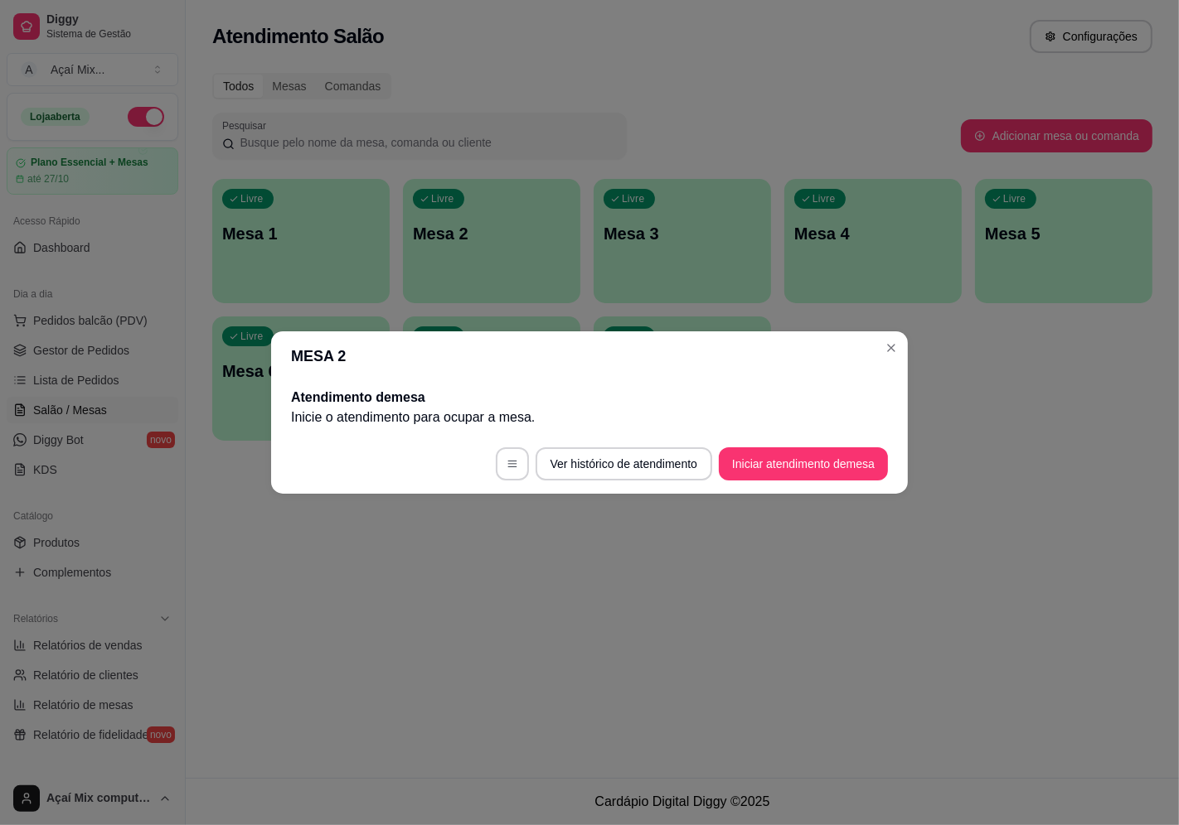
click at [816, 485] on footer "Ver histórico de atendimento Iniciar atendimento de mesa" at bounding box center [589, 464] width 636 height 60
click at [816, 469] on button "Iniciar atendimento de mesa" at bounding box center [803, 464] width 164 height 32
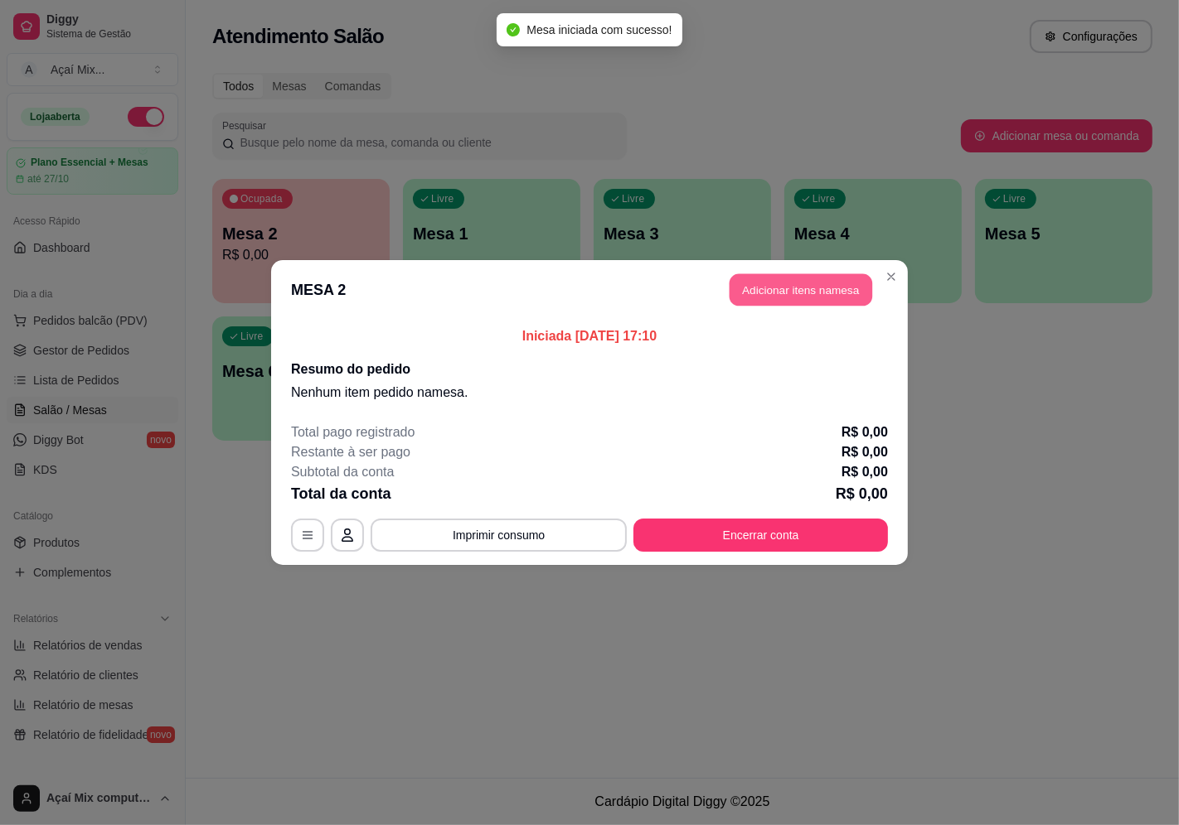
click at [813, 293] on button "Adicionar itens na mesa" at bounding box center [800, 290] width 143 height 32
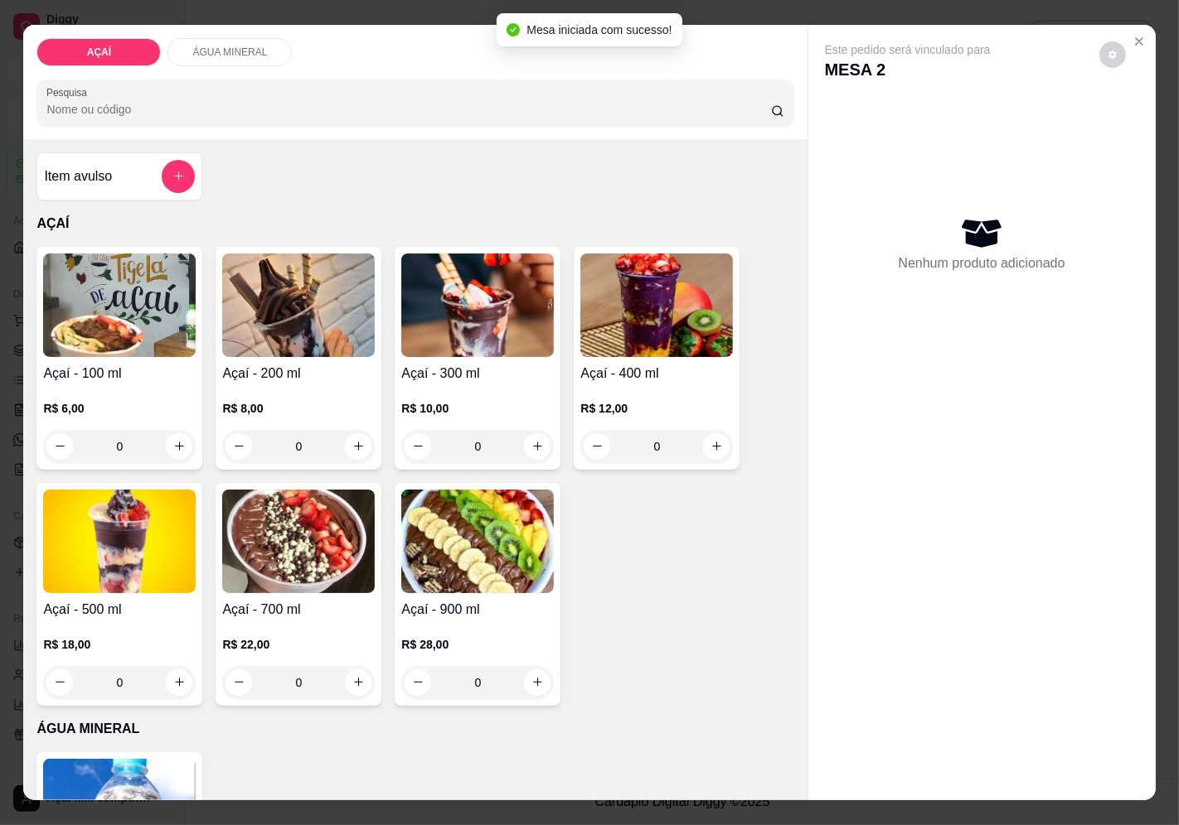
click at [145, 364] on h4 "Açaí - 100 ml" at bounding box center [119, 374] width 152 height 20
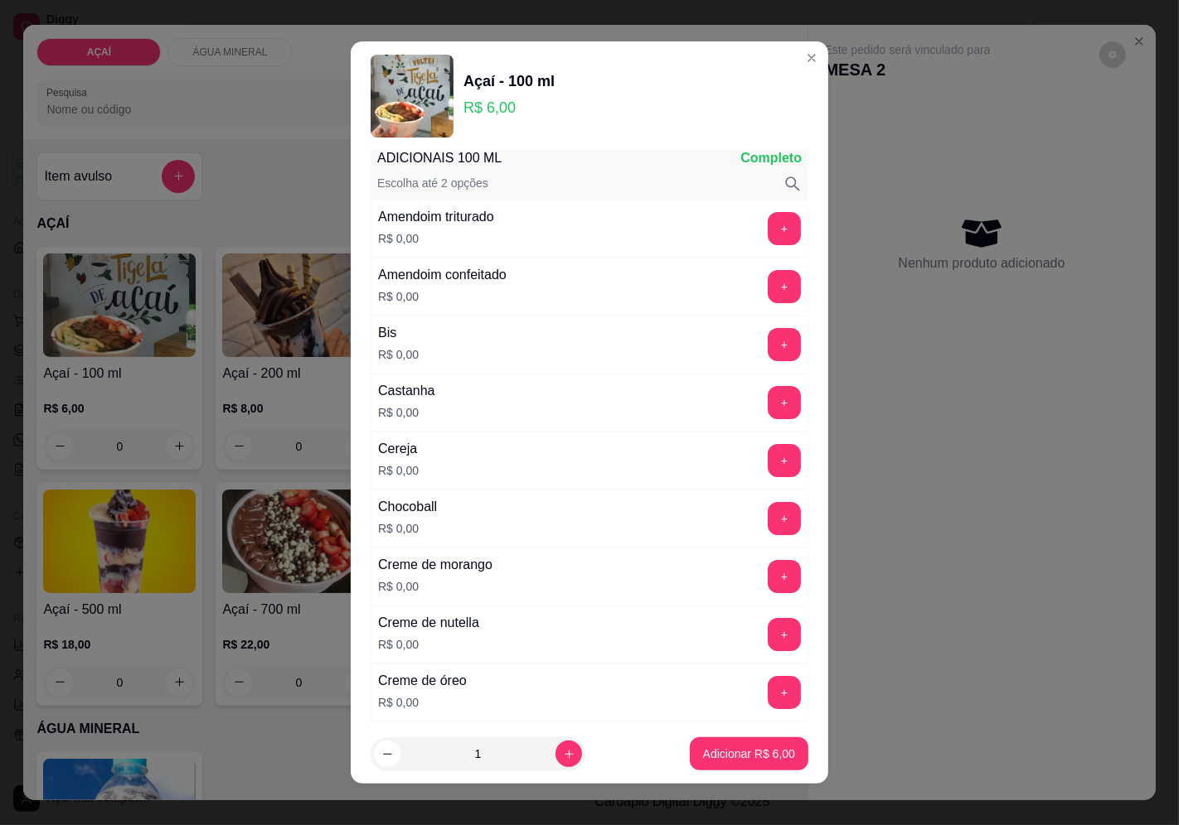
scroll to position [184, 0]
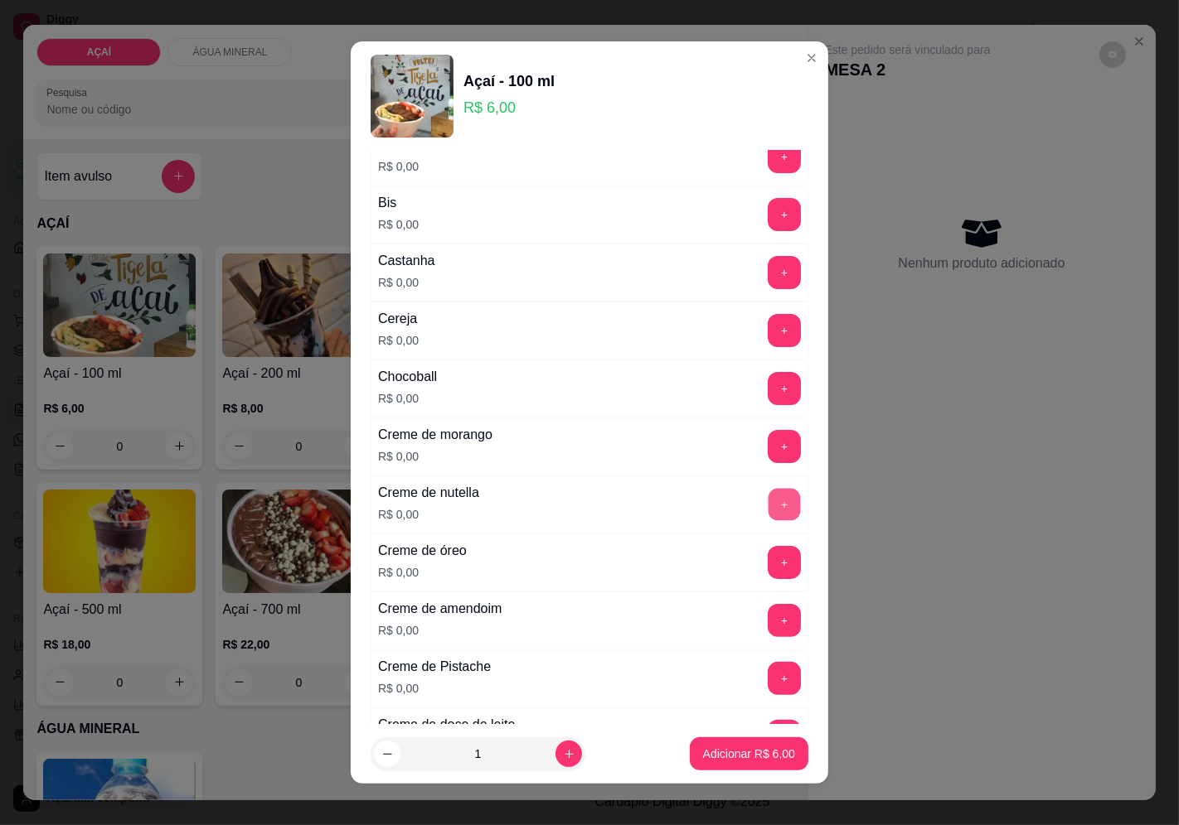
click at [768, 491] on button "+" at bounding box center [784, 504] width 32 height 32
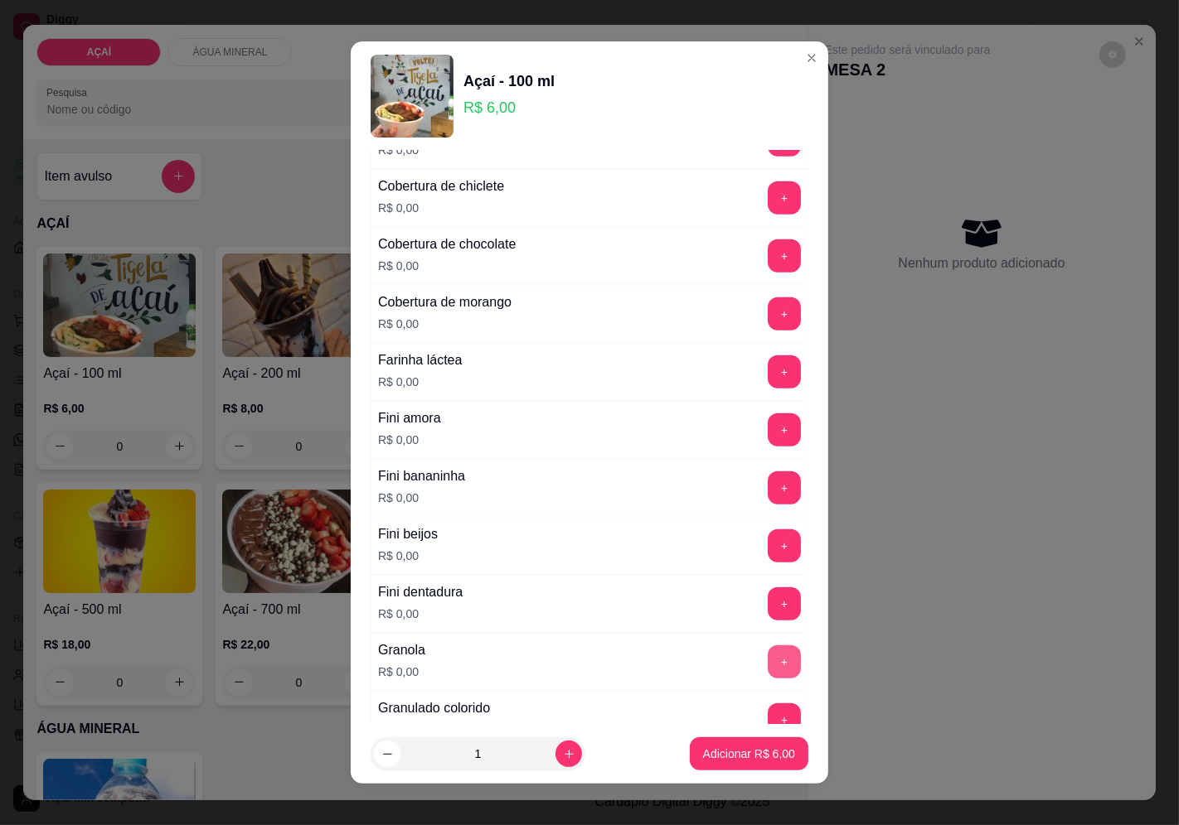
scroll to position [829, 0]
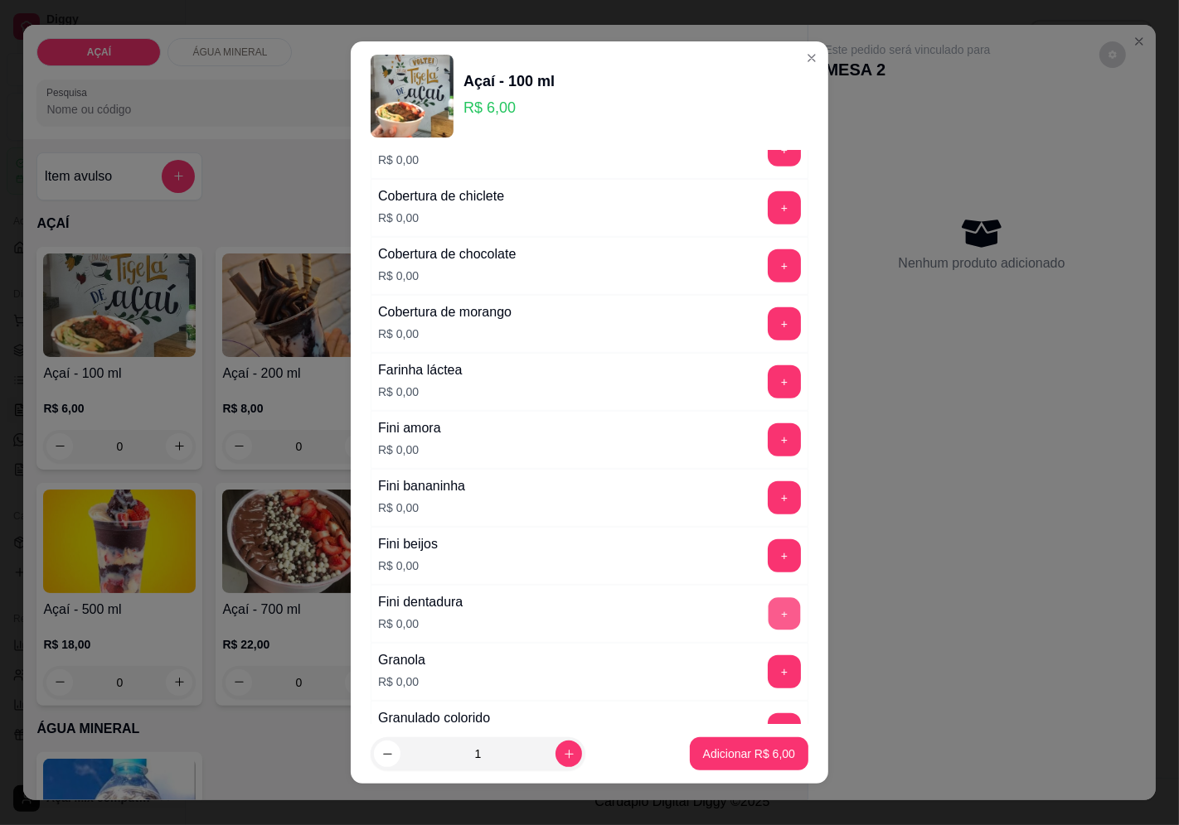
click at [768, 609] on button "+" at bounding box center [784, 614] width 32 height 32
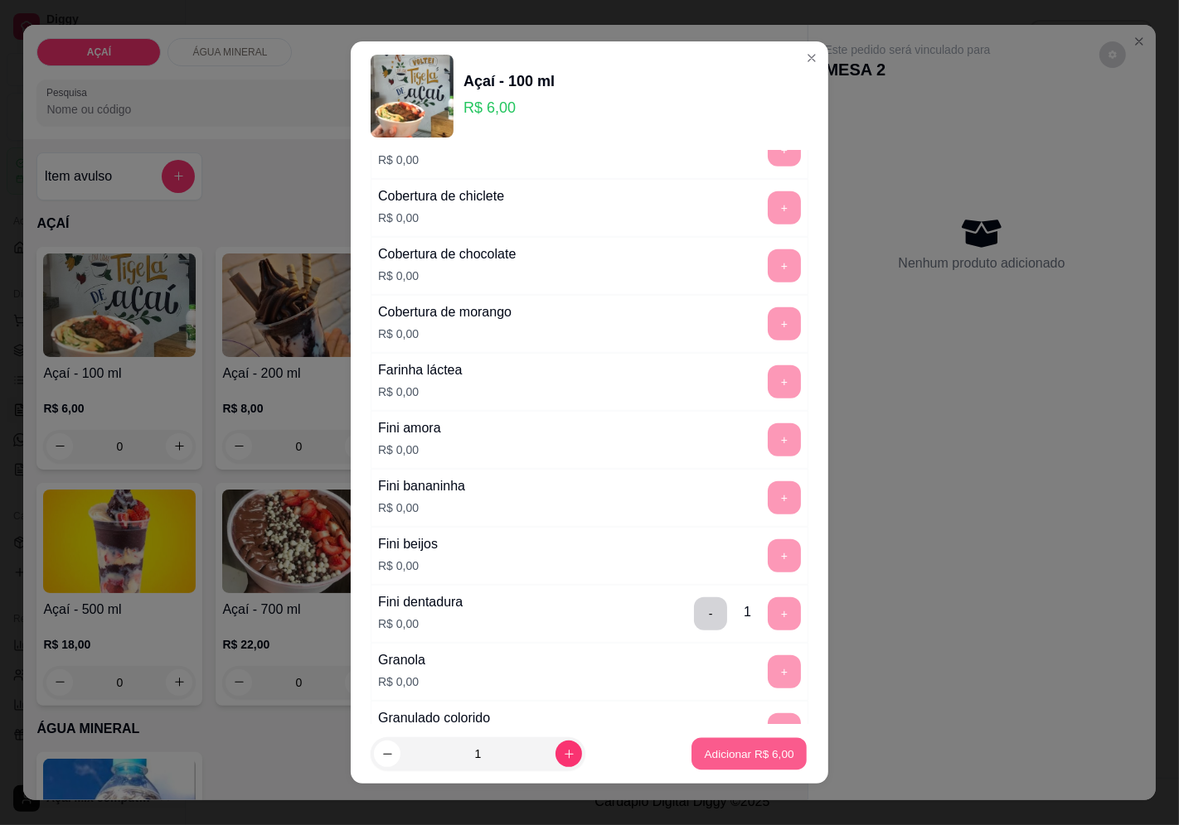
click at [722, 769] on button "Adicionar R$ 6,00" at bounding box center [748, 754] width 115 height 32
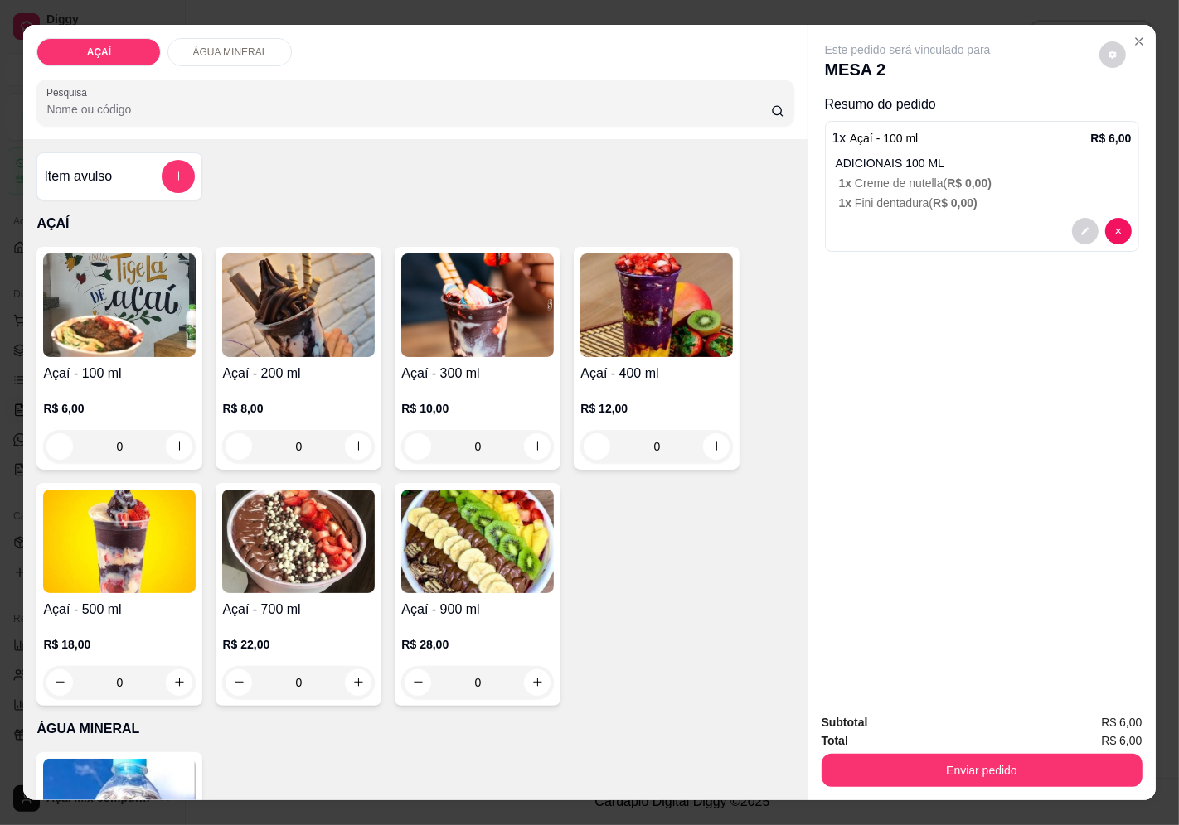
click at [477, 349] on img at bounding box center [477, 306] width 152 height 104
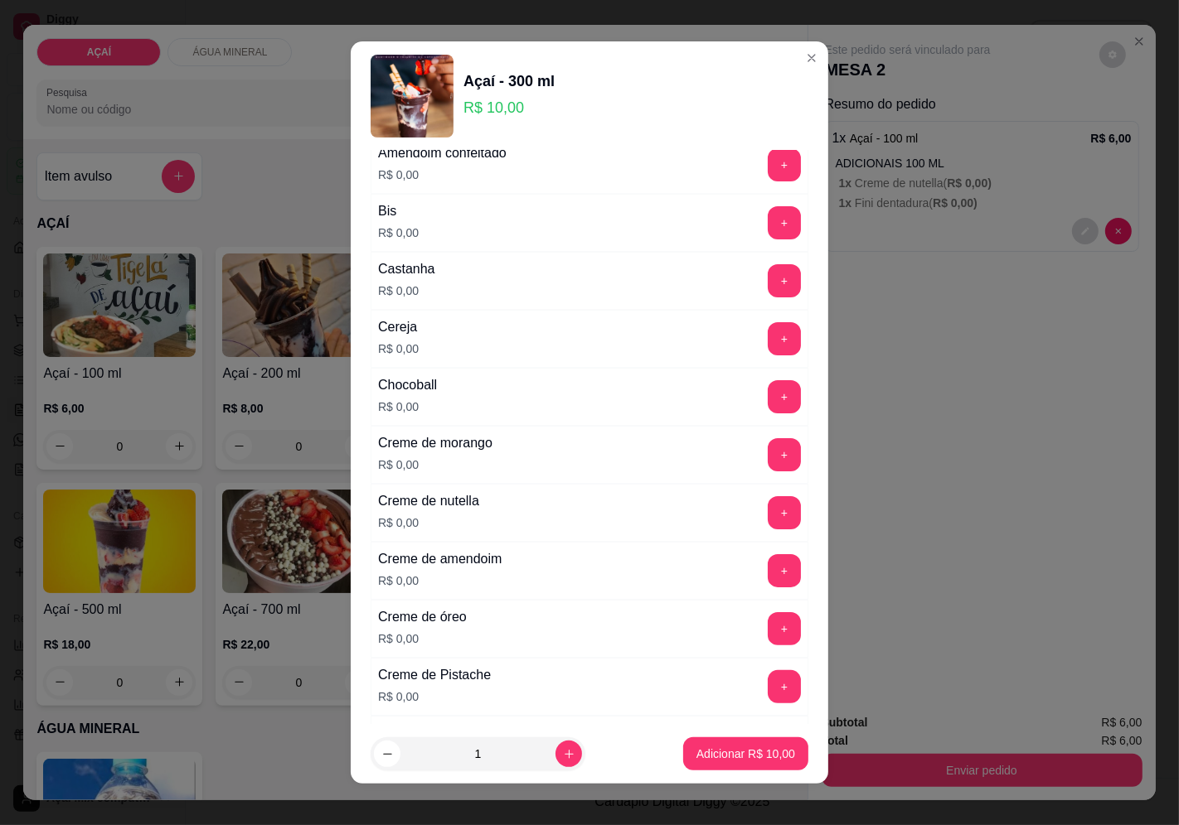
scroll to position [184, 0]
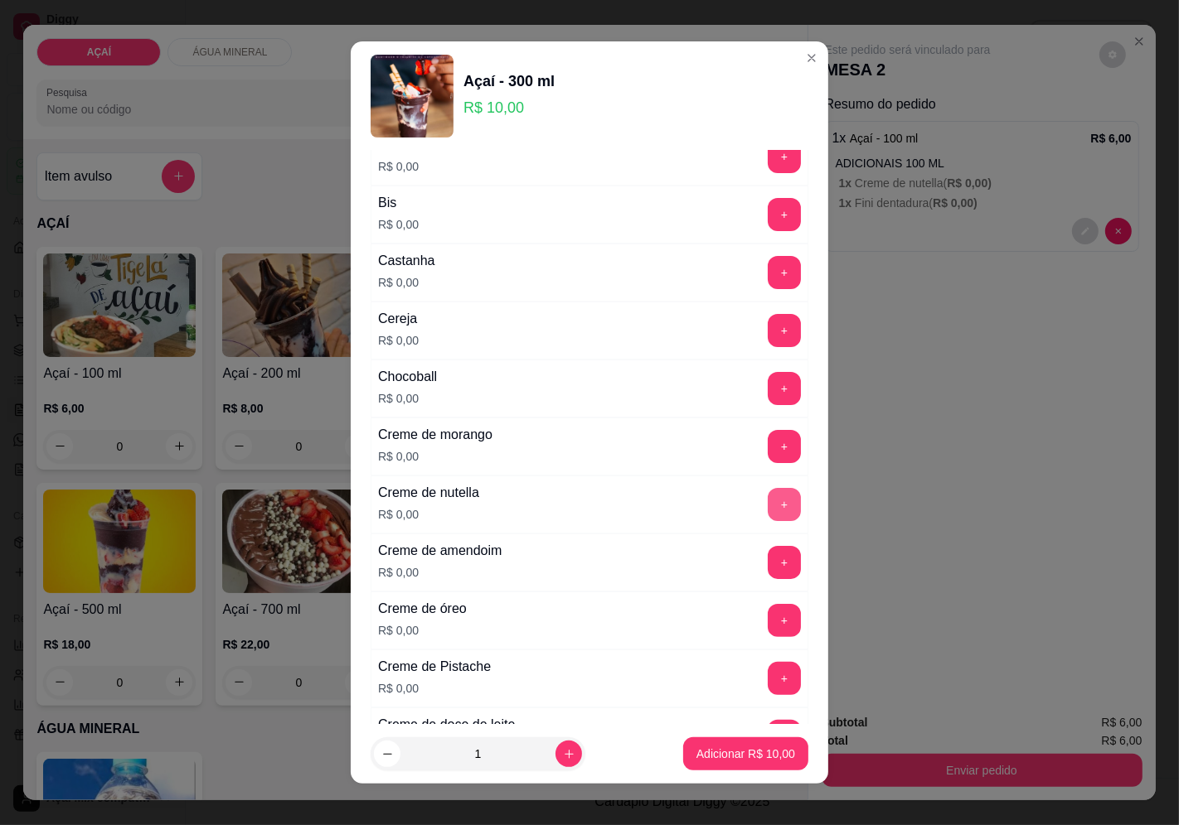
click at [767, 515] on button "+" at bounding box center [783, 504] width 33 height 33
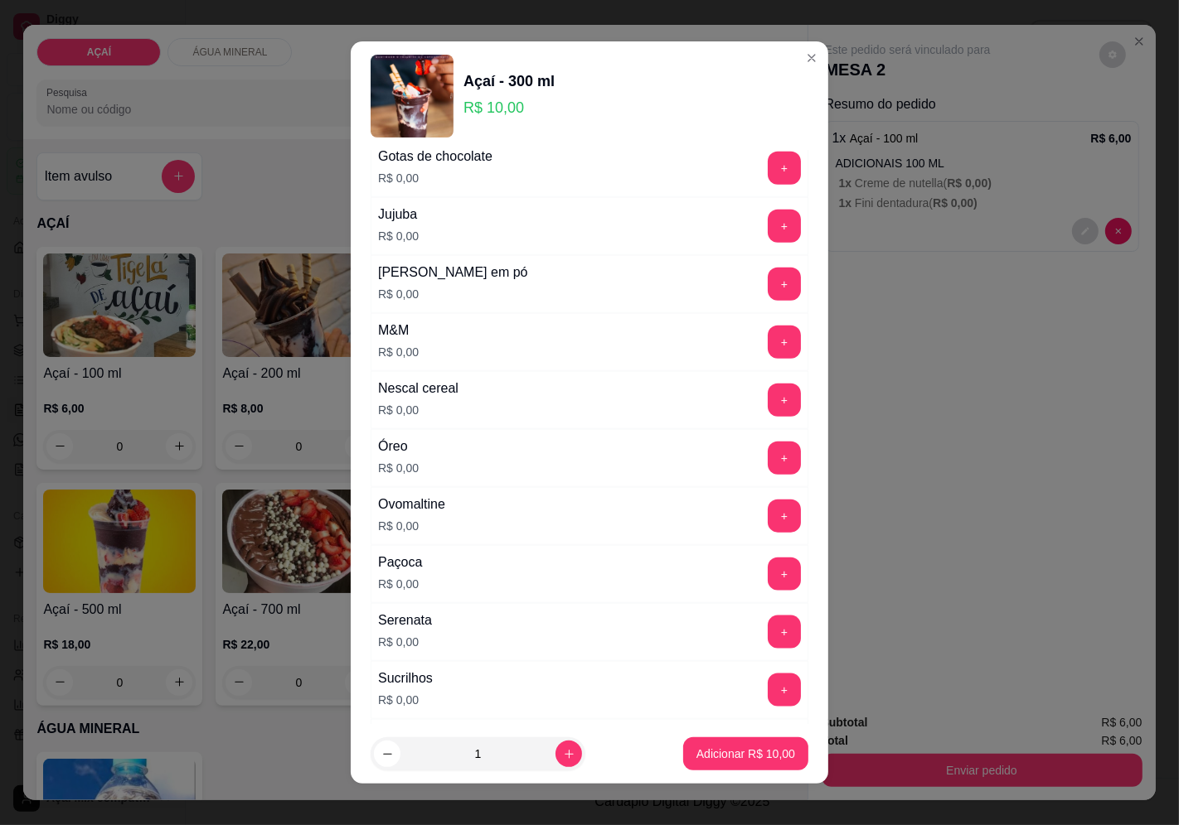
scroll to position [2021, 0]
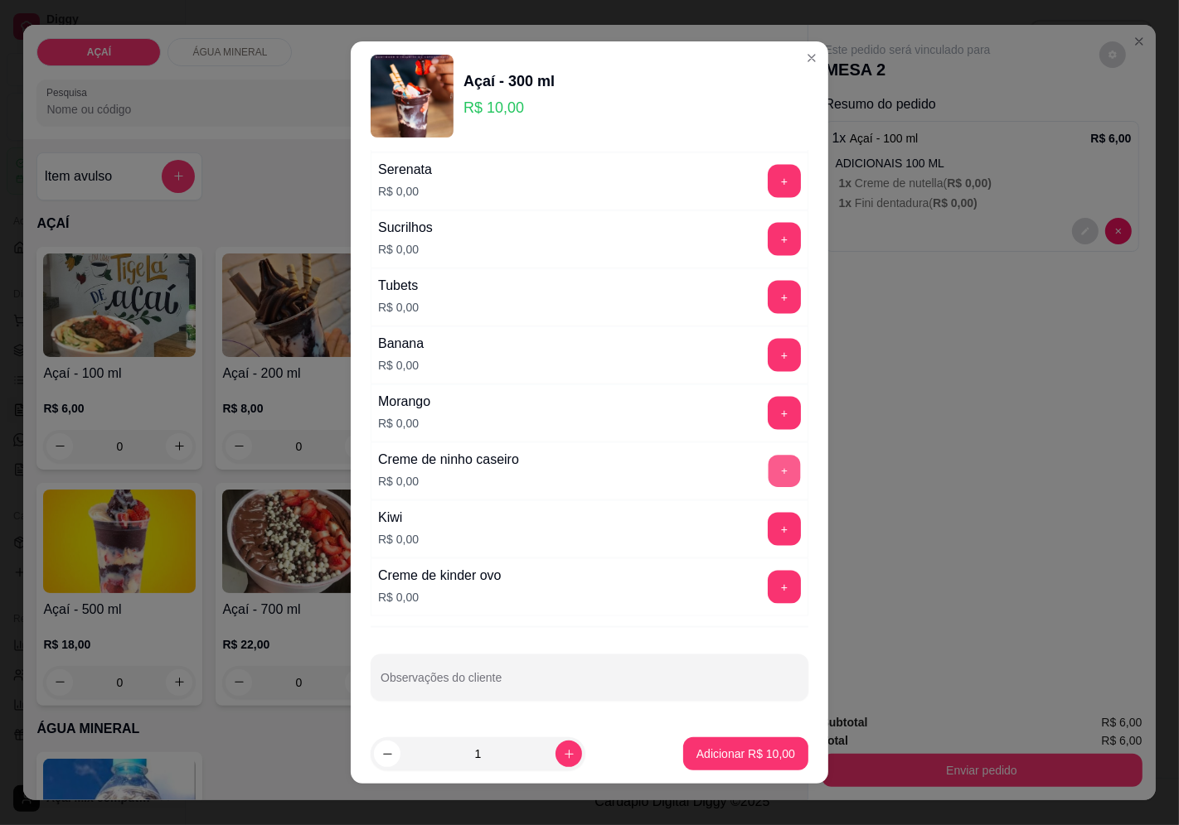
click at [768, 464] on button "+" at bounding box center [784, 471] width 32 height 32
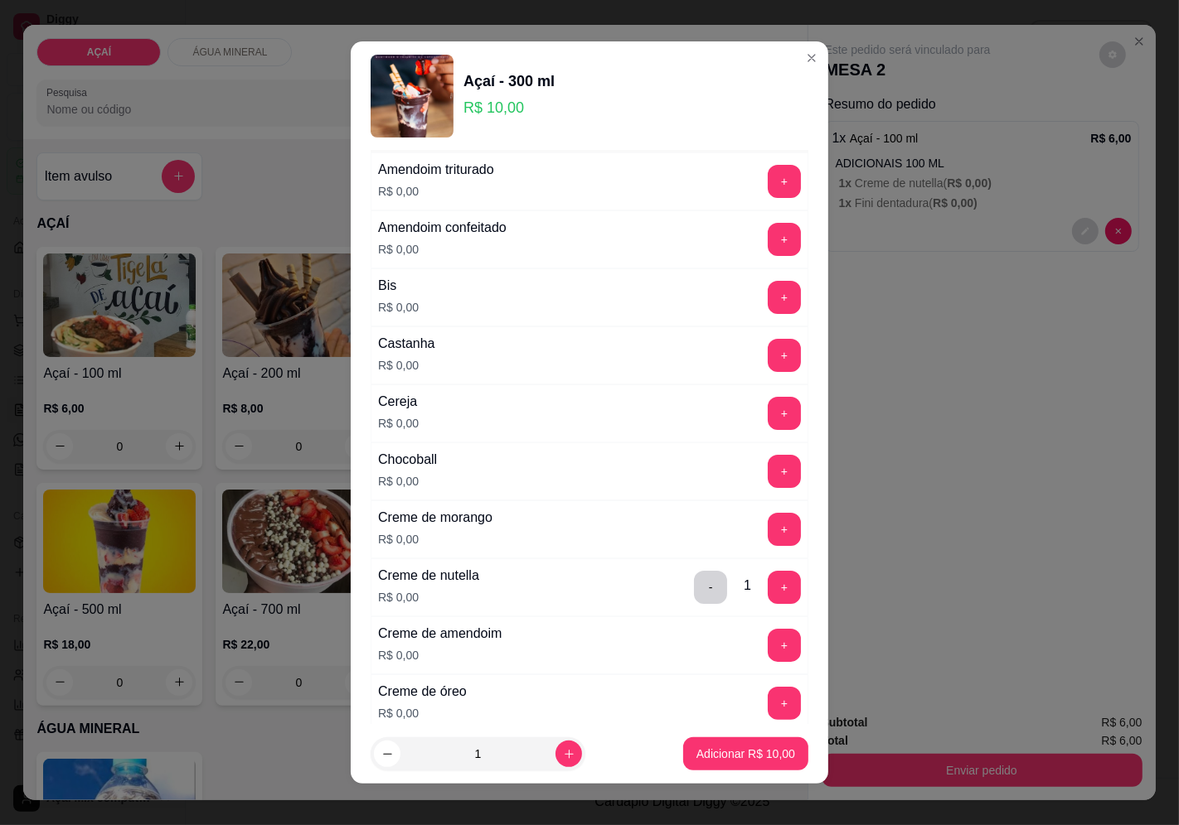
scroll to position [88, 0]
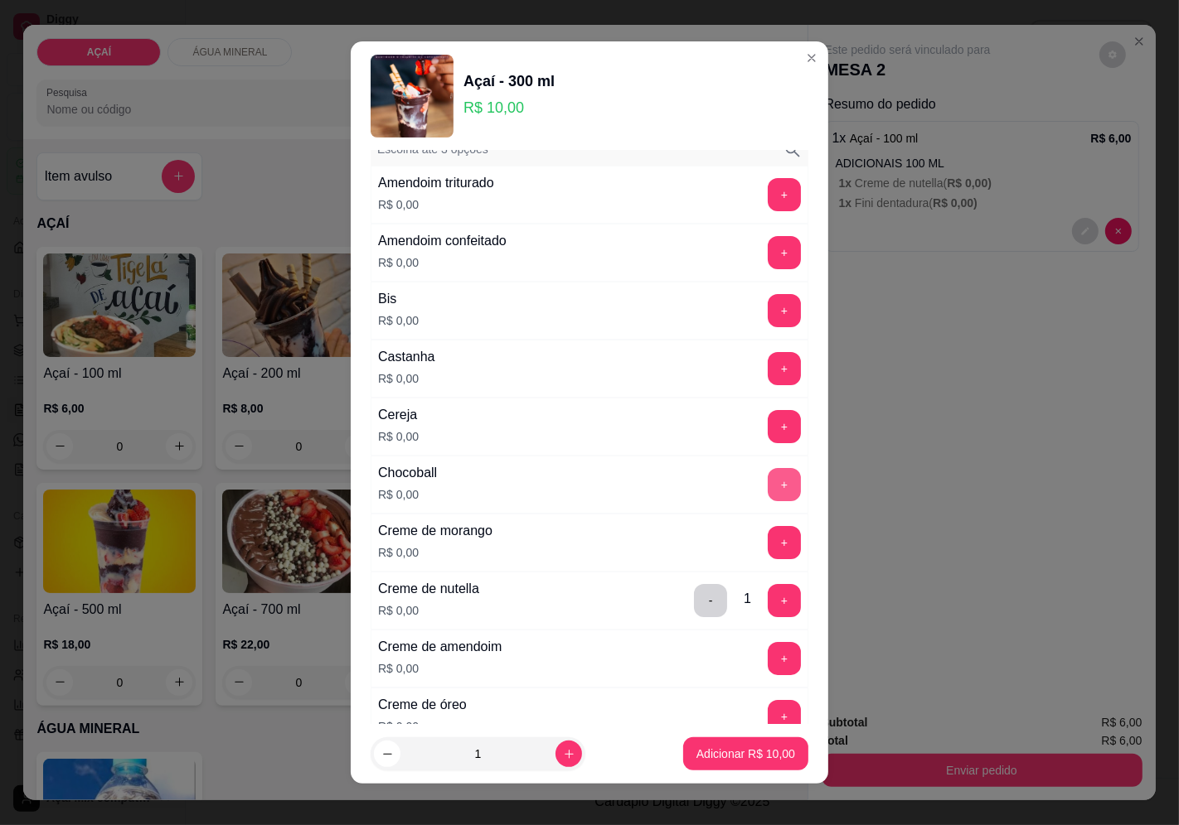
click at [767, 494] on button "+" at bounding box center [783, 484] width 33 height 33
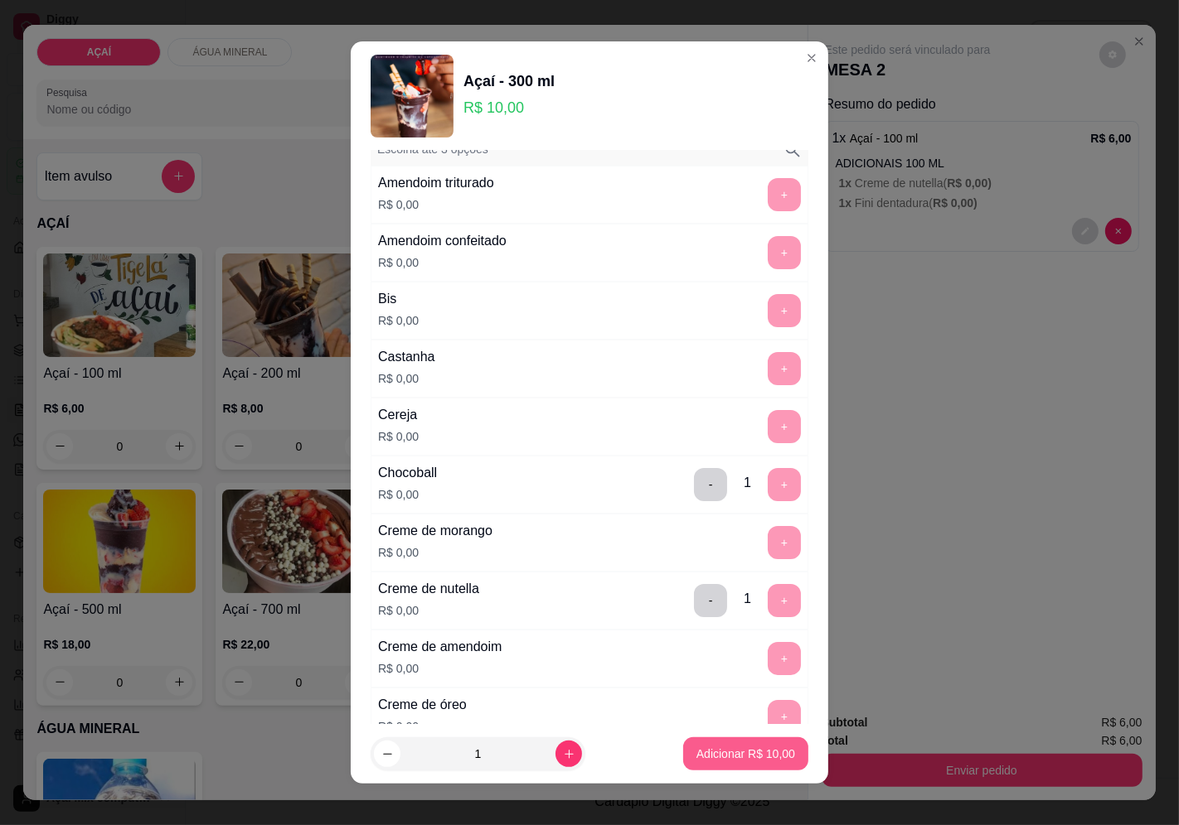
click at [704, 751] on p "Adicionar R$ 10,00" at bounding box center [745, 754] width 99 height 17
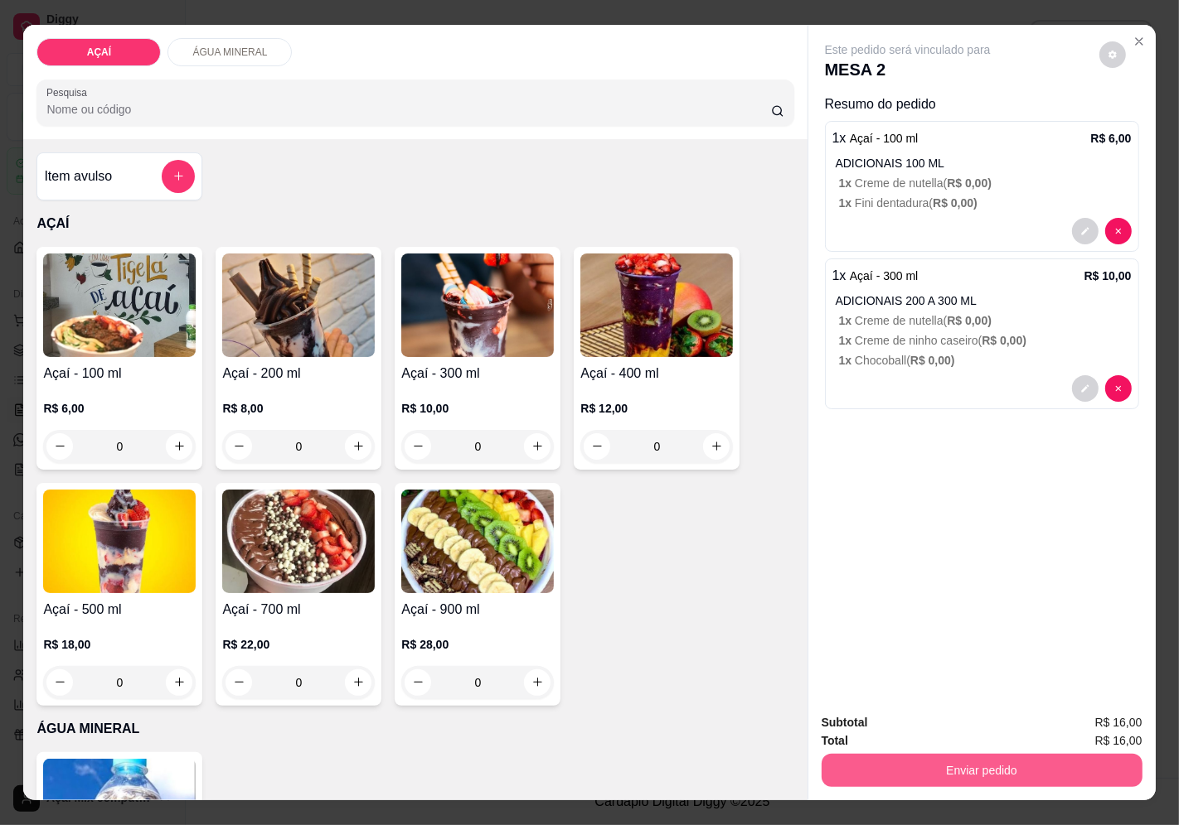
click at [926, 754] on button "Enviar pedido" at bounding box center [981, 770] width 321 height 33
click at [1104, 709] on button "Enviar pedido" at bounding box center [1098, 723] width 91 height 31
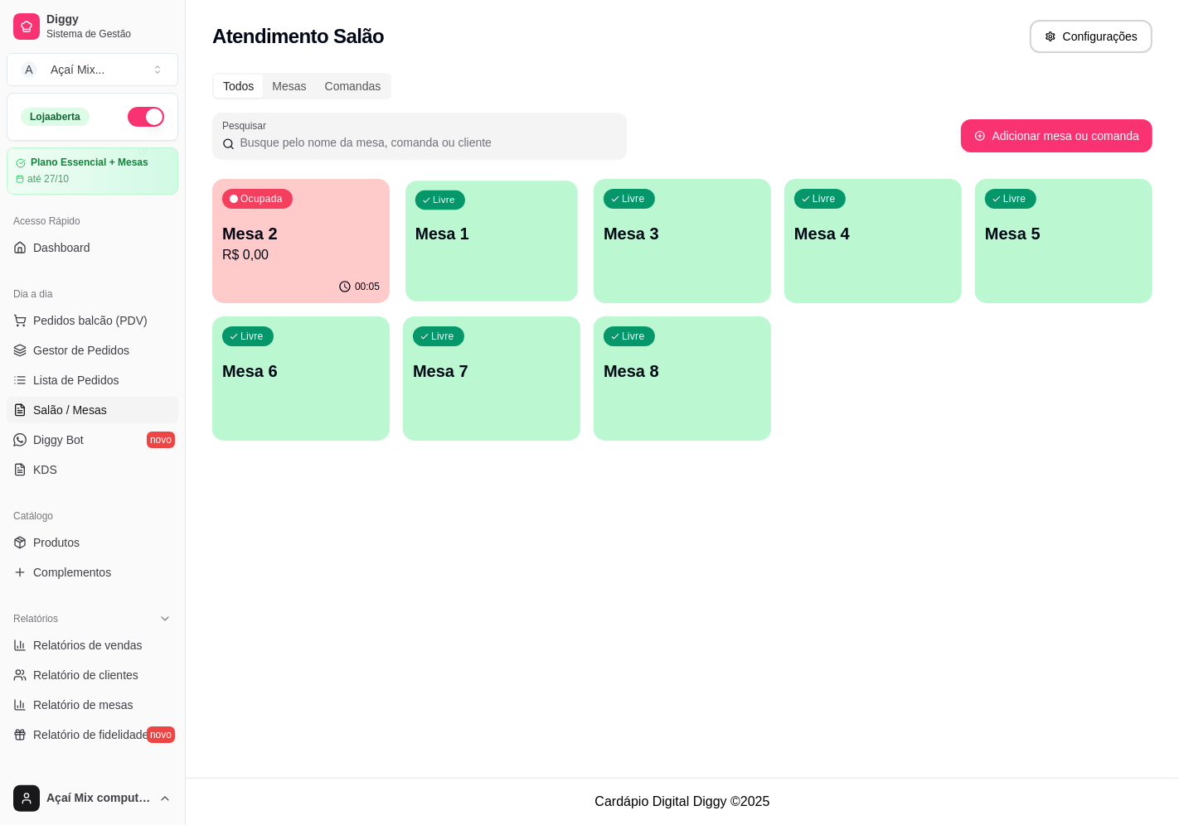
click at [487, 245] on div "Livre Mesa 1" at bounding box center [491, 231] width 172 height 101
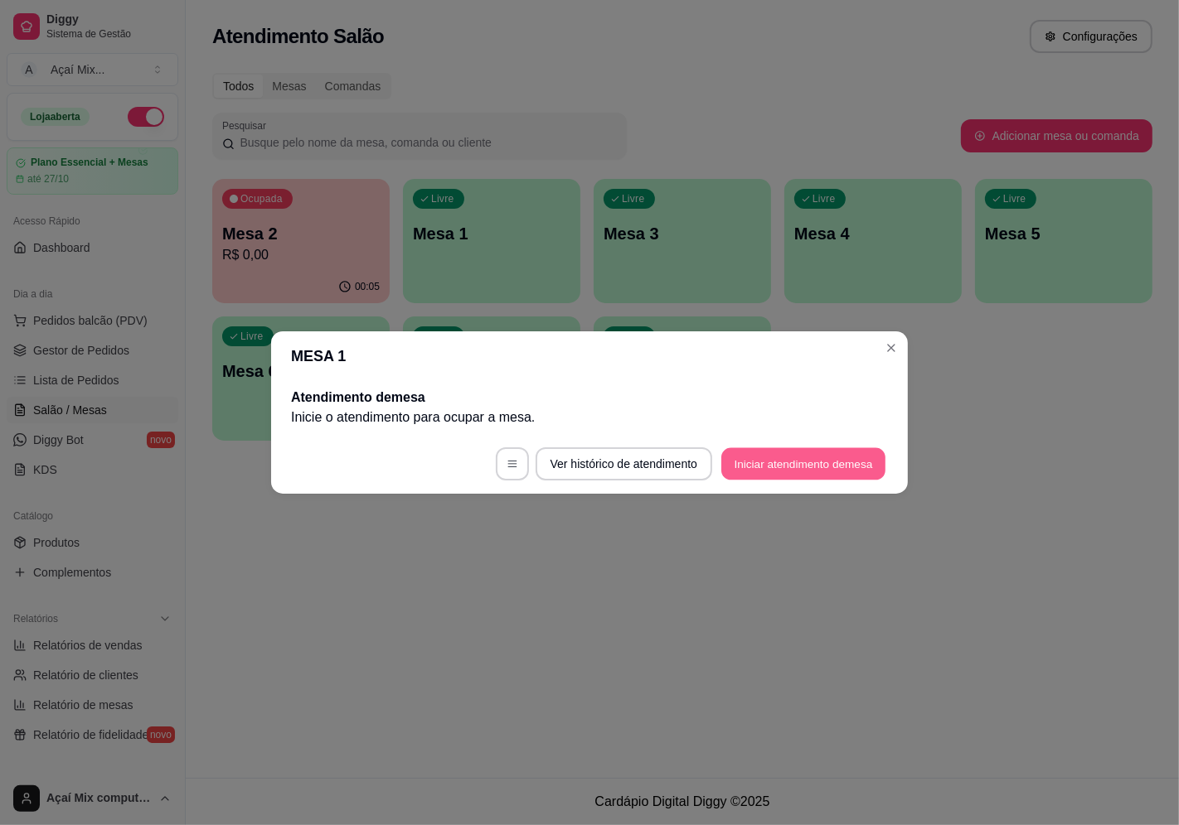
click at [855, 476] on button "Iniciar atendimento de mesa" at bounding box center [803, 464] width 164 height 32
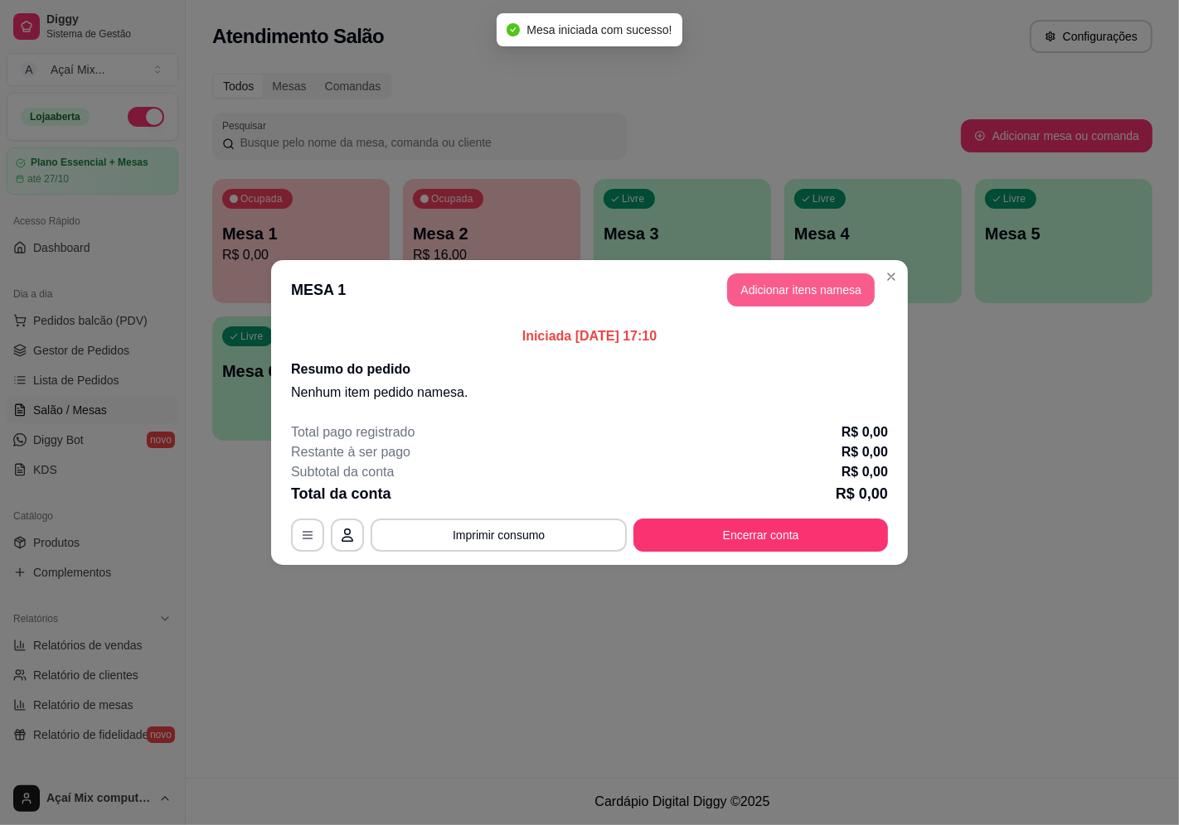
click at [754, 298] on button "Adicionar itens na mesa" at bounding box center [801, 289] width 148 height 33
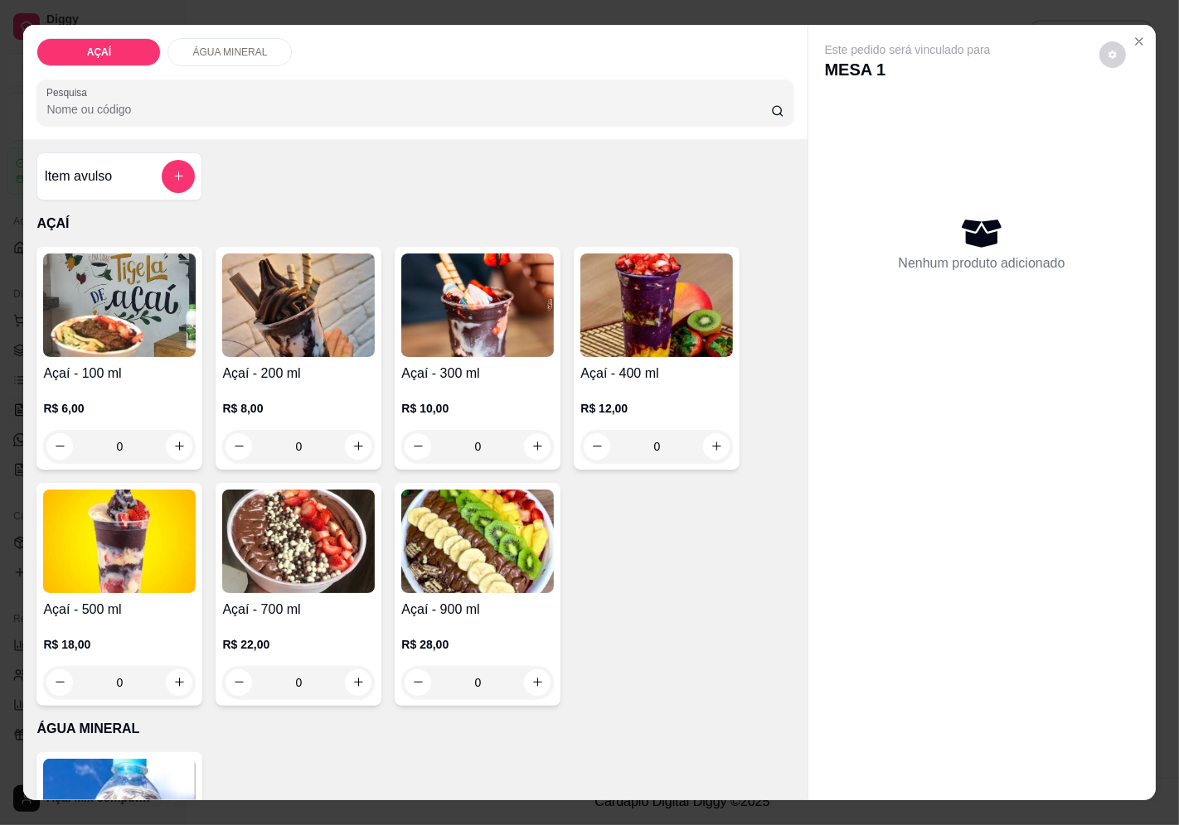
click at [326, 312] on img at bounding box center [298, 306] width 152 height 104
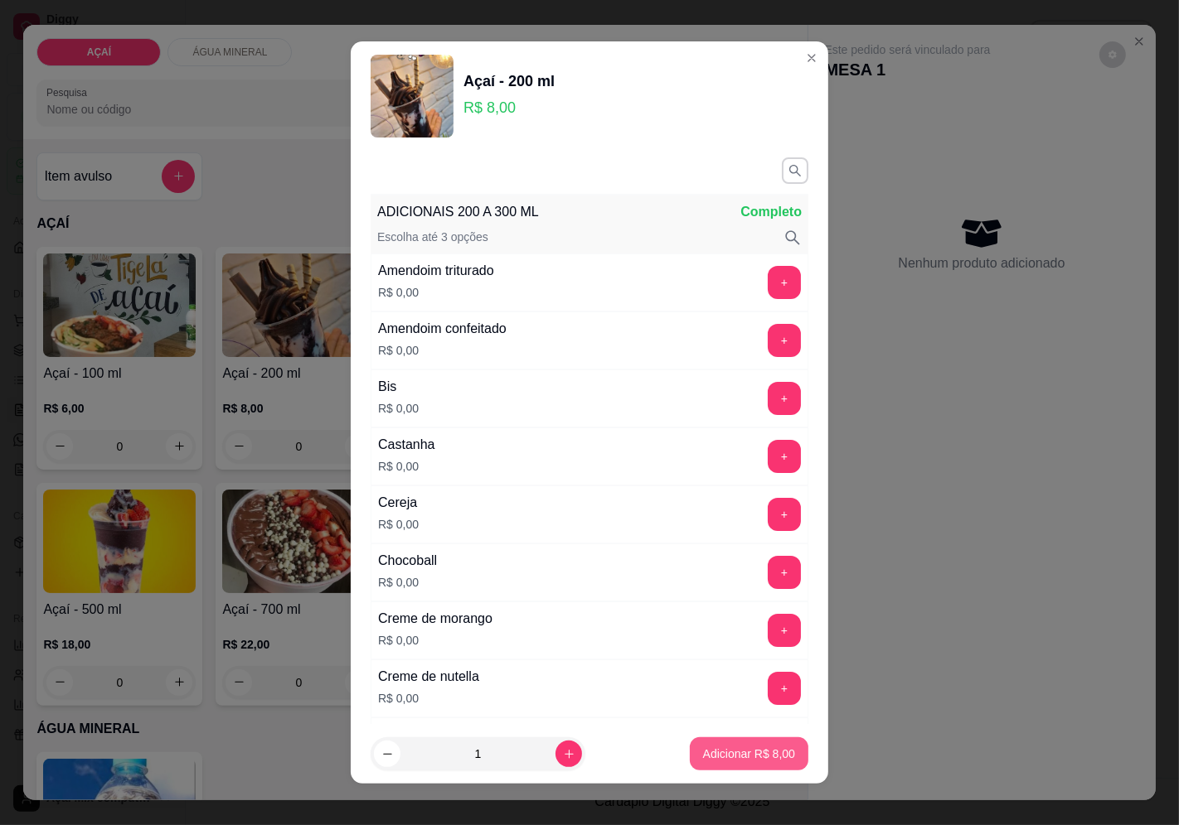
click at [703, 747] on p "Adicionar R$ 8,00" at bounding box center [749, 754] width 92 height 17
type input "1"
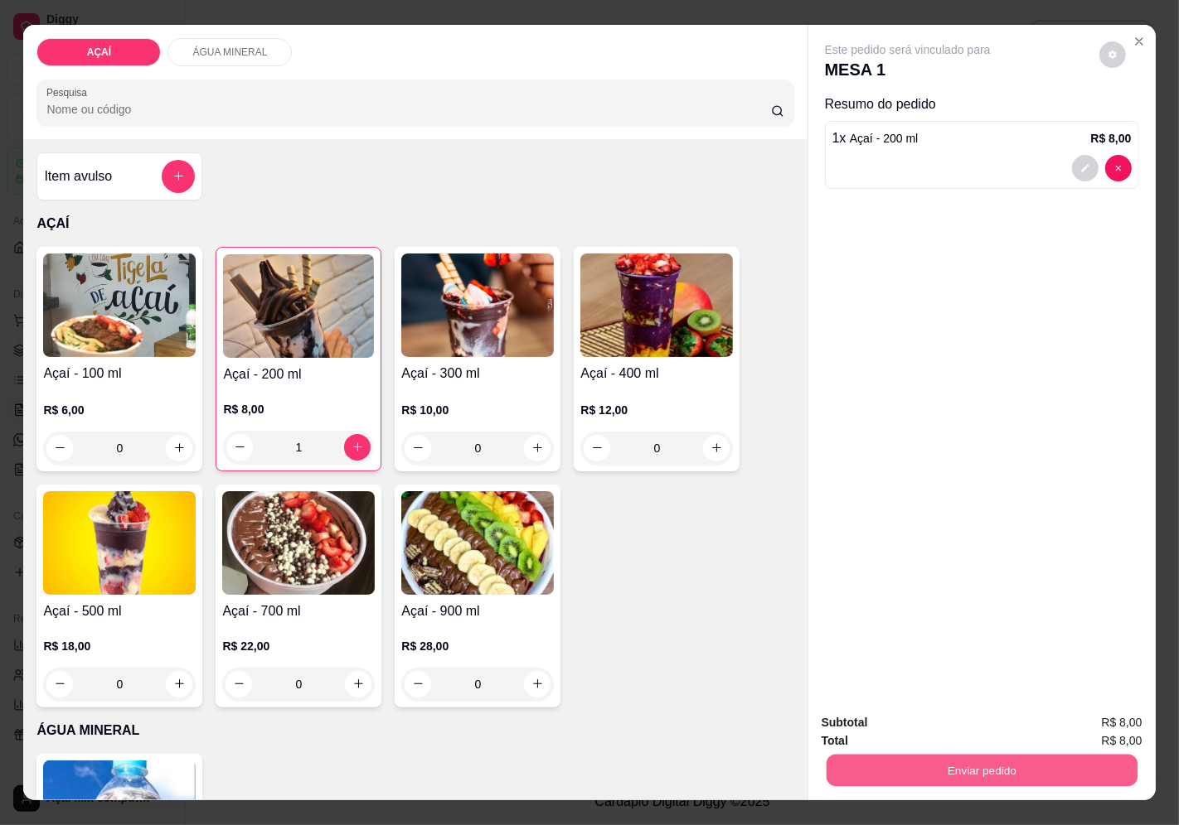
click at [905, 766] on button "Enviar pedido" at bounding box center [980, 771] width 311 height 32
click at [1066, 711] on button "Enviar pedido" at bounding box center [1098, 723] width 91 height 31
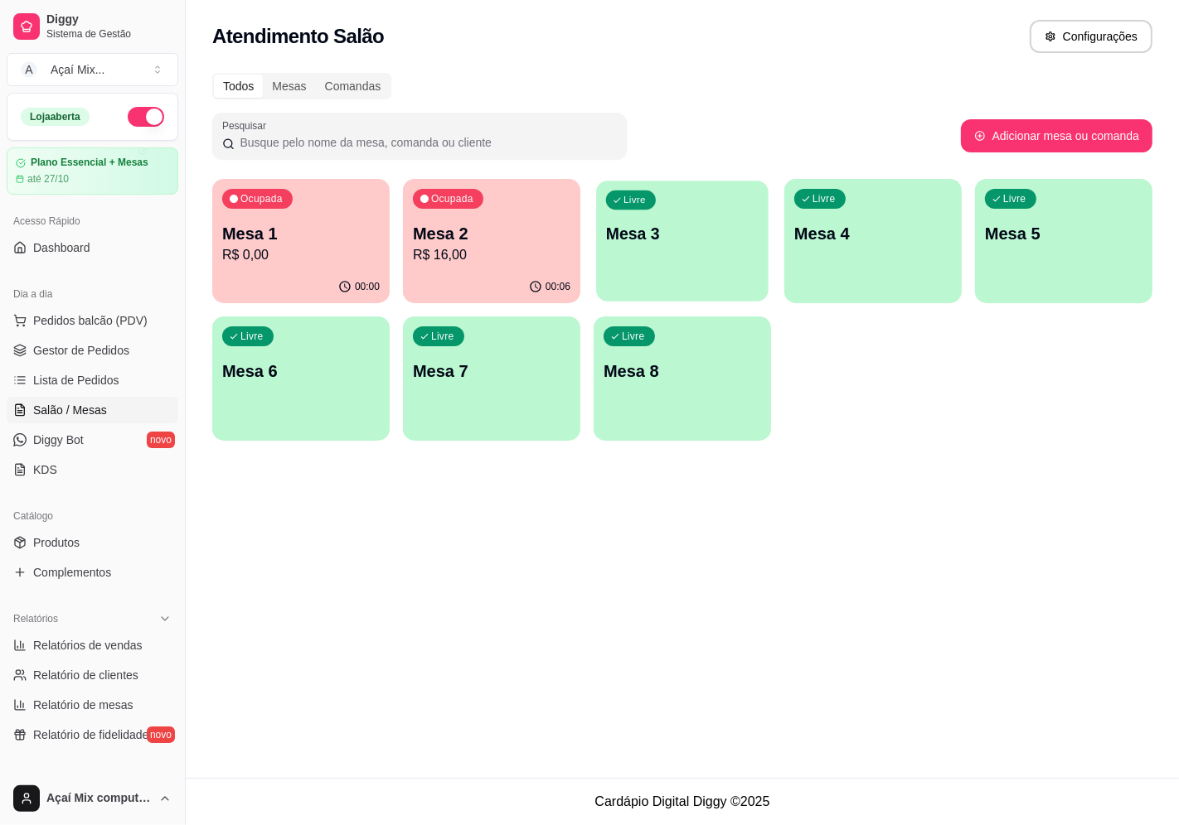
click at [678, 244] on div "Livre Mesa 3" at bounding box center [682, 231] width 172 height 101
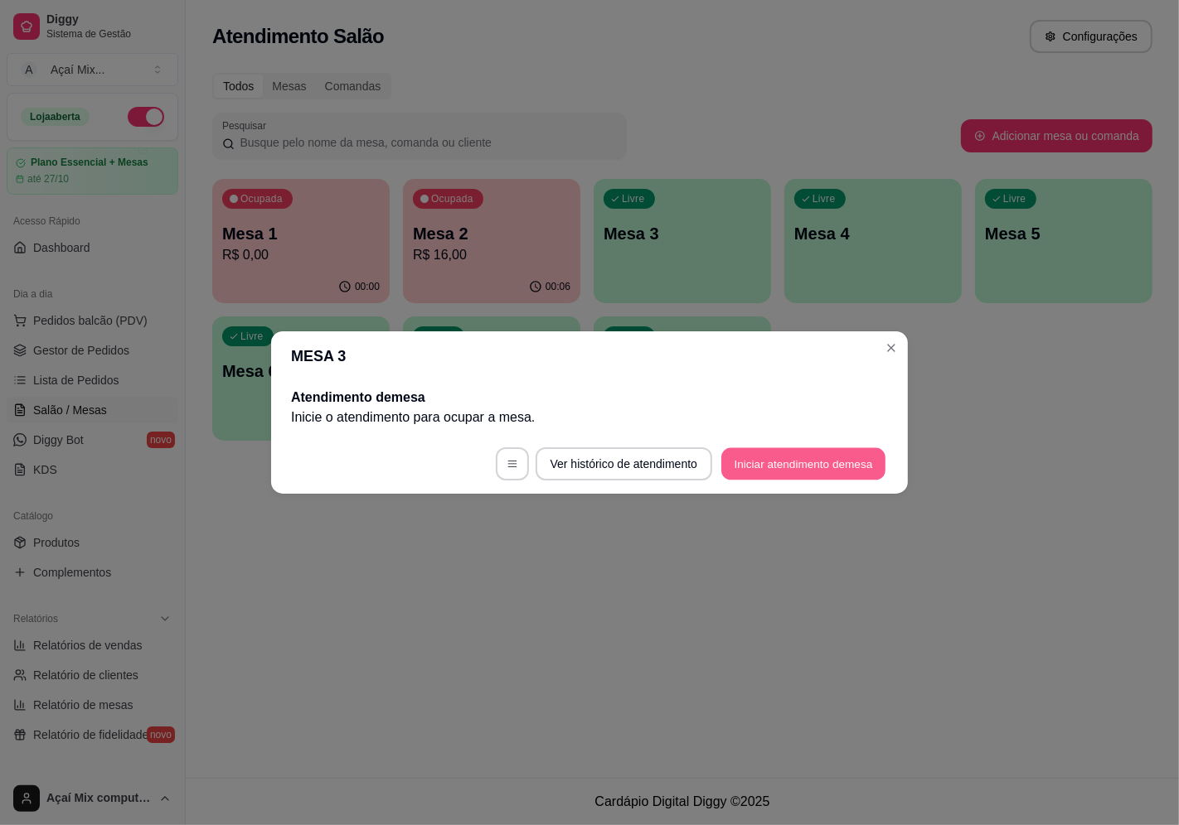
click at [792, 476] on button "Iniciar atendimento de mesa" at bounding box center [803, 464] width 164 height 32
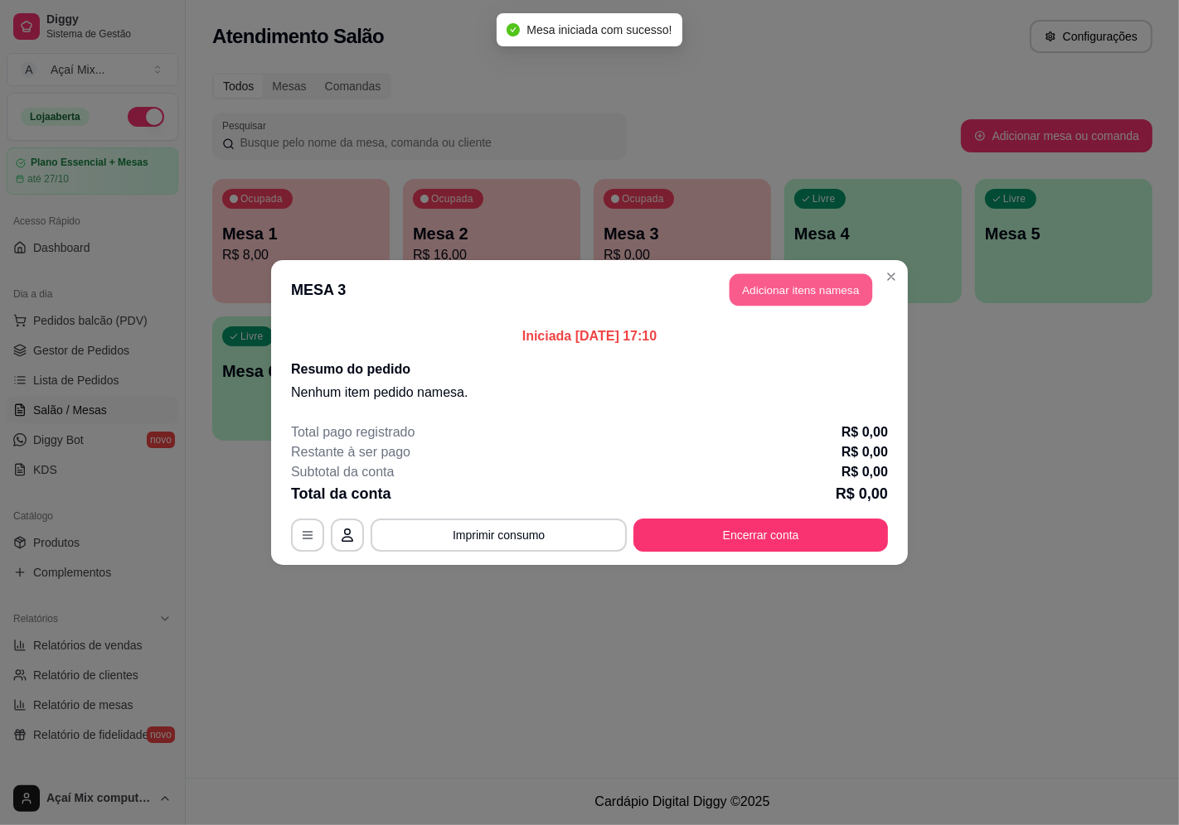
click at [797, 285] on button "Adicionar itens na mesa" at bounding box center [800, 290] width 143 height 32
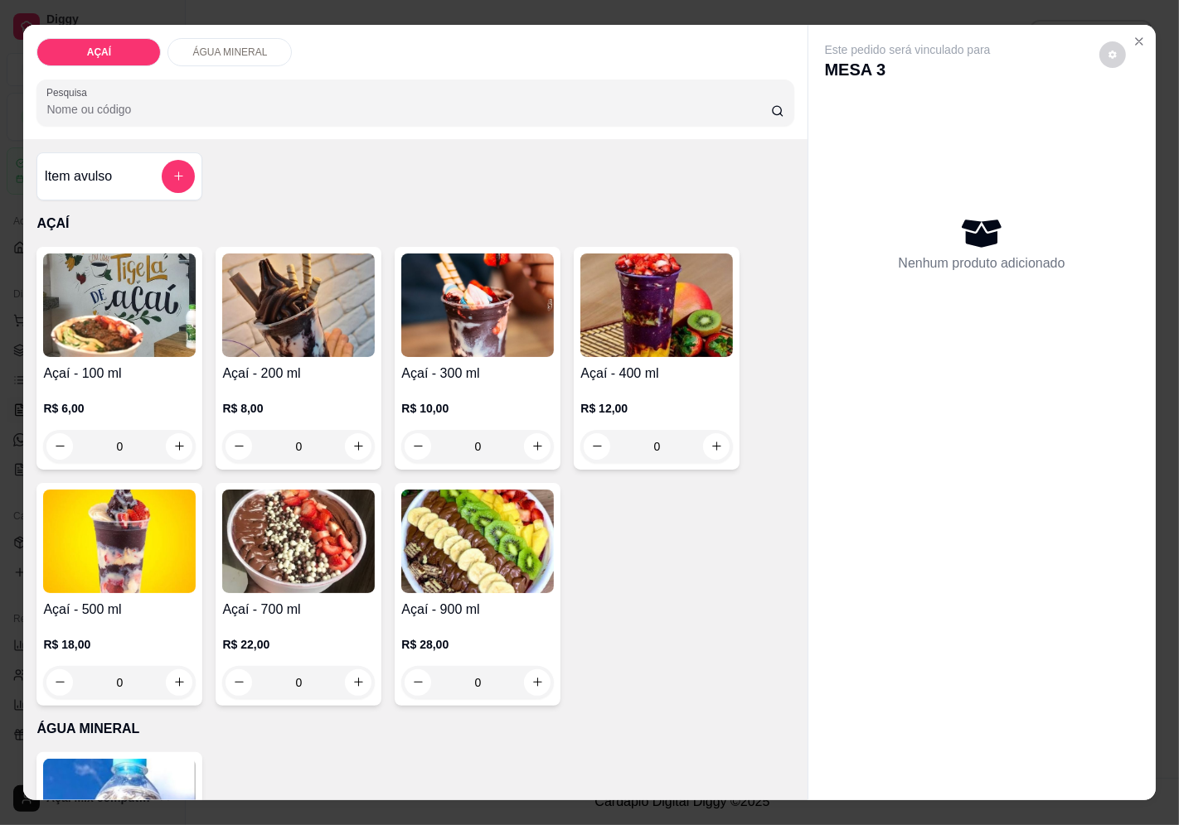
click at [288, 351] on div "Açaí - 200 ml R$ 8,00 0" at bounding box center [298, 358] width 166 height 223
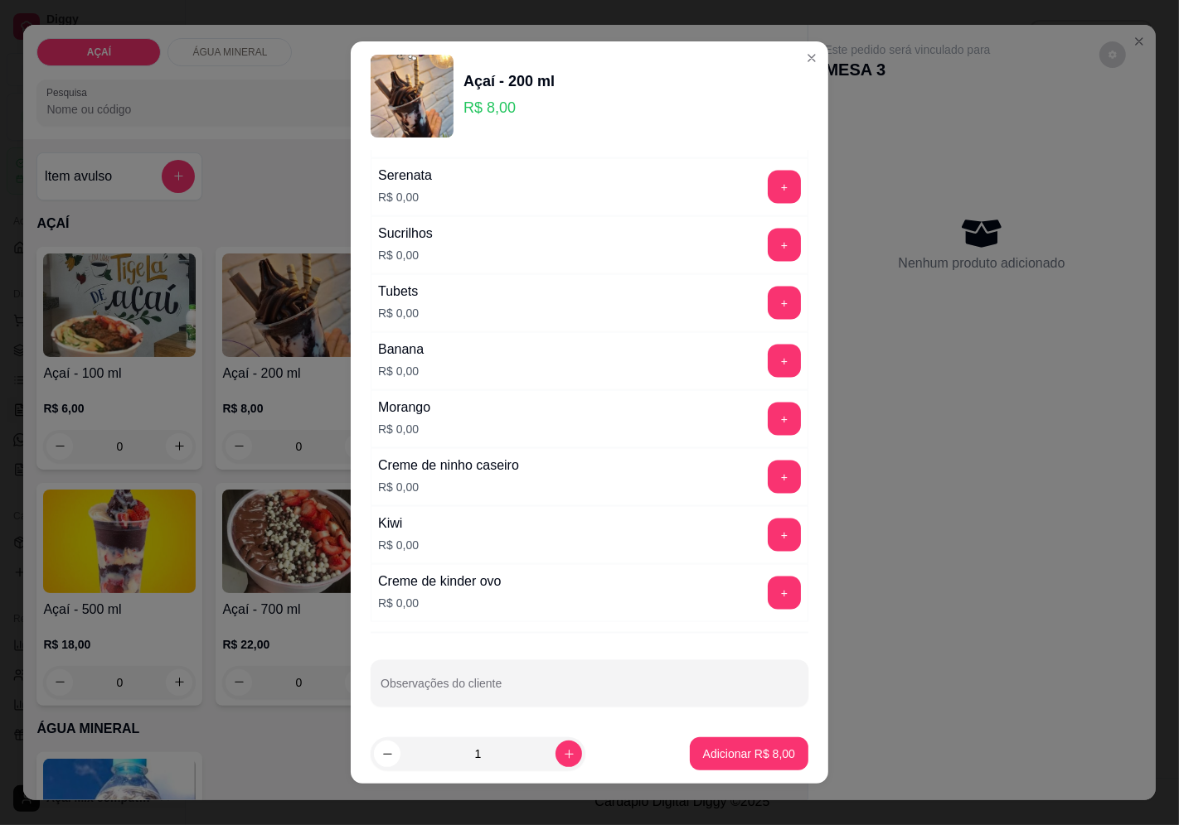
scroll to position [2021, 0]
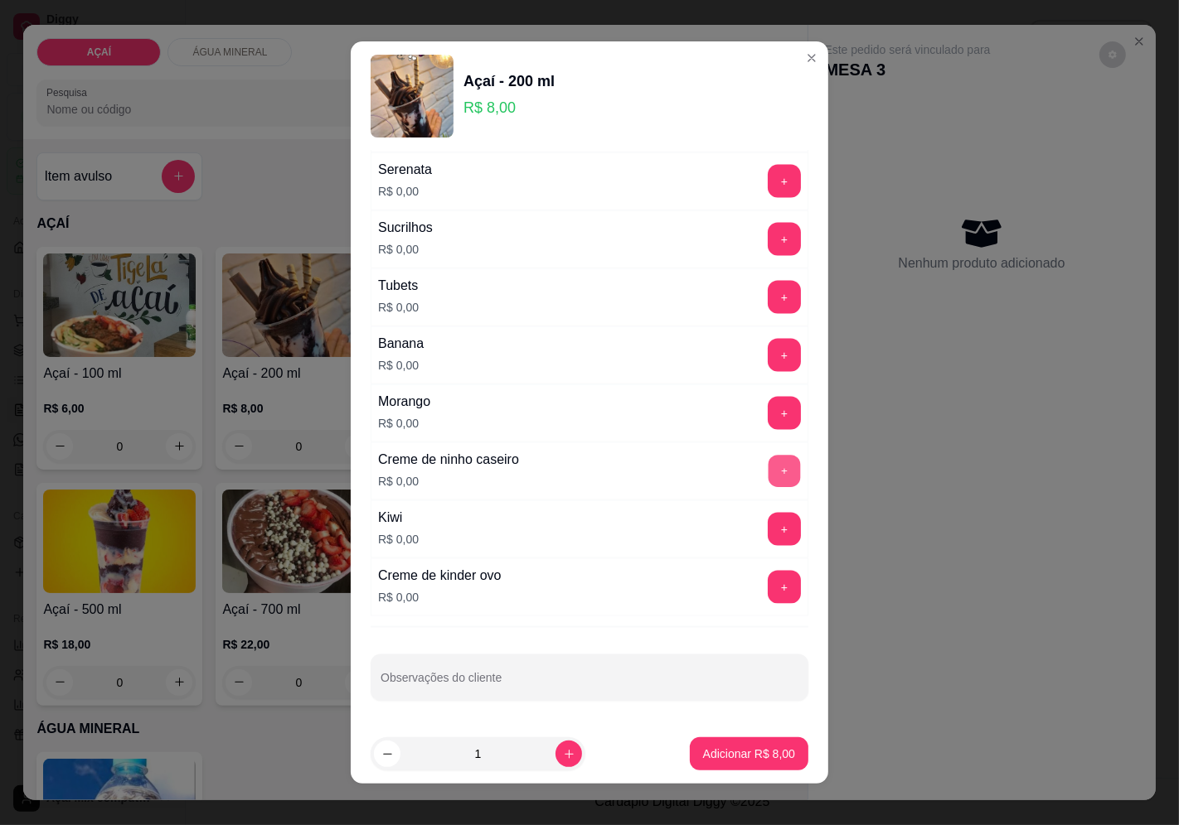
click at [768, 467] on button "+" at bounding box center [784, 471] width 32 height 32
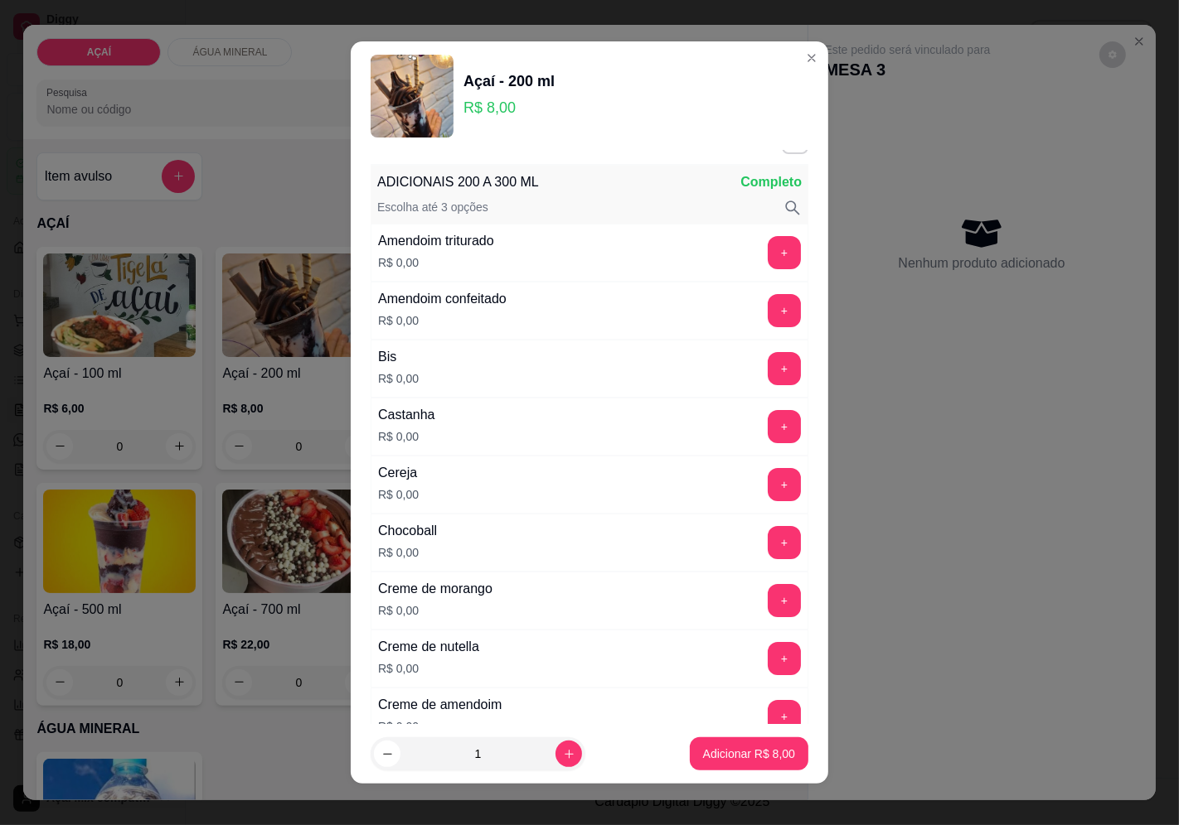
scroll to position [0, 0]
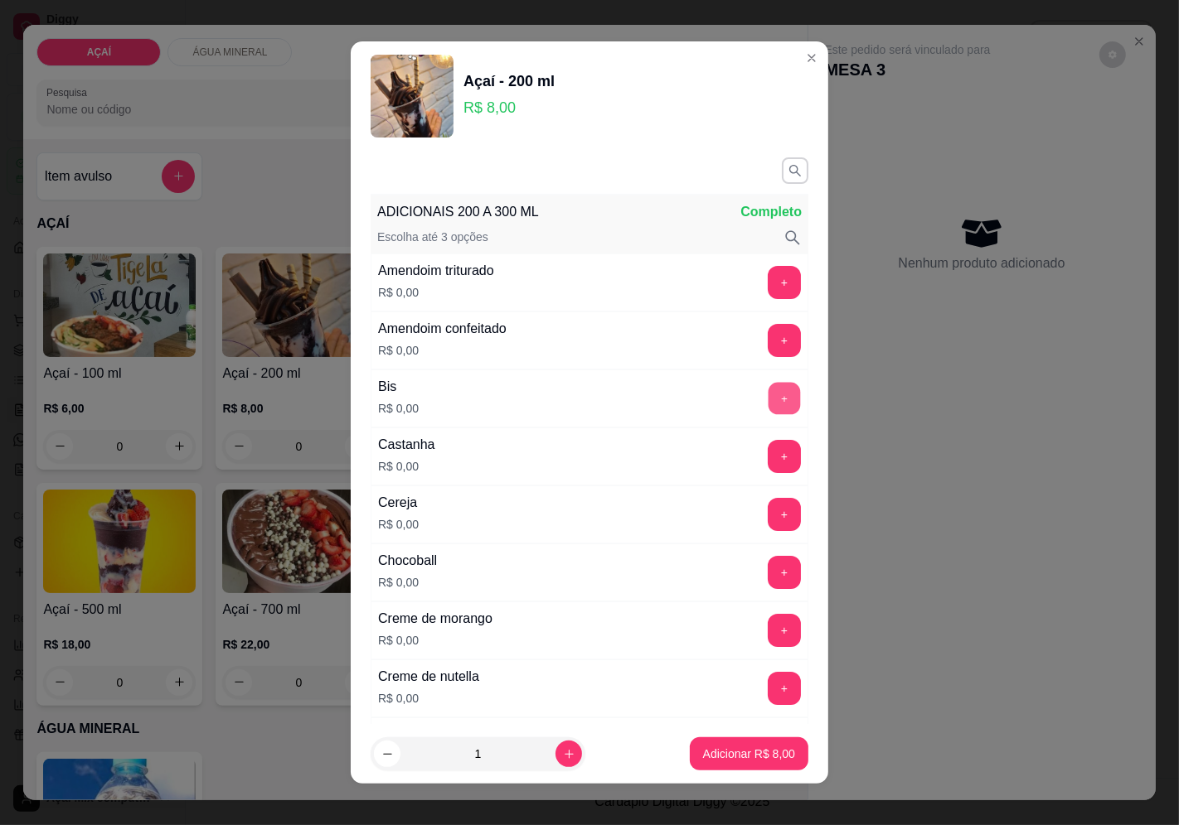
click at [768, 403] on button "+" at bounding box center [784, 398] width 32 height 32
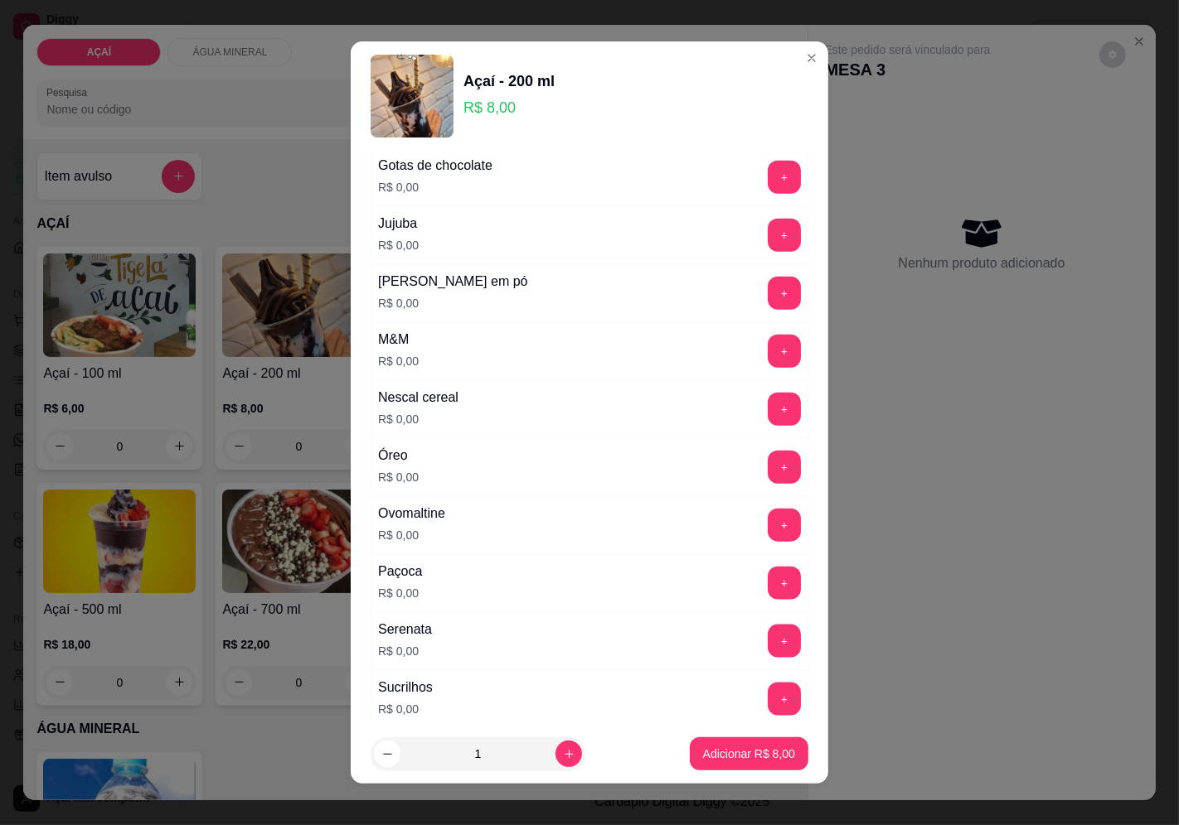
scroll to position [1565, 0]
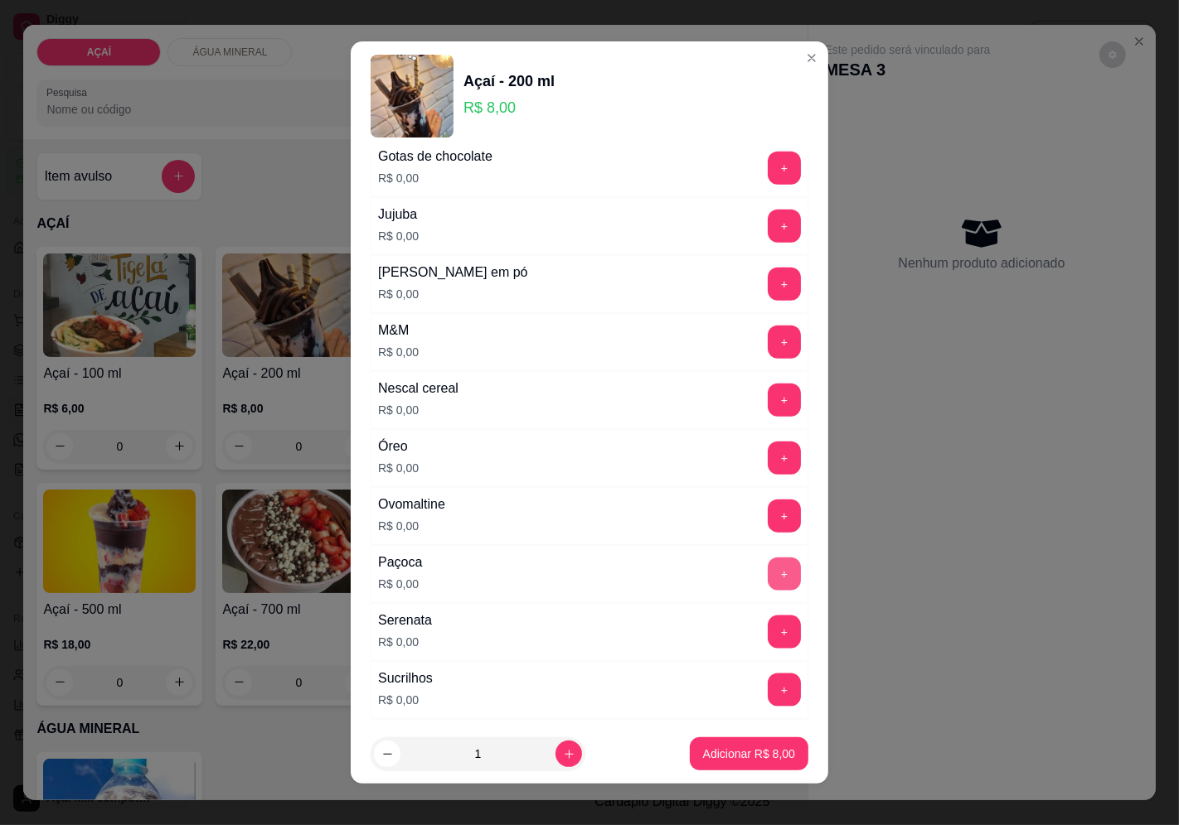
click at [767, 566] on button "+" at bounding box center [783, 574] width 33 height 33
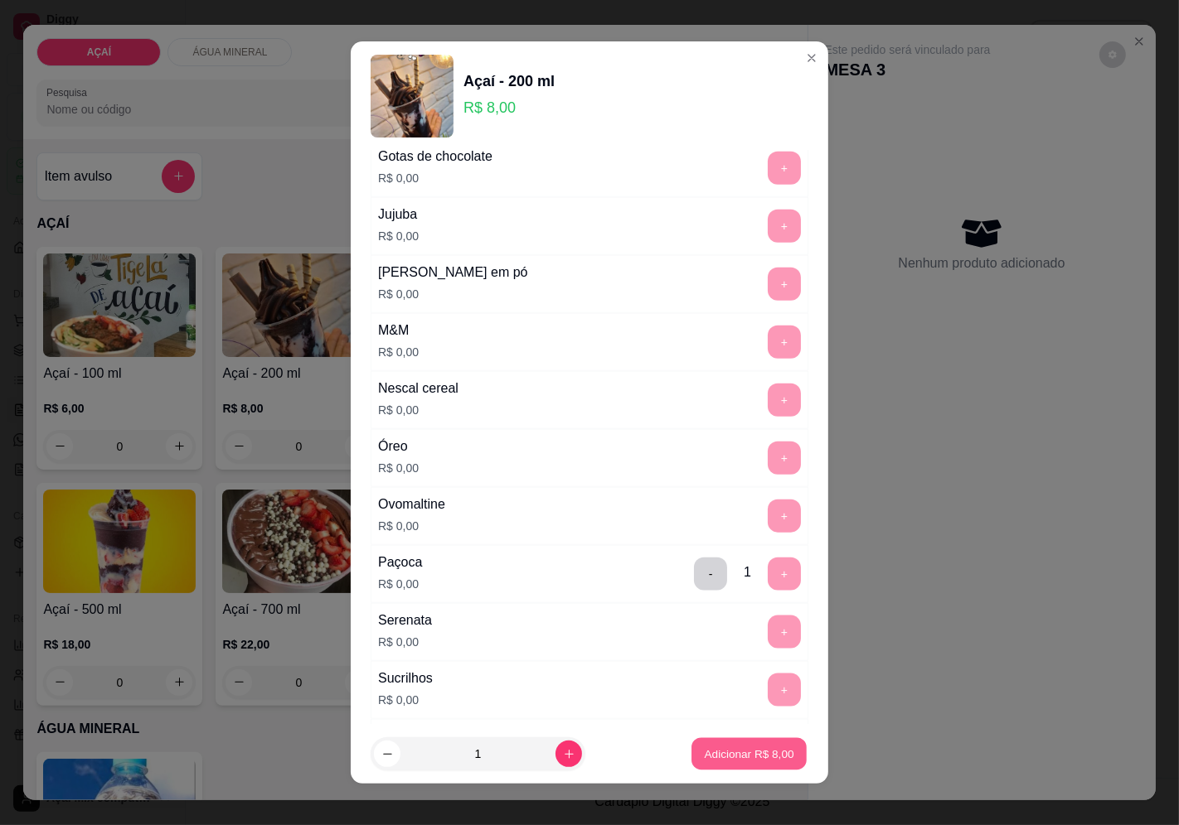
click at [733, 759] on p "Adicionar R$ 8,00" at bounding box center [749, 755] width 90 height 16
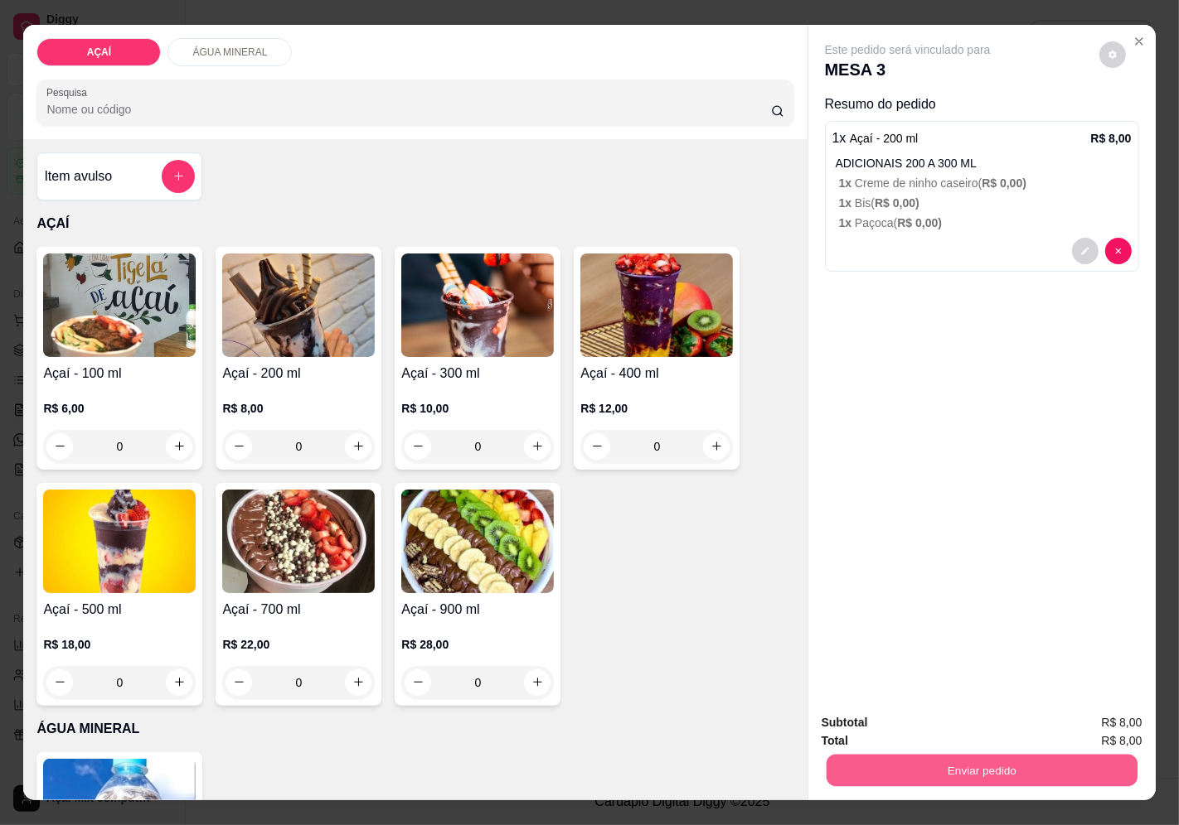
click at [855, 767] on button "Enviar pedido" at bounding box center [980, 771] width 311 height 32
click at [1112, 732] on button "Enviar pedido" at bounding box center [1099, 724] width 94 height 31
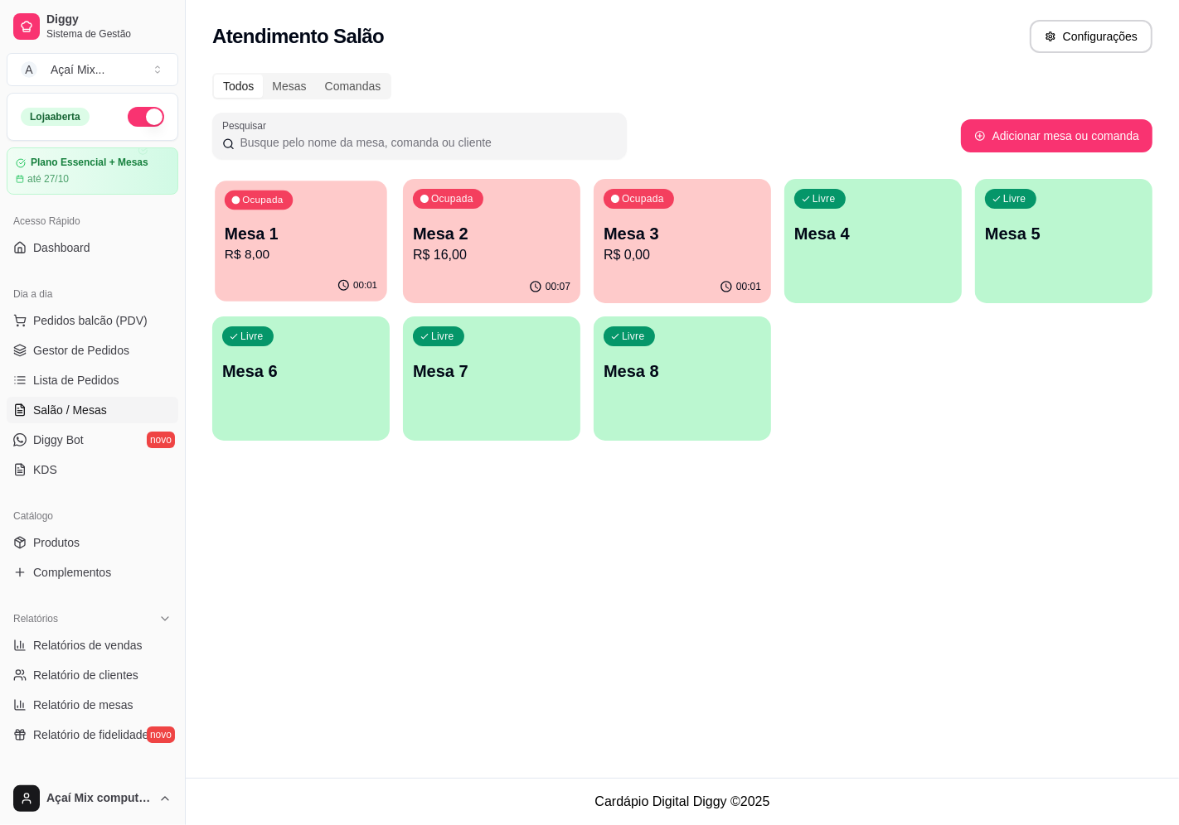
click at [292, 237] on p "Mesa 1" at bounding box center [301, 234] width 152 height 22
click at [632, 205] on p "Ocupada" at bounding box center [643, 200] width 41 height 13
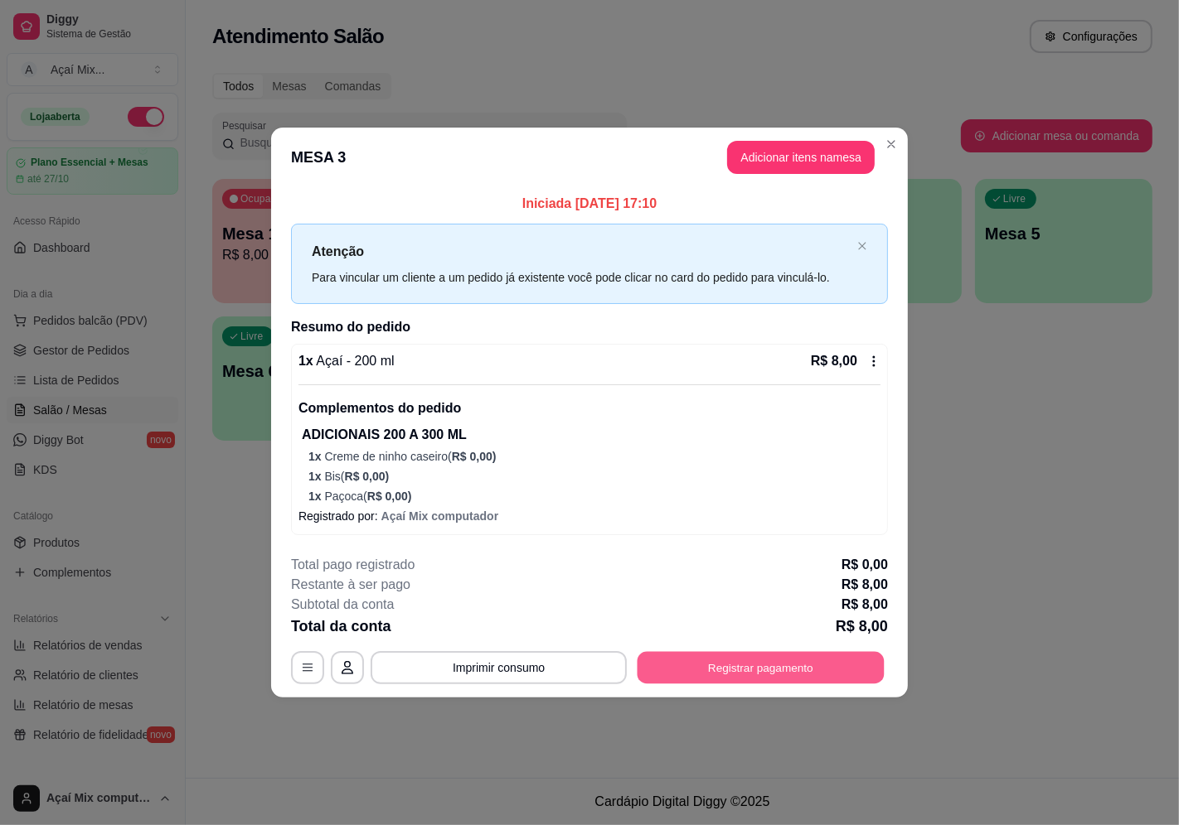
click at [798, 669] on button "Registrar pagamento" at bounding box center [760, 668] width 247 height 32
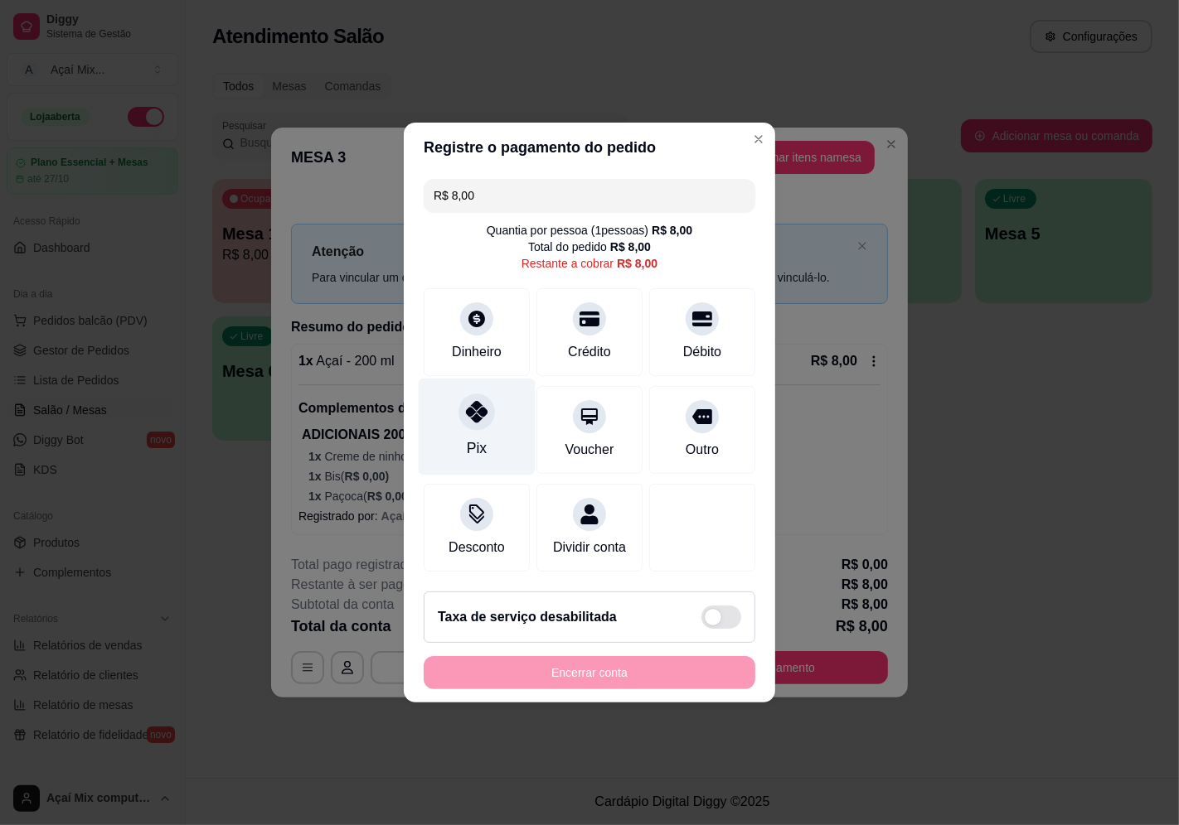
click at [469, 440] on div "Pix" at bounding box center [477, 449] width 20 height 22
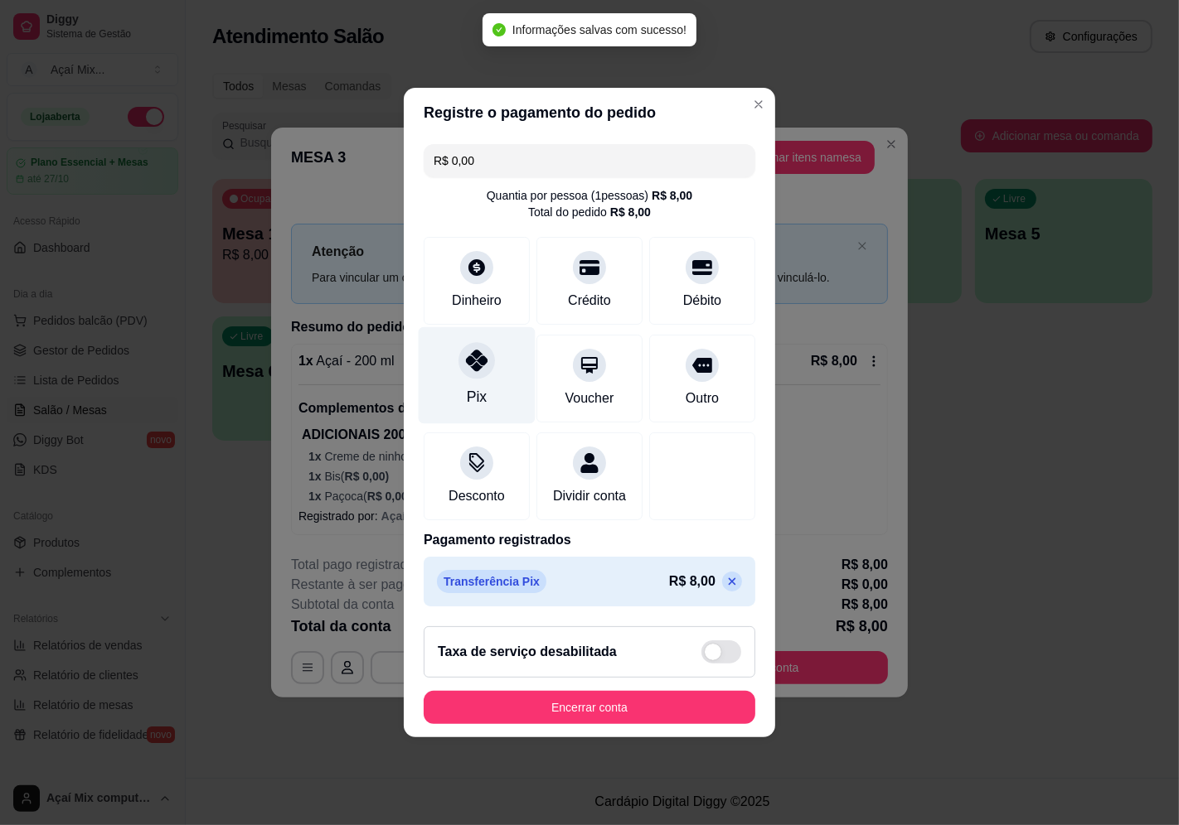
type input "R$ 0,00"
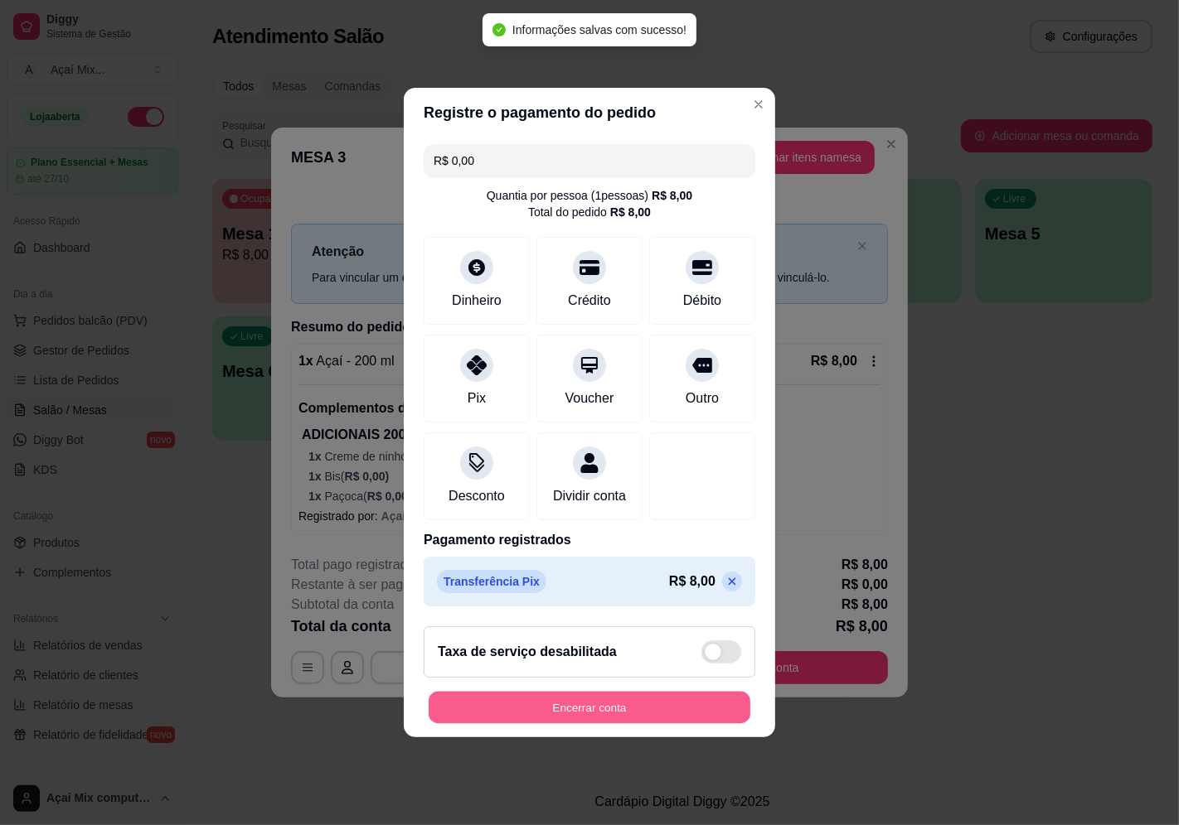
click at [601, 724] on button "Encerrar conta" at bounding box center [589, 708] width 322 height 32
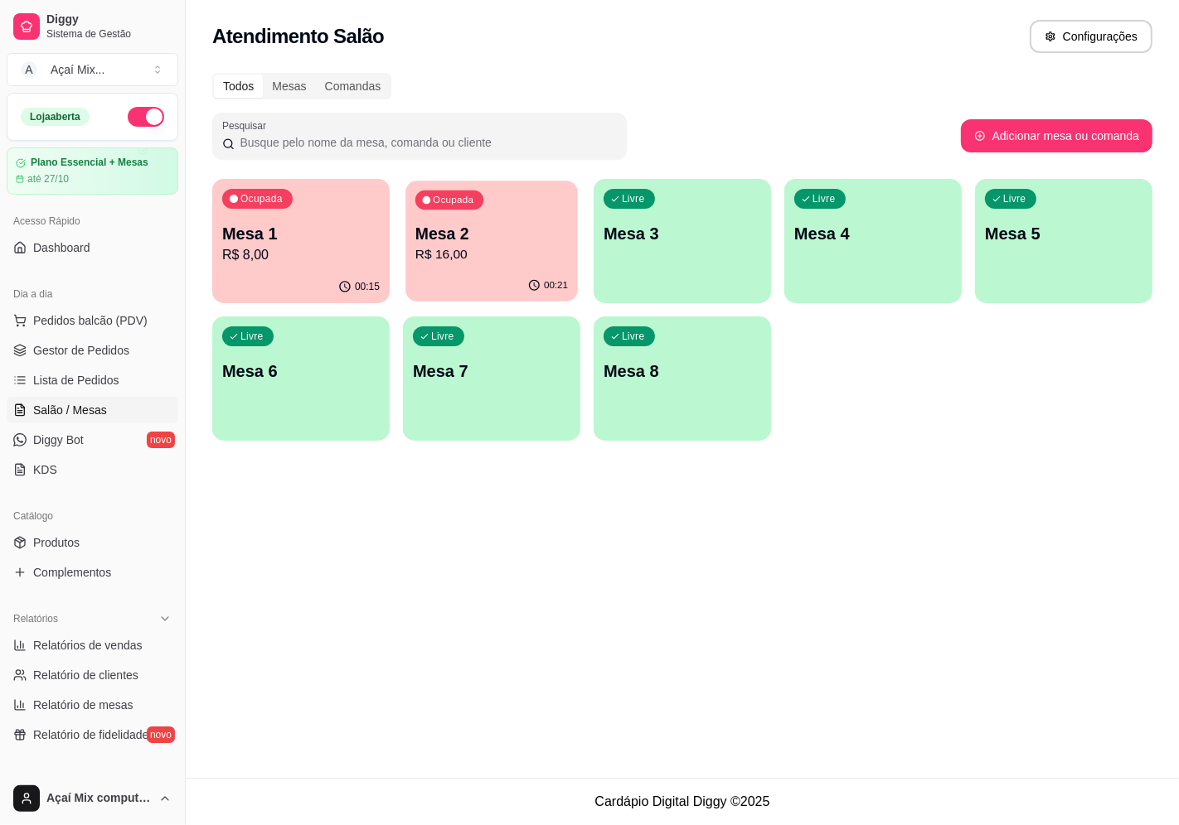
click at [440, 268] on div "Ocupada Mesa 2 R$ 16,00" at bounding box center [491, 226] width 172 height 90
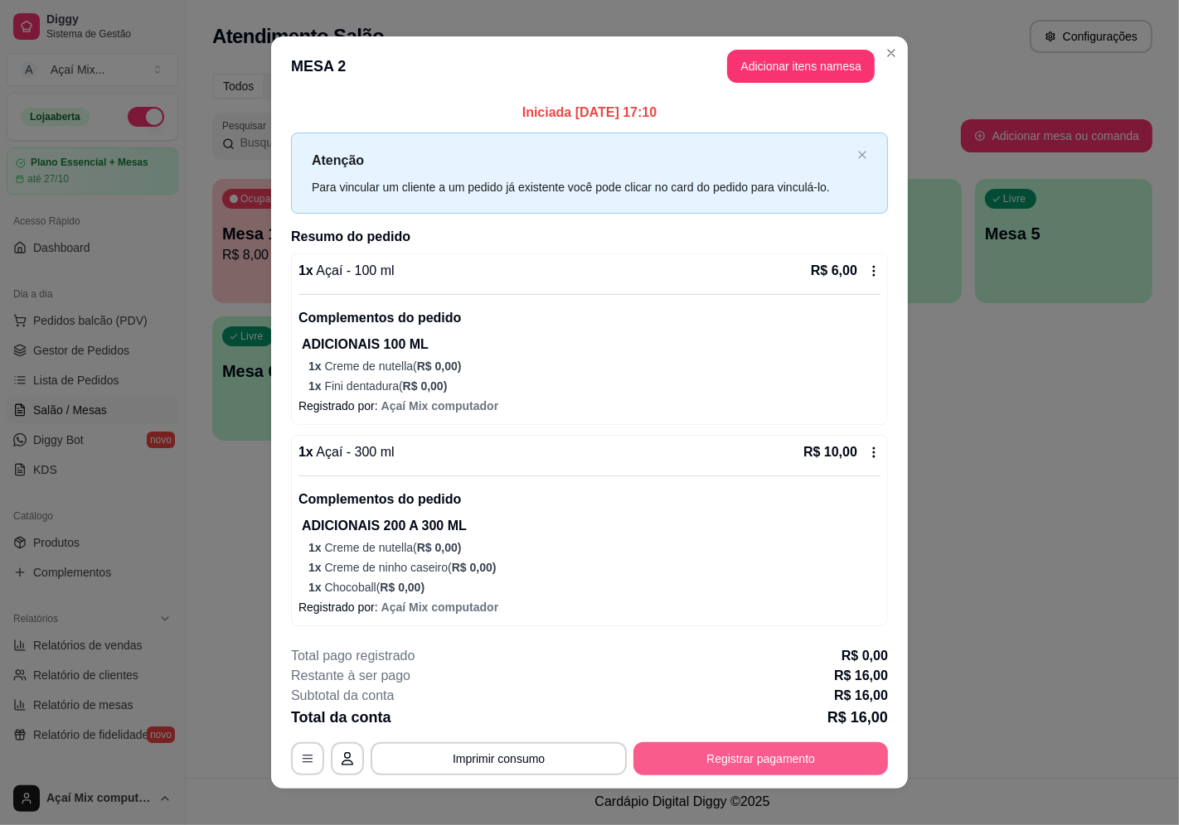
click at [850, 754] on button "Registrar pagamento" at bounding box center [760, 759] width 254 height 33
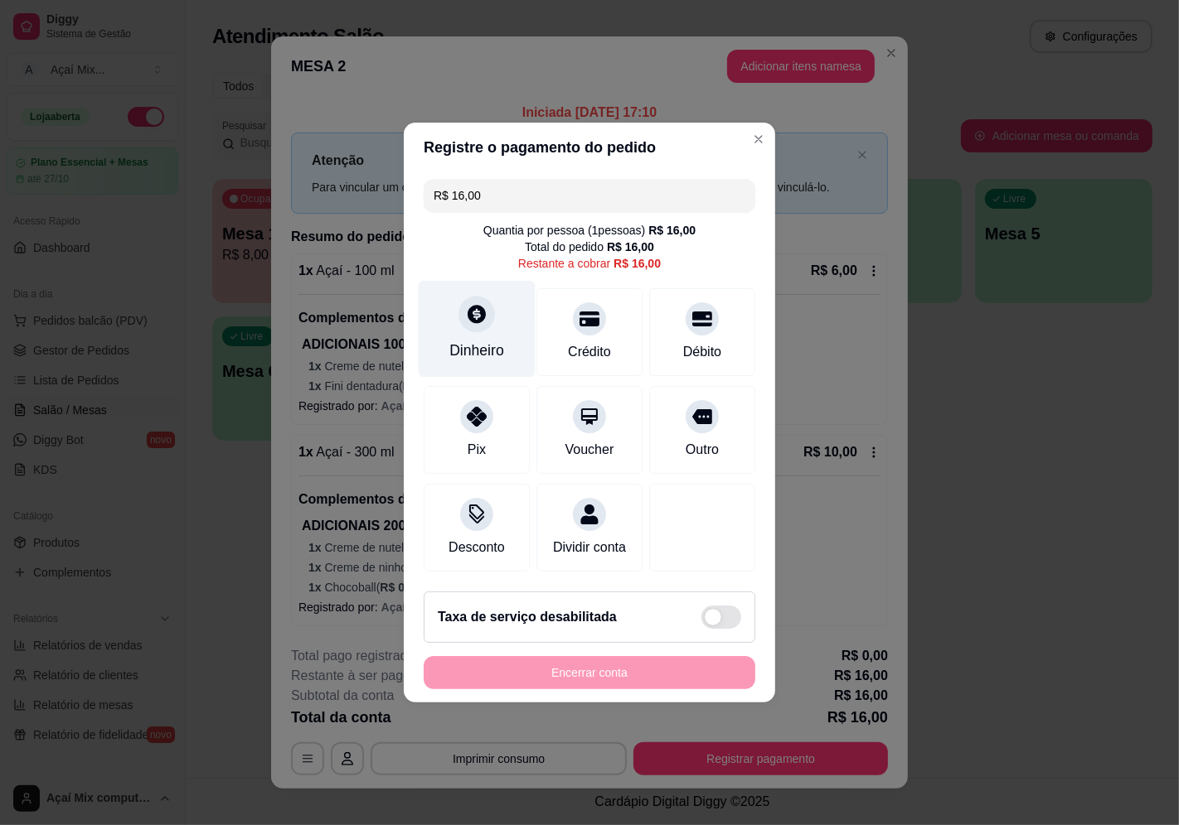
click at [449, 340] on div "Dinheiro" at bounding box center [476, 351] width 55 height 22
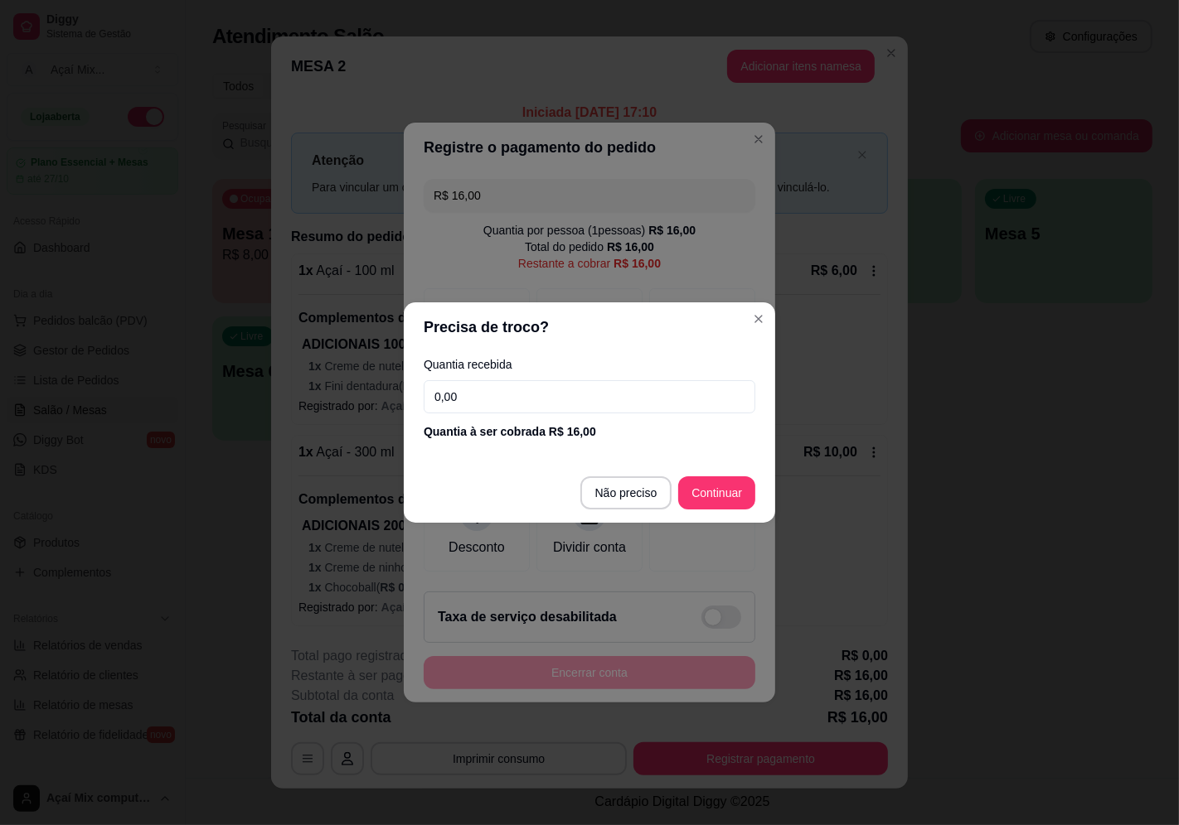
click at [490, 416] on div "Quantia recebida 0,00 Quantia à ser cobrada R$ 16,00" at bounding box center [589, 399] width 371 height 94
click at [494, 409] on input "0,00" at bounding box center [589, 396] width 332 height 33
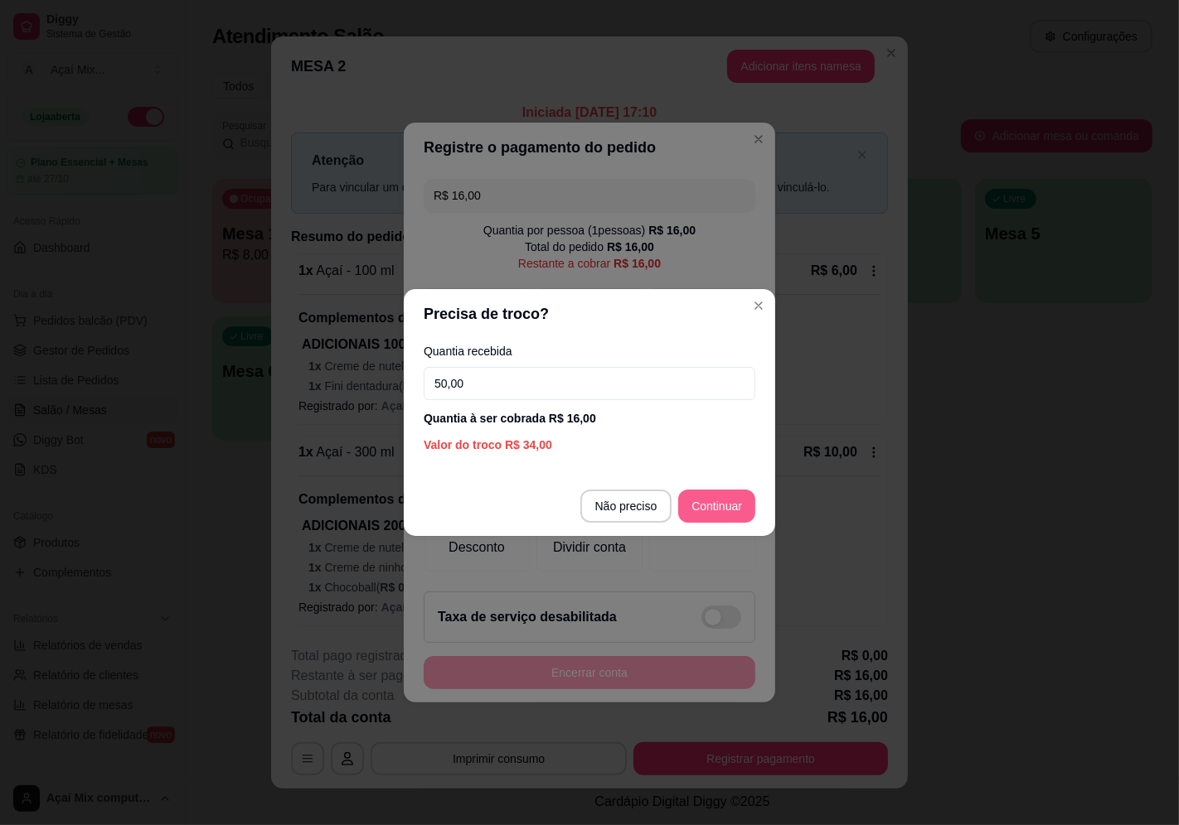
type input "50,00"
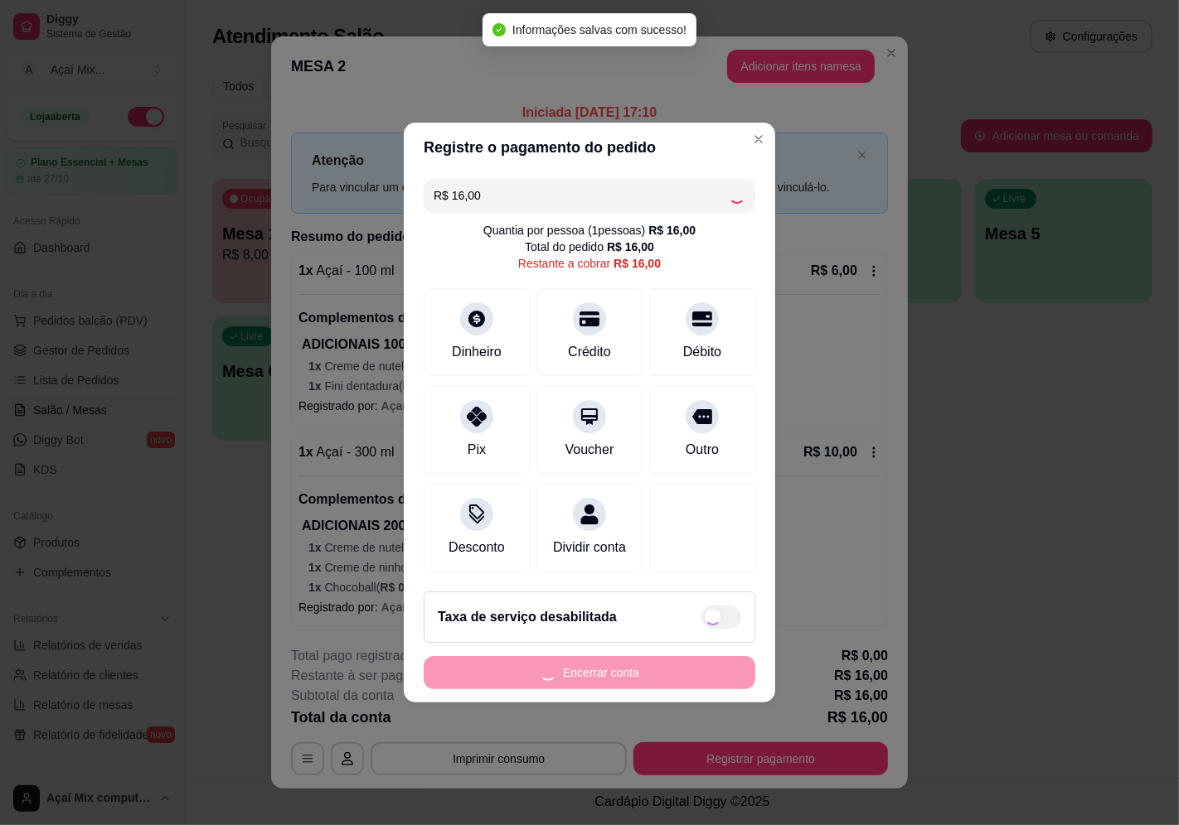
type input "R$ 0,00"
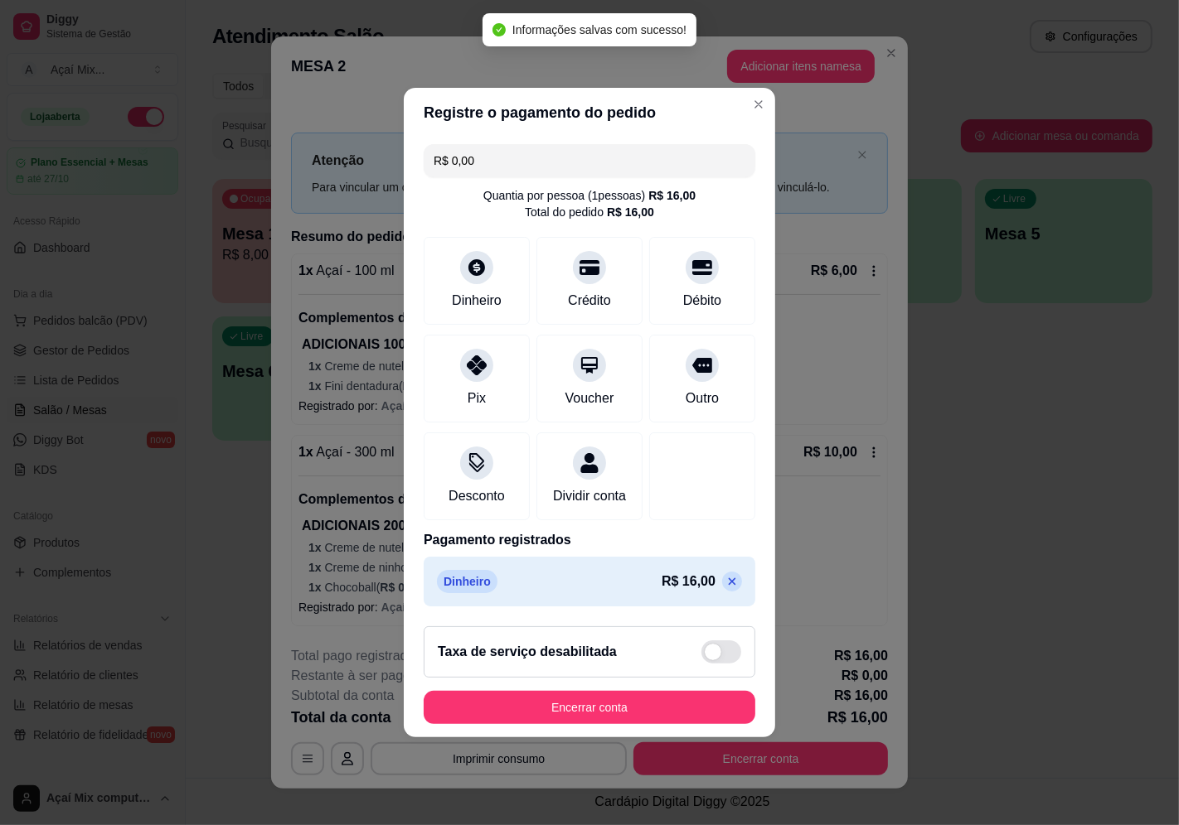
click at [669, 691] on footer "Taxa de serviço desabilitada Encerrar conta" at bounding box center [589, 675] width 371 height 124
click at [676, 714] on button "Encerrar conta" at bounding box center [589, 708] width 322 height 32
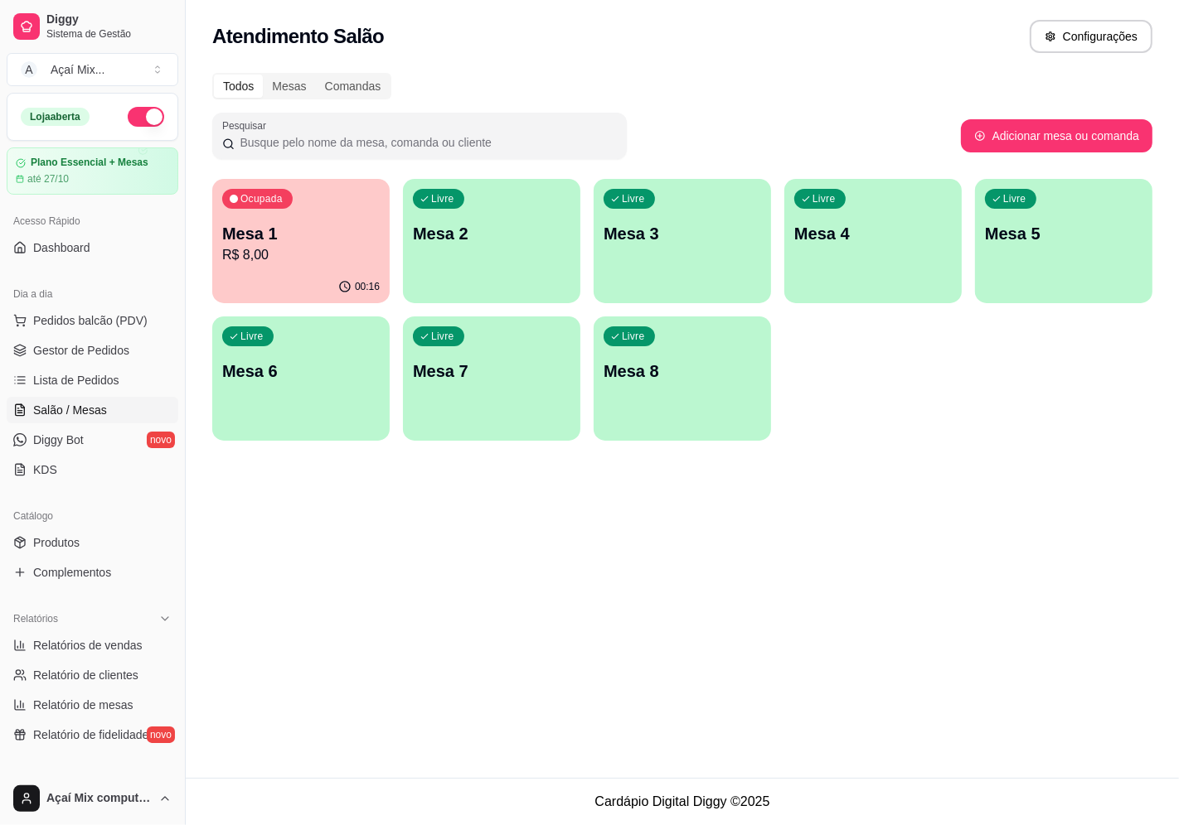
click at [267, 218] on div "Ocupada Mesa 1 R$ 8,00" at bounding box center [300, 225] width 177 height 92
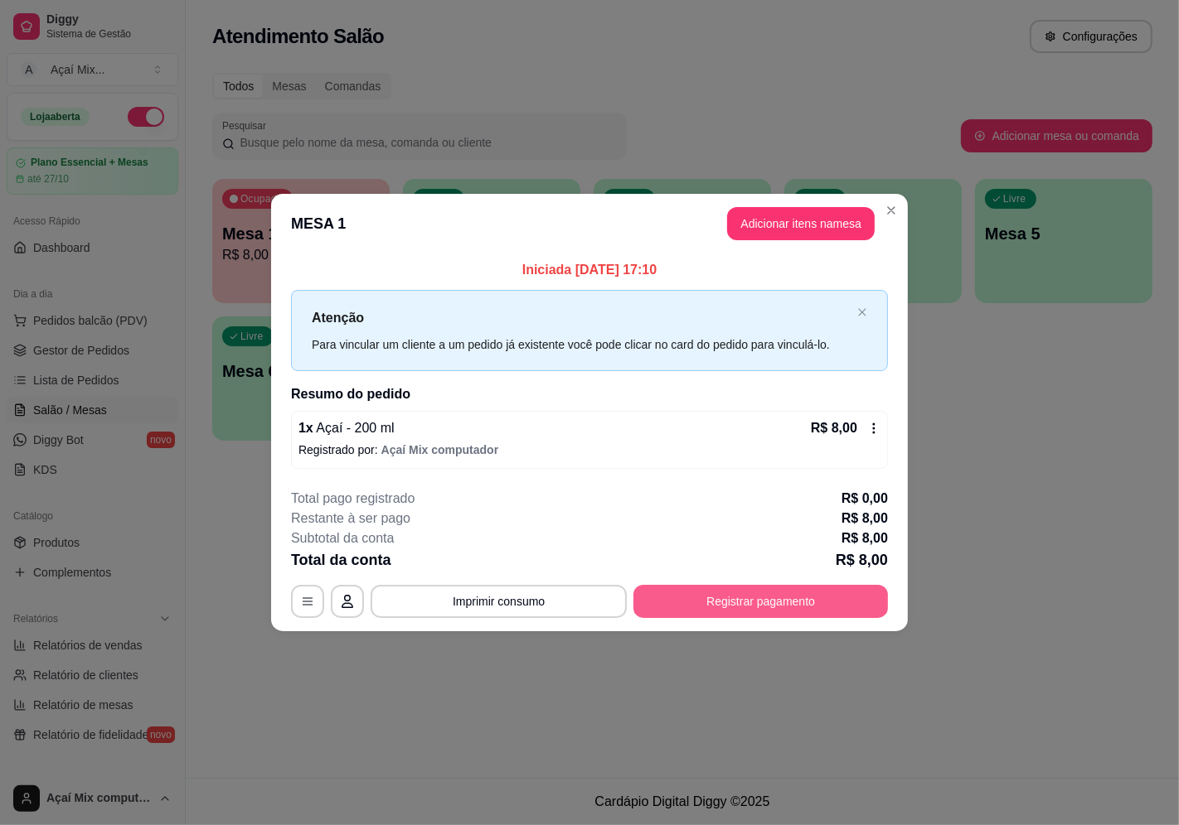
click at [829, 588] on button "Registrar pagamento" at bounding box center [760, 601] width 254 height 33
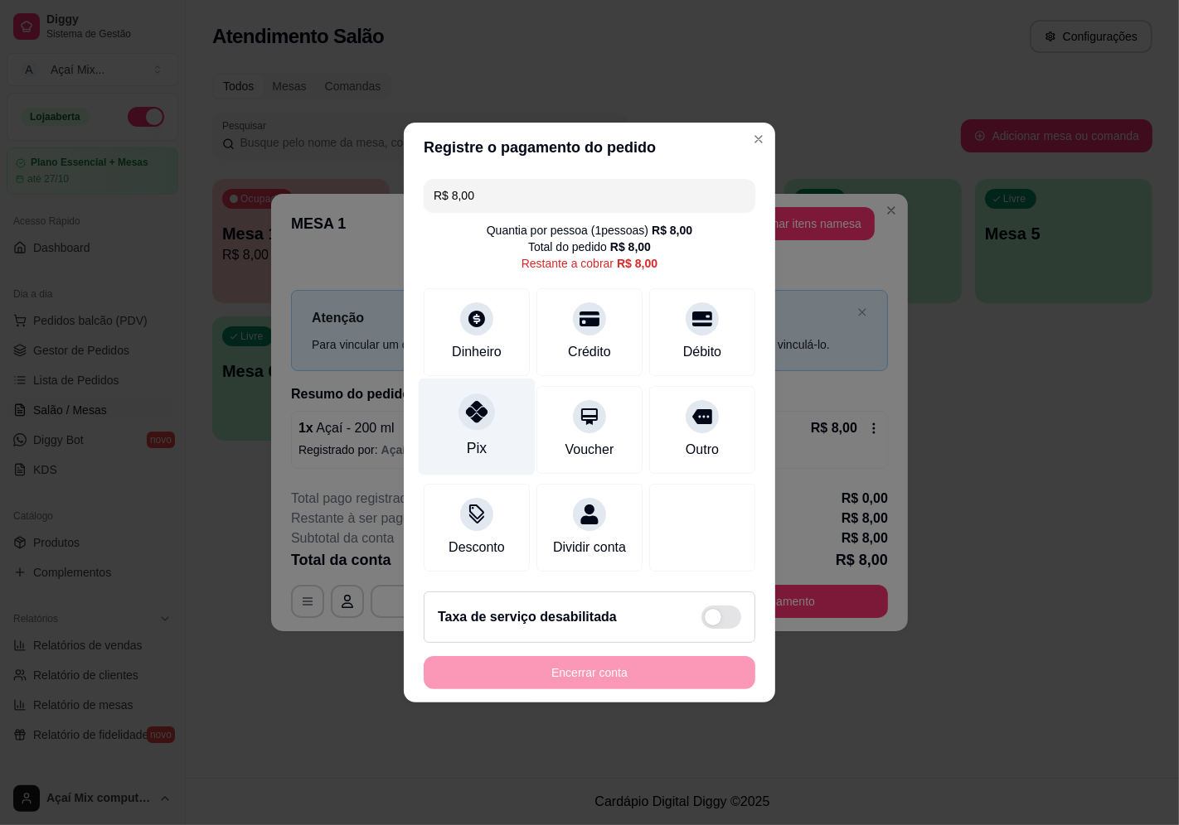
click at [508, 421] on div "Pix" at bounding box center [477, 427] width 117 height 97
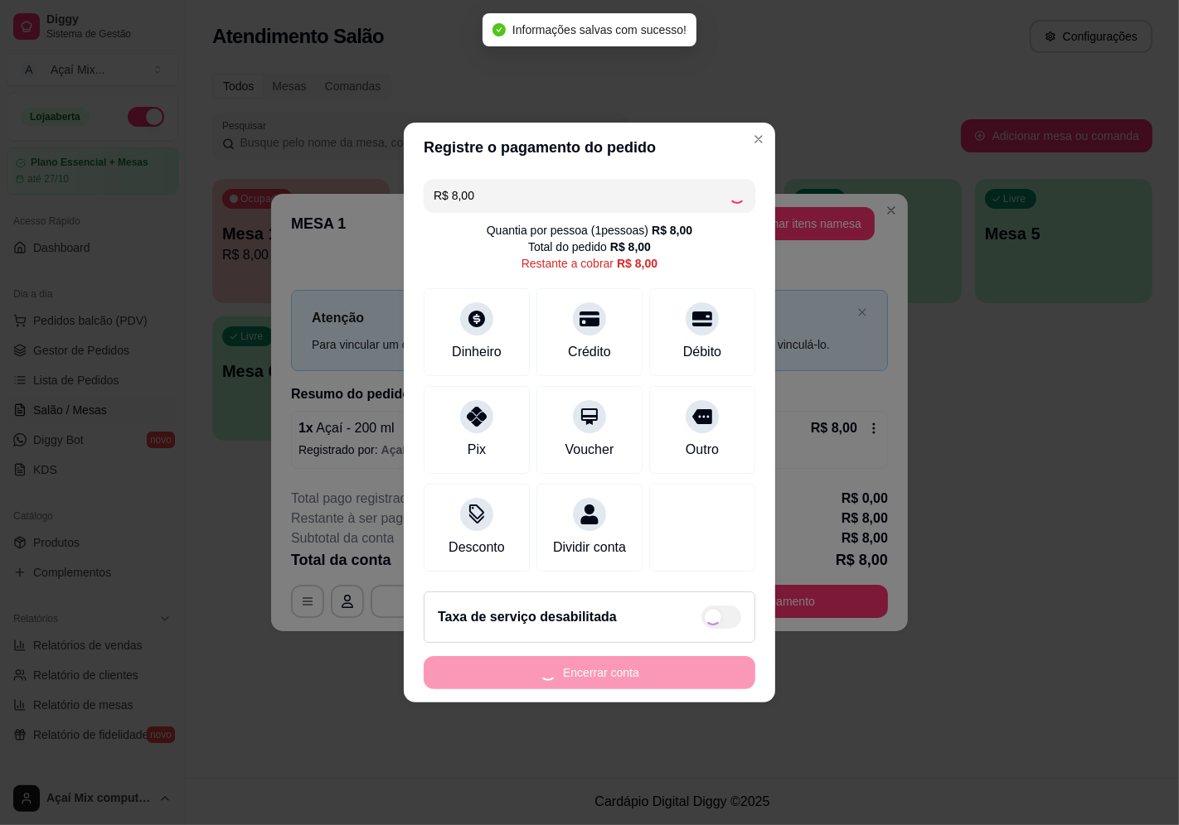
type input "R$ 0,00"
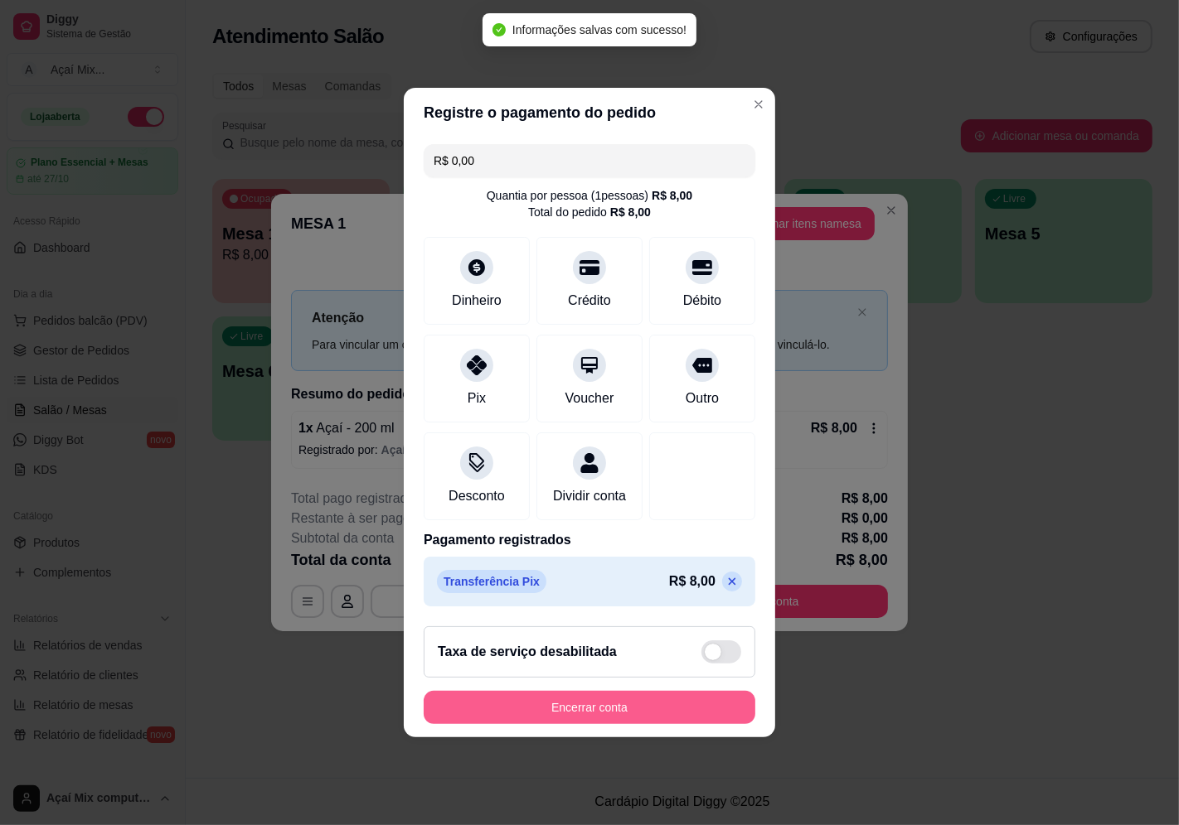
click at [669, 723] on button "Encerrar conta" at bounding box center [589, 707] width 332 height 33
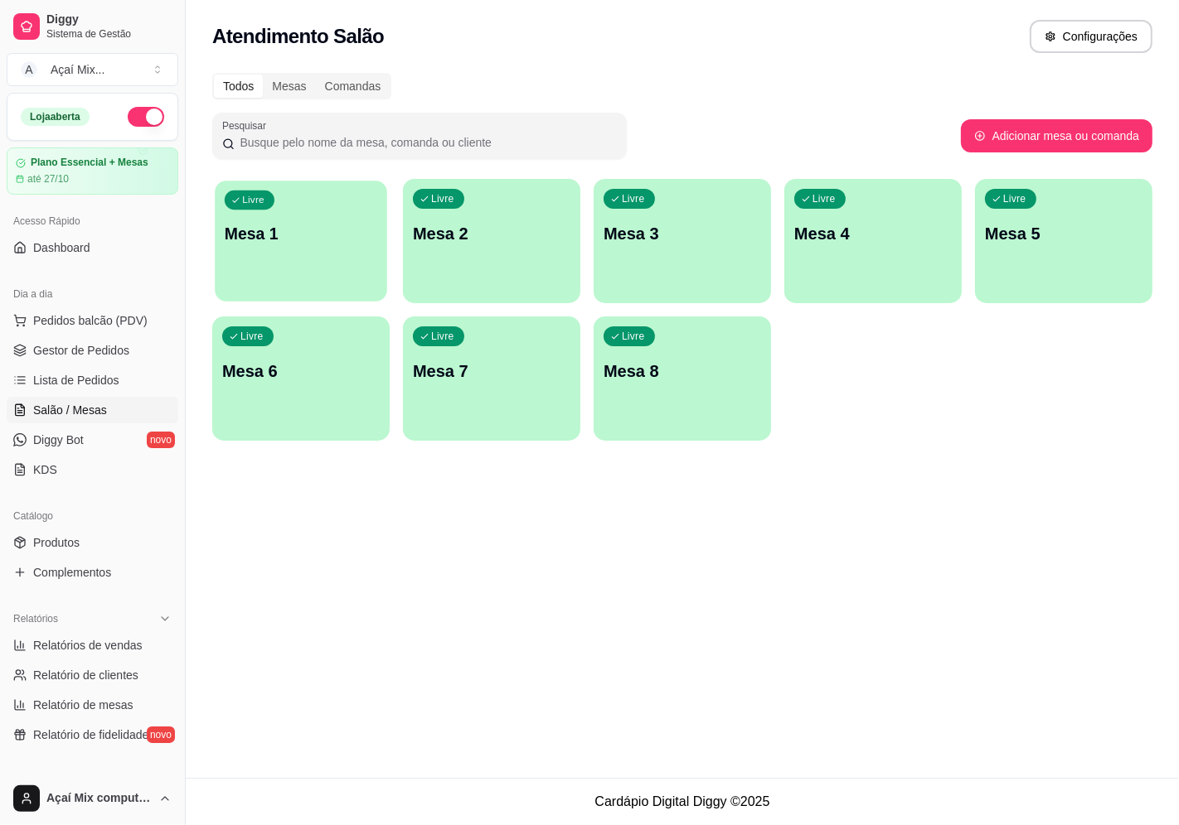
click at [303, 211] on div "Livre Mesa 1" at bounding box center [301, 231] width 172 height 101
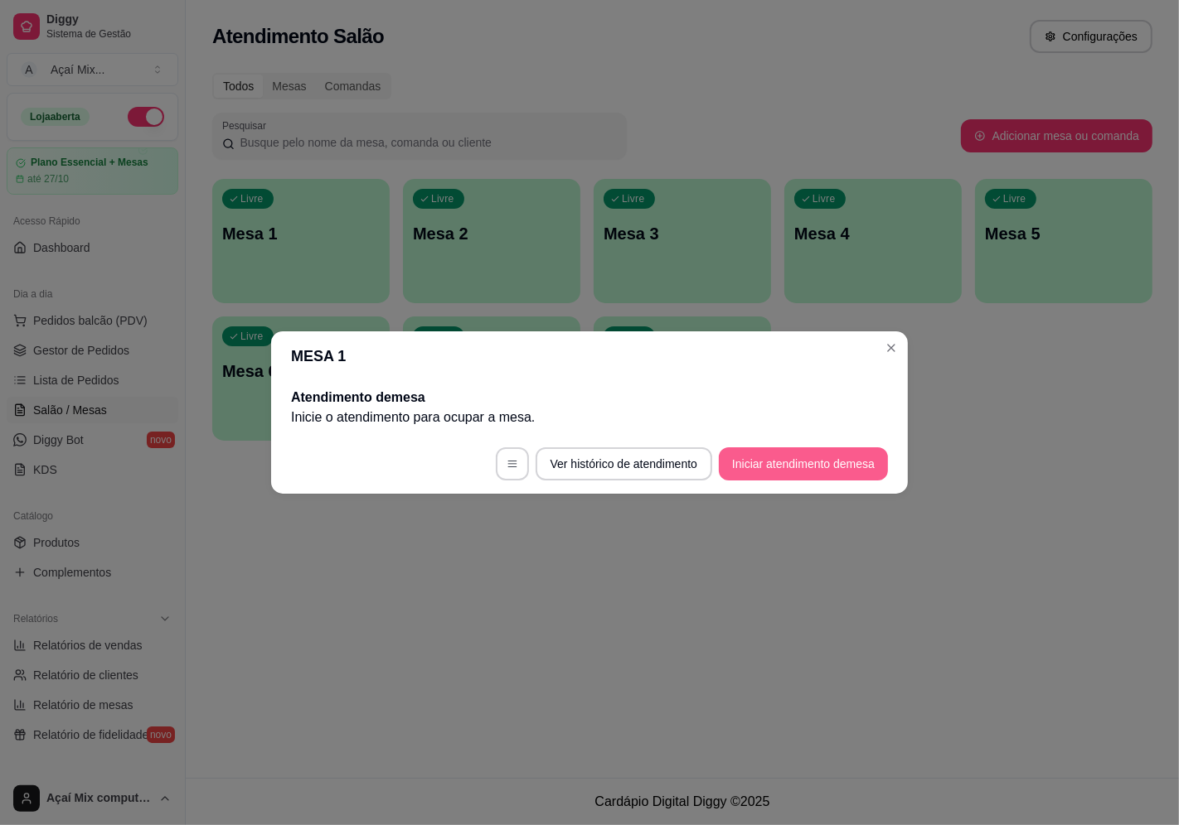
click at [783, 451] on button "Iniciar atendimento de mesa" at bounding box center [803, 464] width 169 height 33
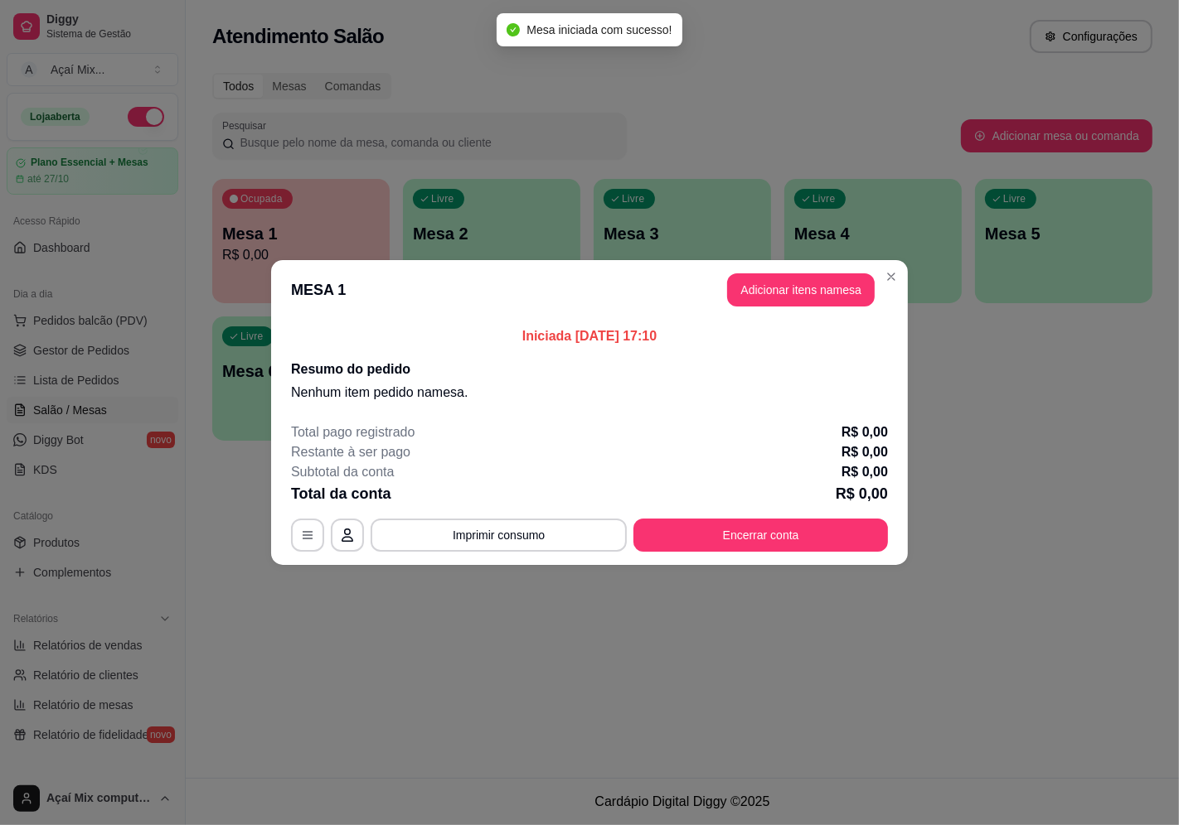
click at [807, 307] on header "MESA 1 Adicionar itens na mesa" at bounding box center [589, 290] width 636 height 60
click at [767, 288] on button "Adicionar itens na mesa" at bounding box center [801, 289] width 148 height 33
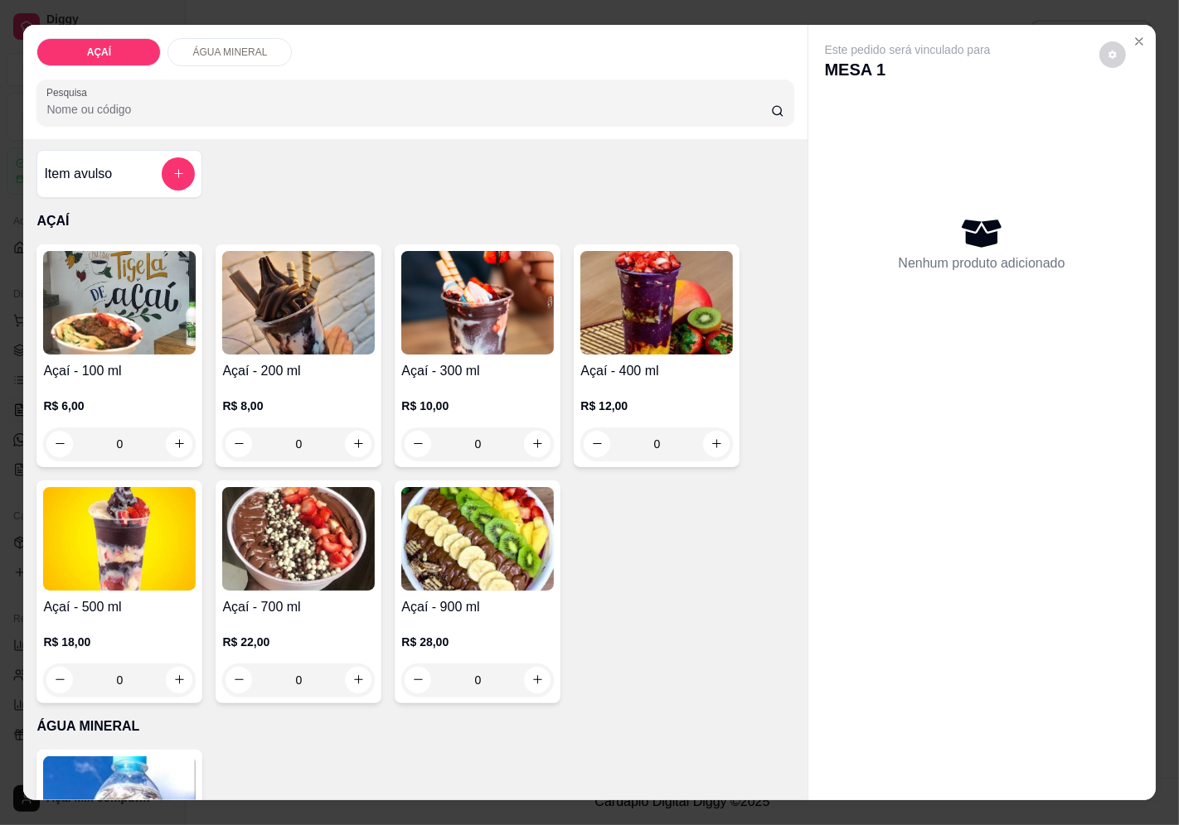
scroll to position [0, 0]
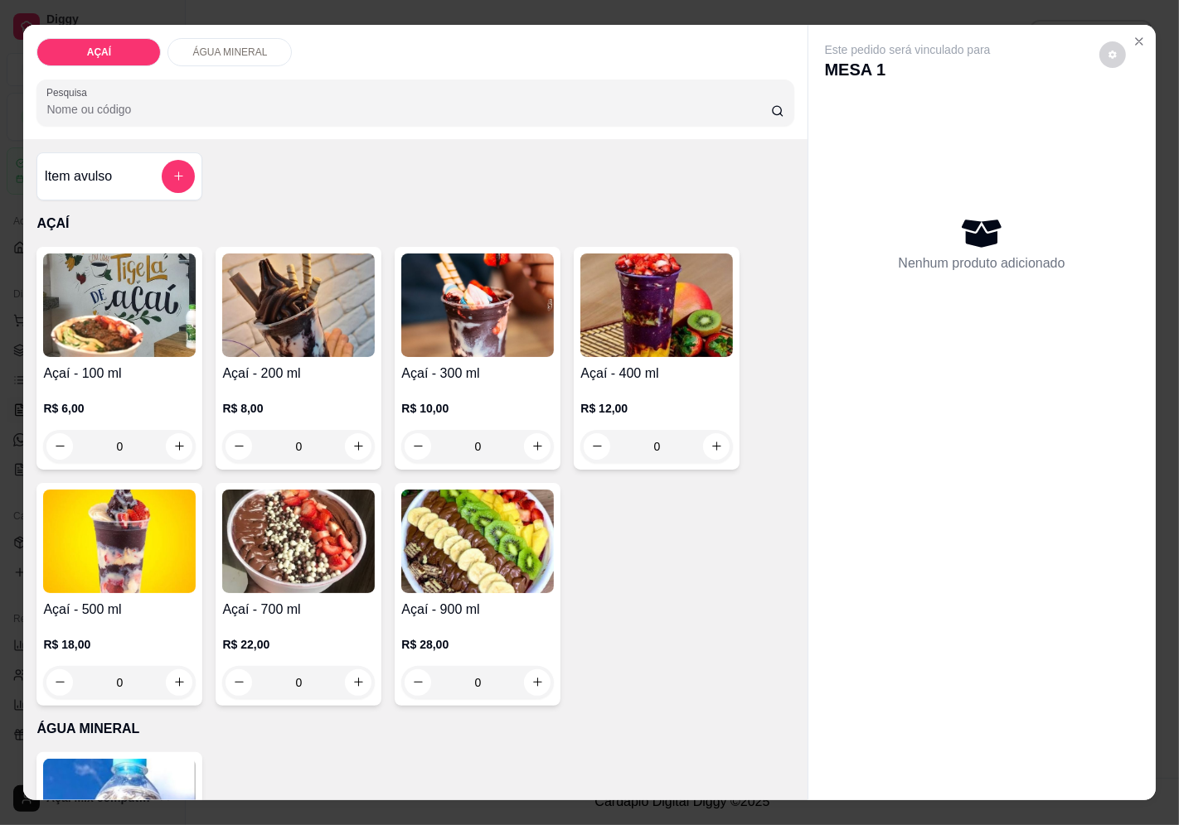
click at [517, 293] on img at bounding box center [477, 306] width 152 height 104
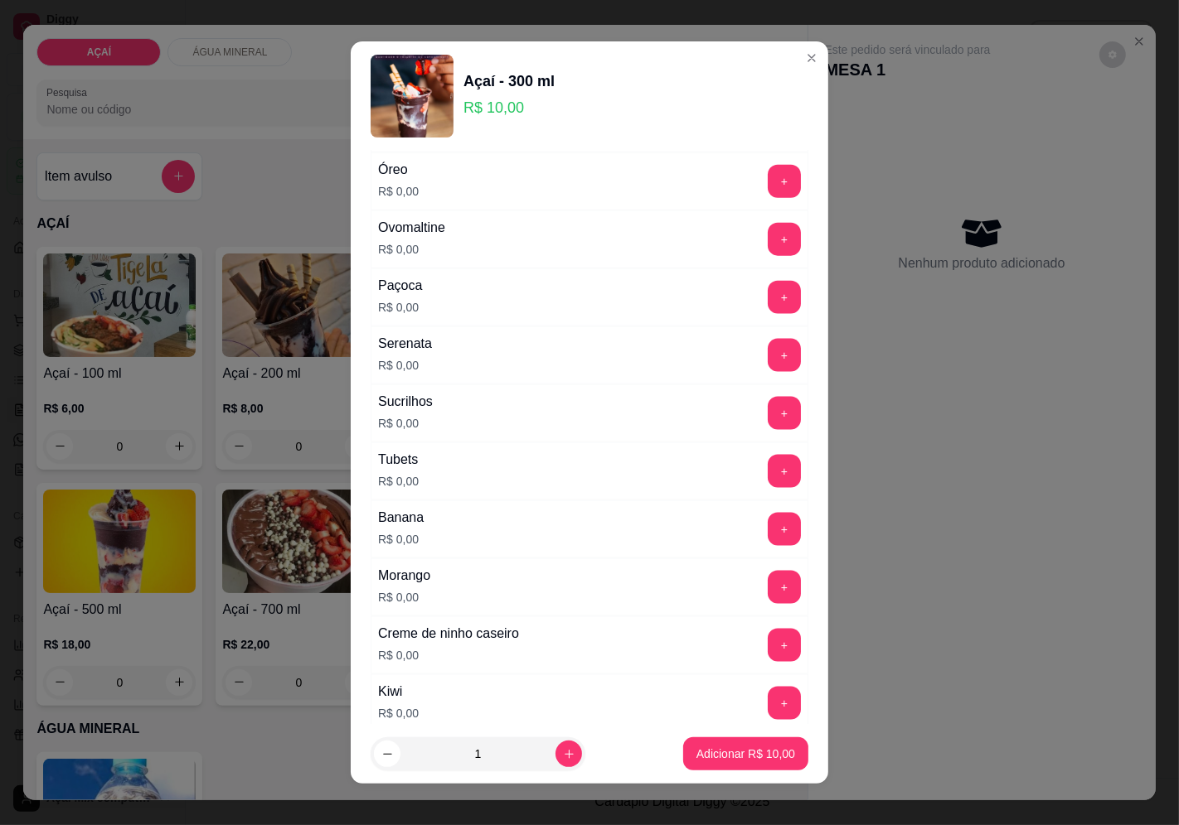
scroll to position [2021, 0]
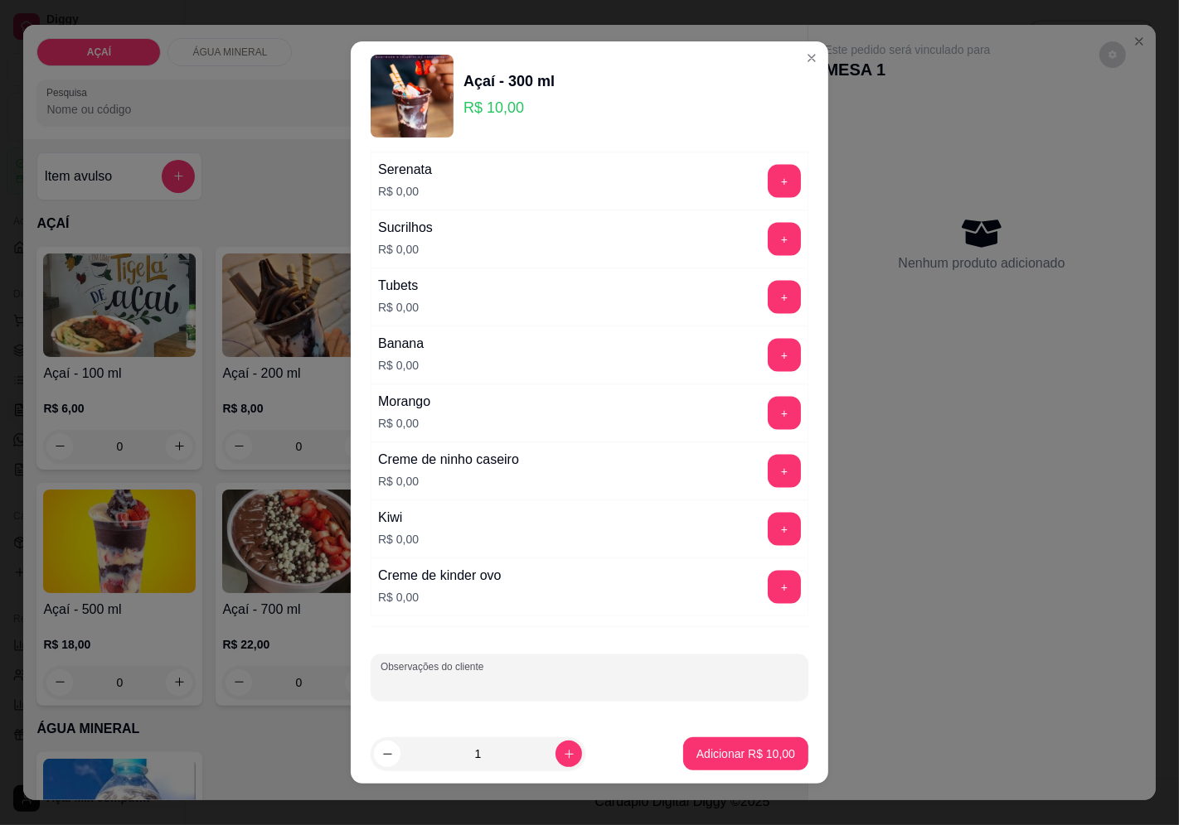
click at [572, 682] on input "Observações do cliente" at bounding box center [589, 684] width 418 height 17
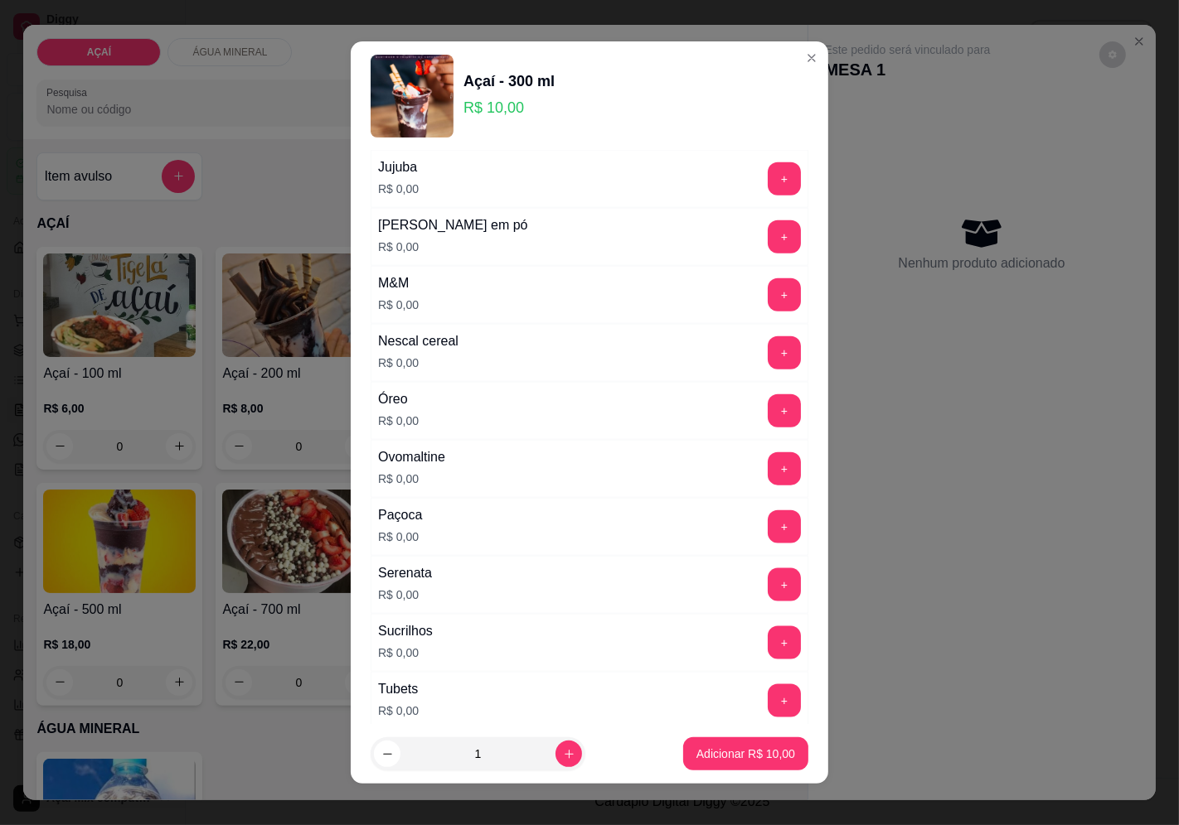
scroll to position [1561, 0]
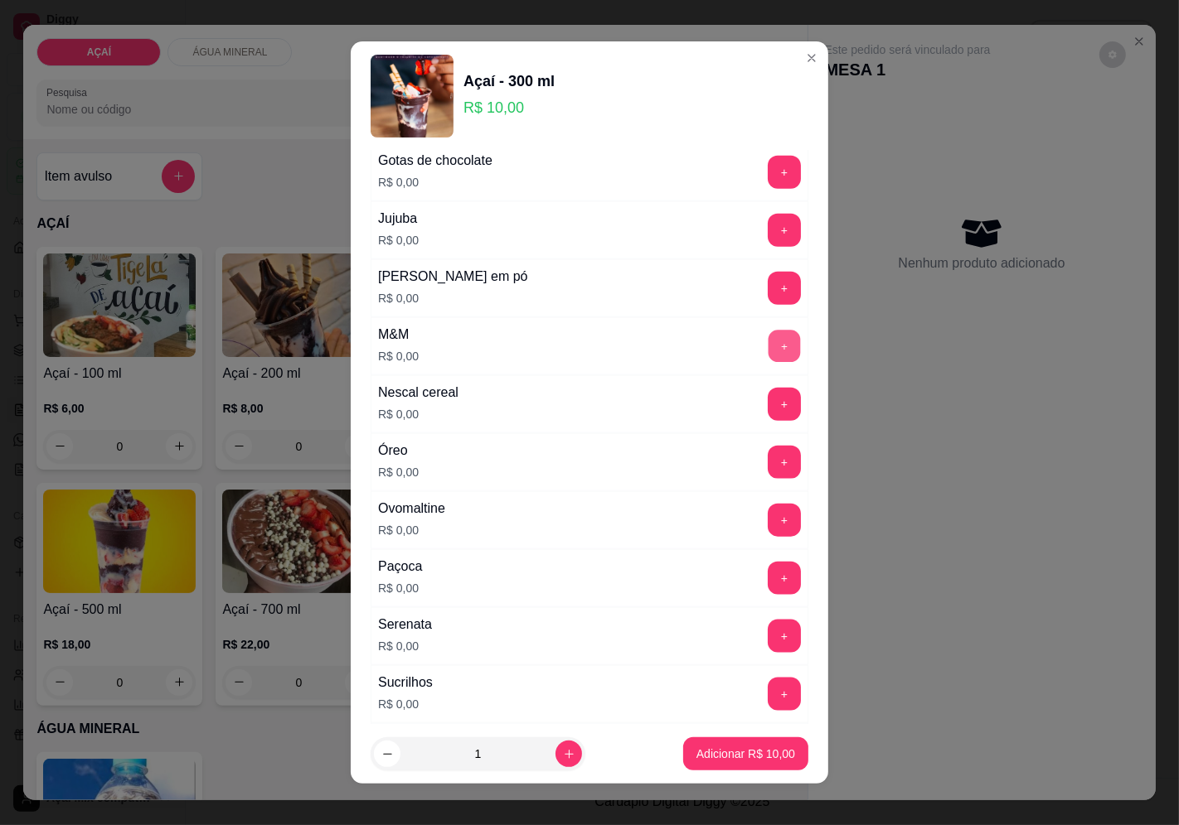
click at [768, 336] on button "+" at bounding box center [784, 346] width 32 height 32
click at [768, 302] on button "+" at bounding box center [784, 288] width 32 height 32
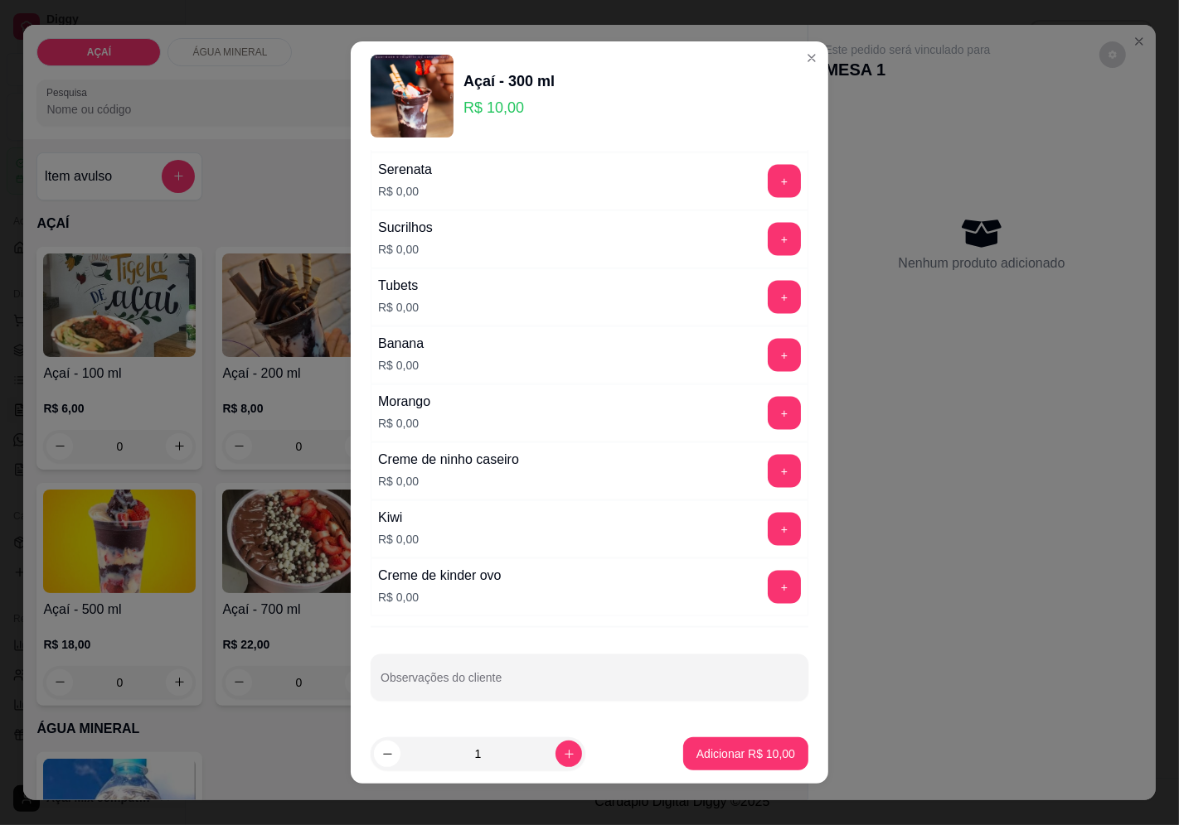
drag, startPoint x: 497, startPoint y: 713, endPoint x: 508, endPoint y: 692, distance: 23.4
click at [497, 711] on div "ADICIONAIS 200 A 300 ML Completo Escolha até 3 opções Amendoim triturado R$ 0,0…" at bounding box center [589, 438] width 477 height 574
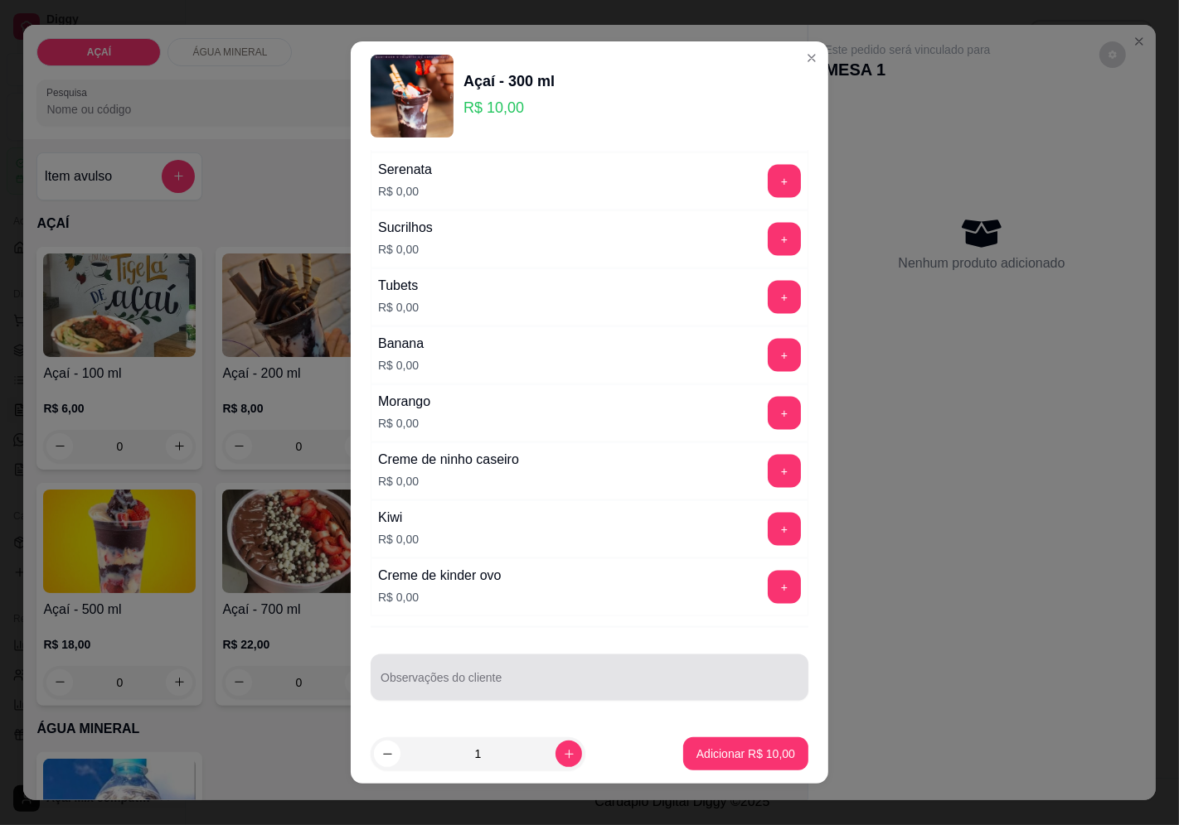
click at [508, 692] on input "Observações do cliente" at bounding box center [589, 684] width 418 height 17
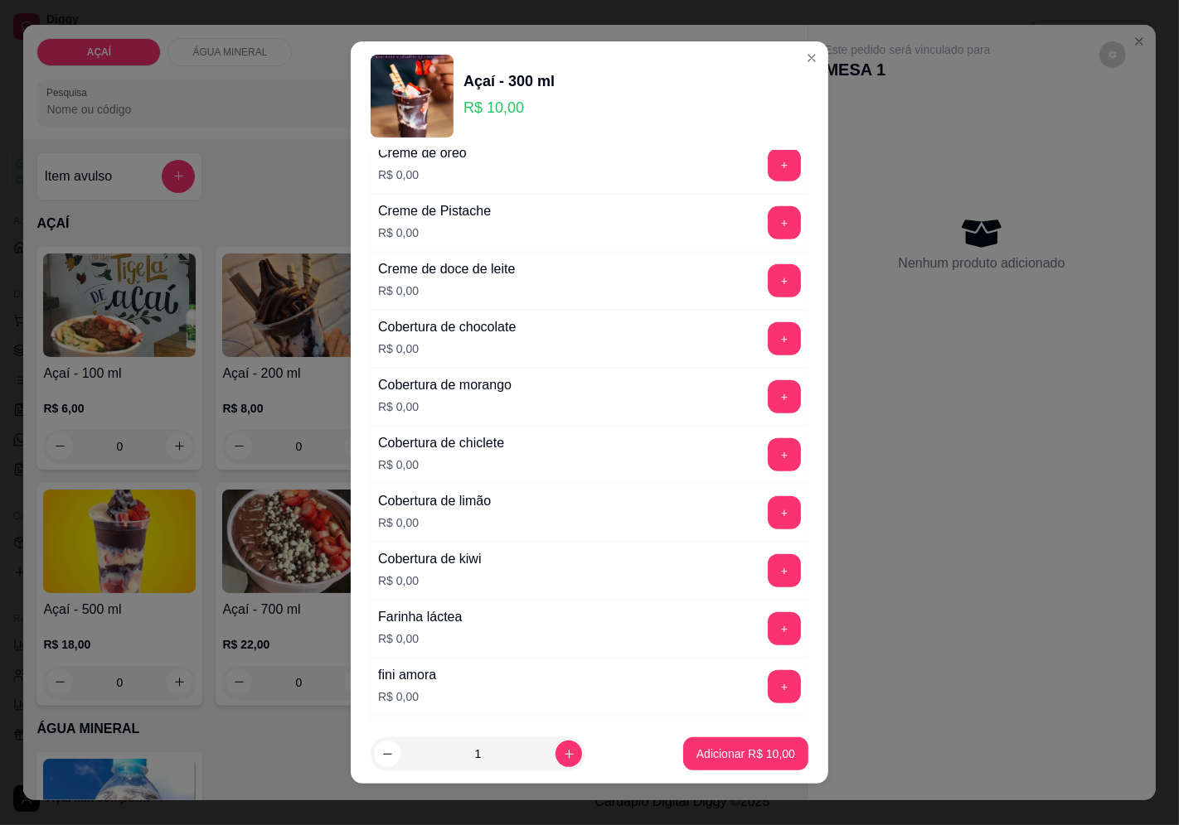
scroll to position [548, 0]
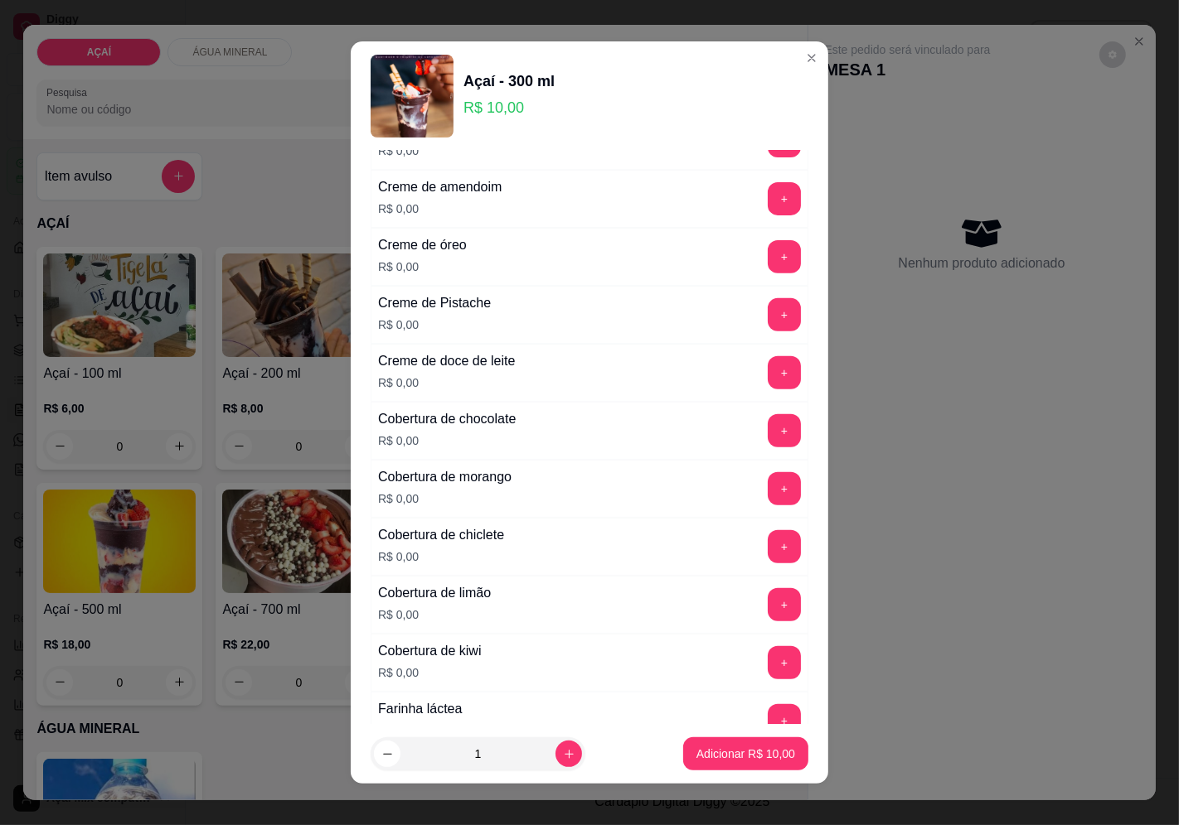
click at [768, 487] on div "+" at bounding box center [784, 488] width 46 height 33
click at [767, 494] on button "+" at bounding box center [783, 488] width 33 height 33
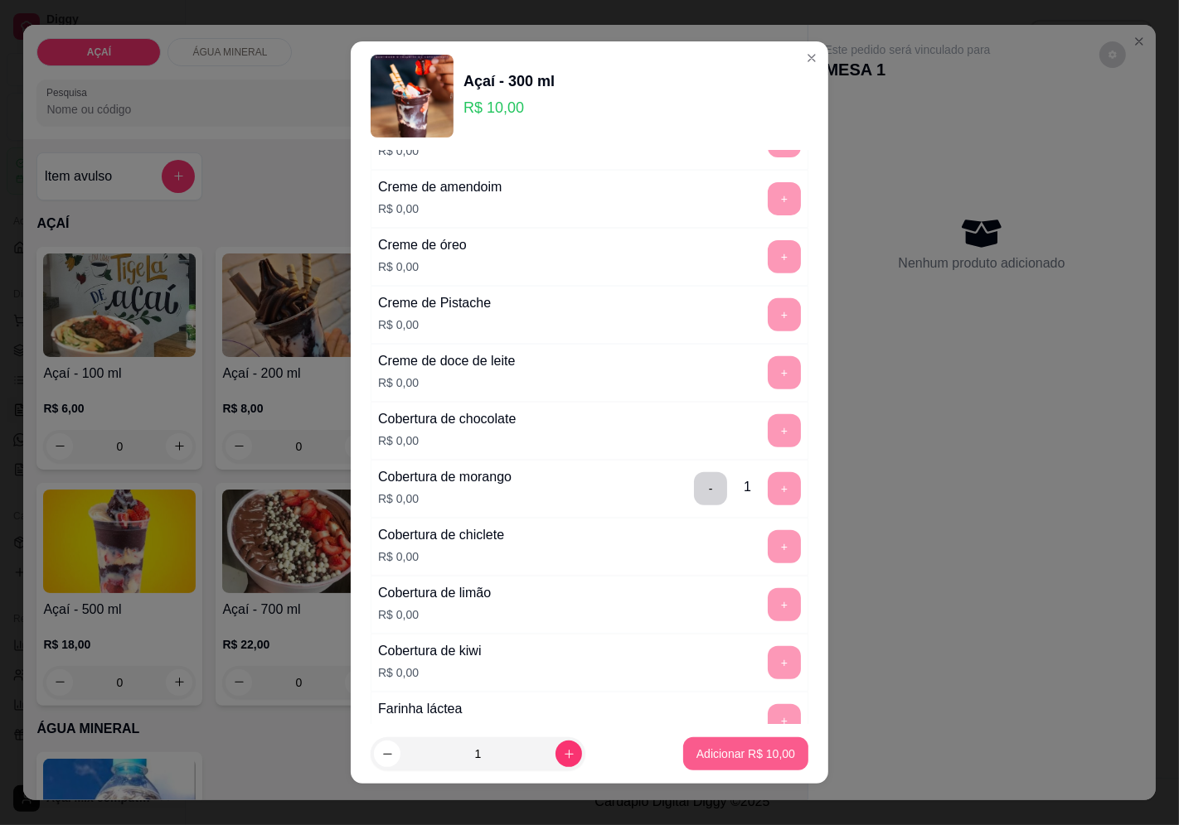
click at [723, 767] on button "Adicionar R$ 10,00" at bounding box center [745, 754] width 125 height 33
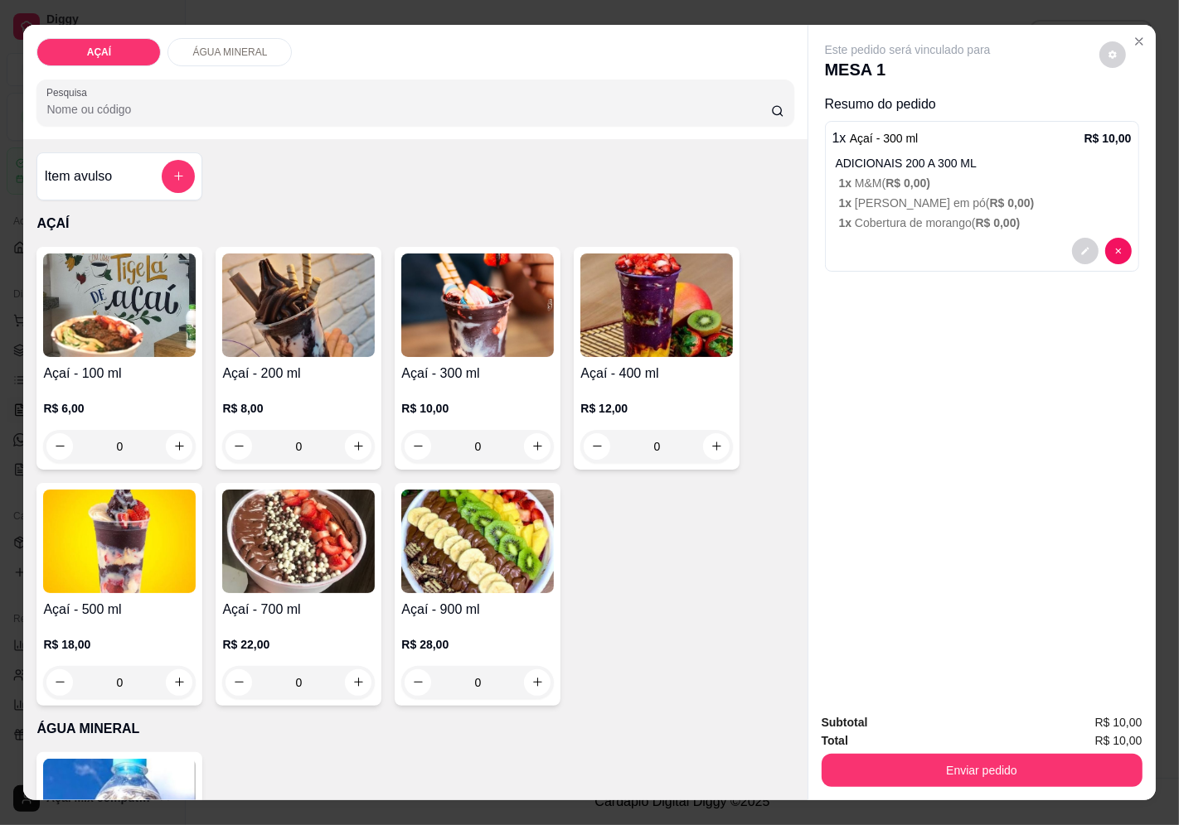
click at [429, 409] on p "R$ 10,00" at bounding box center [477, 408] width 152 height 17
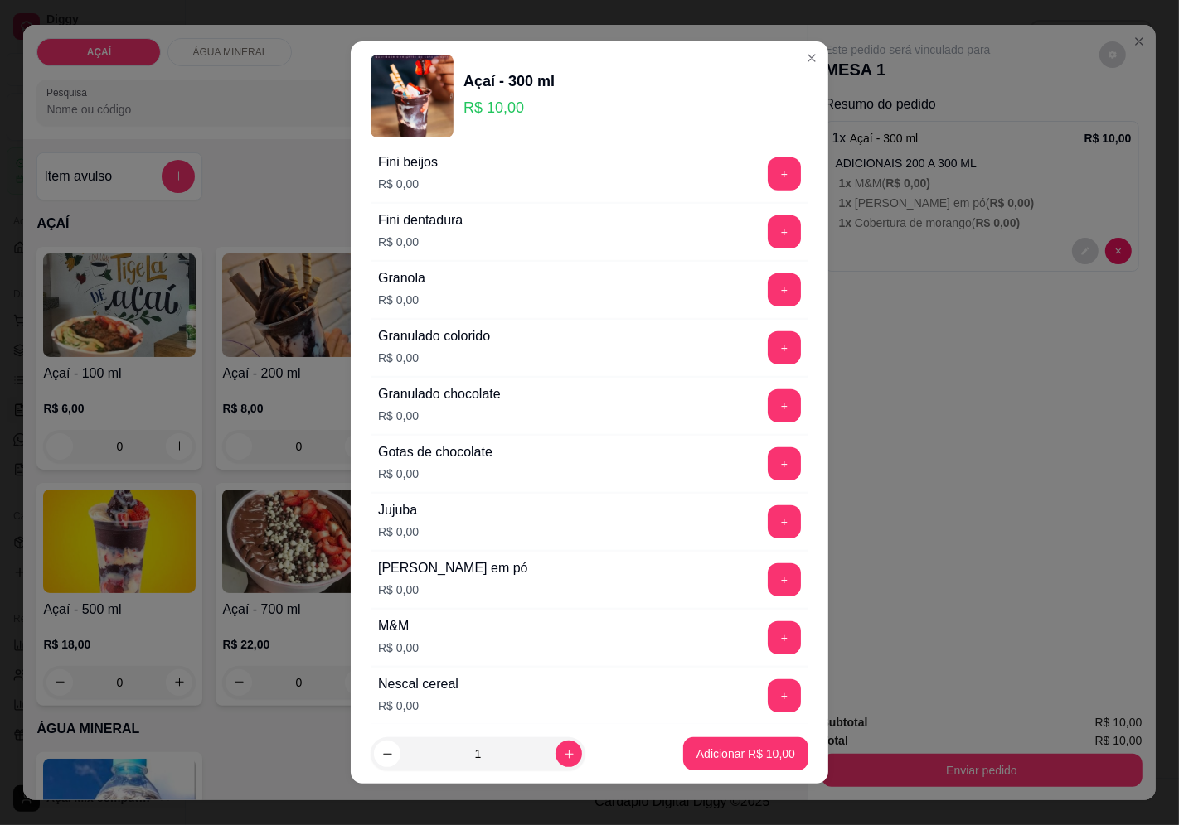
scroll to position [1381, 0]
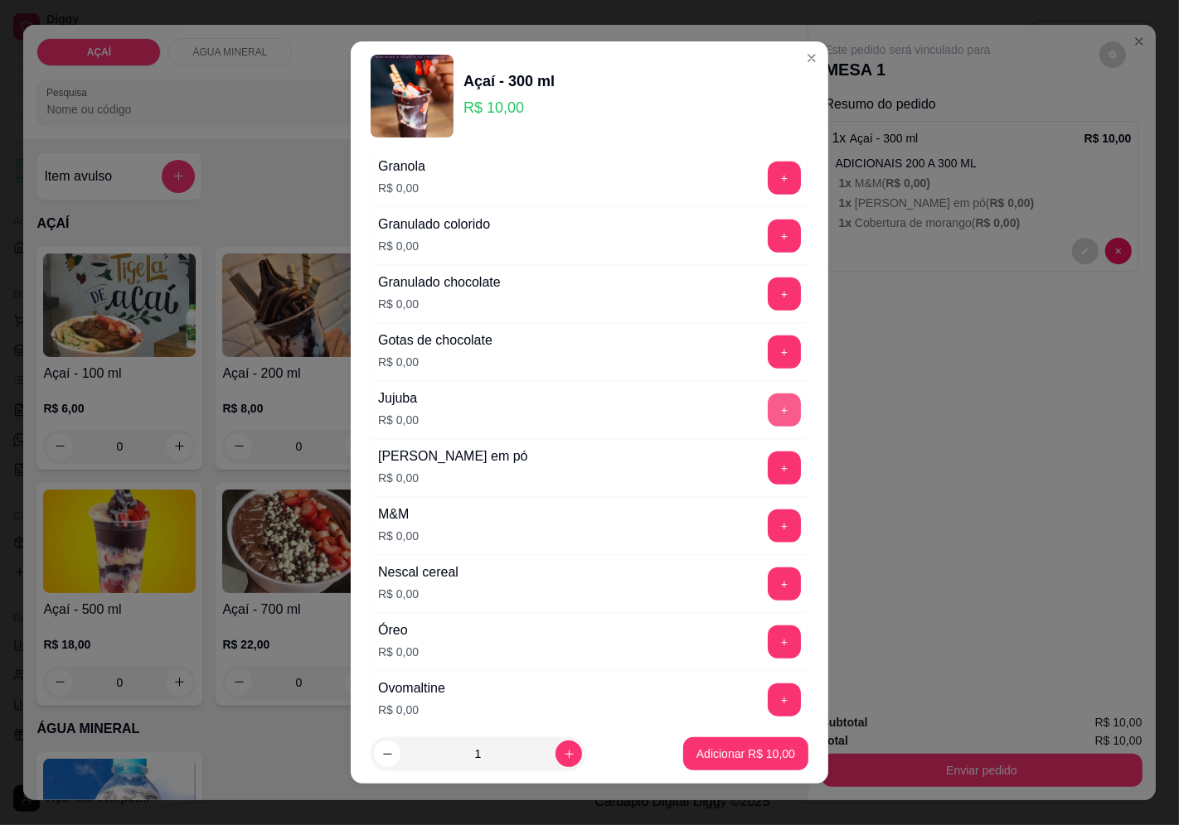
click at [767, 424] on button "+" at bounding box center [783, 410] width 33 height 33
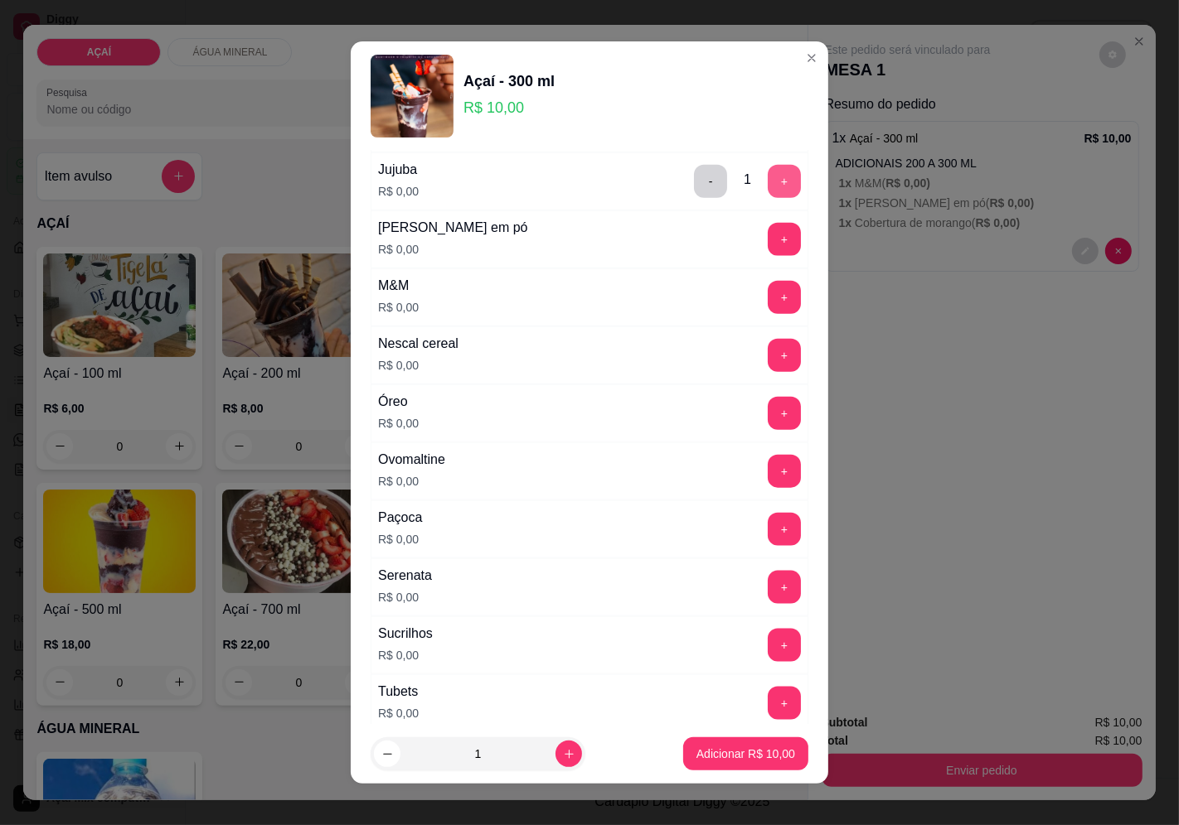
scroll to position [1658, 0]
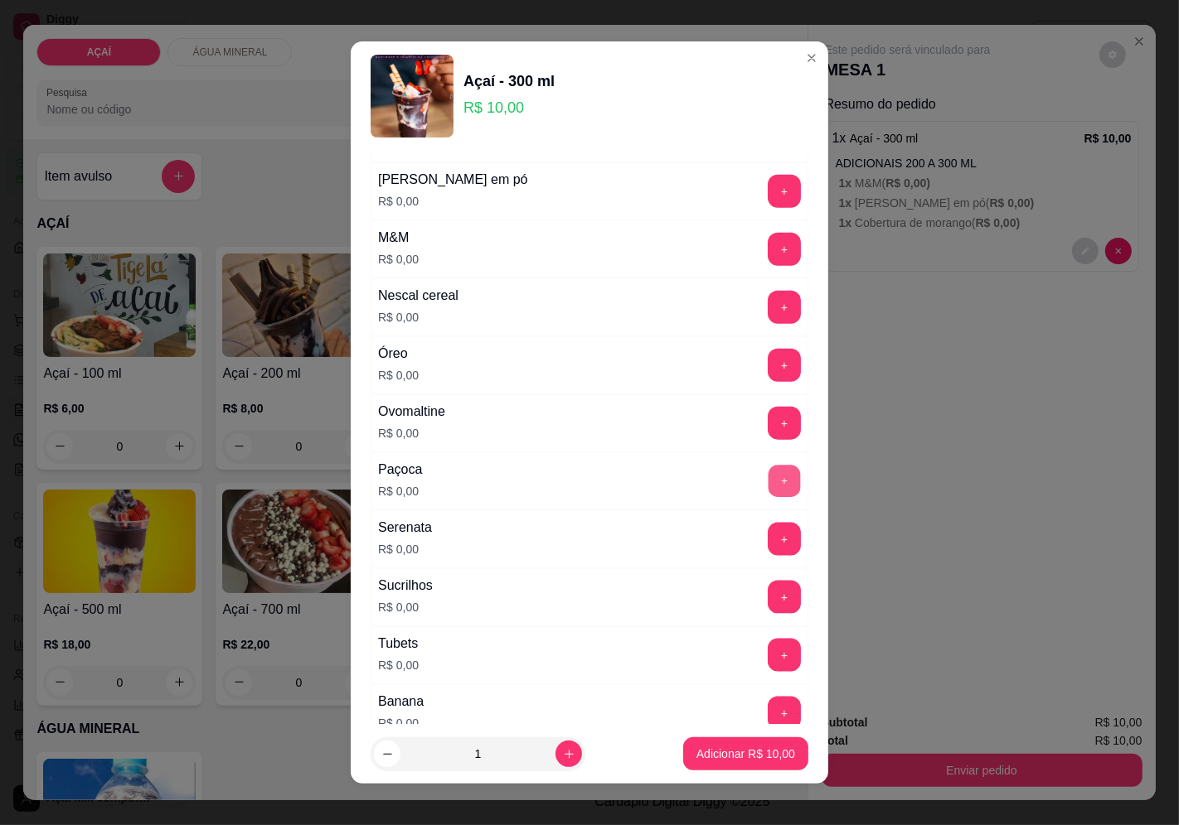
click at [768, 483] on button "+" at bounding box center [784, 481] width 32 height 32
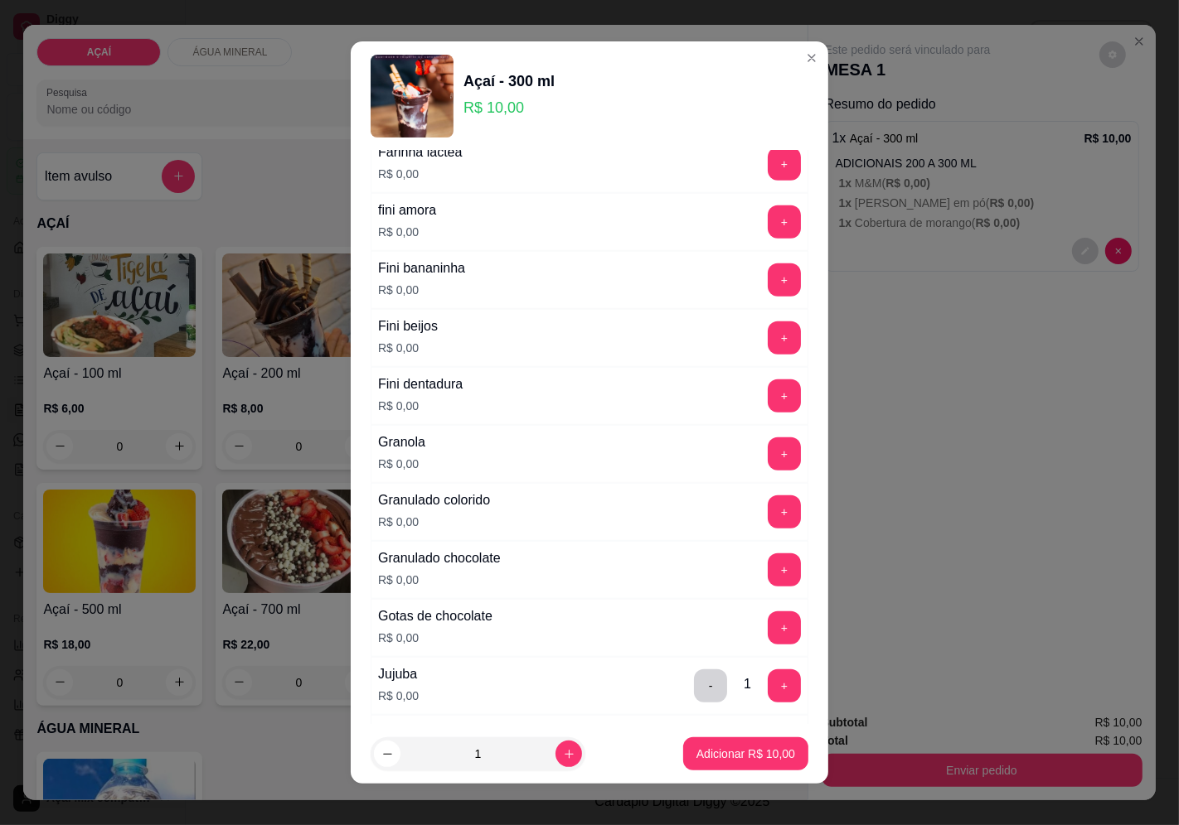
scroll to position [1289, 0]
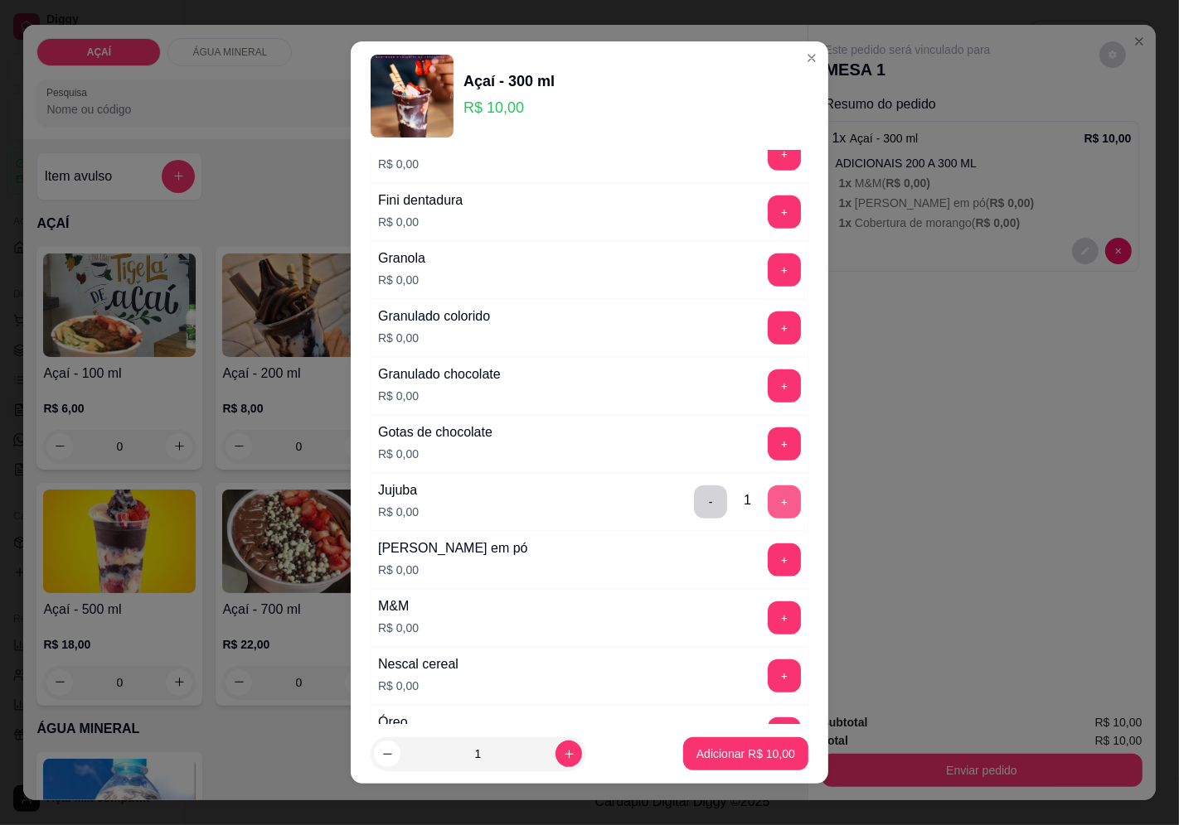
click at [767, 508] on button "+" at bounding box center [783, 502] width 33 height 33
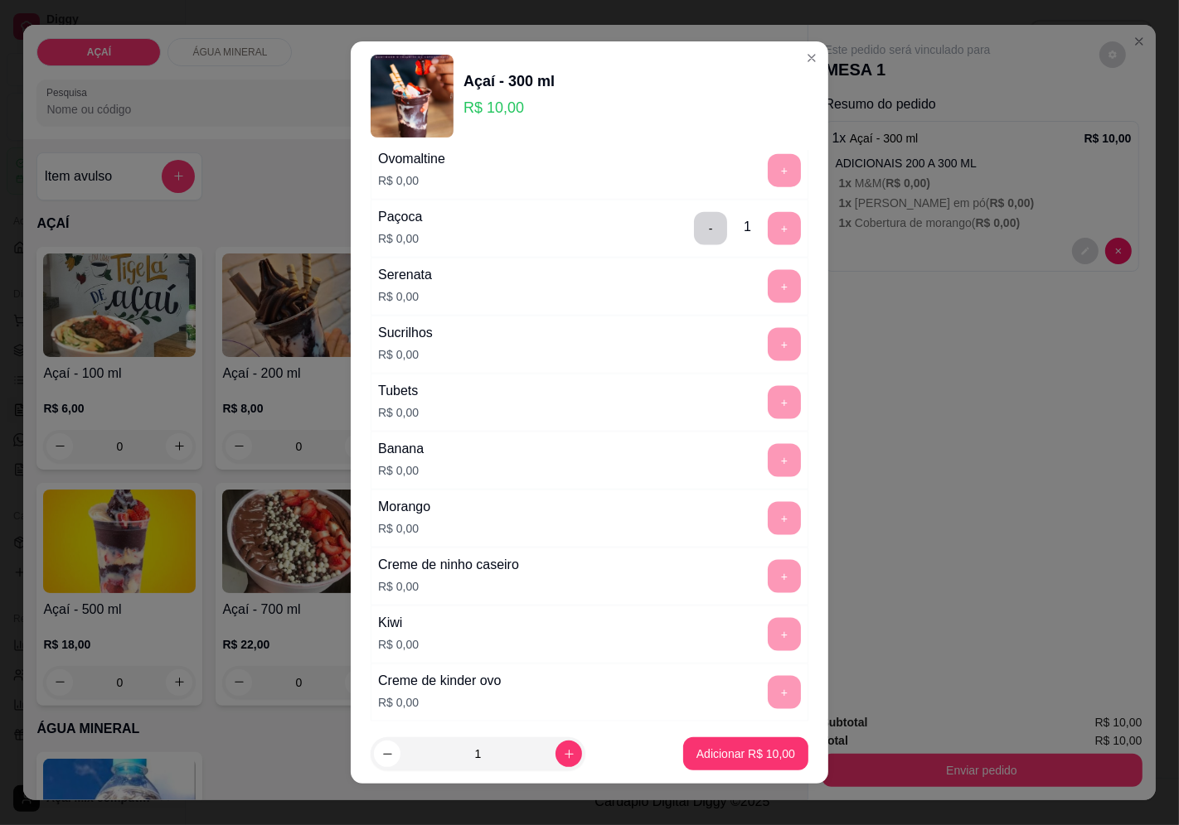
scroll to position [2021, 0]
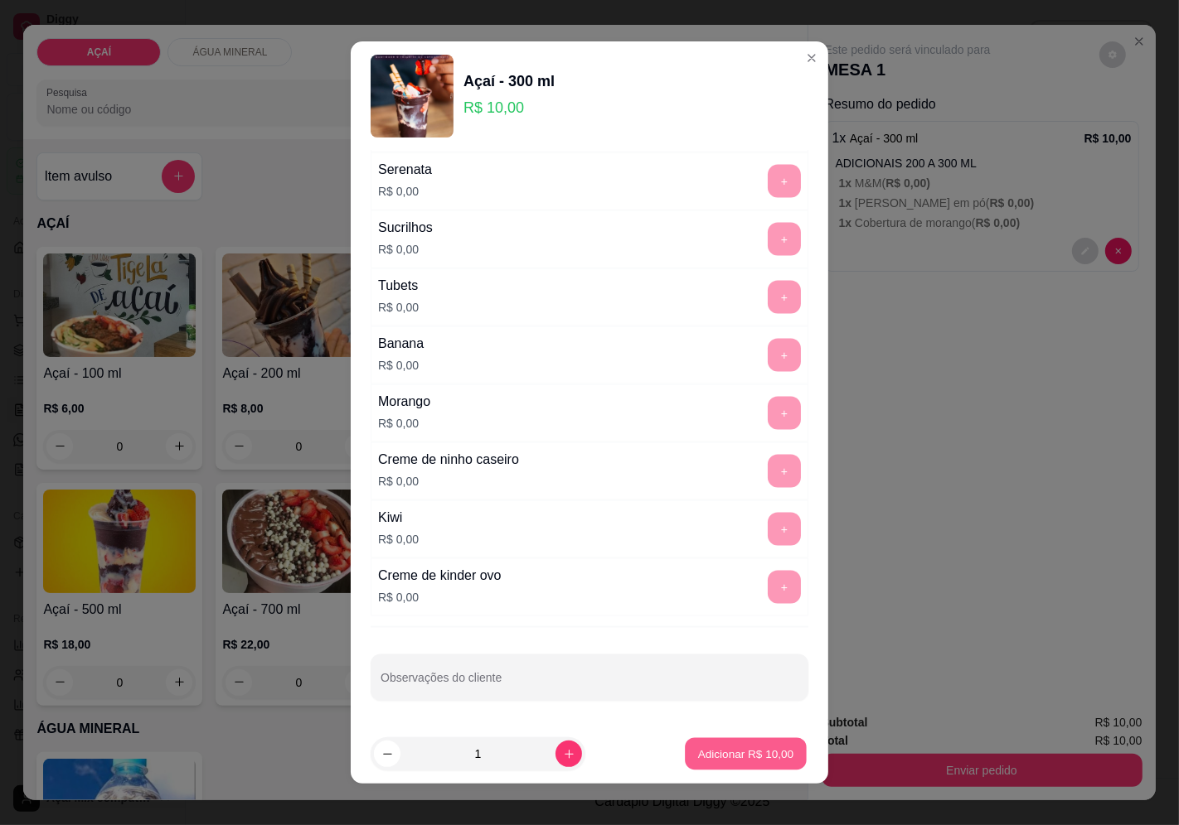
click at [717, 754] on p "Adicionar R$ 10,00" at bounding box center [746, 755] width 96 height 16
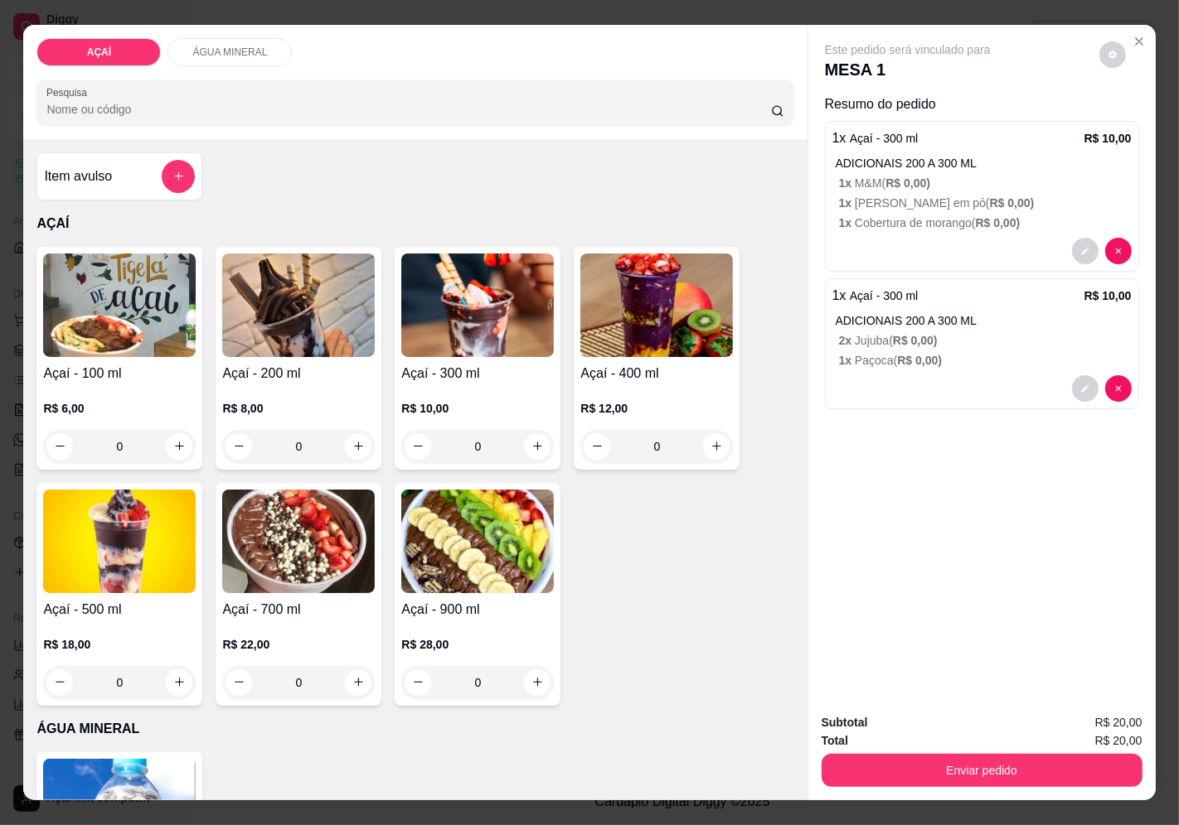
click at [459, 317] on img at bounding box center [477, 306] width 152 height 104
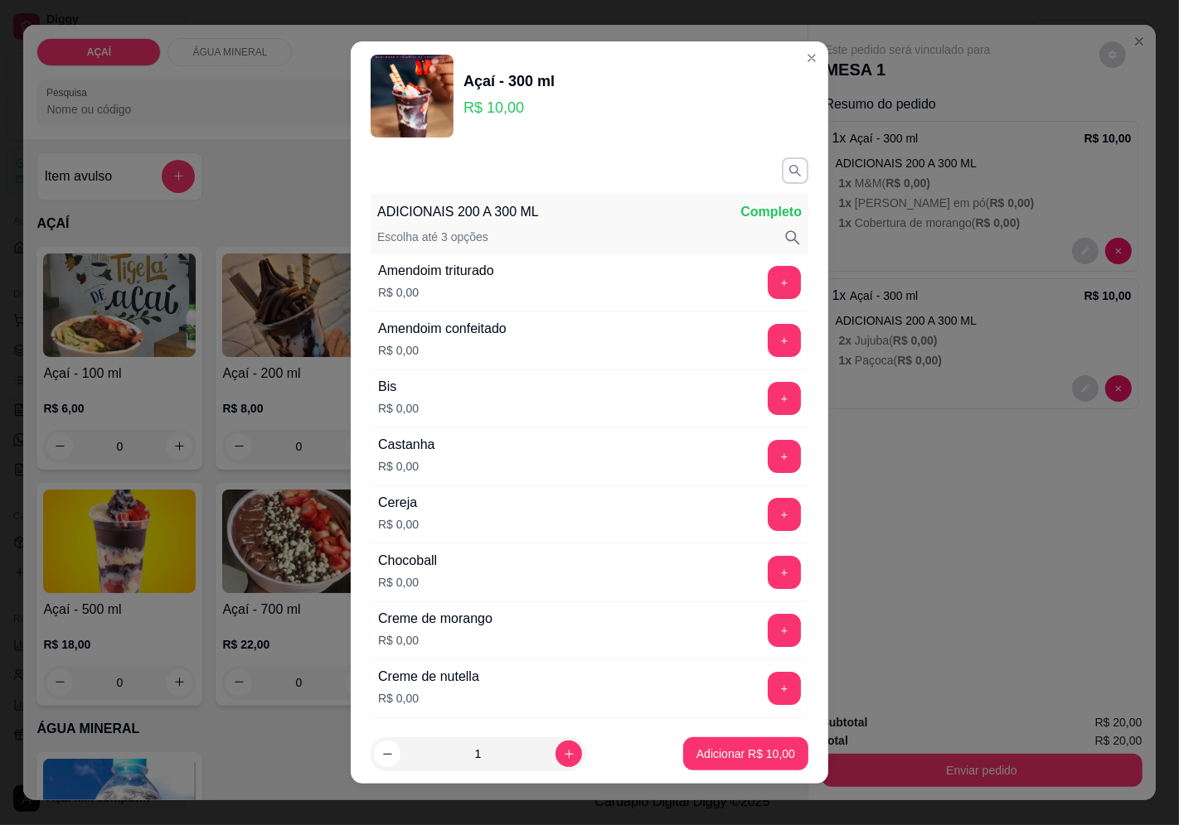
scroll to position [92, 0]
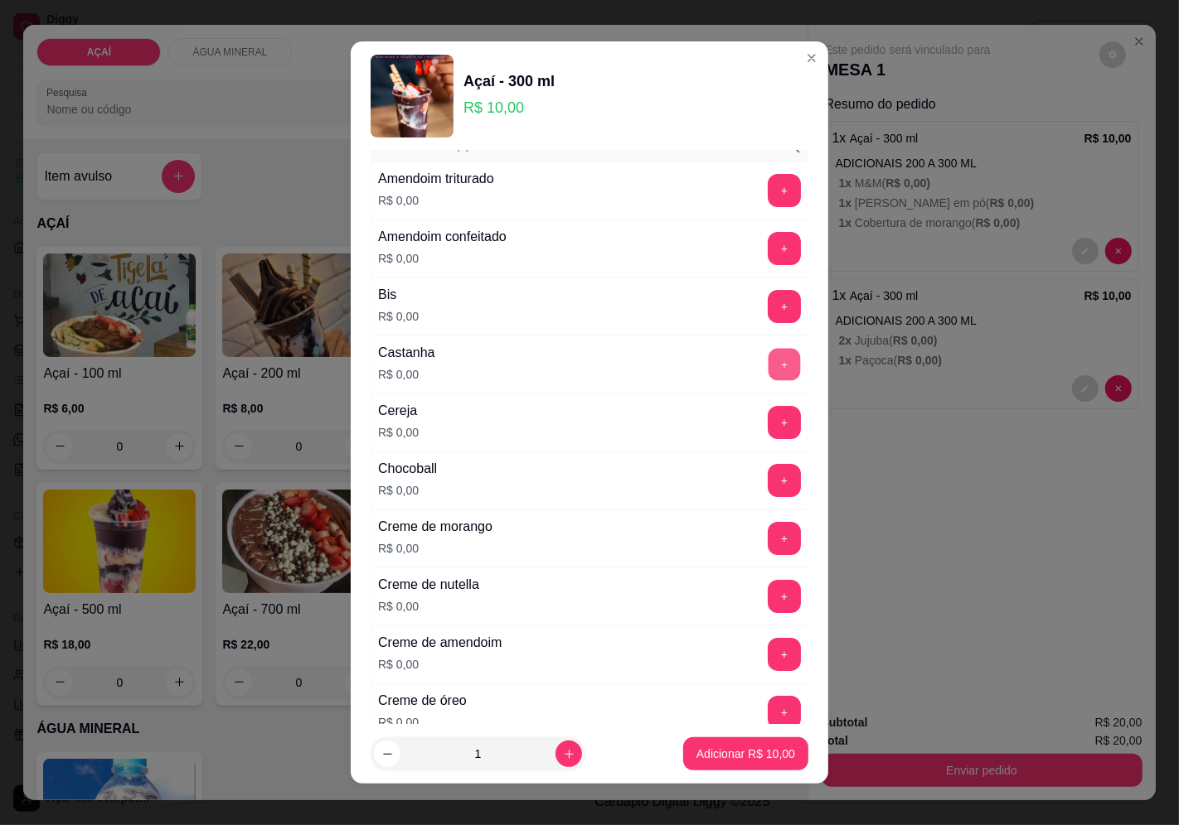
click at [768, 374] on button "+" at bounding box center [784, 364] width 32 height 32
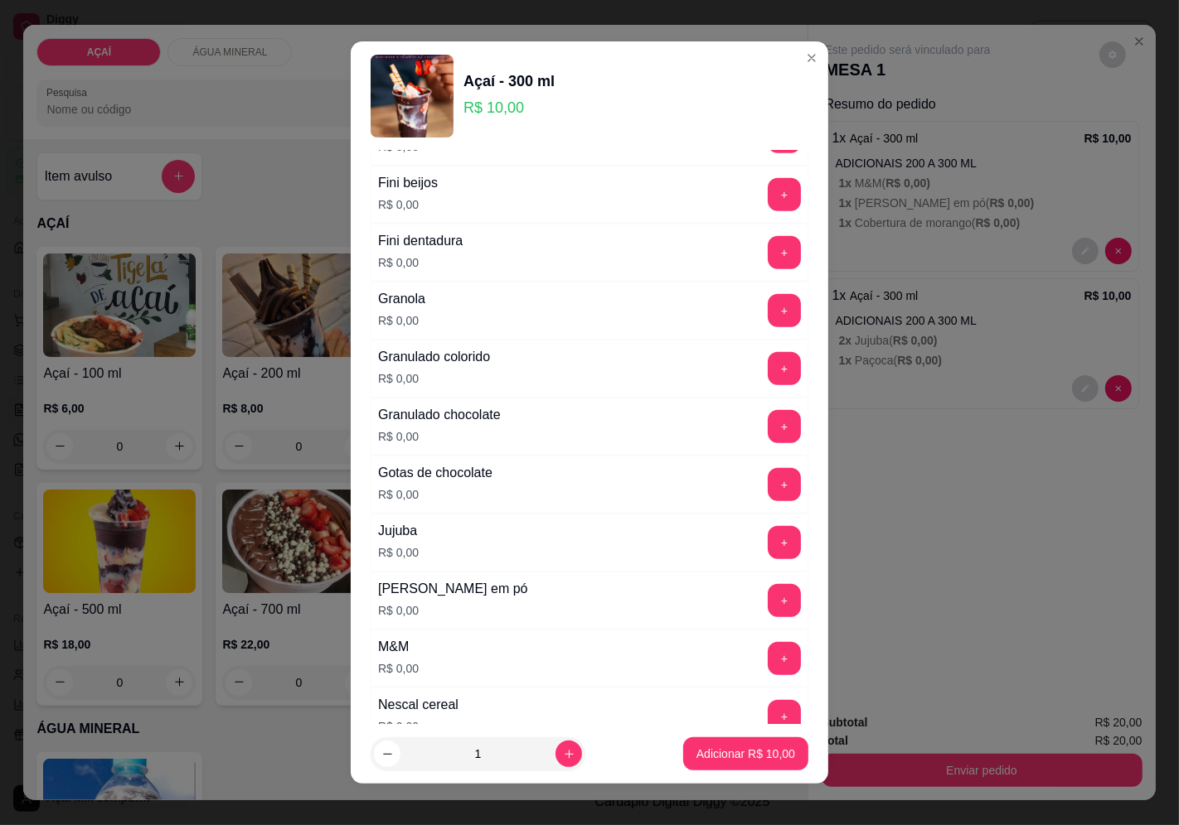
scroll to position [1289, 0]
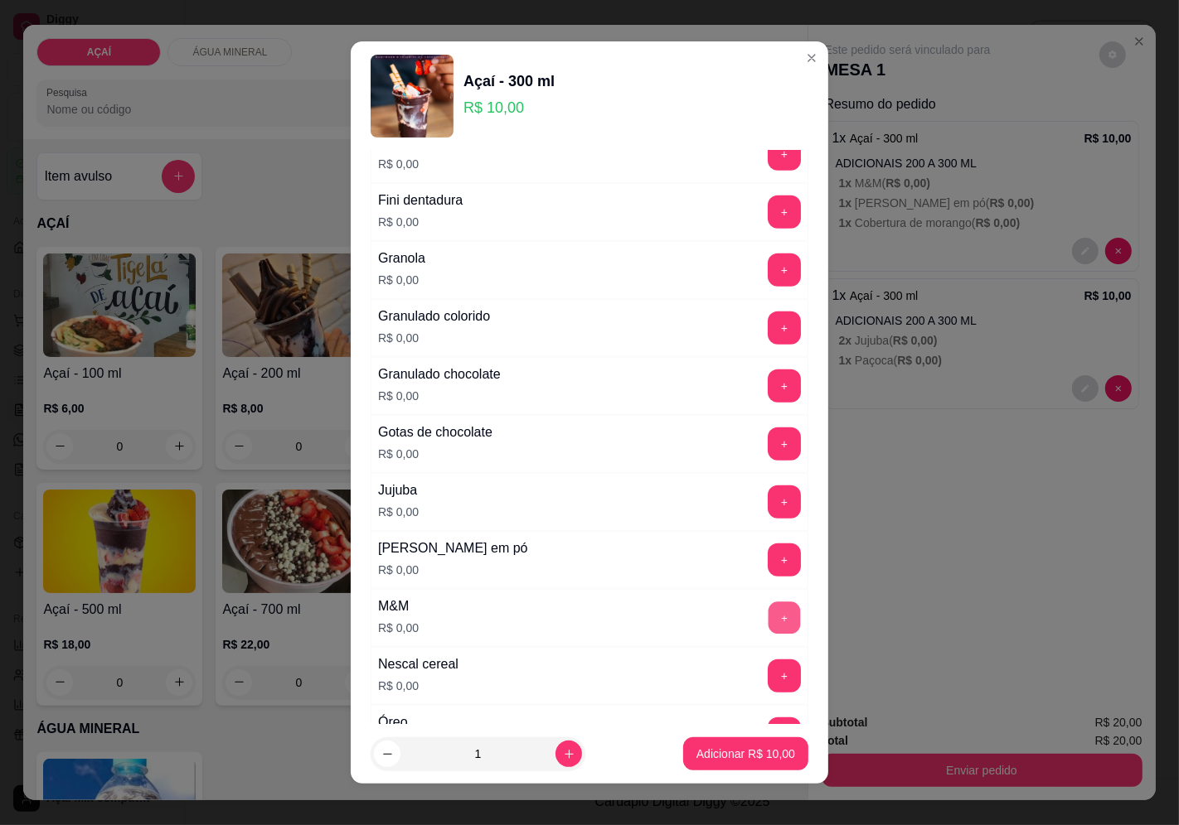
click at [768, 622] on button "+" at bounding box center [784, 618] width 32 height 32
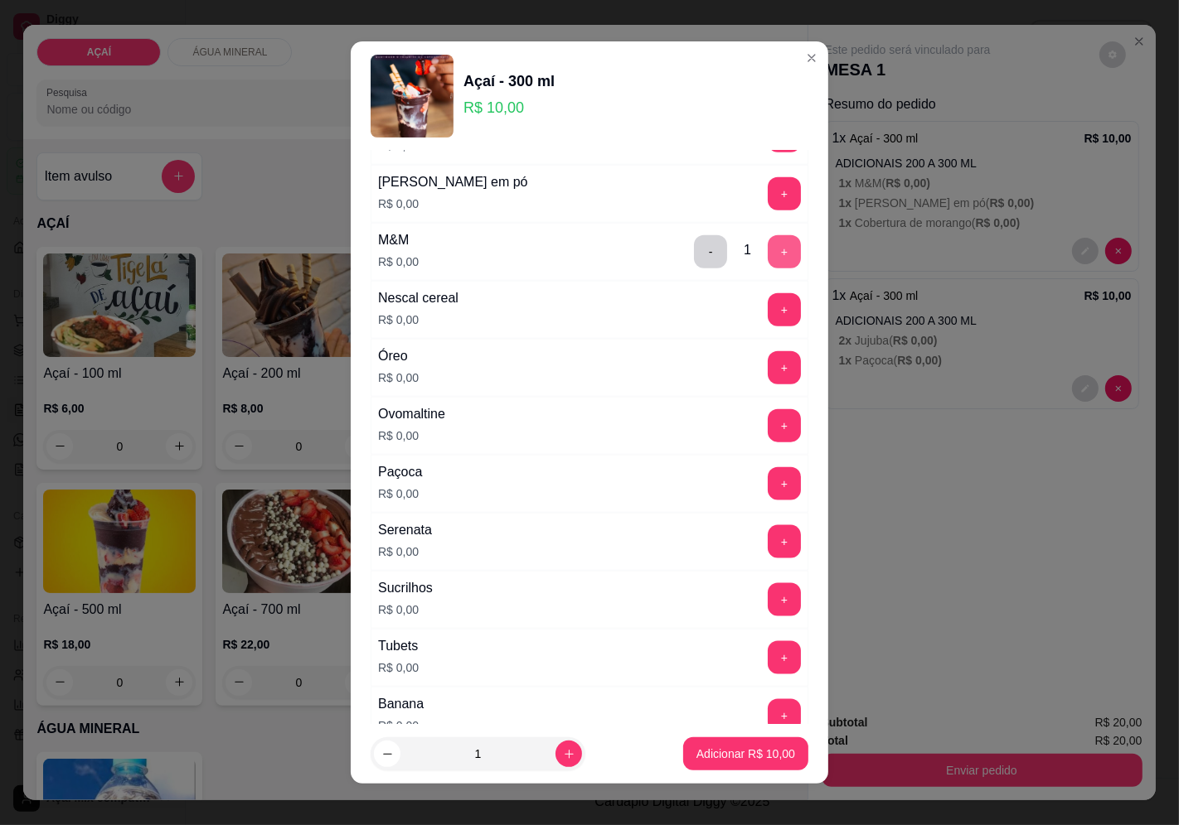
scroll to position [1750, 0]
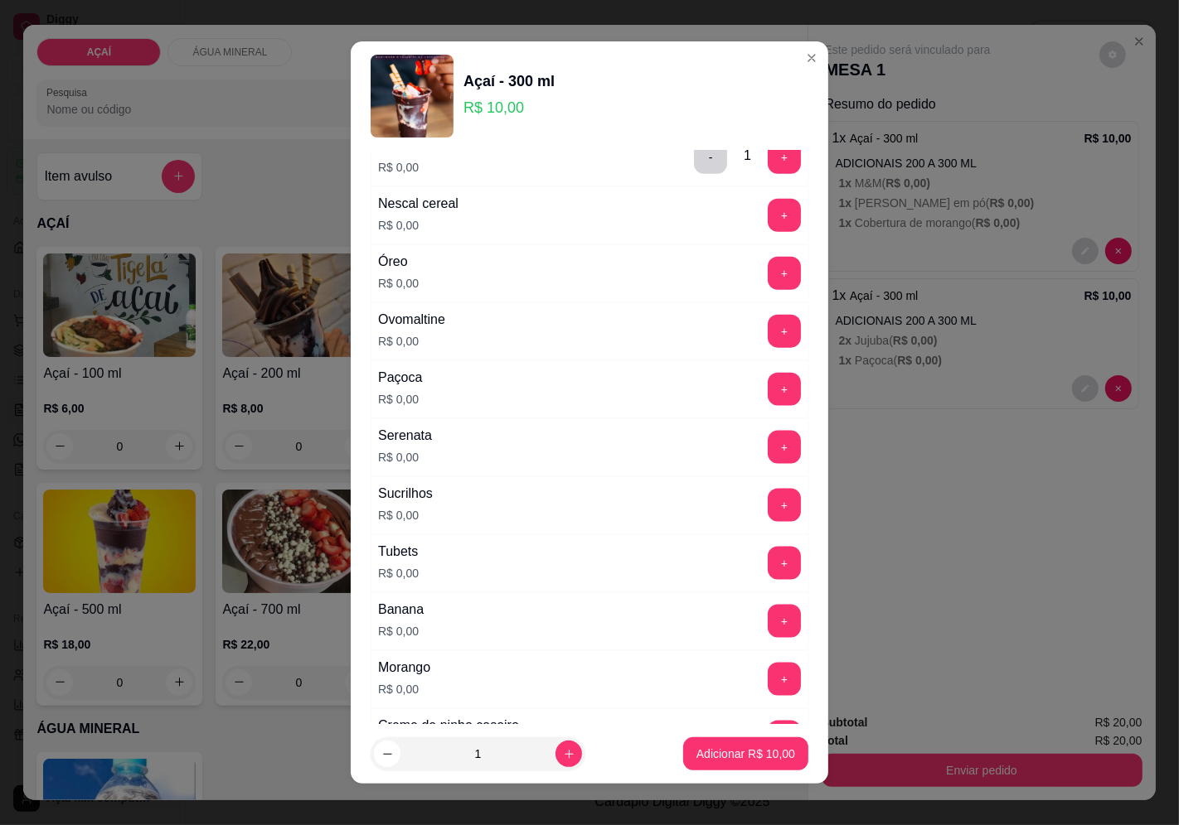
click at [767, 404] on button "+" at bounding box center [783, 389] width 33 height 33
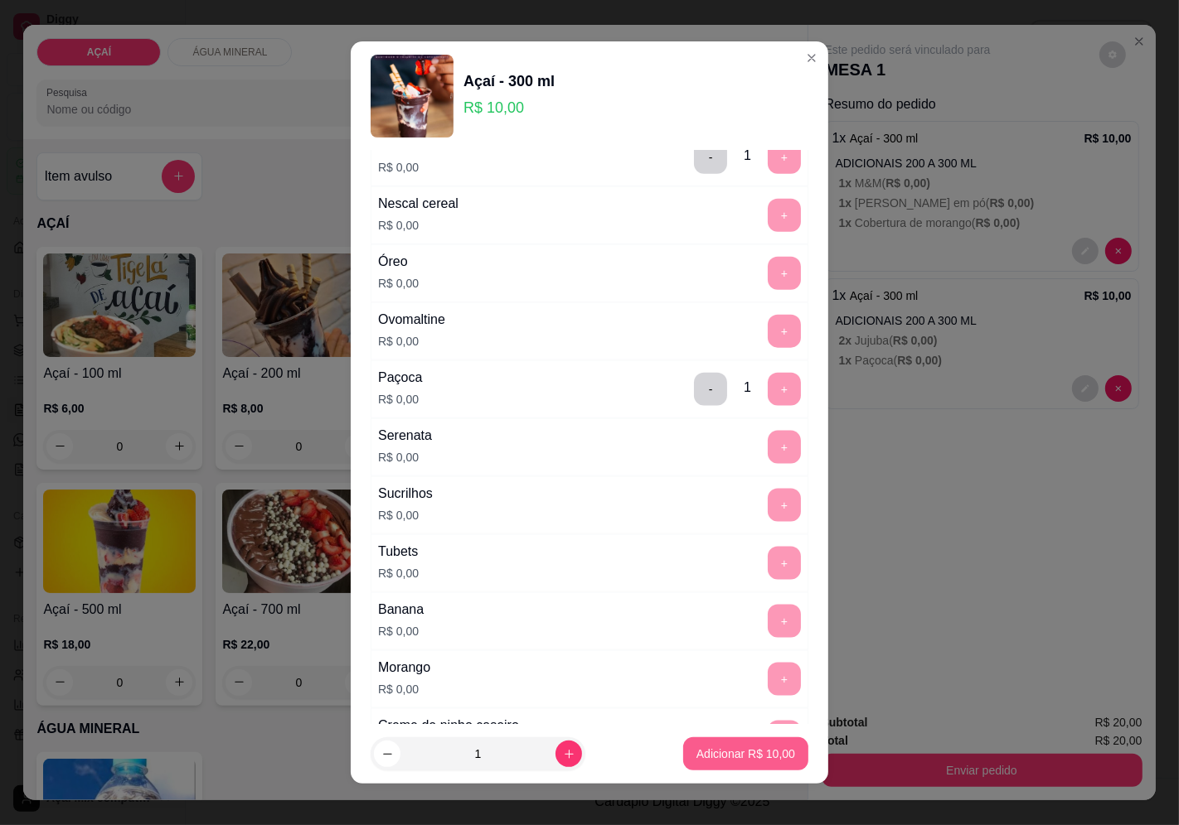
click at [755, 742] on button "Adicionar R$ 10,00" at bounding box center [745, 754] width 125 height 33
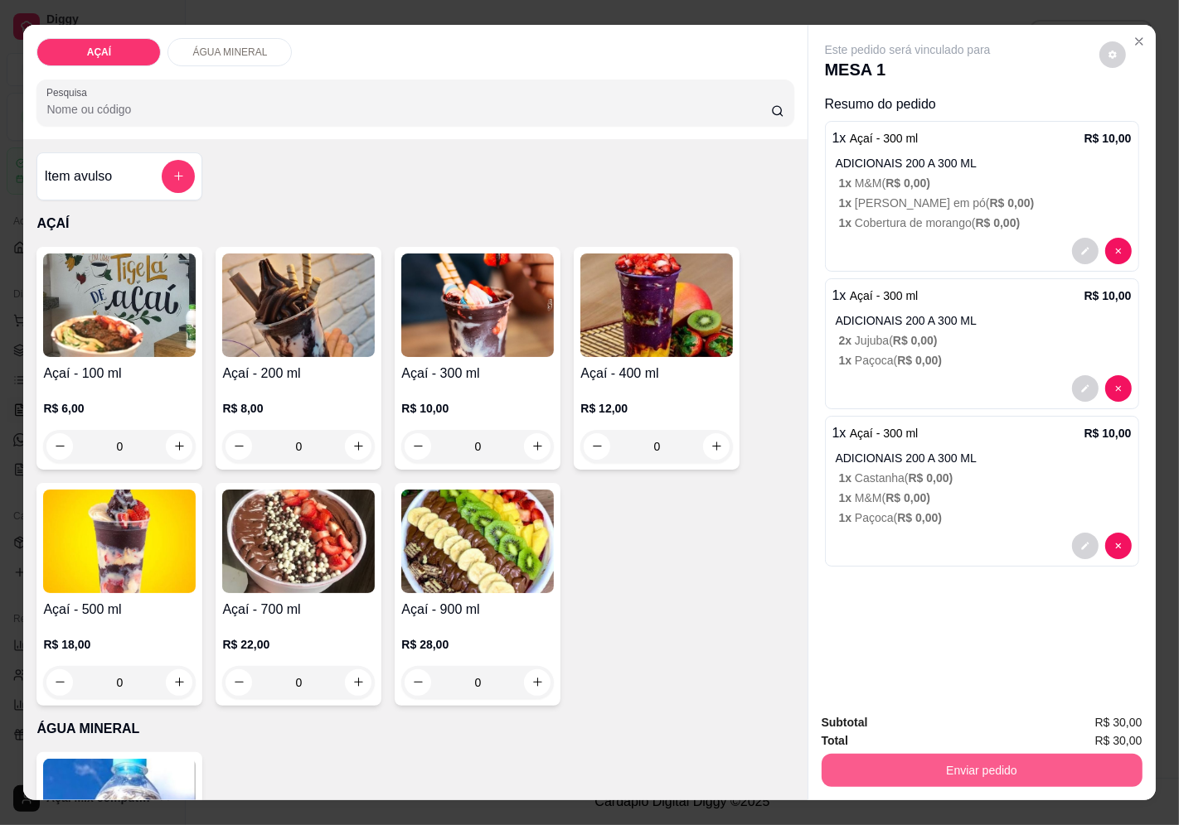
click at [904, 755] on button "Enviar pedido" at bounding box center [981, 770] width 321 height 33
click at [1116, 732] on button "Enviar pedido" at bounding box center [1099, 723] width 94 height 31
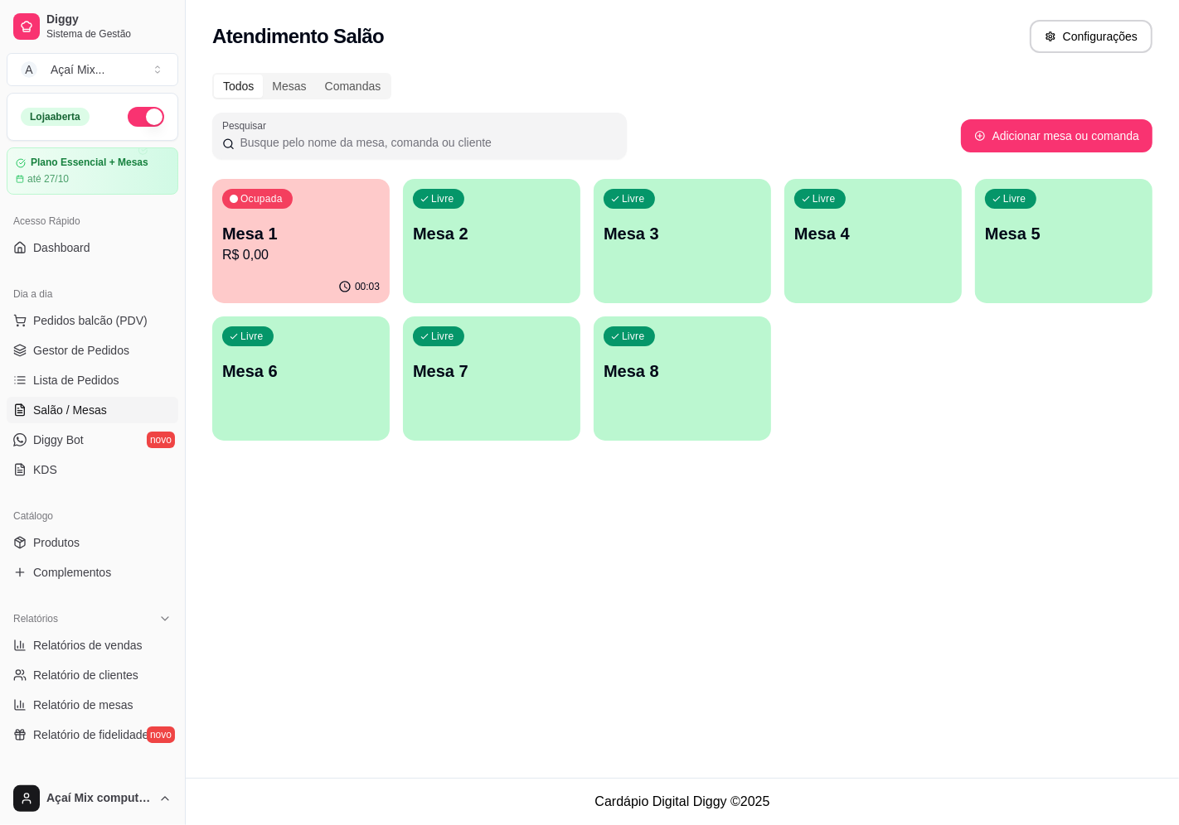
click at [583, 269] on div "Ocupada Mesa 1 R$ 0,00 00:03 Livre Mesa 2 Livre Mesa 3 Livre Mesa 4 Livre Mesa …" at bounding box center [682, 310] width 940 height 262
click at [613, 267] on div "Livre Mesa 3" at bounding box center [682, 231] width 172 height 101
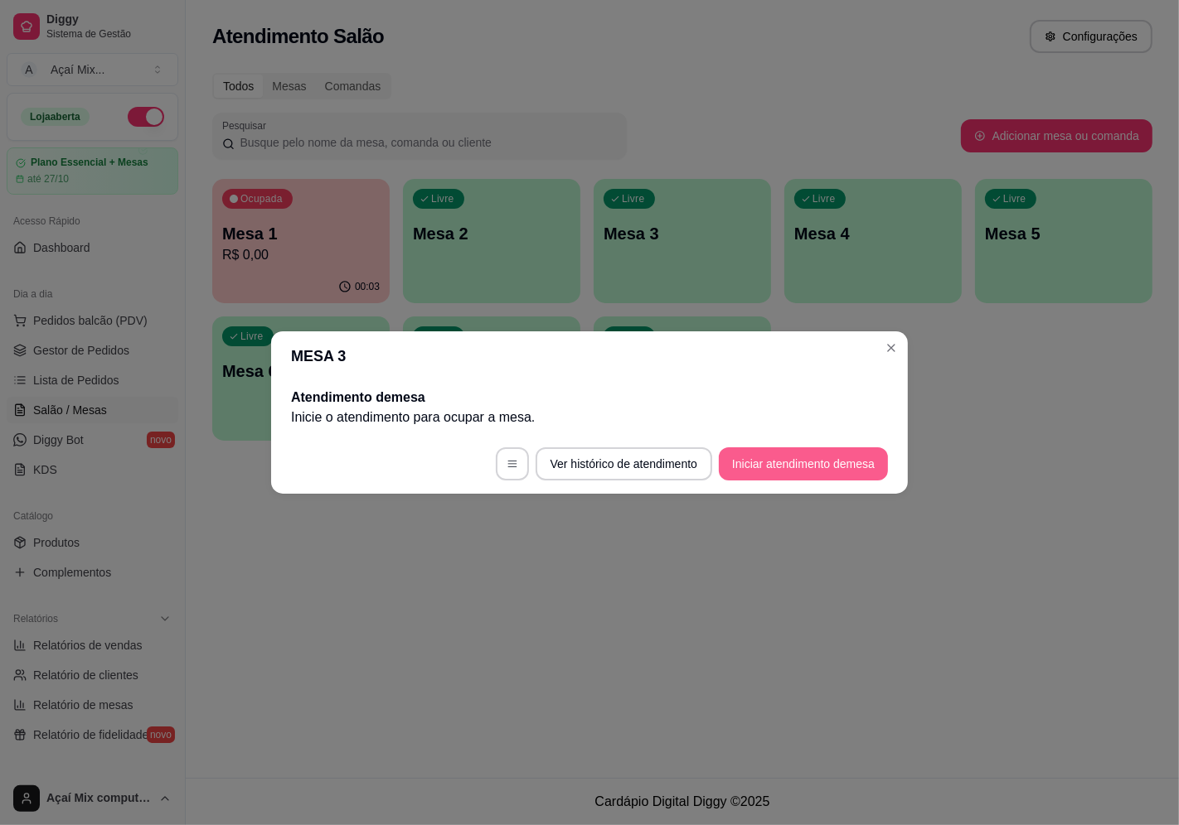
click at [791, 448] on button "Iniciar atendimento de mesa" at bounding box center [803, 464] width 169 height 33
click at [805, 467] on button "Iniciar atendimento de mesa" at bounding box center [803, 464] width 169 height 33
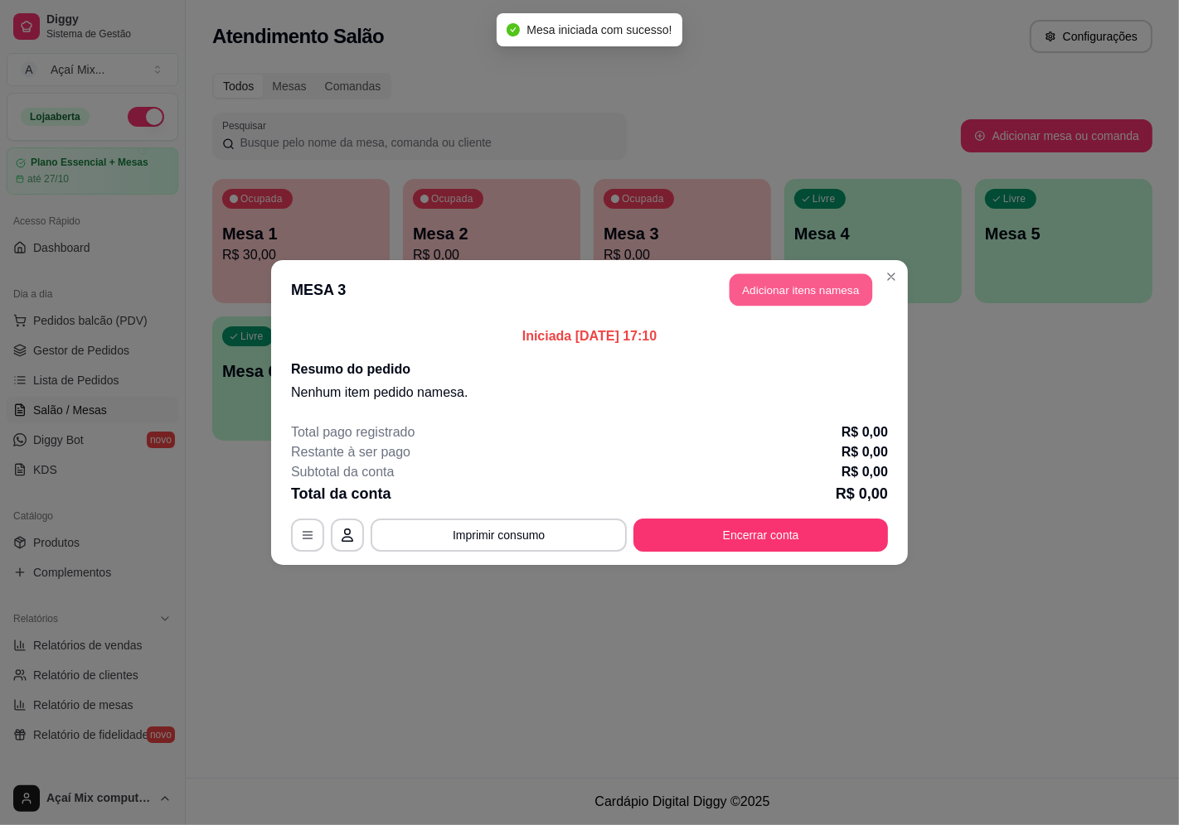
click at [801, 303] on button "Adicionar itens na mesa" at bounding box center [800, 290] width 143 height 32
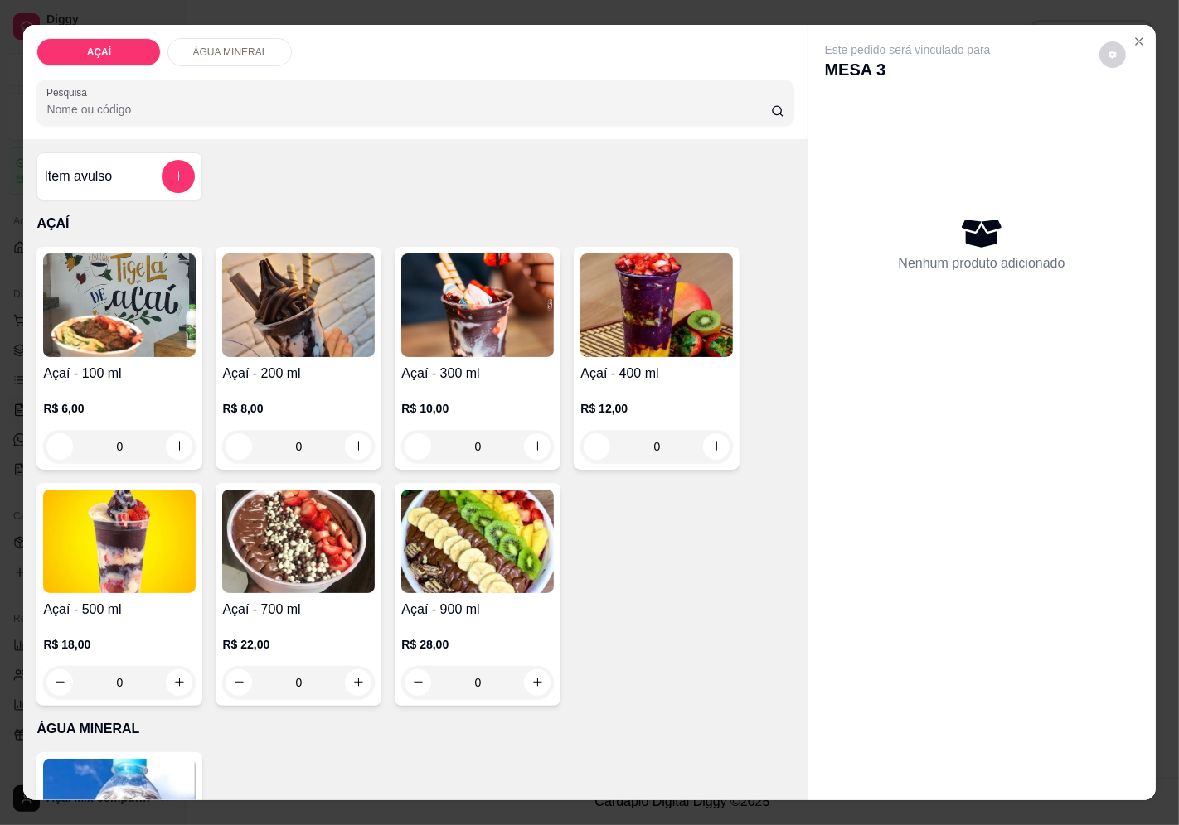
drag, startPoint x: 801, startPoint y: 303, endPoint x: 287, endPoint y: 532, distance: 563.2
click at [287, 532] on img at bounding box center [298, 542] width 152 height 104
click at [354, 567] on img at bounding box center [298, 542] width 152 height 104
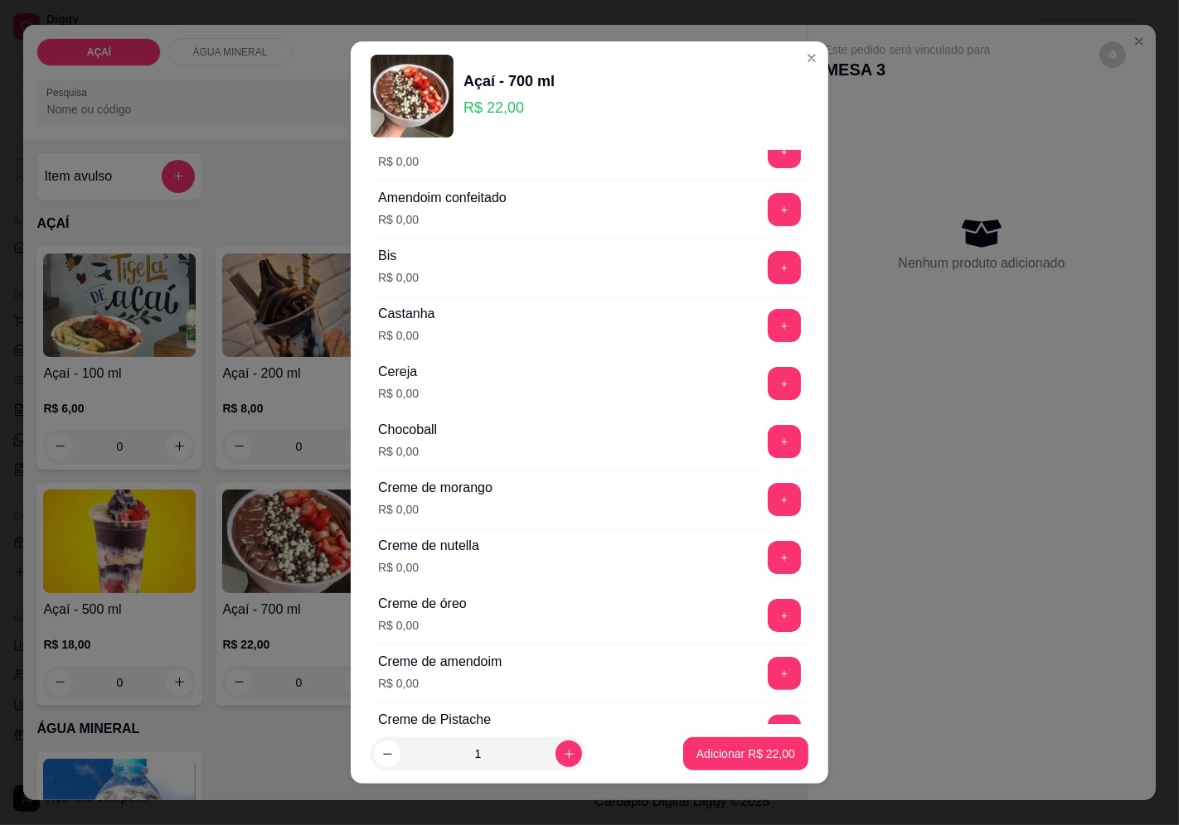
scroll to position [276, 0]
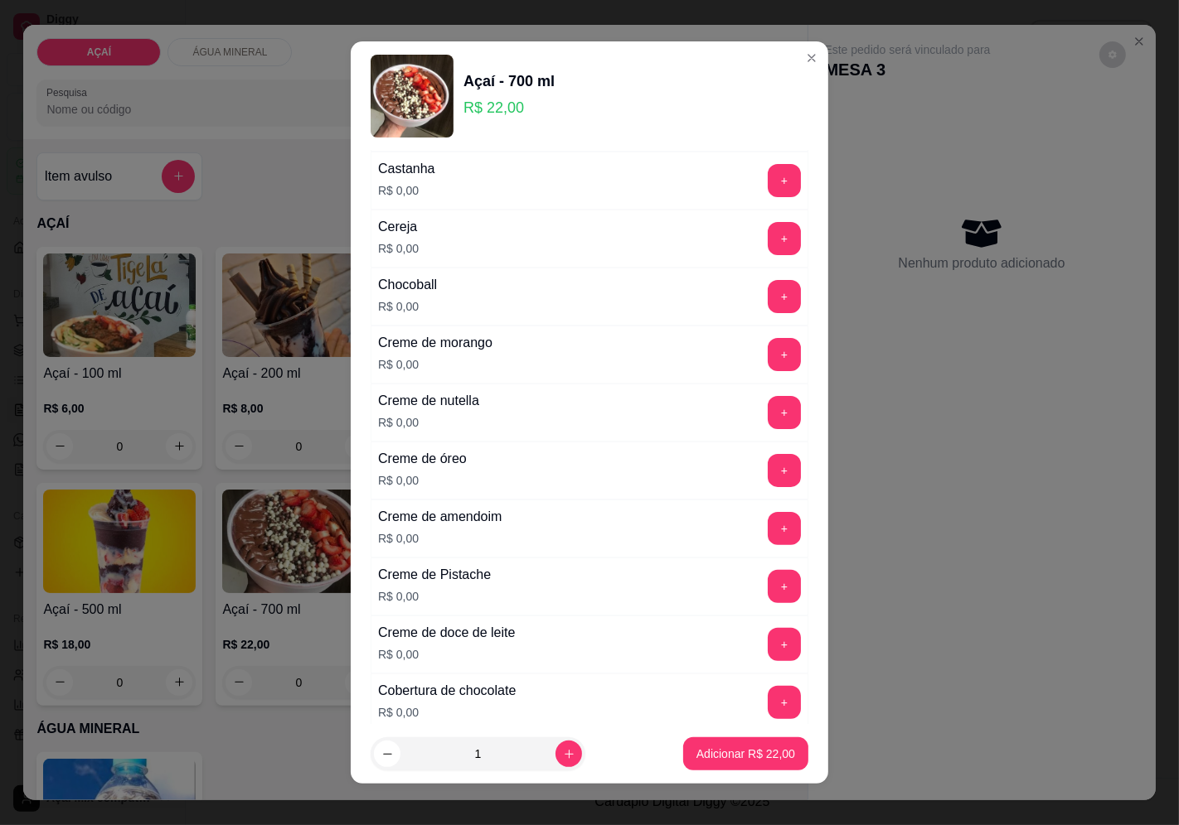
click at [746, 390] on div "Creme de nutella R$ 0,00 +" at bounding box center [589, 413] width 438 height 58
click at [767, 407] on button "+" at bounding box center [783, 412] width 33 height 33
click at [767, 359] on button "+" at bounding box center [783, 354] width 33 height 33
click at [768, 293] on button "+" at bounding box center [784, 296] width 32 height 32
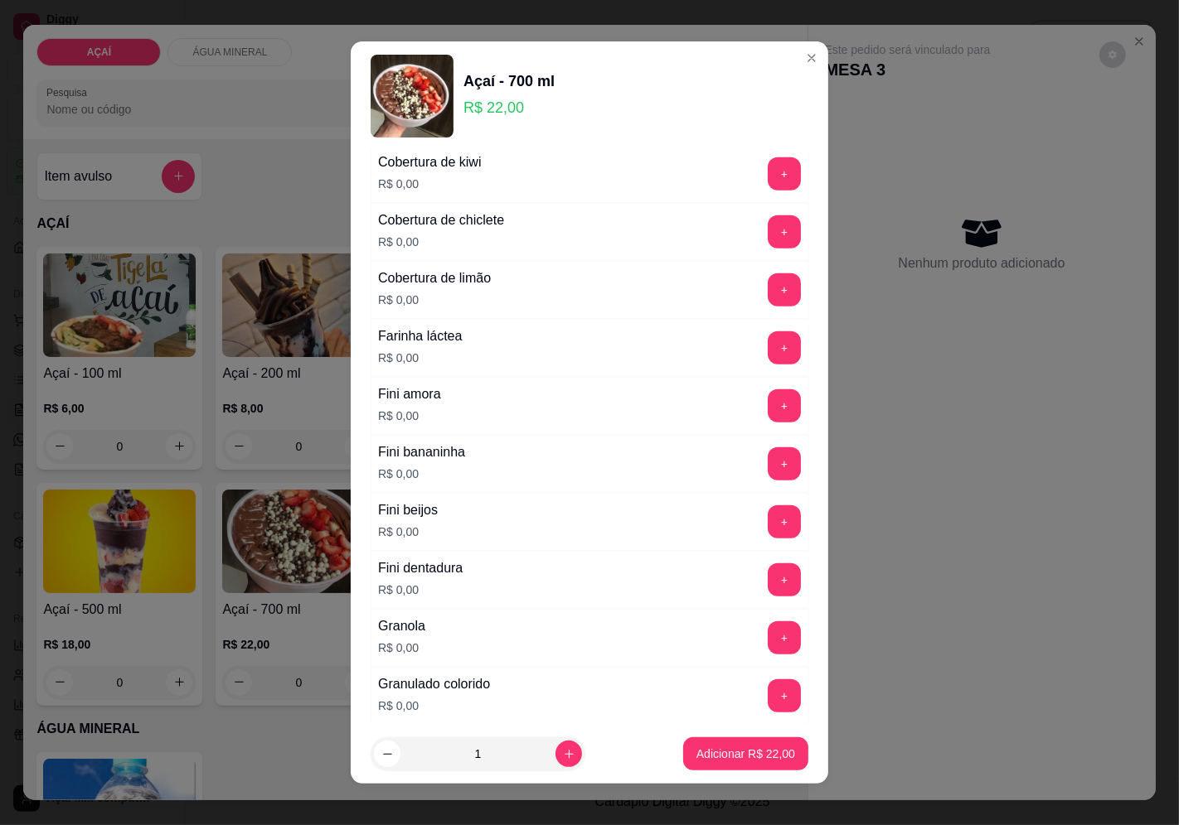
scroll to position [1013, 0]
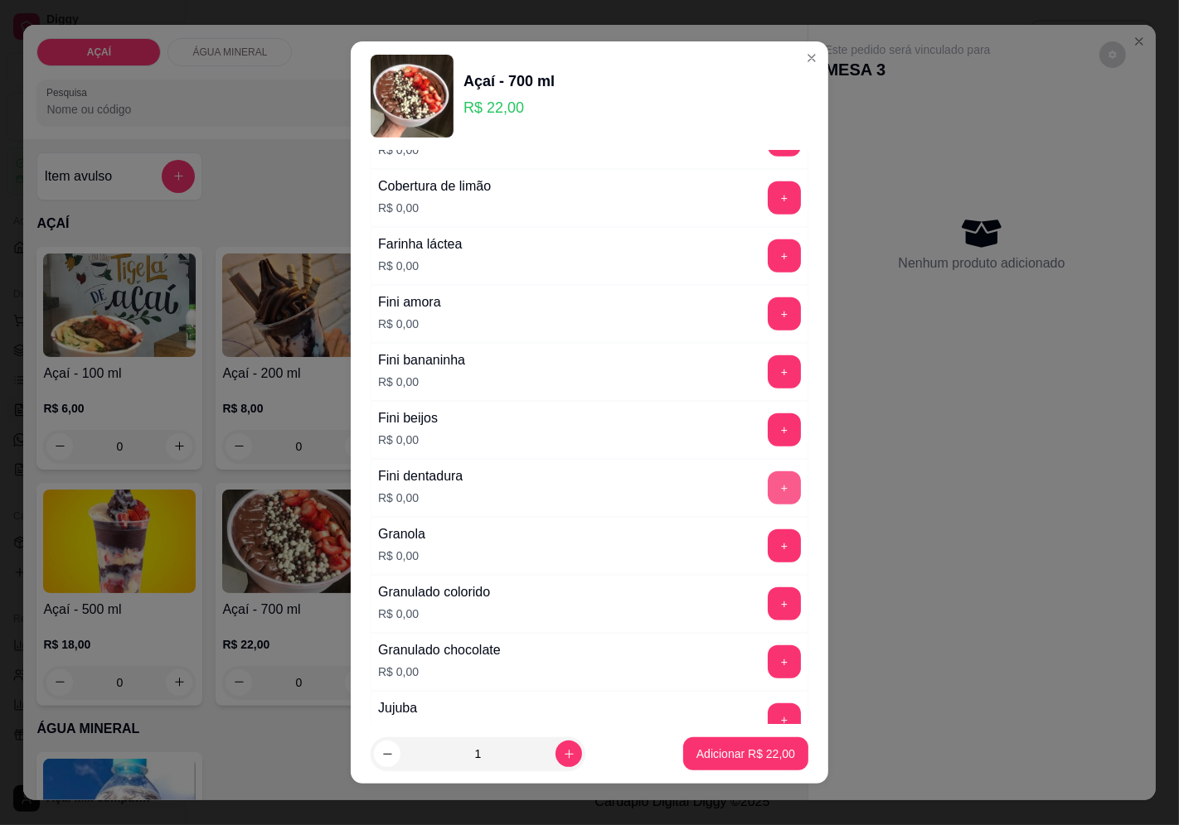
click at [767, 495] on button "+" at bounding box center [783, 488] width 33 height 33
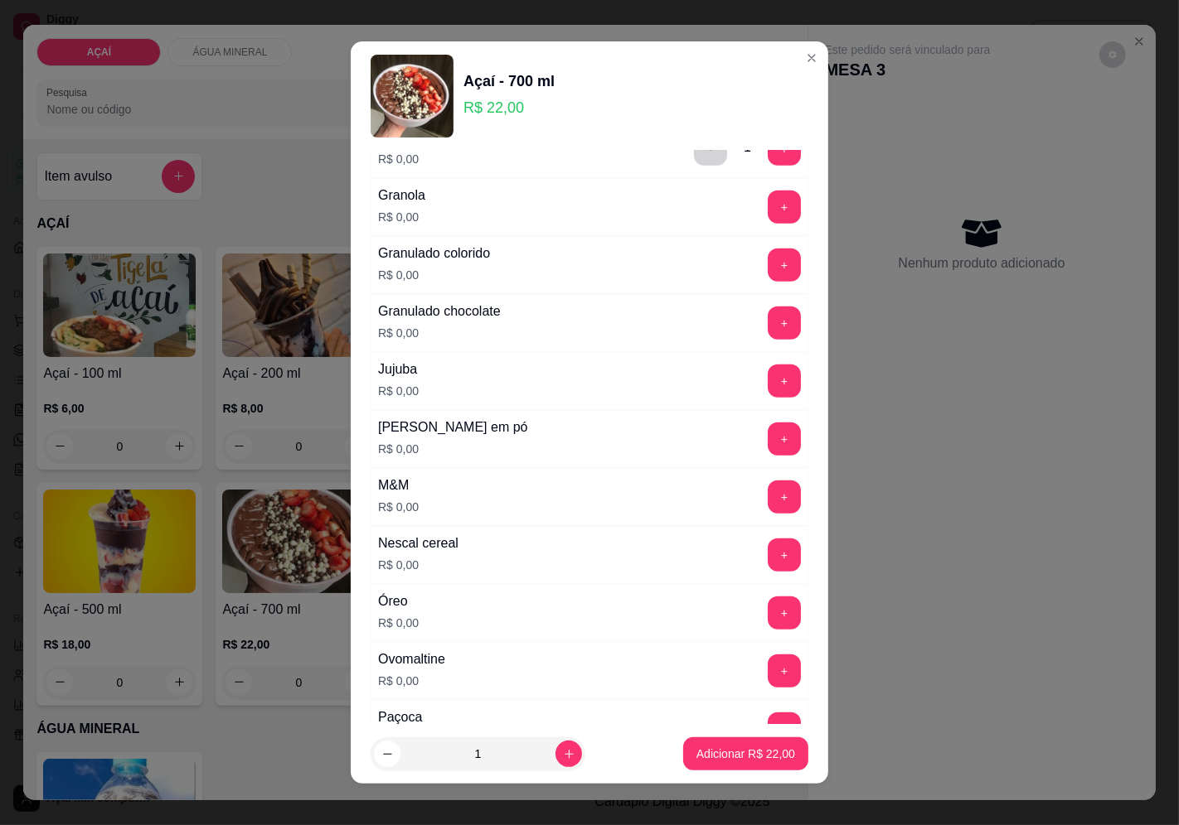
scroll to position [1473, 0]
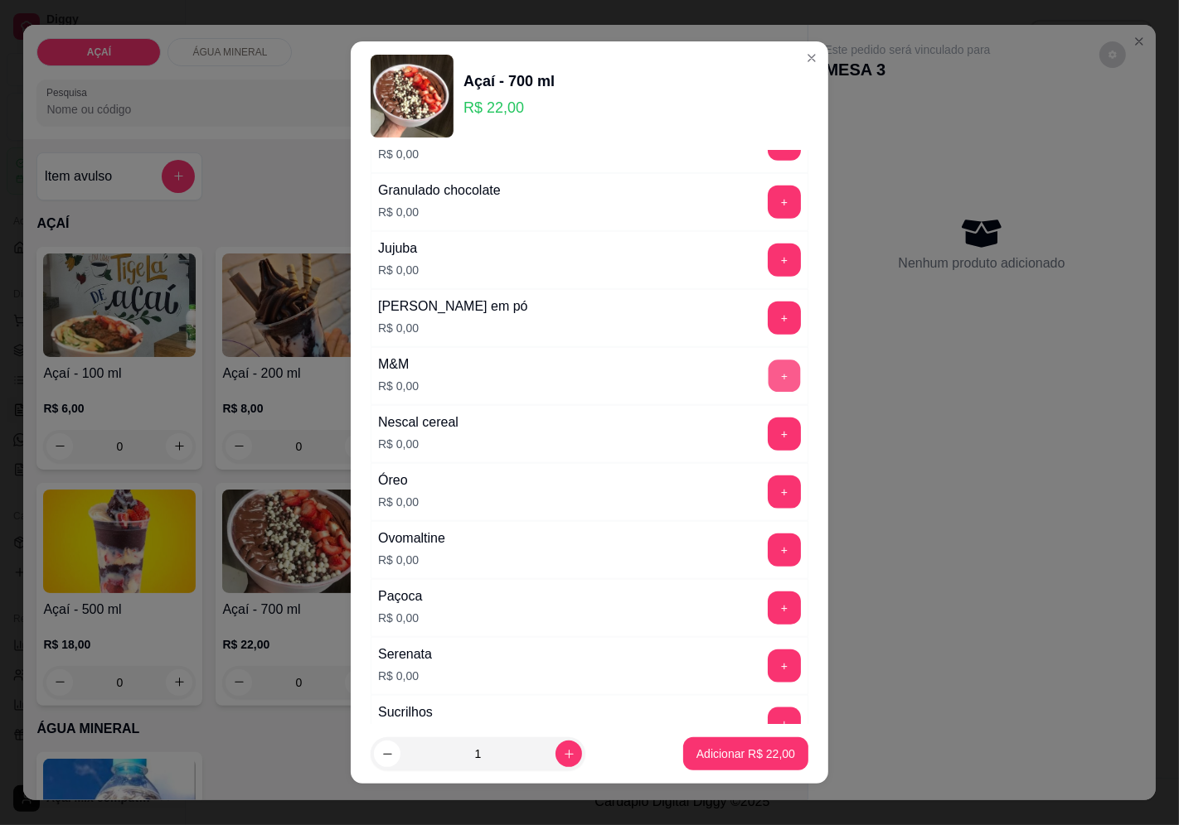
click at [768, 377] on button "+" at bounding box center [784, 376] width 32 height 32
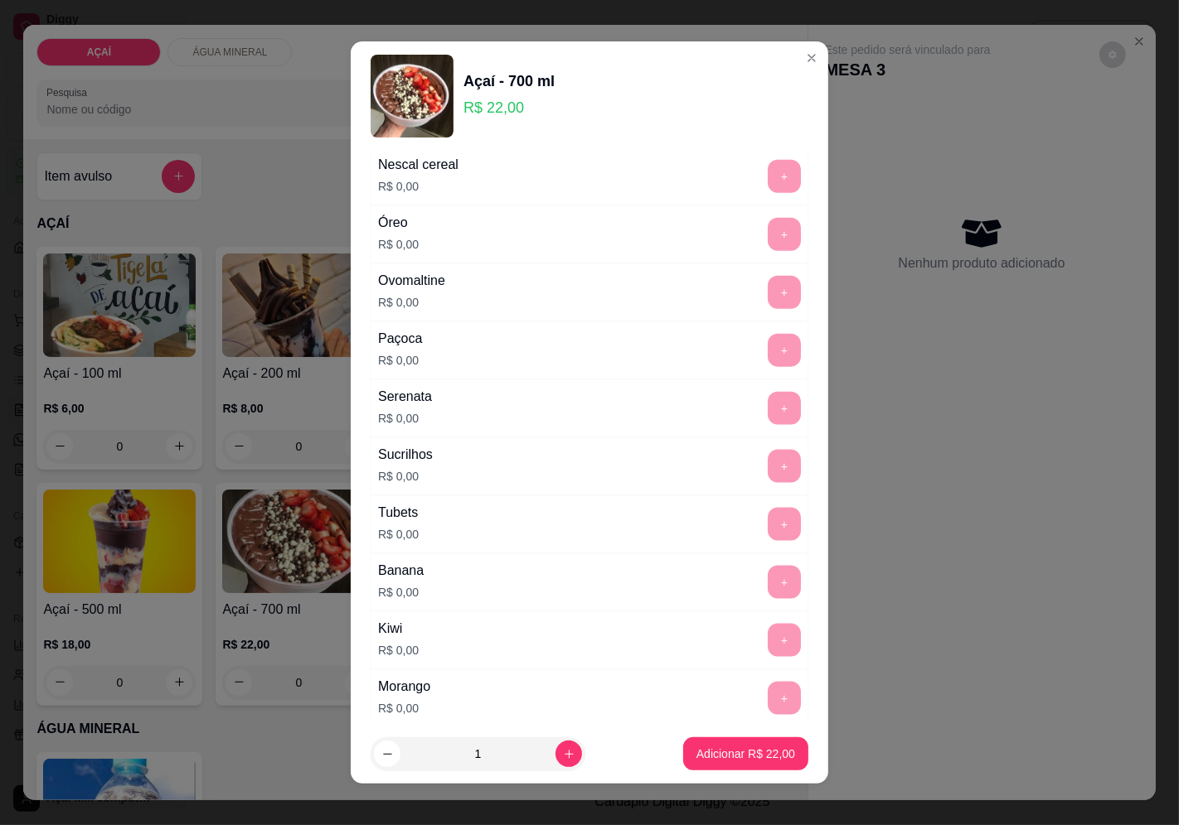
scroll to position [2021, 0]
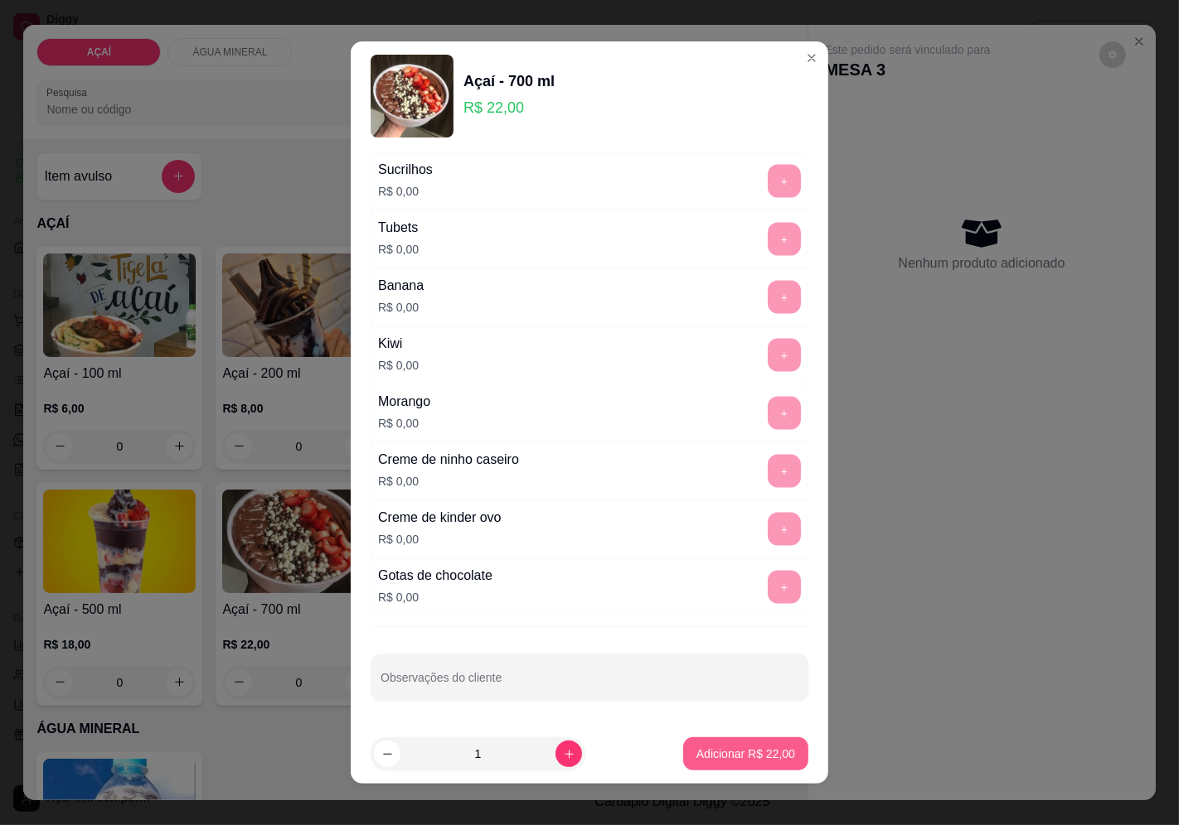
click at [733, 753] on p "Adicionar R$ 22,00" at bounding box center [745, 754] width 99 height 17
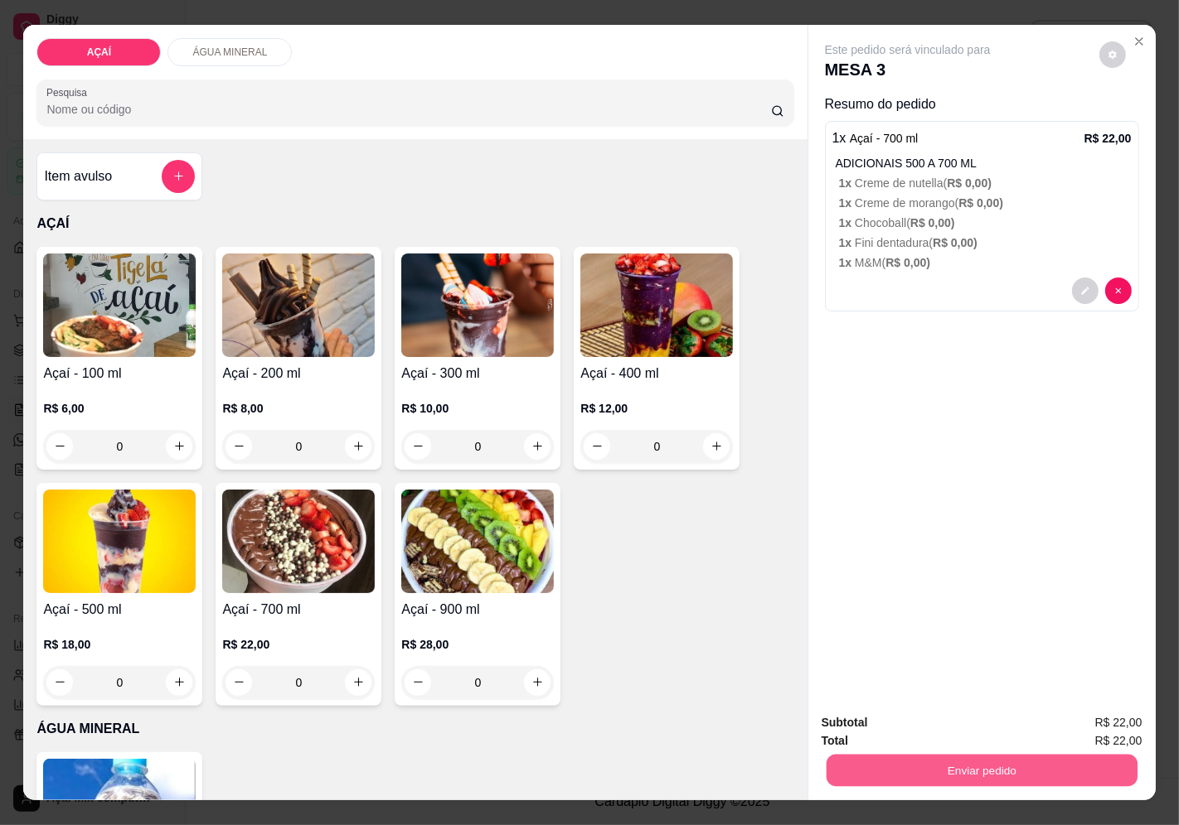
click at [846, 759] on button "Enviar pedido" at bounding box center [980, 771] width 311 height 32
click at [1075, 711] on button "Enviar pedido" at bounding box center [1098, 724] width 91 height 31
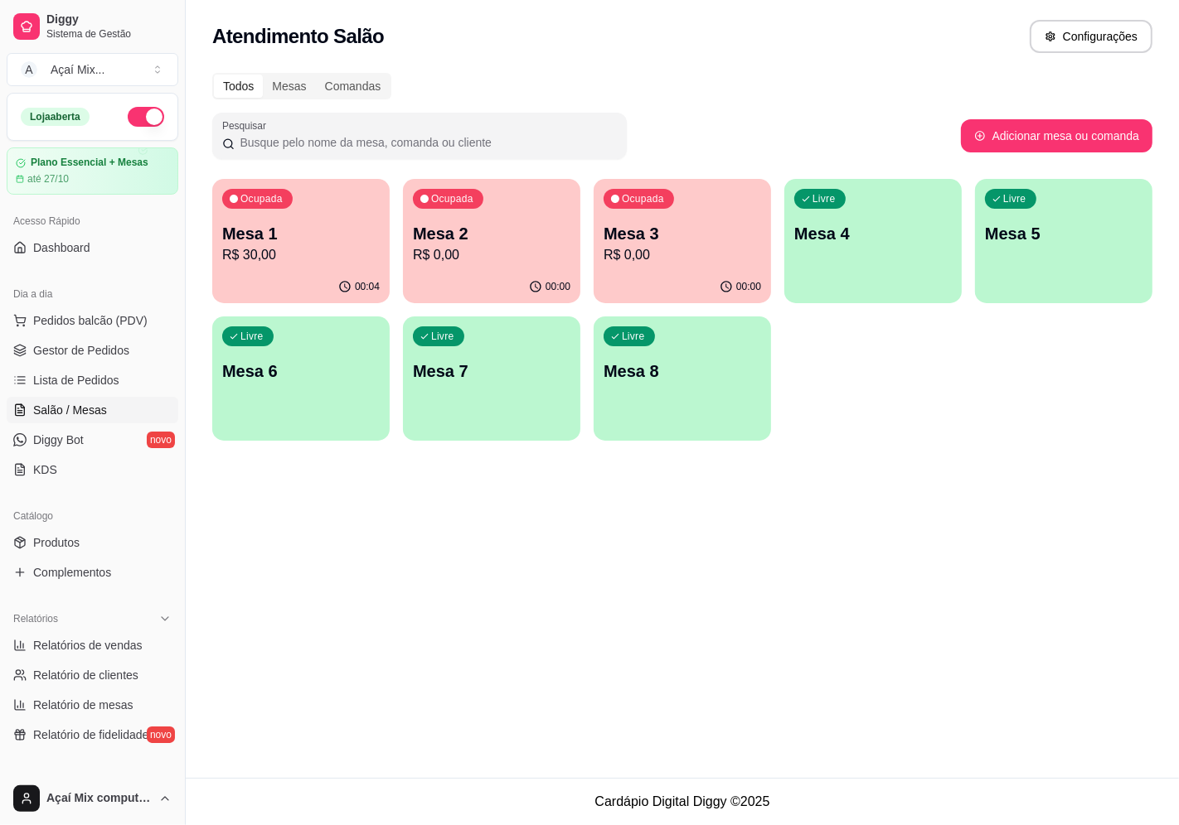
click at [444, 222] on p "Mesa 2" at bounding box center [491, 233] width 157 height 23
click at [418, 232] on p "Mesa 2" at bounding box center [491, 233] width 157 height 23
click at [632, 253] on p "R$ 0,00" at bounding box center [681, 255] width 157 height 20
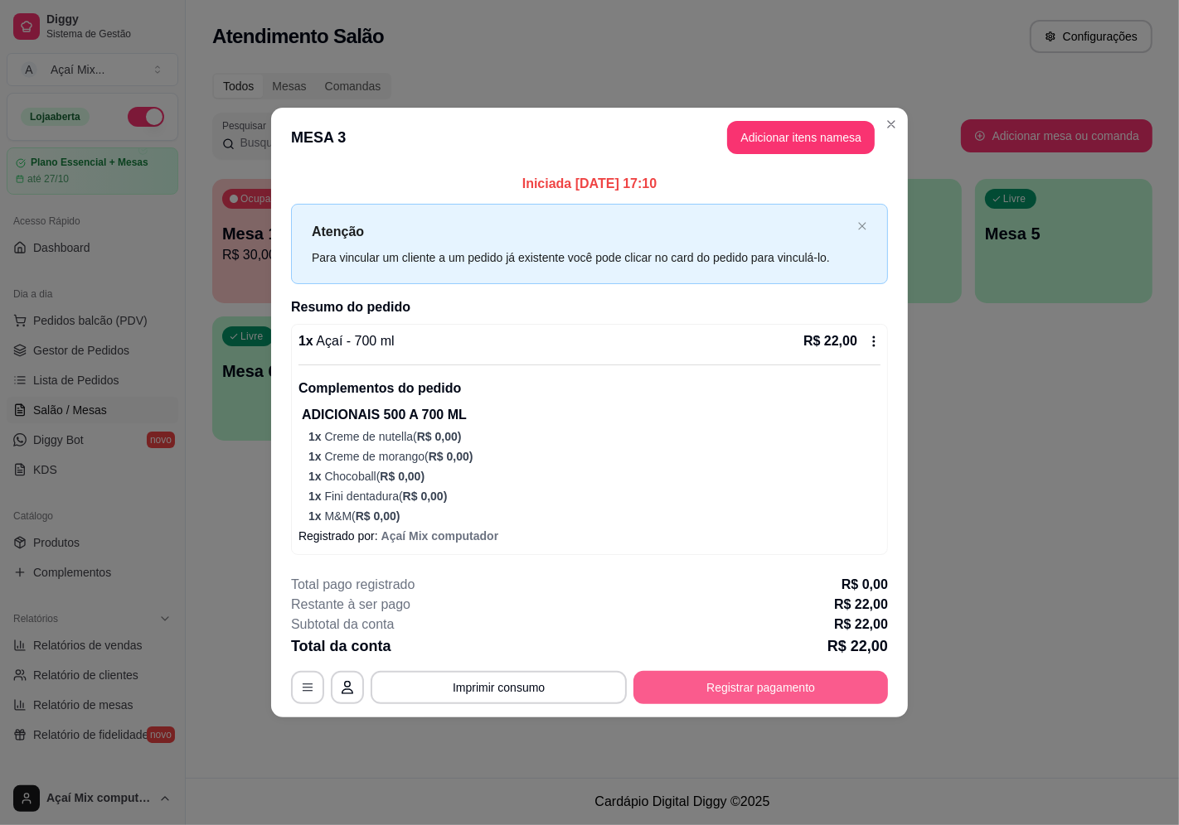
click at [716, 699] on button "Registrar pagamento" at bounding box center [760, 687] width 254 height 33
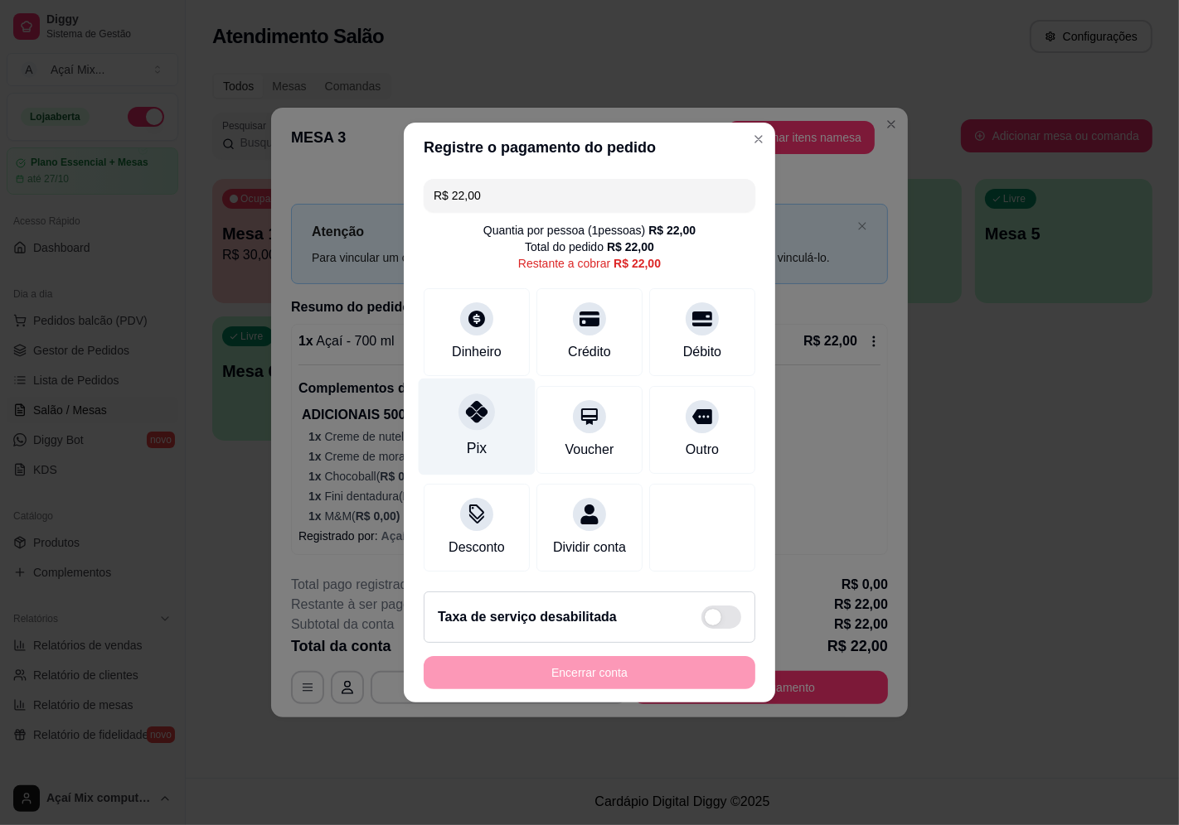
click at [457, 446] on div "Pix" at bounding box center [477, 427] width 117 height 97
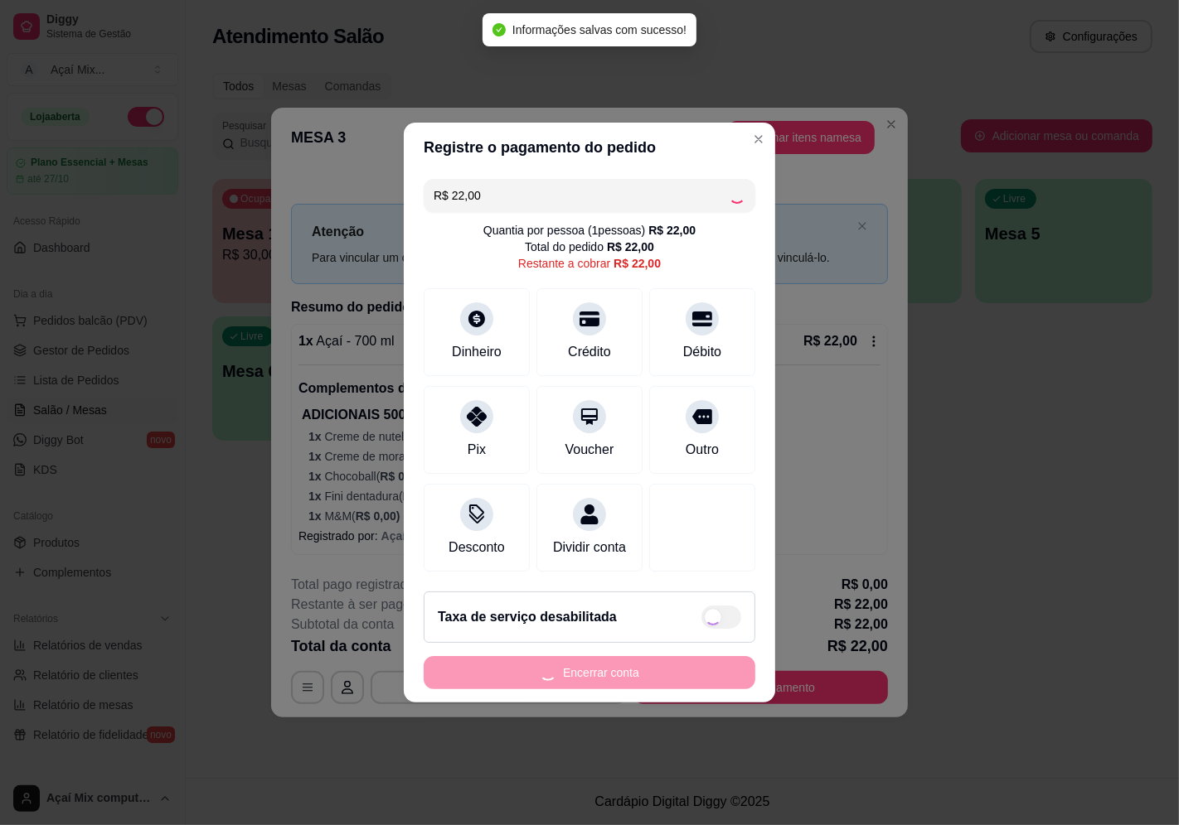
type input "R$ 0,00"
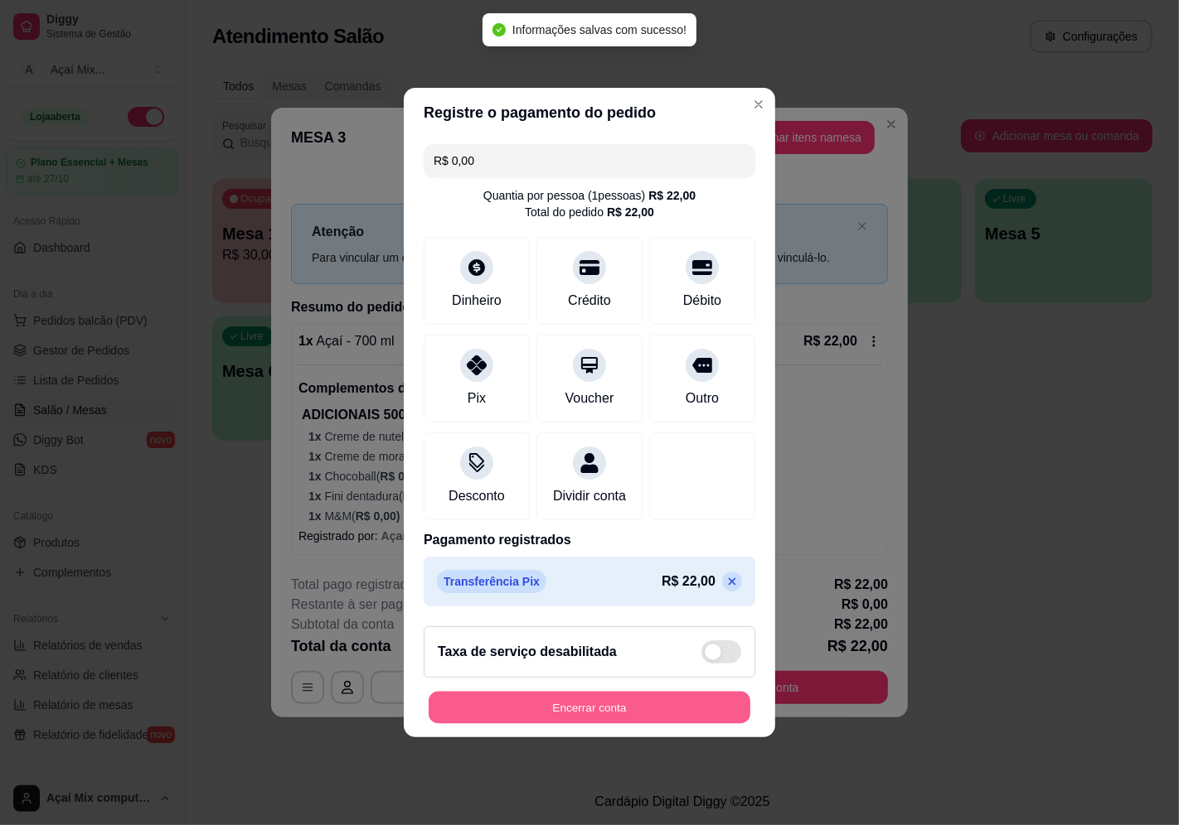
click at [556, 714] on button "Encerrar conta" at bounding box center [589, 708] width 322 height 32
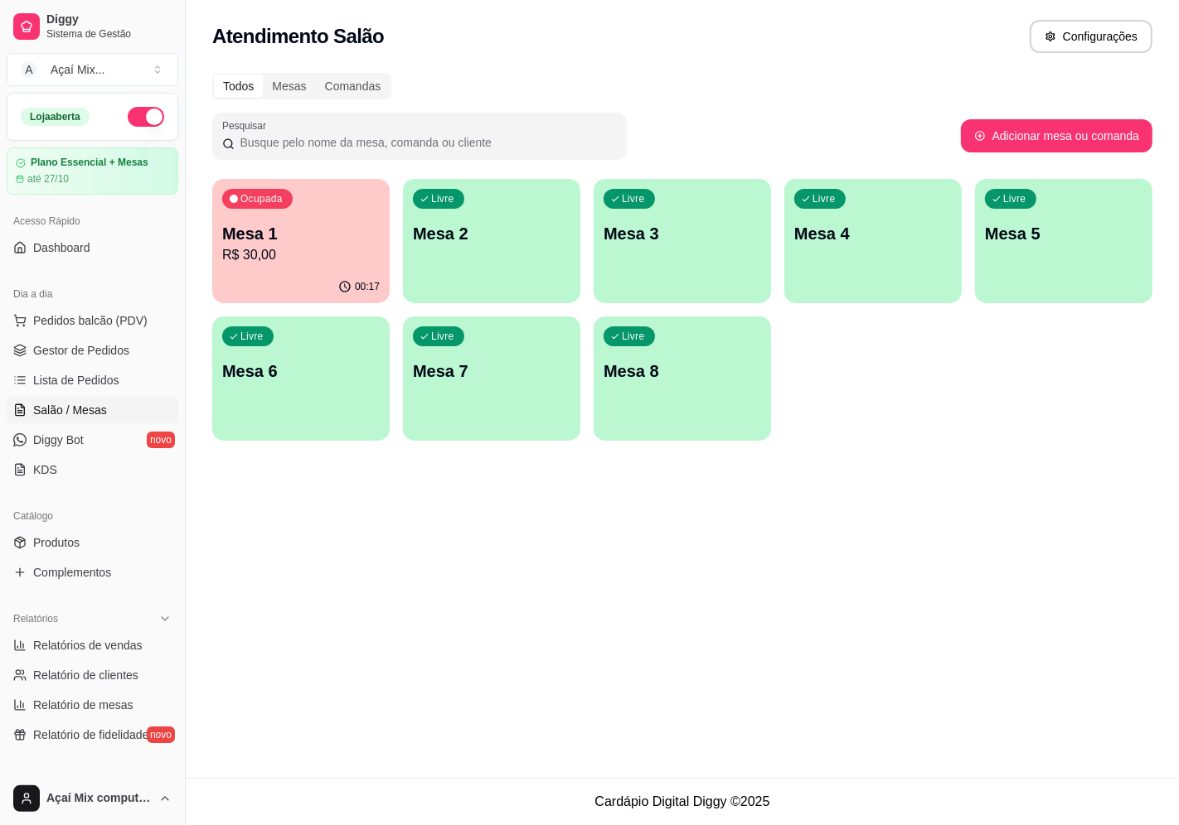
click at [377, 233] on p "Mesa 1" at bounding box center [300, 233] width 157 height 23
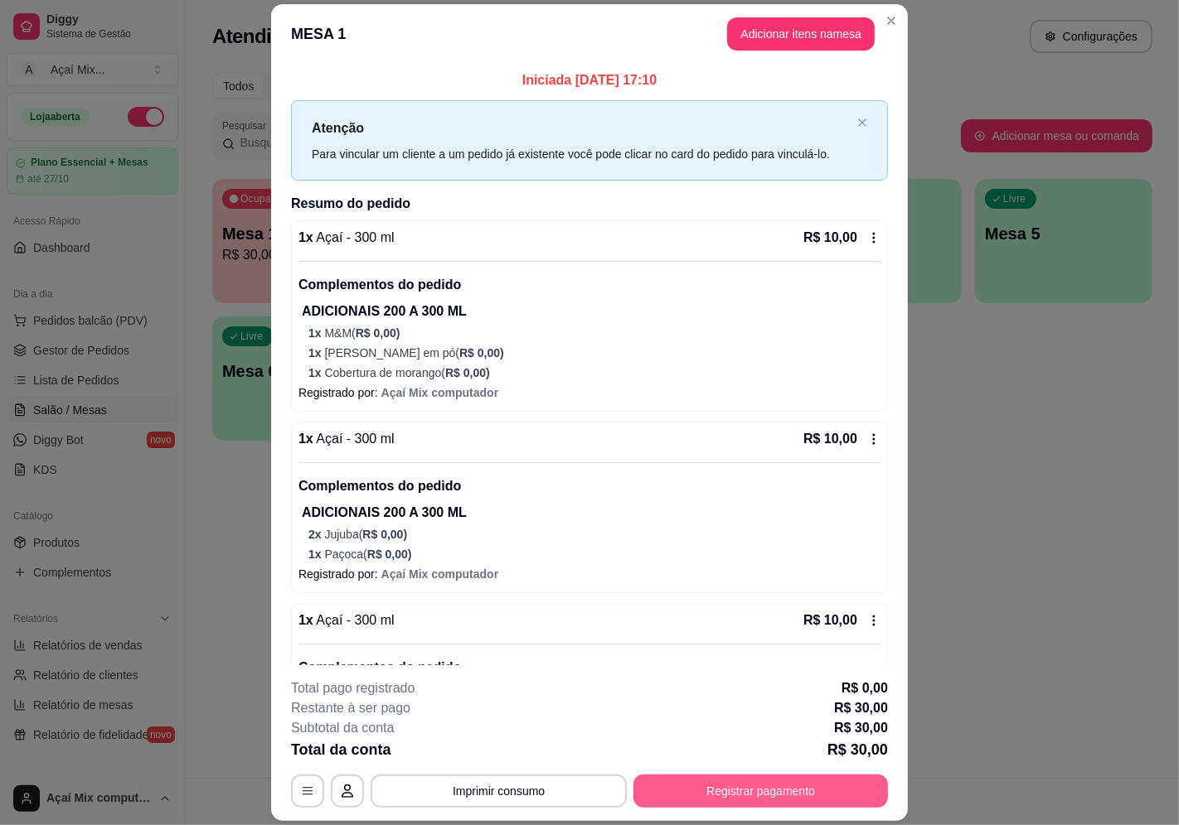
click at [786, 782] on button "Registrar pagamento" at bounding box center [760, 791] width 254 height 33
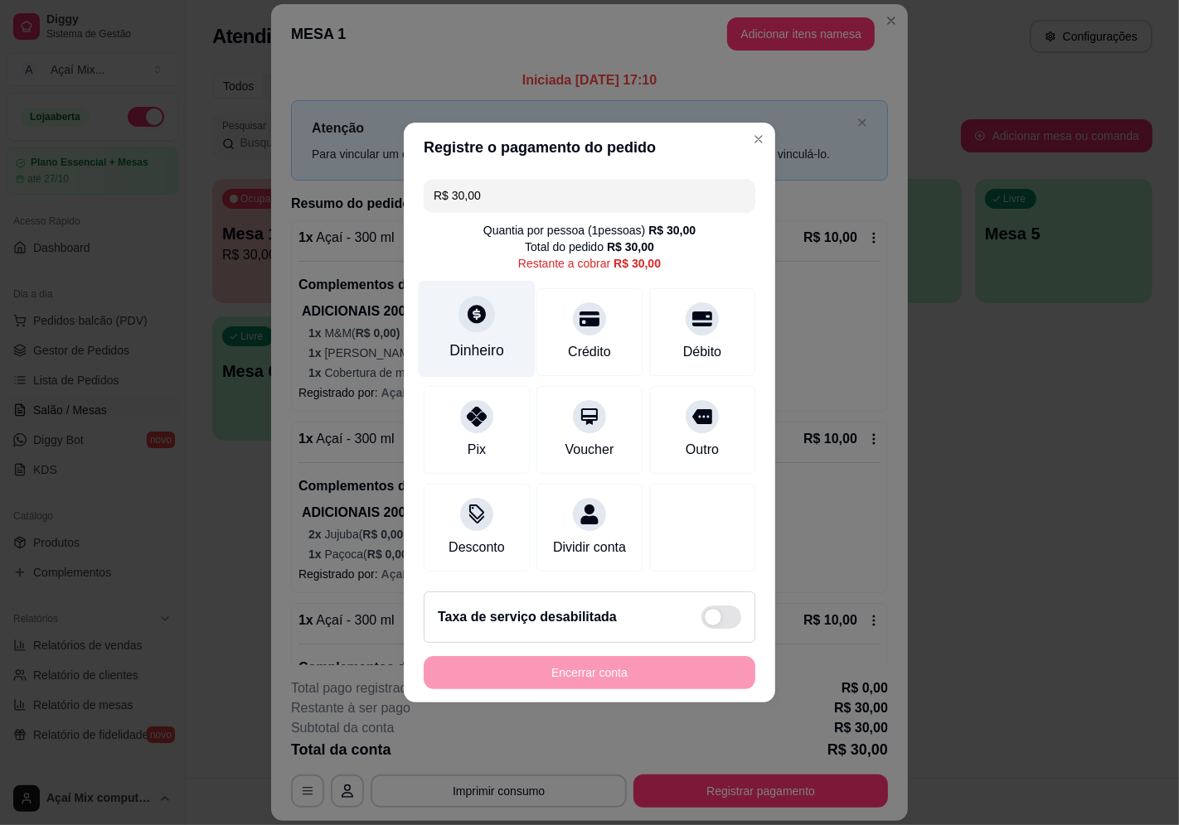
click at [456, 340] on div "Dinheiro" at bounding box center [476, 351] width 55 height 22
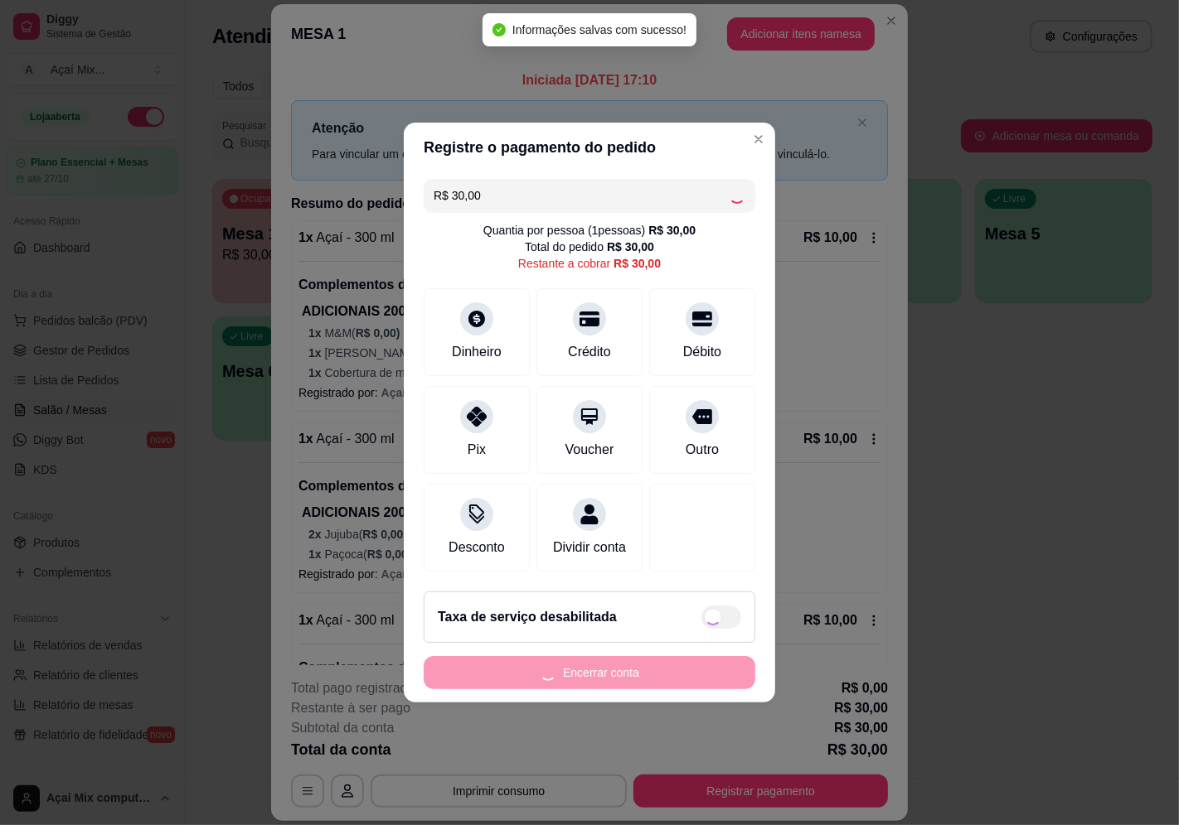
type input "R$ 0,00"
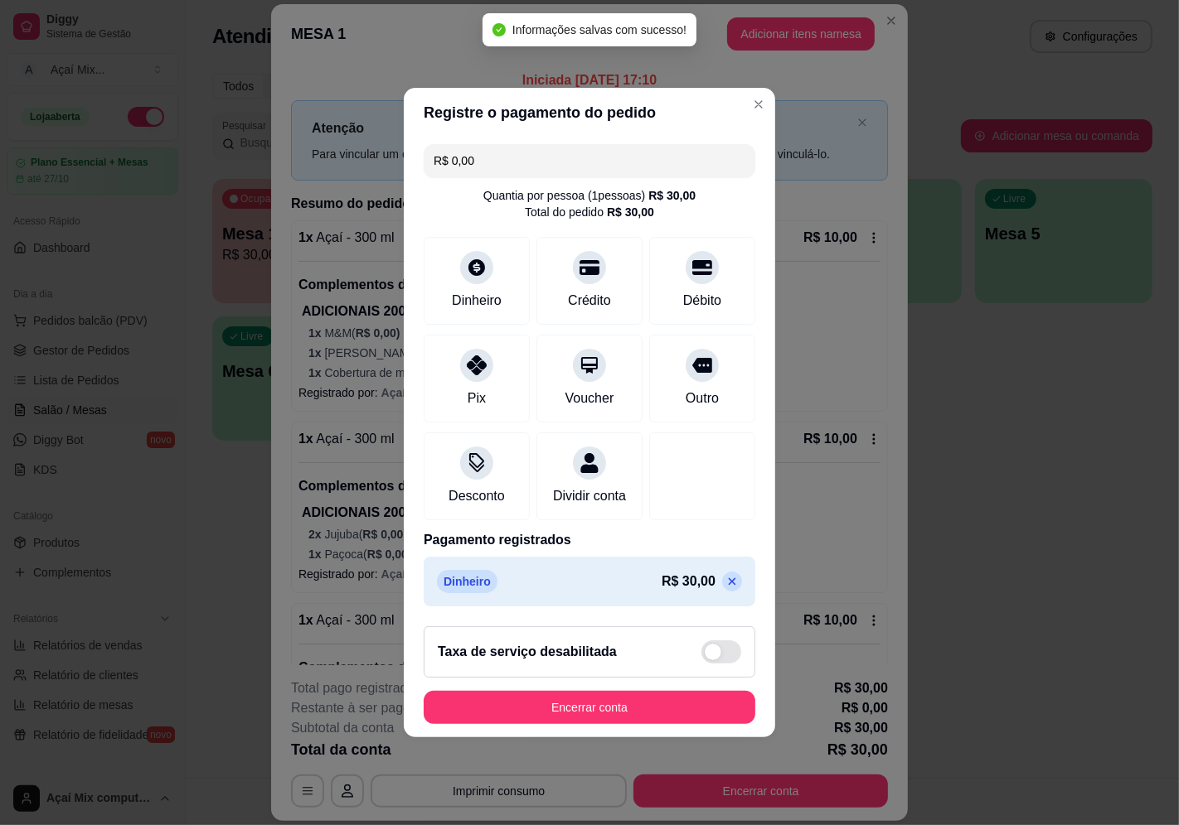
click at [664, 693] on footer "Taxa de serviço desabilitada Encerrar conta" at bounding box center [589, 675] width 371 height 124
click at [664, 719] on button "Encerrar conta" at bounding box center [589, 707] width 332 height 33
